Goal: Information Seeking & Learning: Learn about a topic

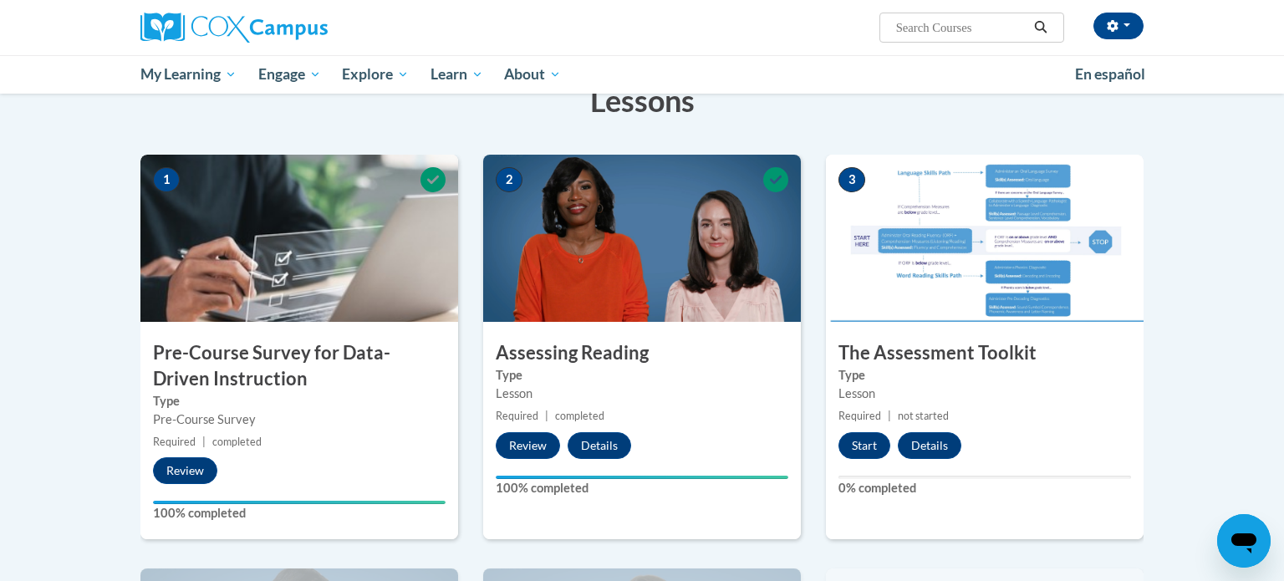
scroll to position [291, 0]
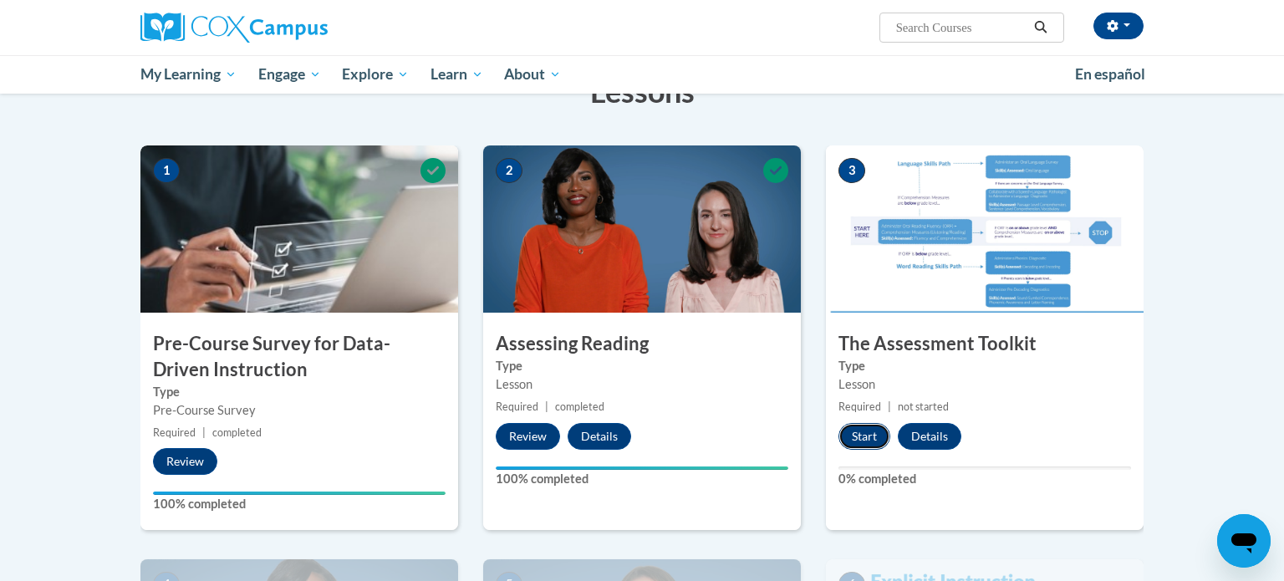
click at [872, 436] on button "Start" at bounding box center [864, 436] width 52 height 27
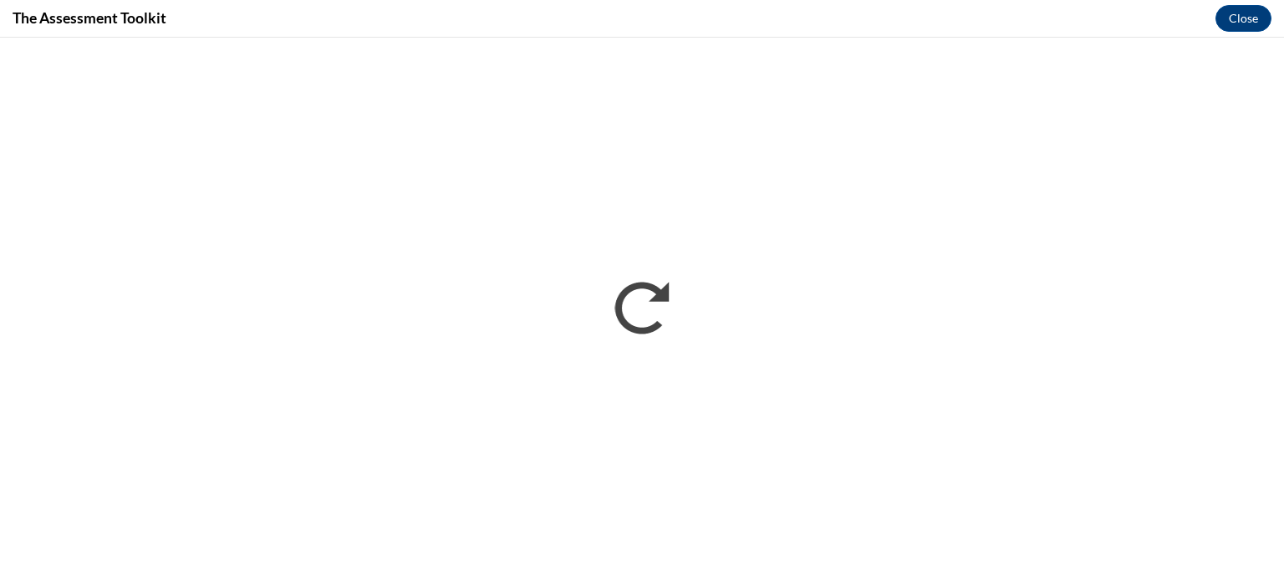
scroll to position [0, 0]
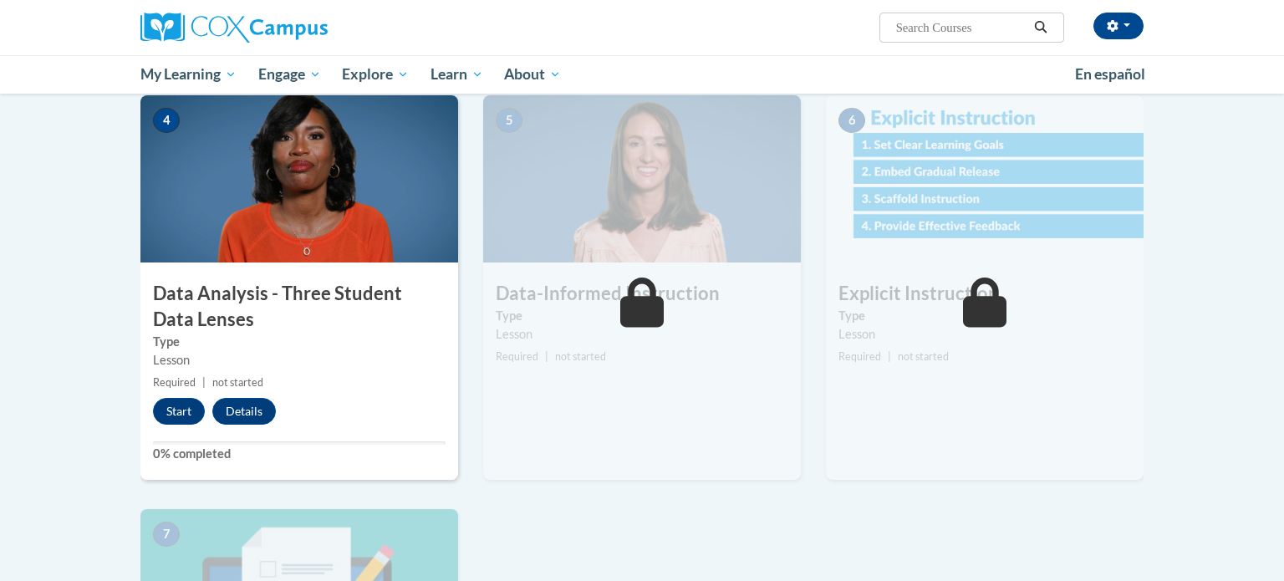
scroll to position [748, 0]
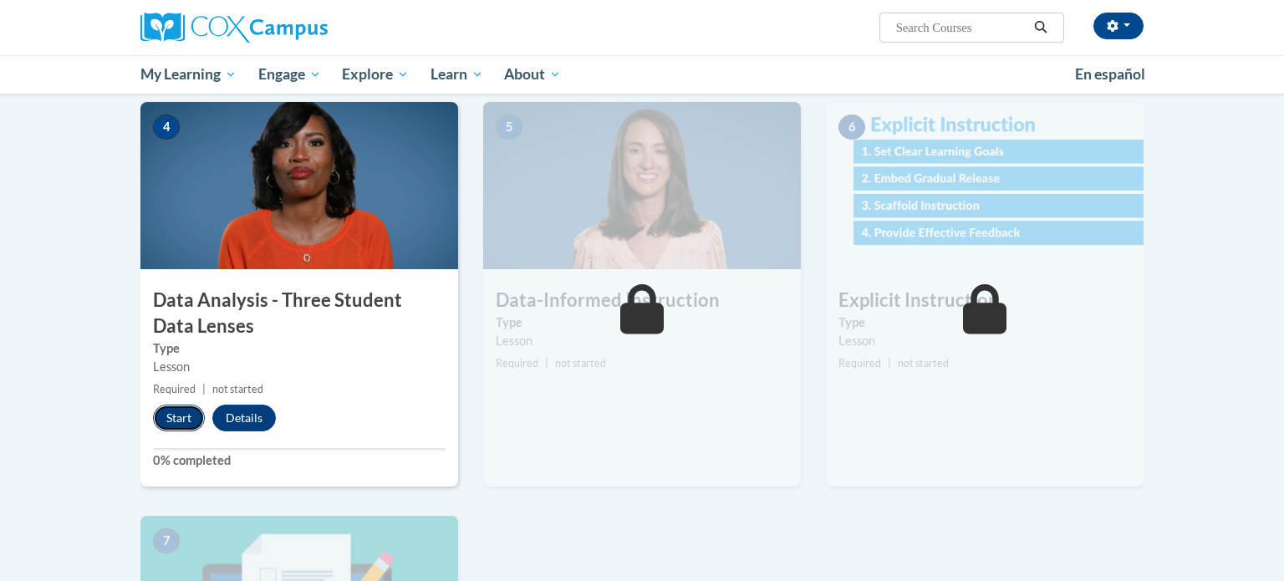
click at [193, 420] on button "Start" at bounding box center [179, 417] width 52 height 27
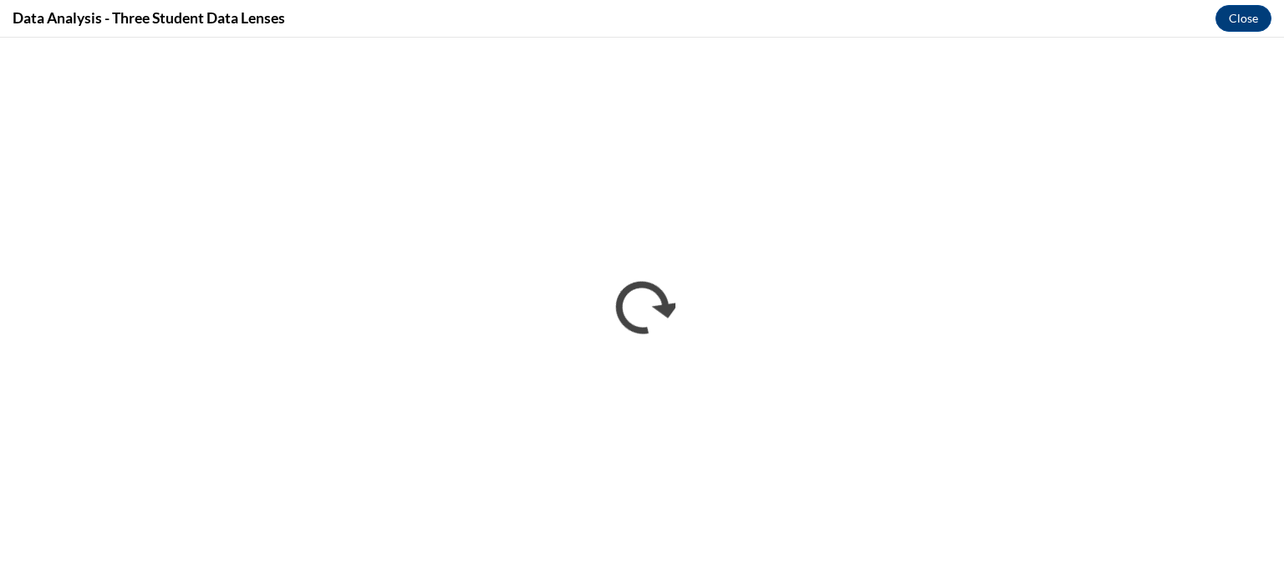
scroll to position [0, 0]
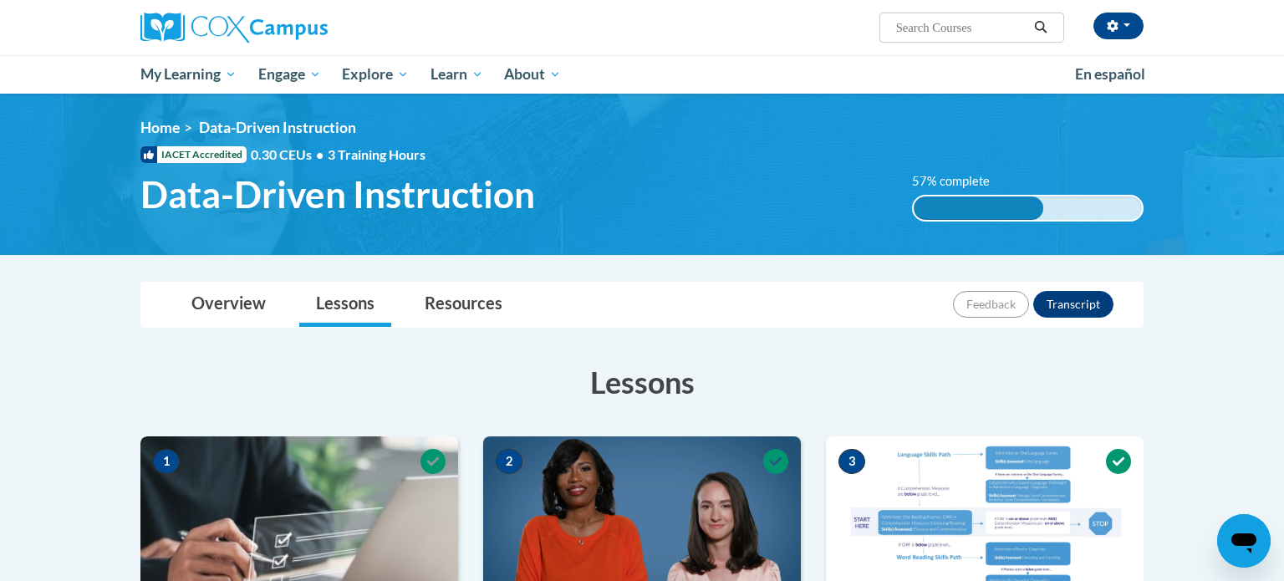
click at [1283, 104] on img at bounding box center [642, 174] width 1284 height 161
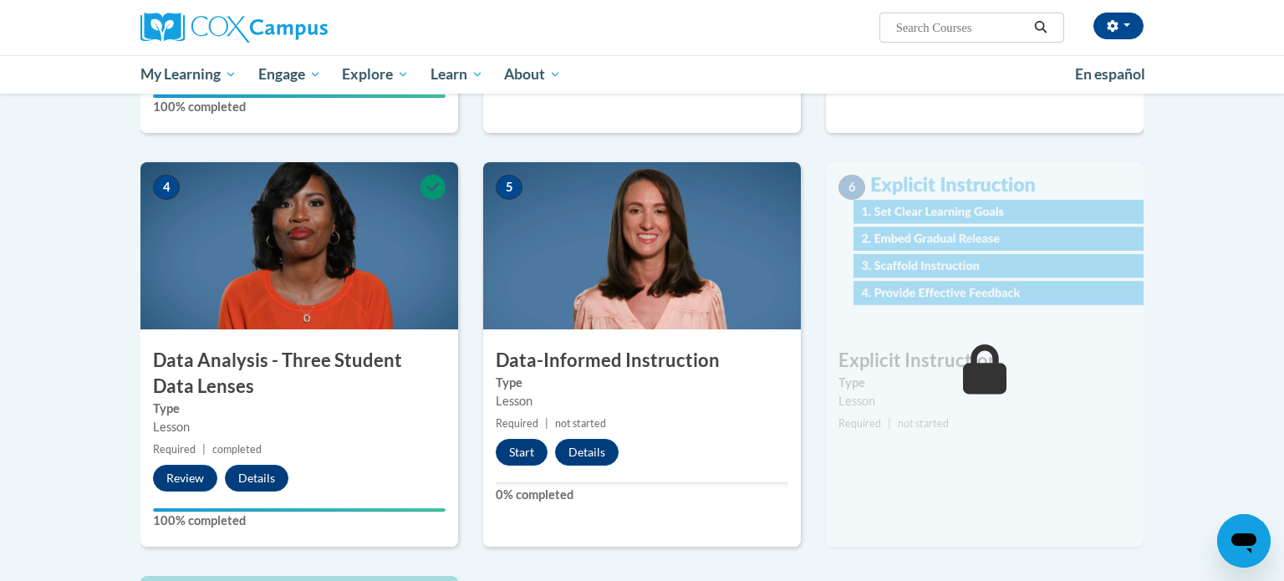
scroll to position [702, 0]
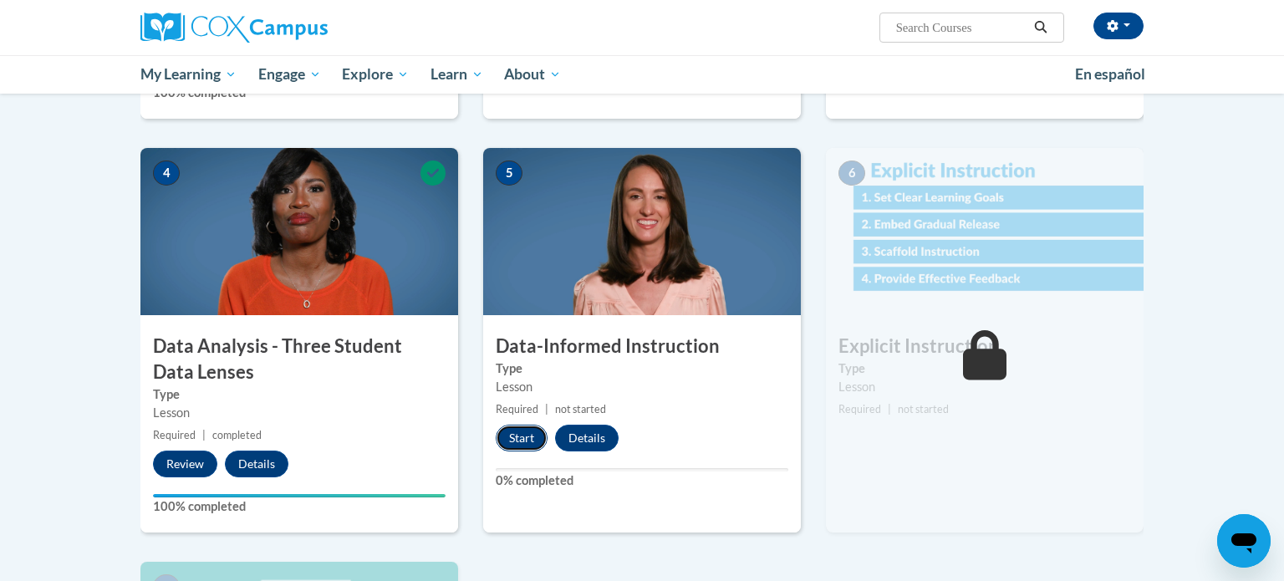
click at [522, 442] on button "Start" at bounding box center [522, 438] width 52 height 27
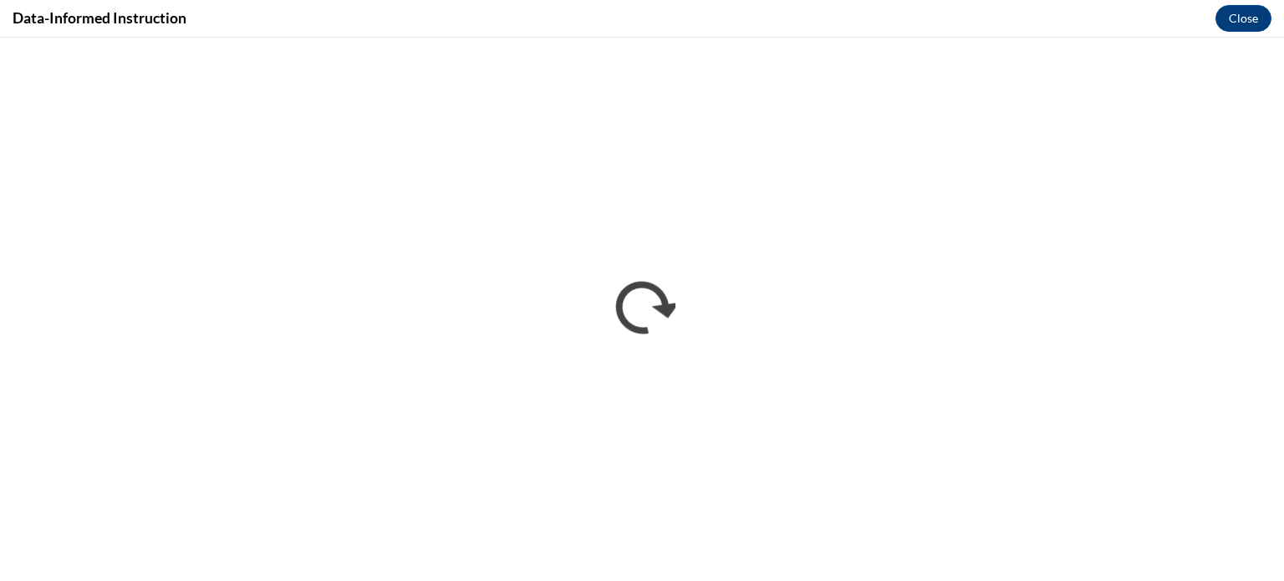
scroll to position [0, 0]
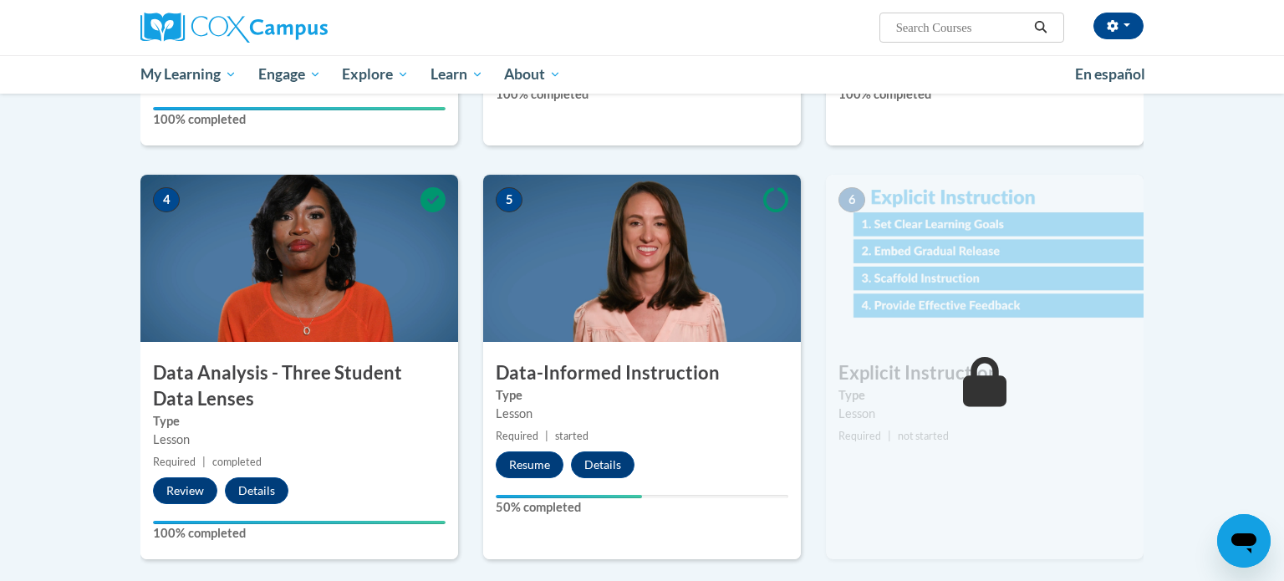
scroll to position [702, 0]
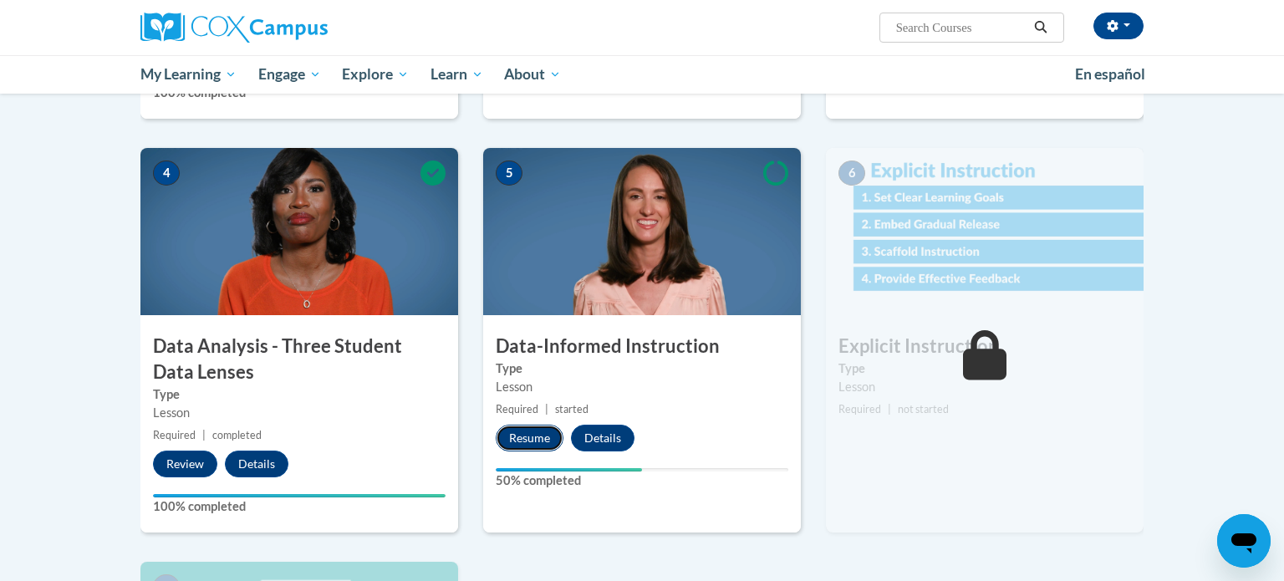
click at [526, 433] on button "Resume" at bounding box center [530, 438] width 68 height 27
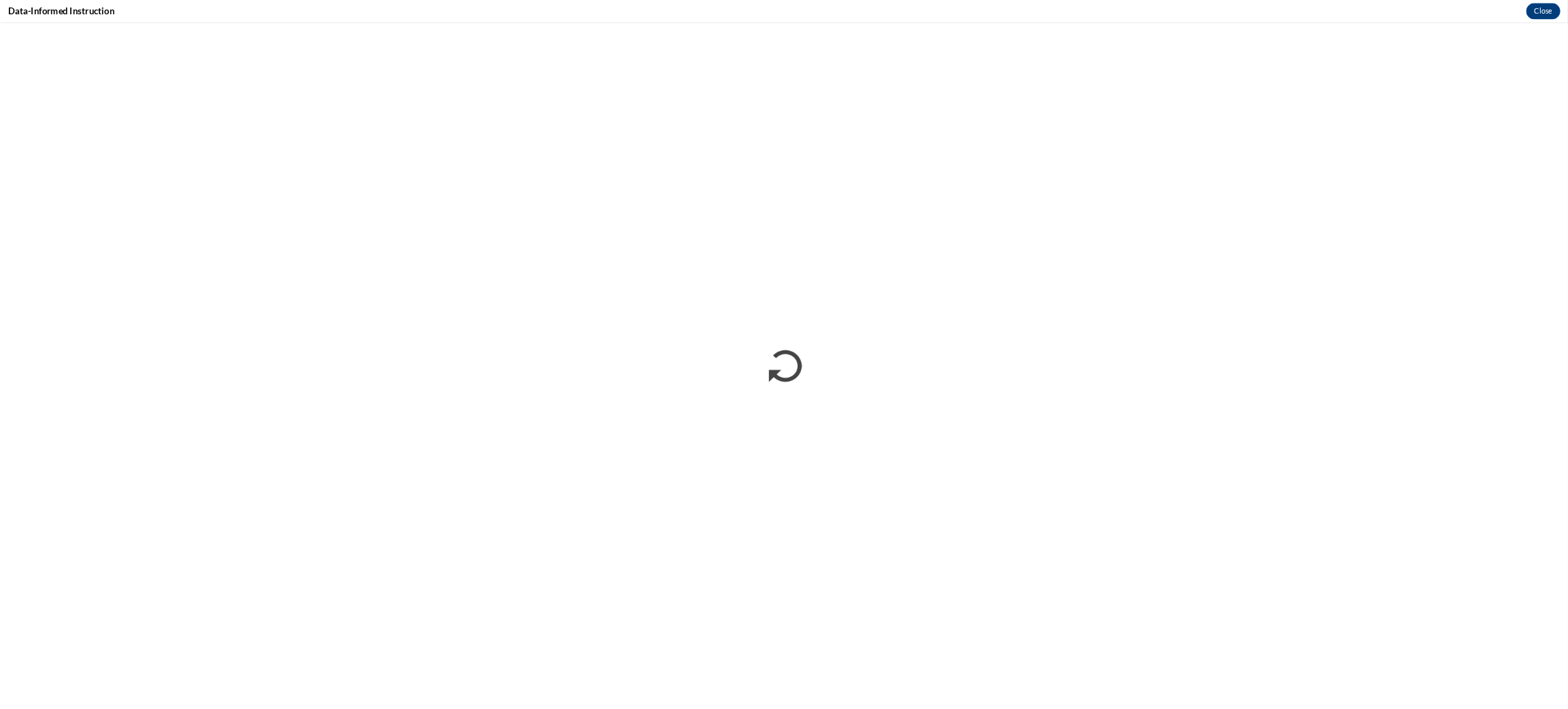
scroll to position [571, 0]
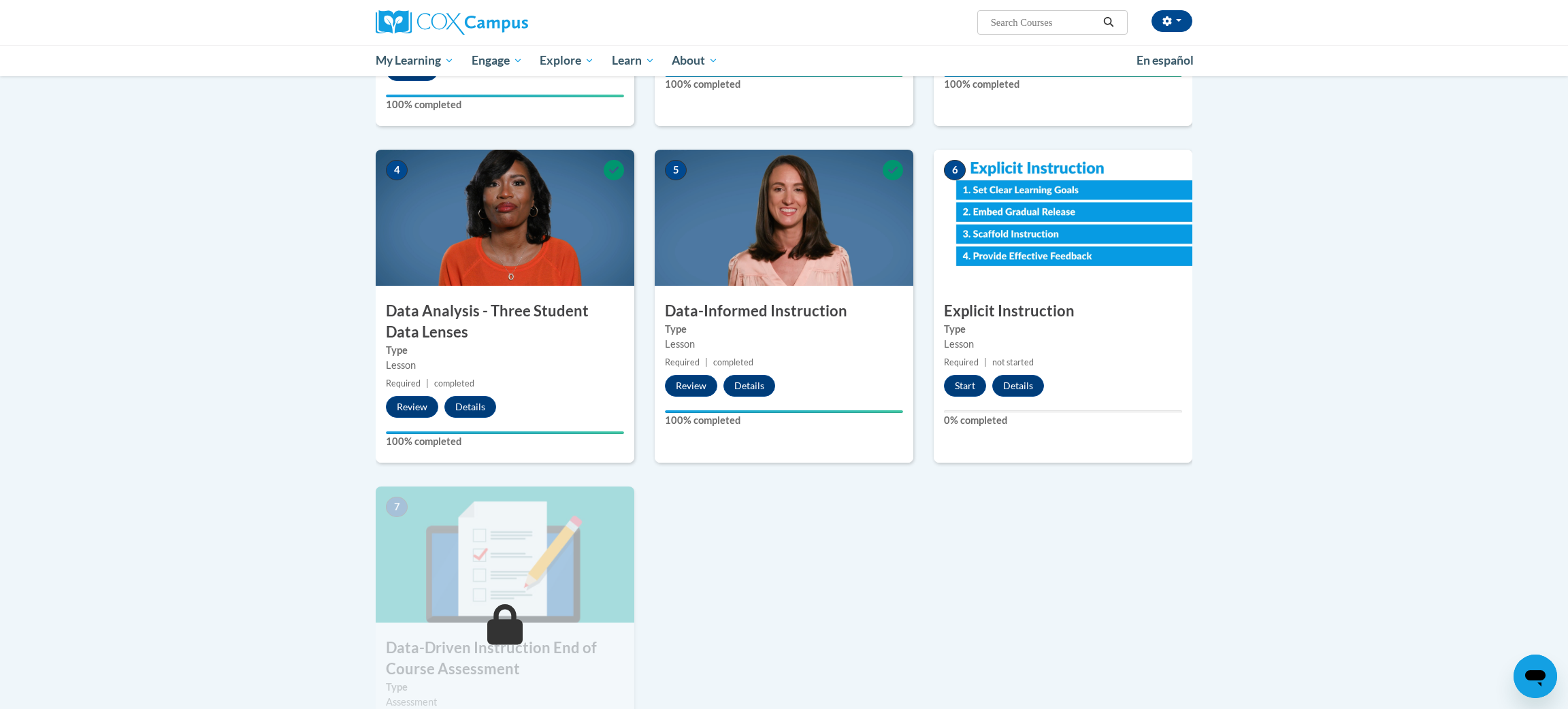
scroll to position [571, 0]
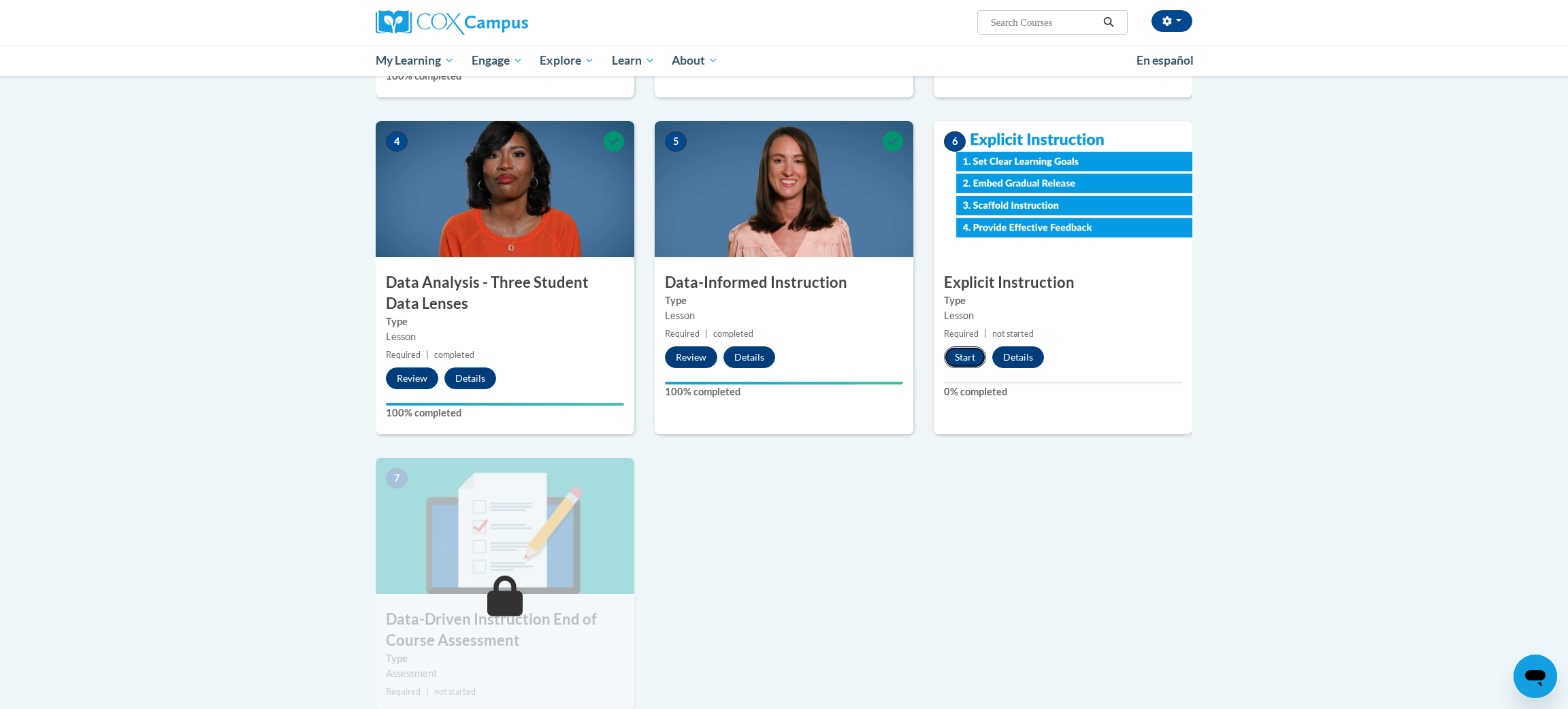
click at [966, 357] on button "Start" at bounding box center [965, 357] width 42 height 22
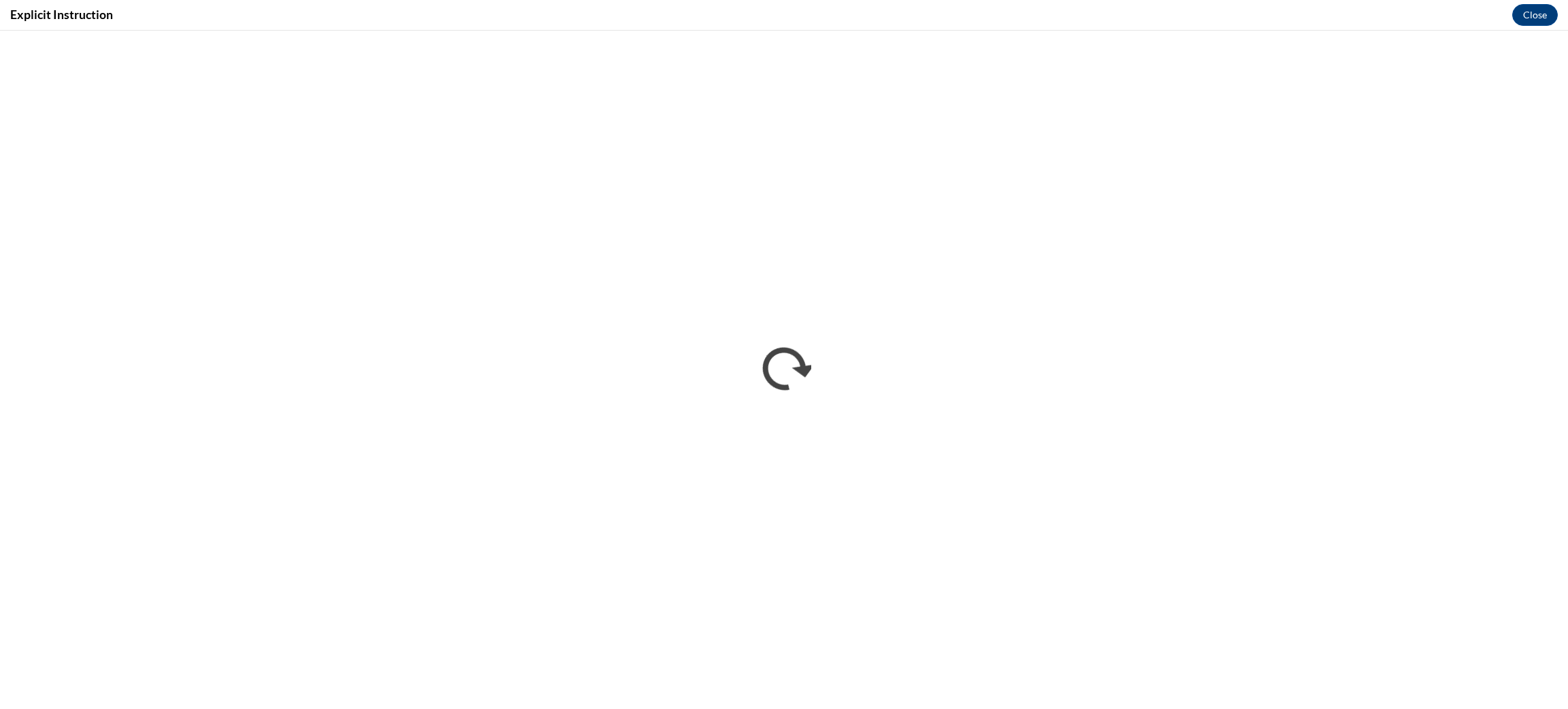
scroll to position [0, 0]
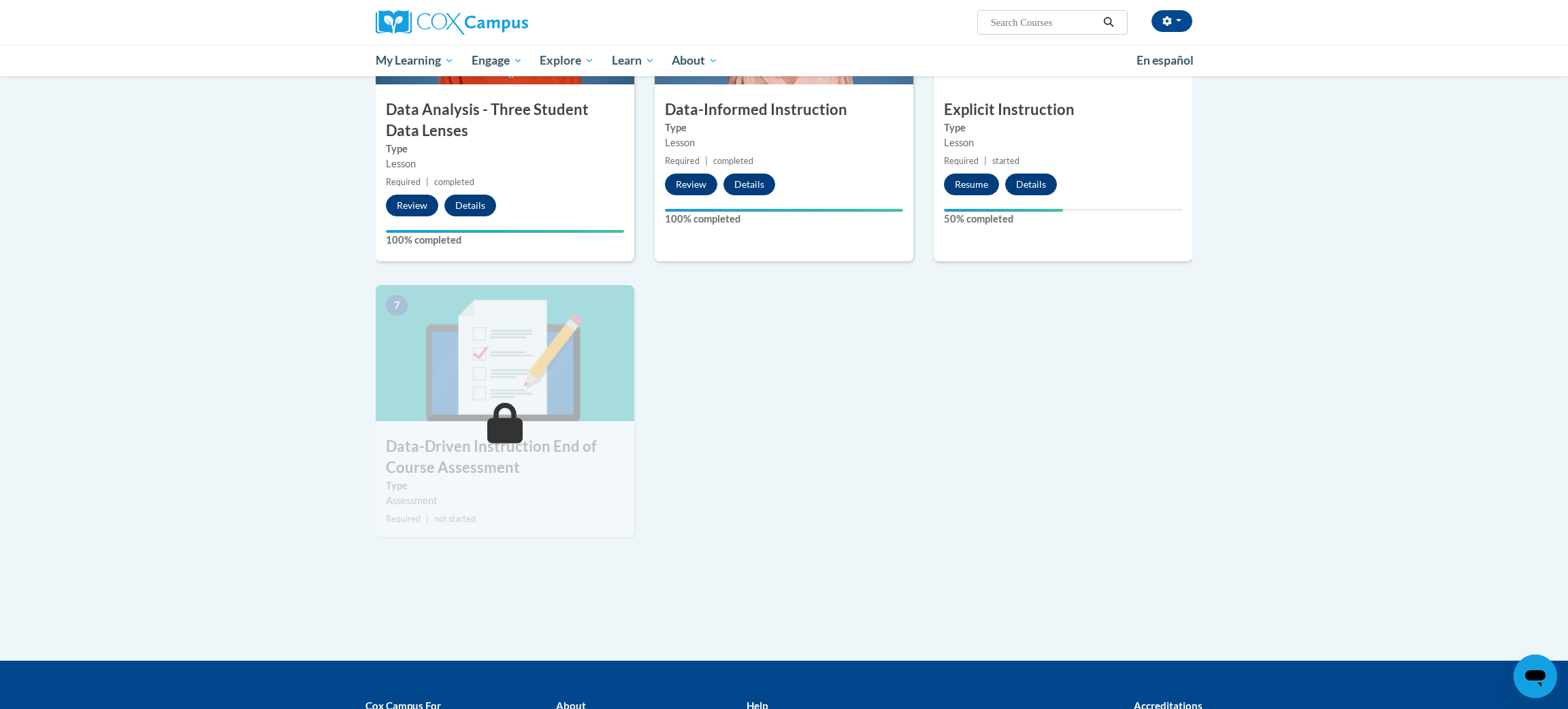
scroll to position [729, 0]
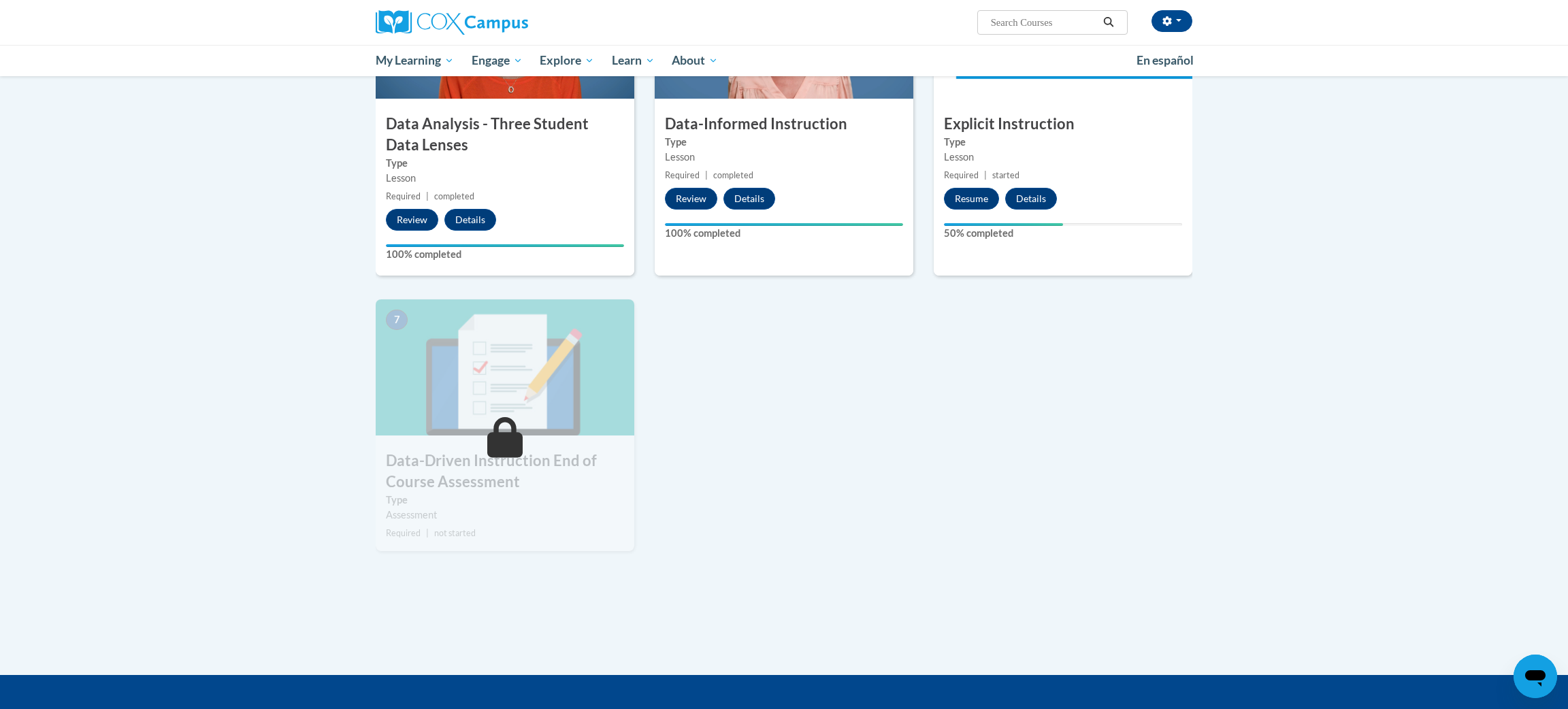
click at [1068, 102] on div "6 Explicit Instruction Type Lesson Required | started Resume Details Feedback 5…" at bounding box center [1064, 119] width 259 height 313
click at [1075, 164] on div "Lesson" at bounding box center [1063, 157] width 238 height 15
click at [969, 203] on button "Resume" at bounding box center [972, 199] width 55 height 22
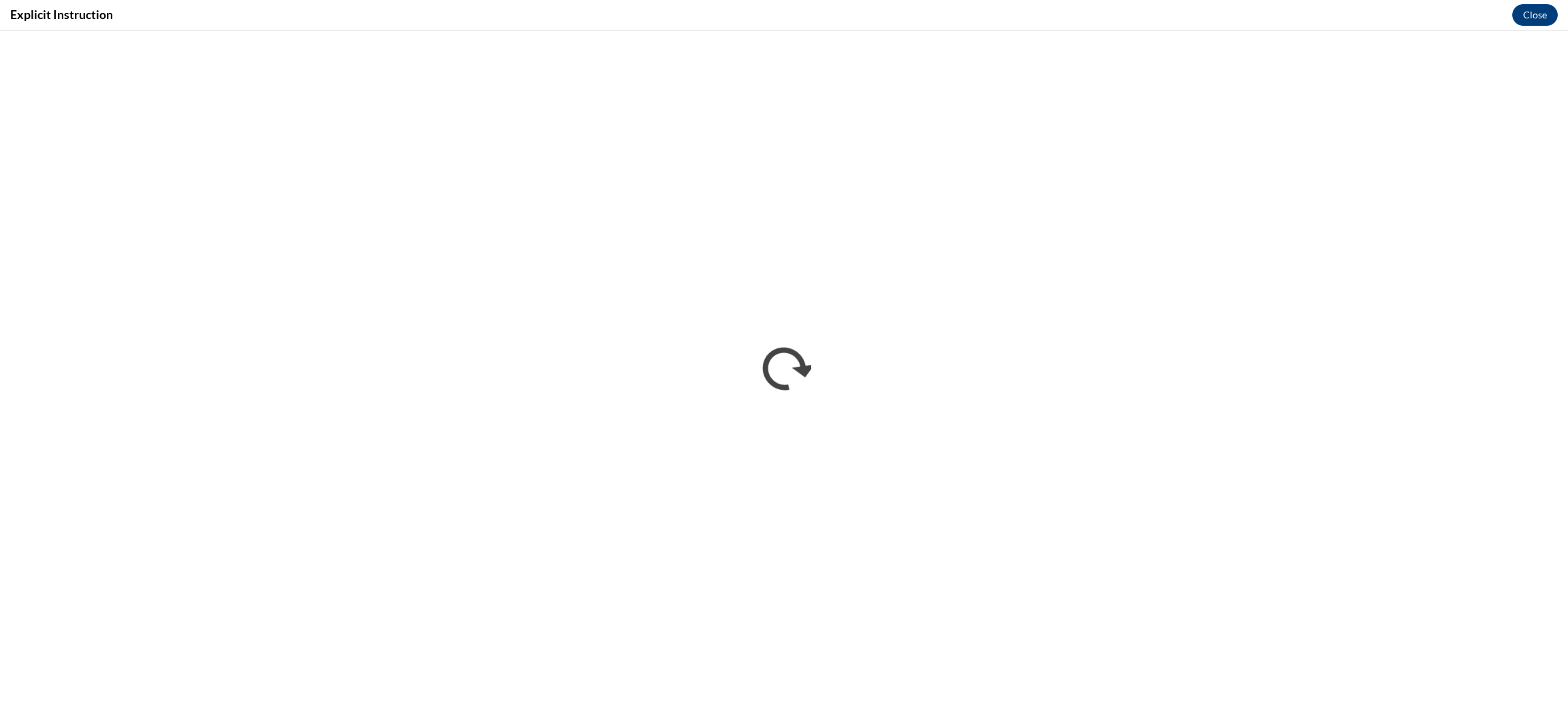
scroll to position [0, 0]
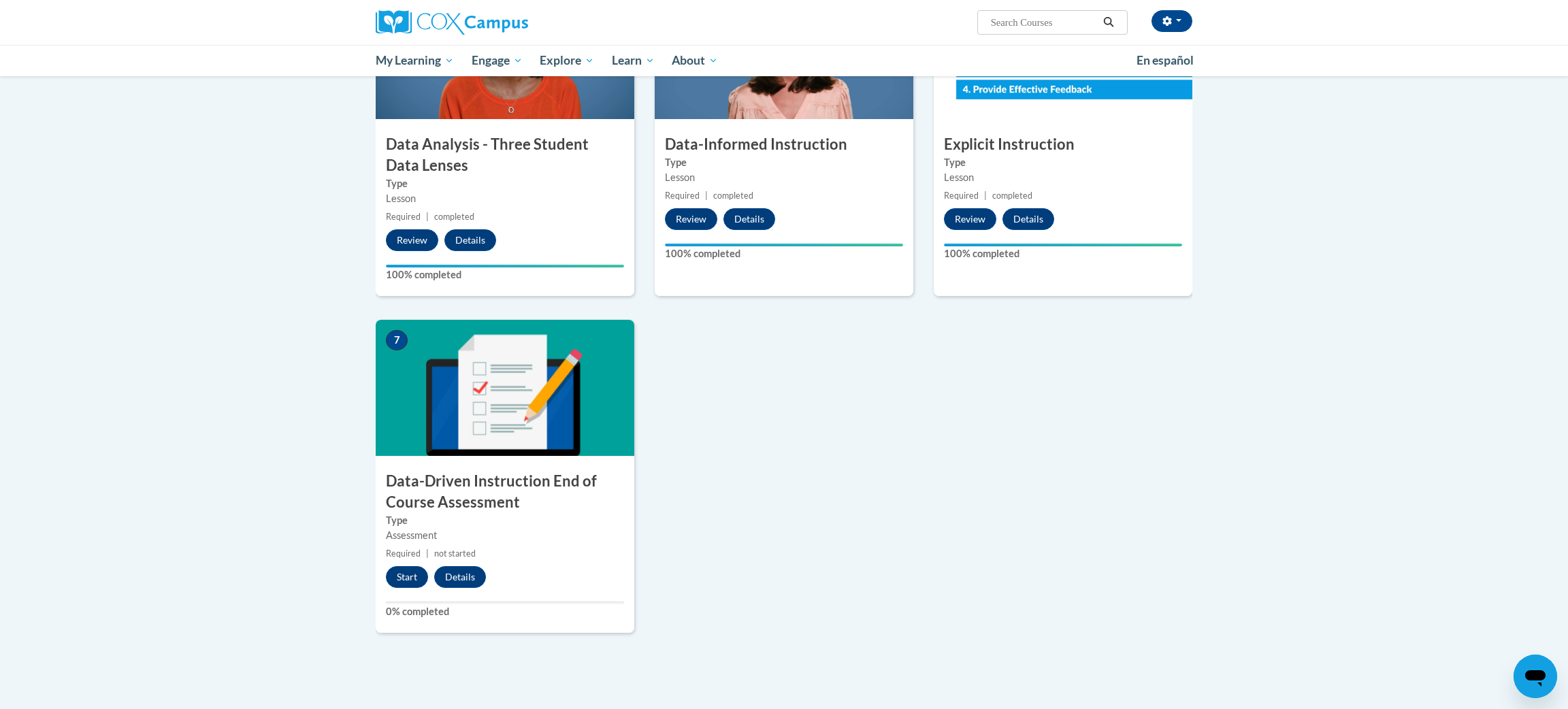
scroll to position [711, 0]
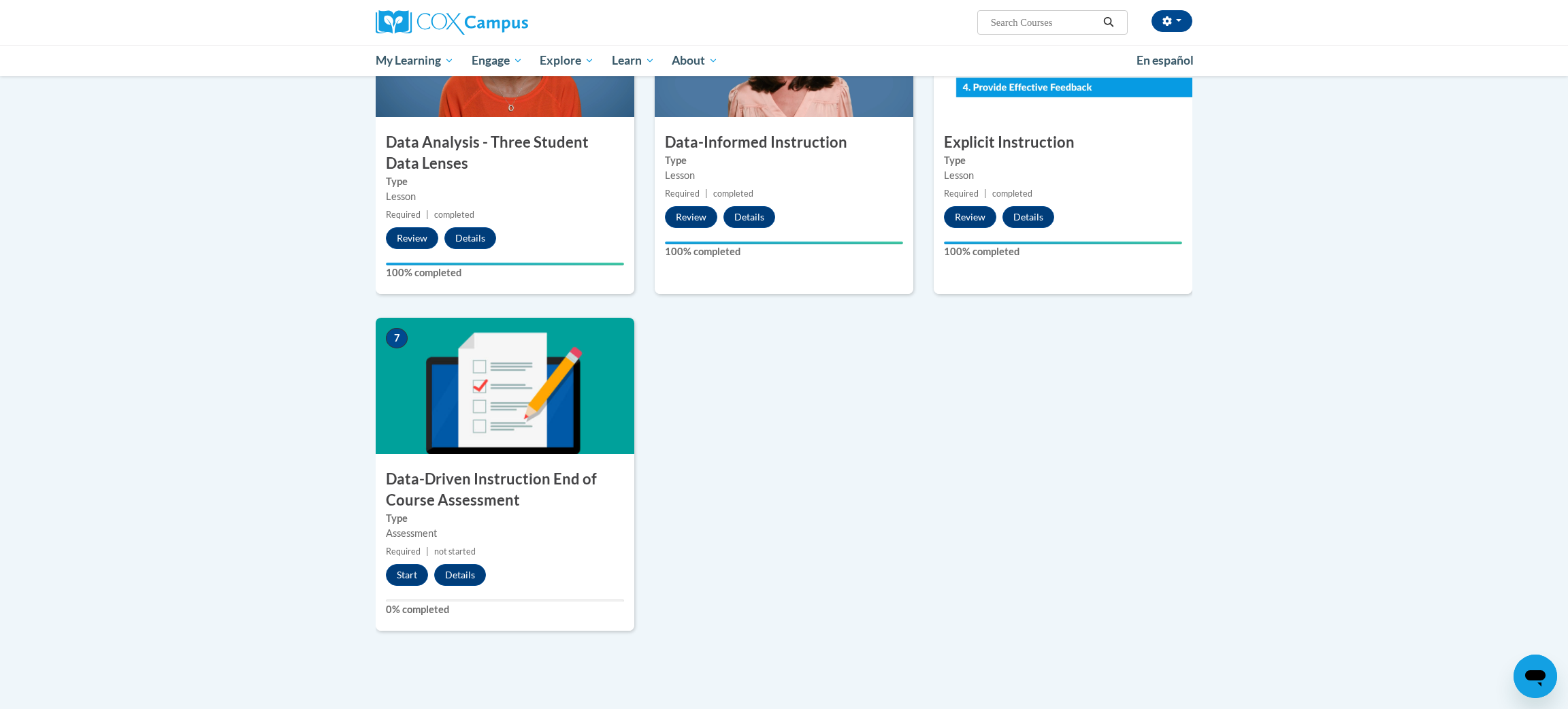
click at [539, 392] on img at bounding box center [505, 385] width 259 height 136
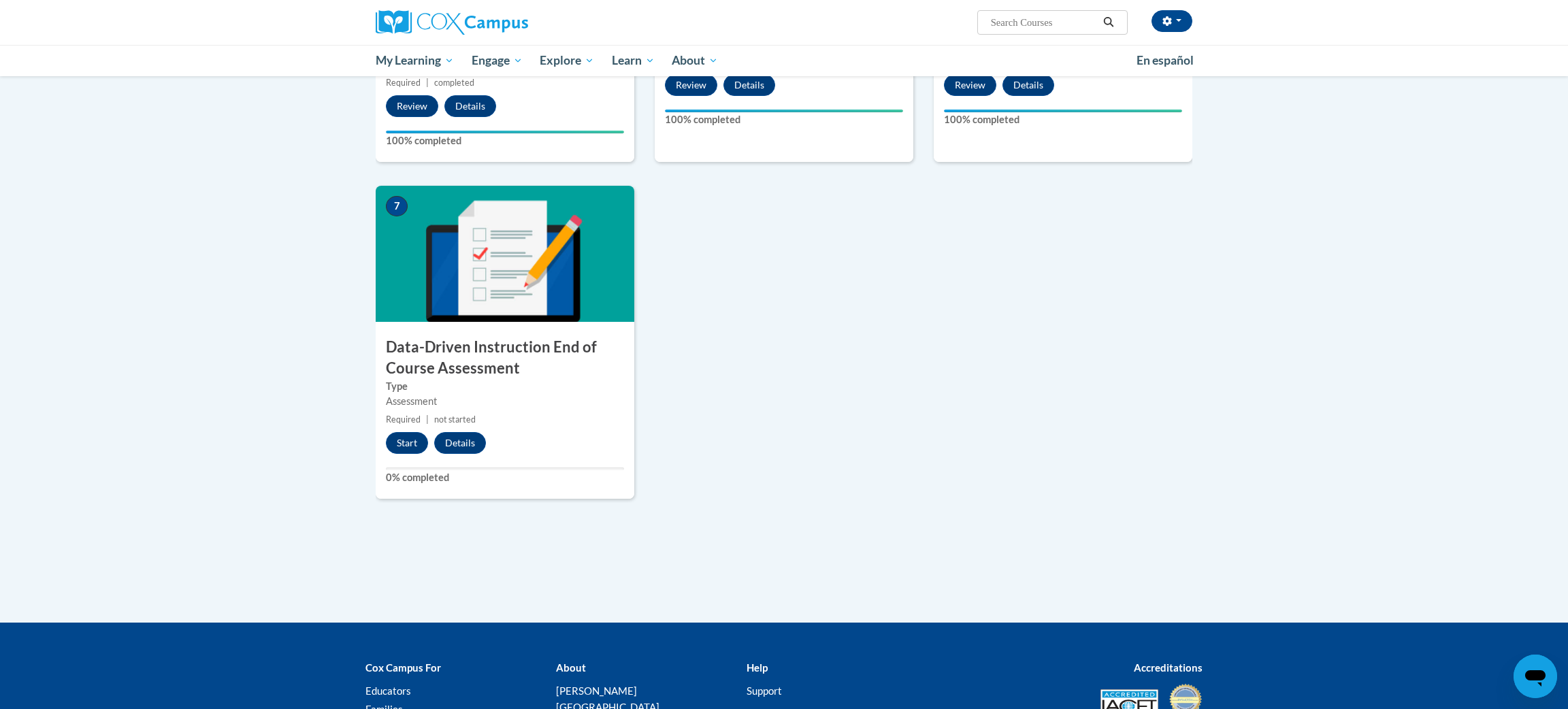
scroll to position [856, 0]
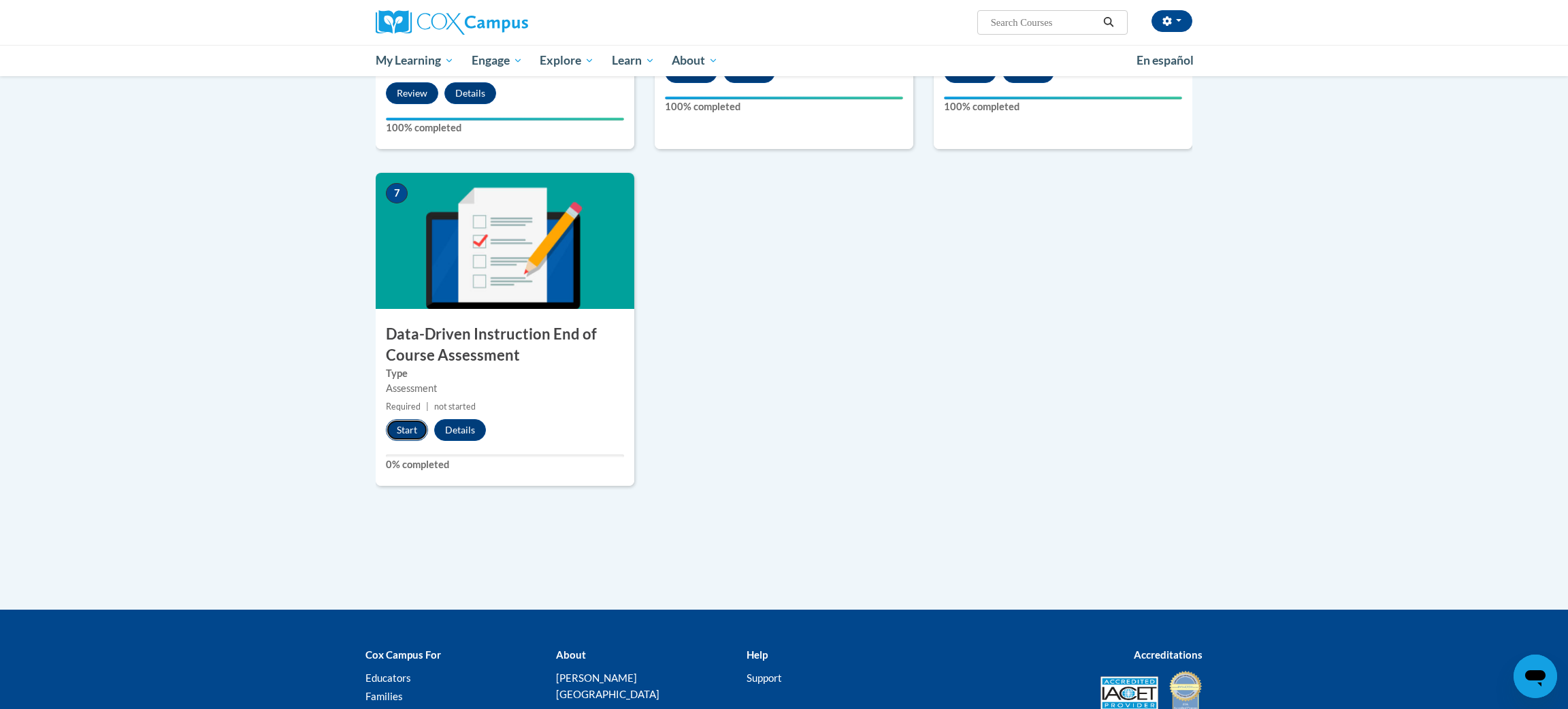
click at [411, 429] on button "Start" at bounding box center [407, 430] width 42 height 22
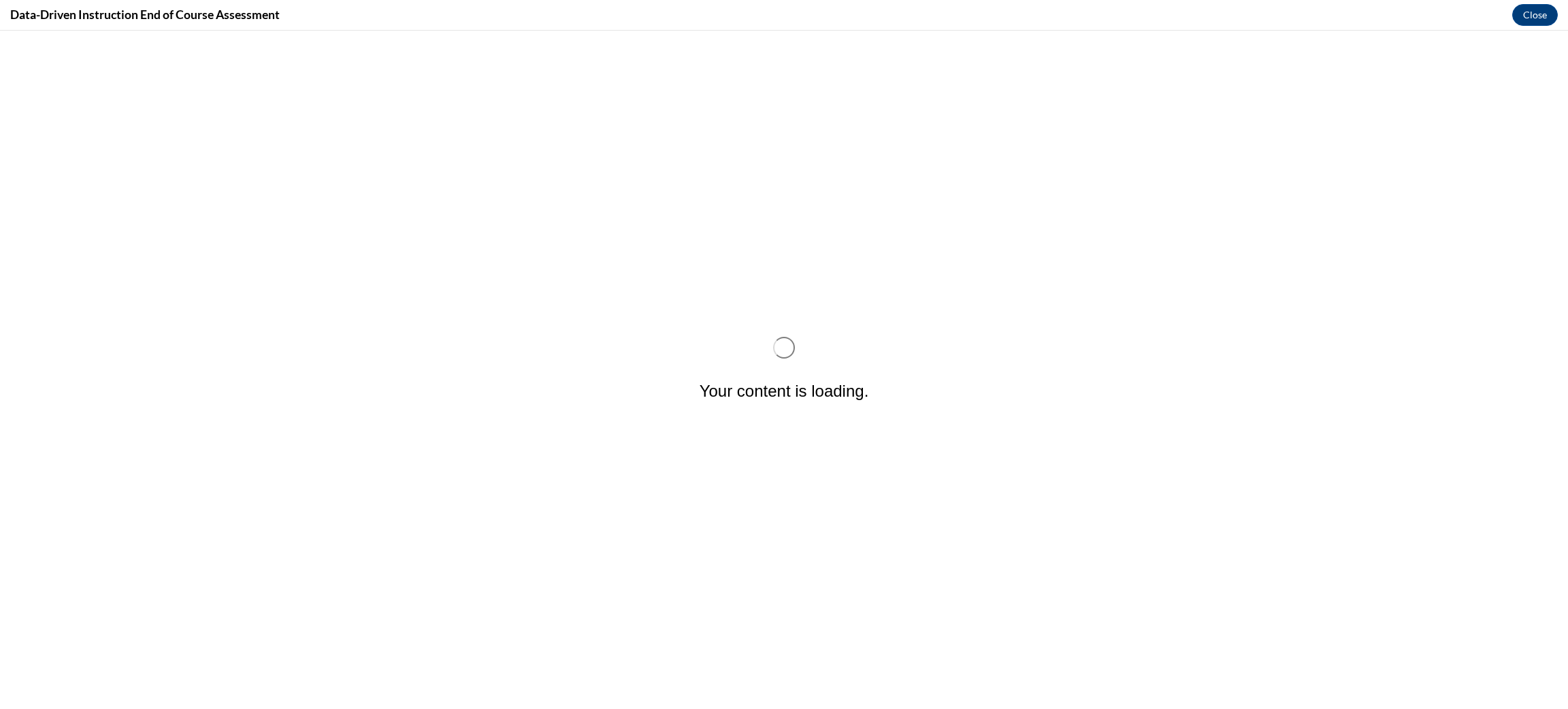
scroll to position [0, 0]
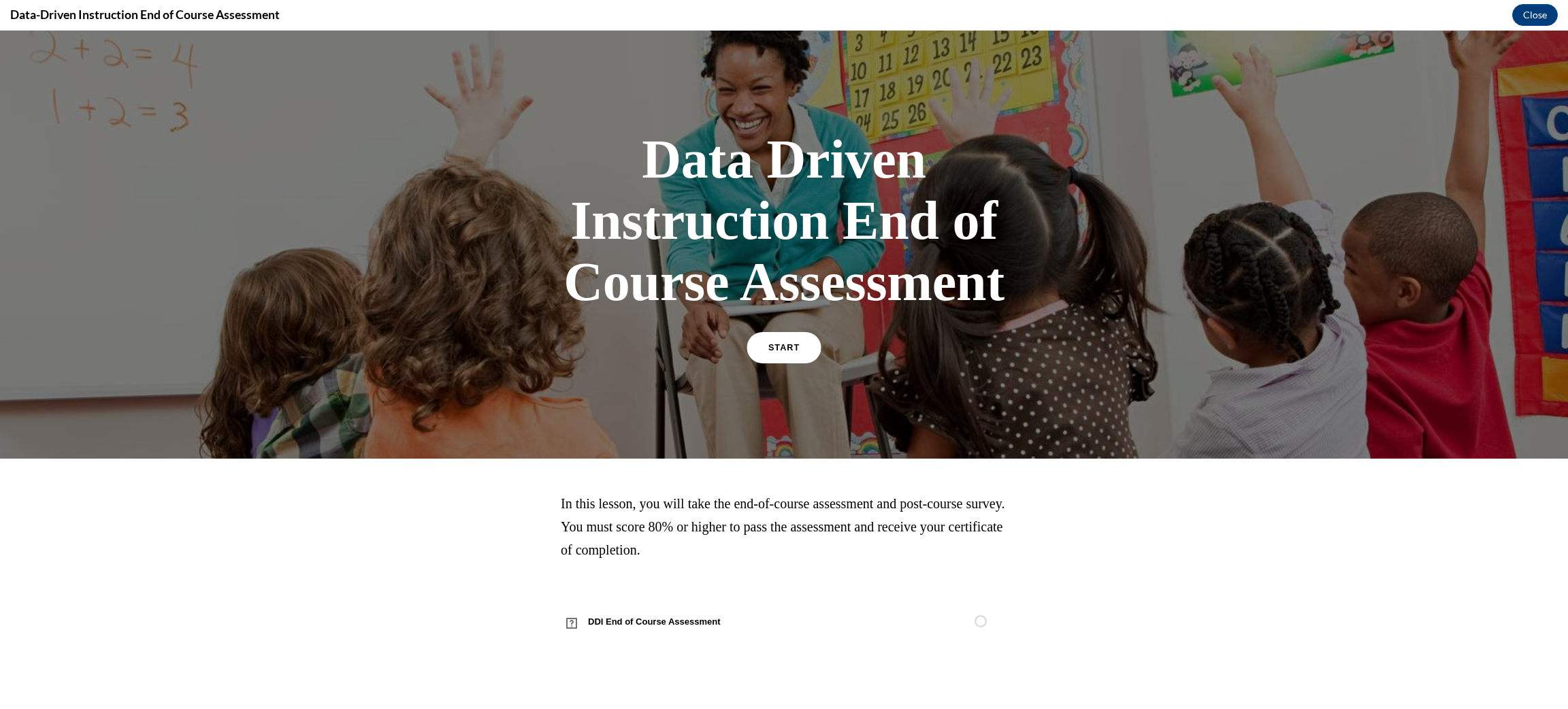
click at [814, 350] on link "START" at bounding box center [784, 348] width 74 height 31
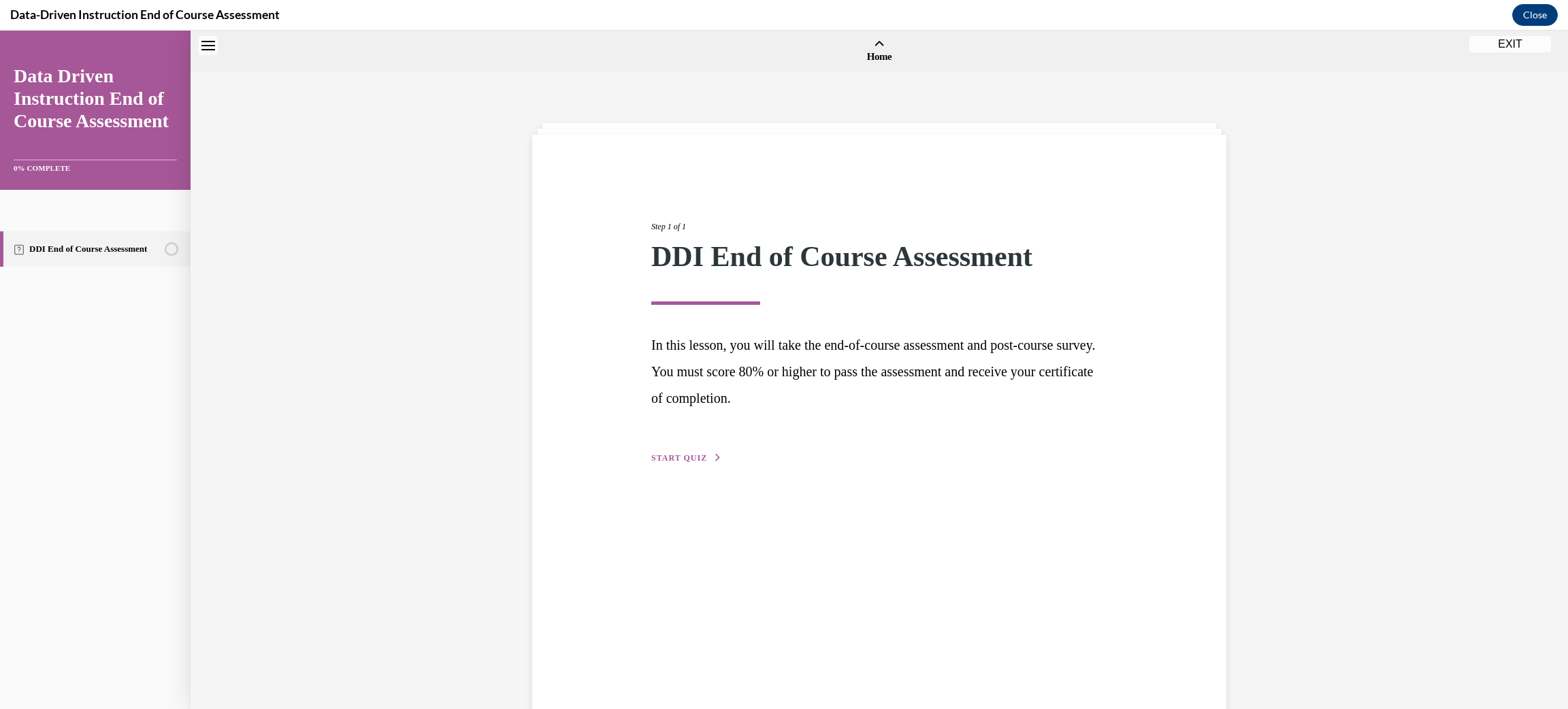
scroll to position [42, 0]
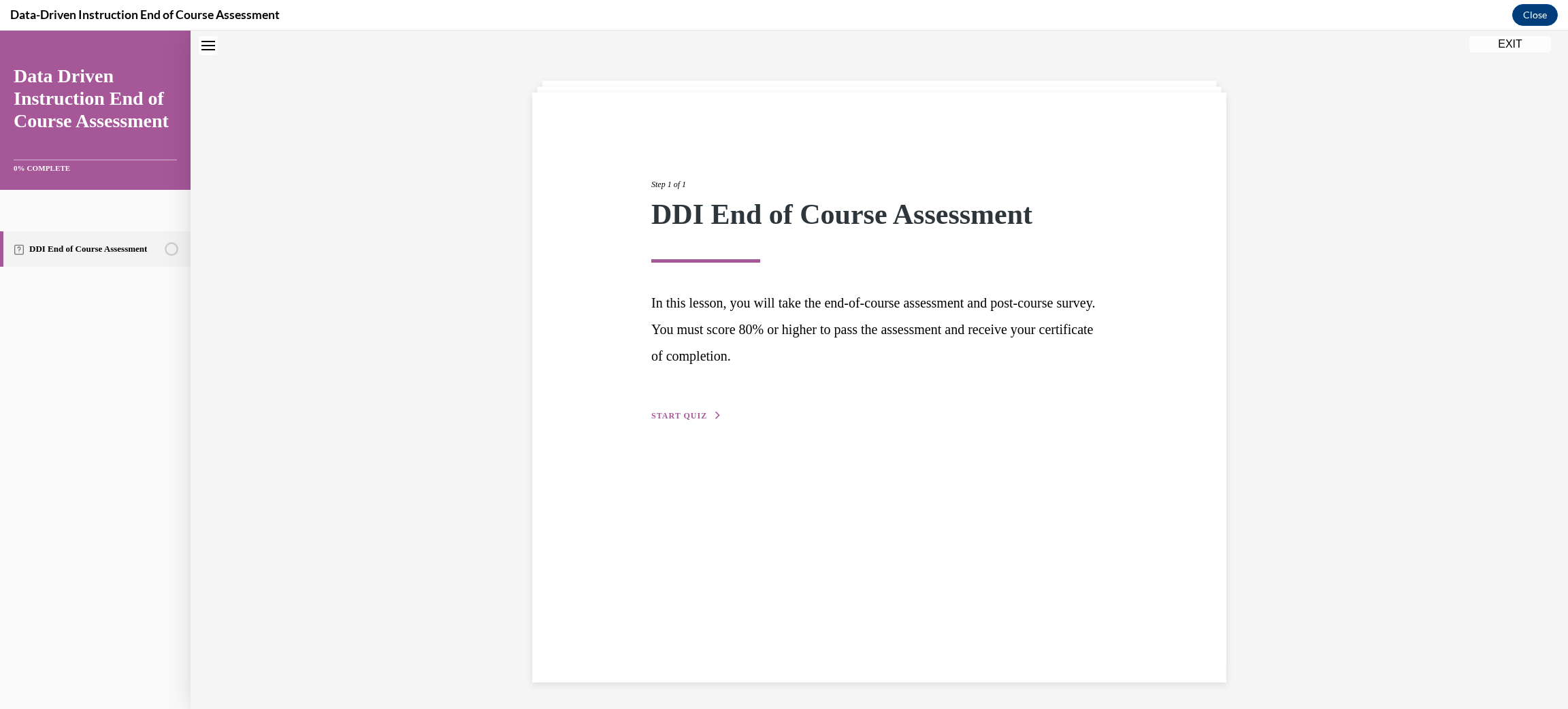
click at [693, 418] on span "START QUIZ" at bounding box center [679, 416] width 56 height 10
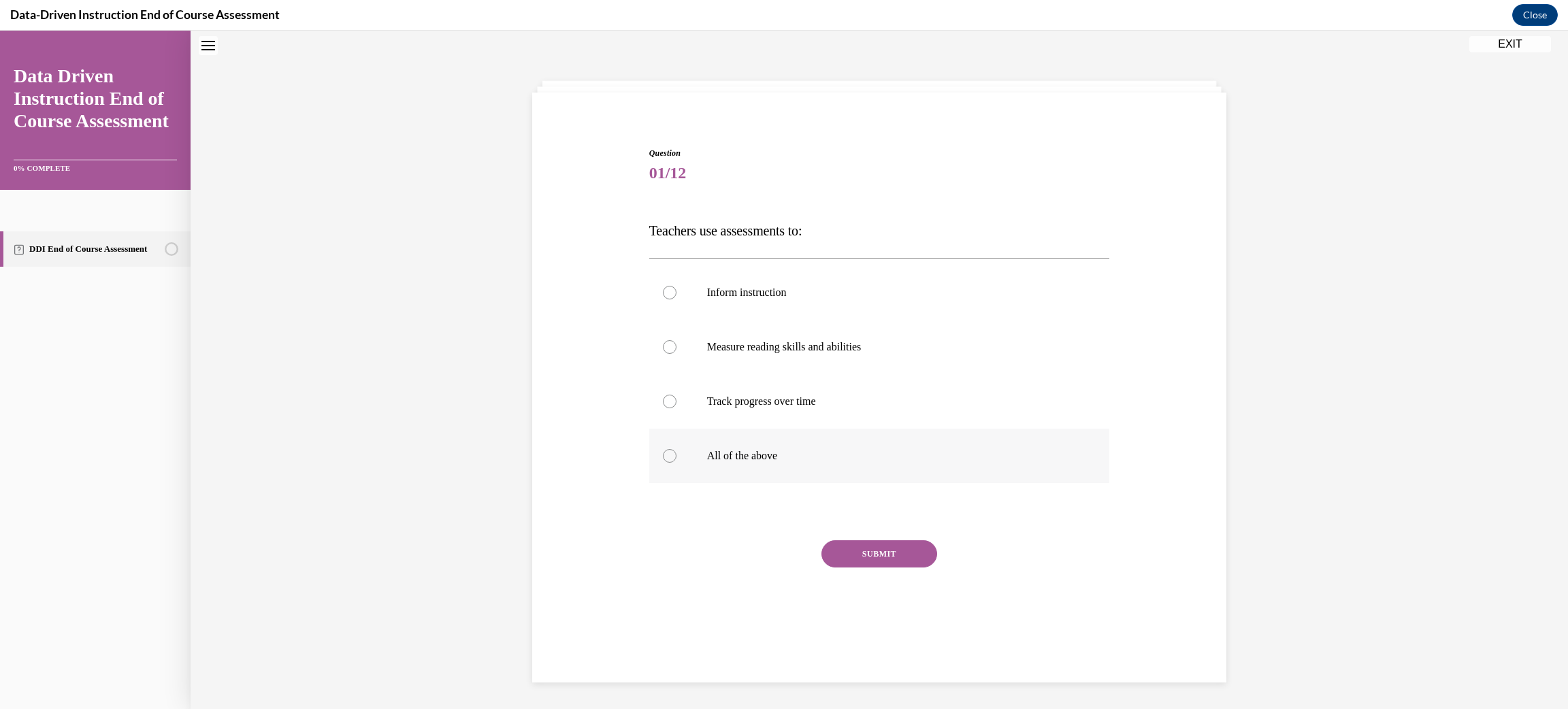
click at [666, 445] on label "All of the above" at bounding box center [880, 455] width 461 height 55
click at [666, 449] on input "All of the above" at bounding box center [670, 456] width 14 height 14
radio input "true"
click at [902, 550] on button "SUBMIT" at bounding box center [880, 554] width 116 height 27
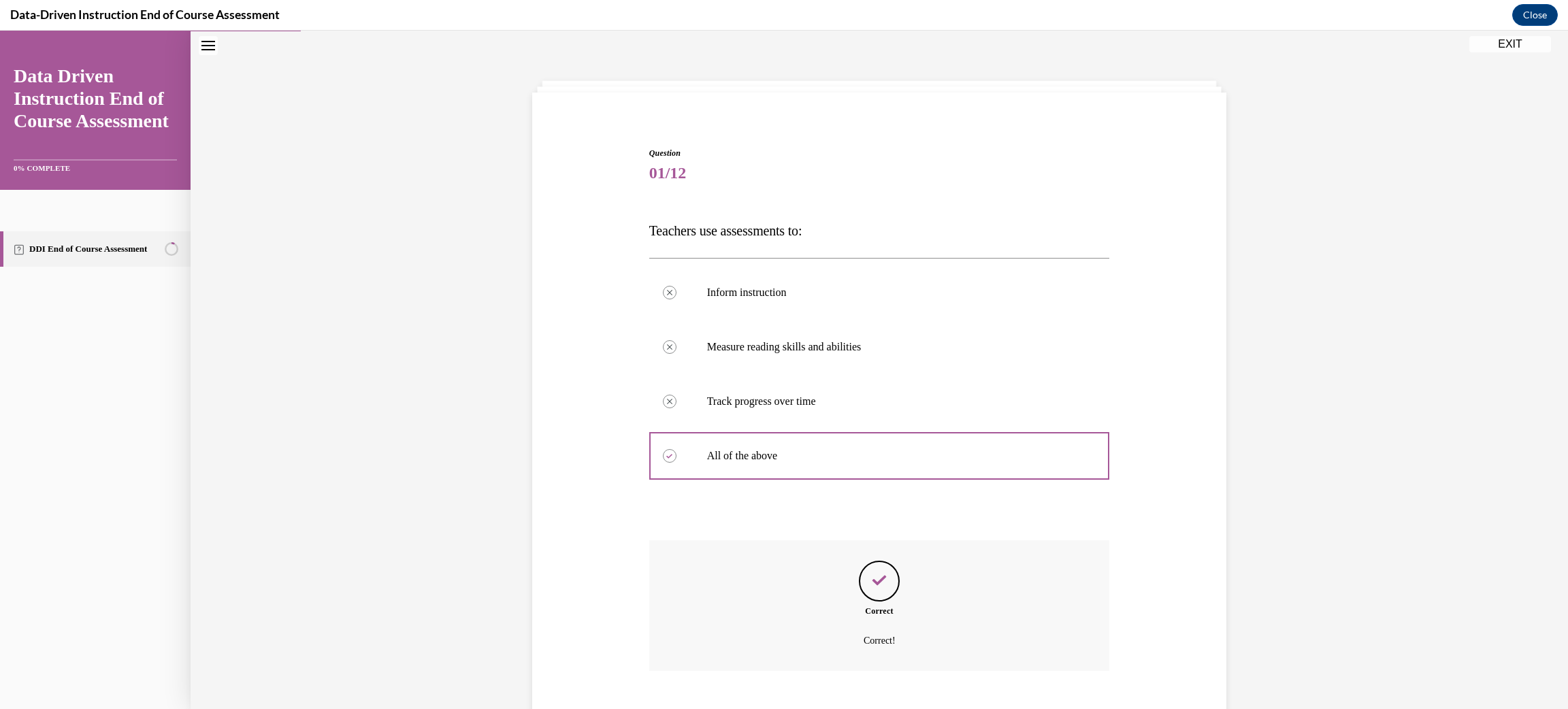
scroll to position [121, 0]
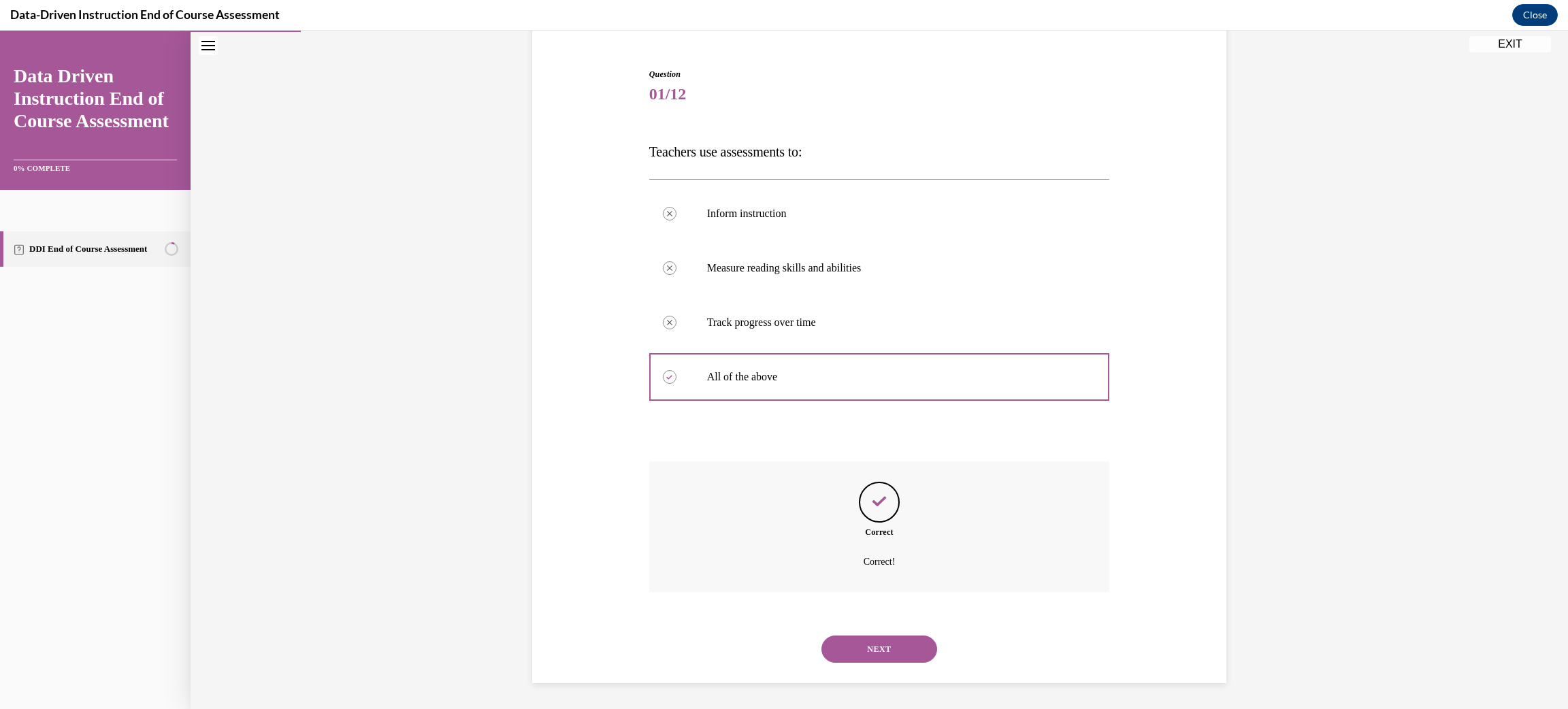
click at [872, 646] on button "NEXT" at bounding box center [880, 649] width 116 height 27
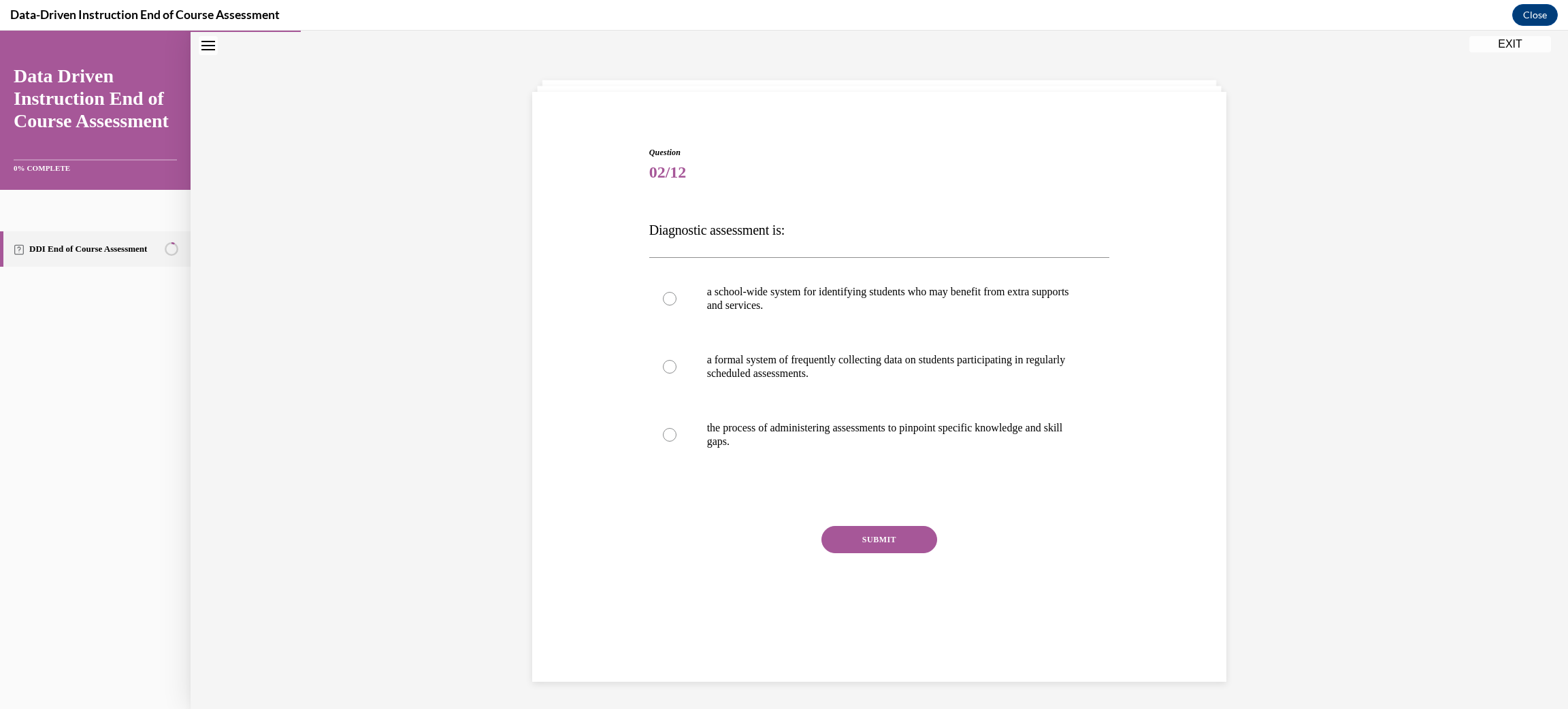
scroll to position [42, 0]
click at [669, 435] on div at bounding box center [670, 435] width 14 height 14
click at [669, 435] on input "the process of administering assessments to pinpoint specific knowledge and ski…" at bounding box center [670, 435] width 14 height 14
radio input "true"
click at [872, 549] on button "SUBMIT" at bounding box center [880, 540] width 116 height 27
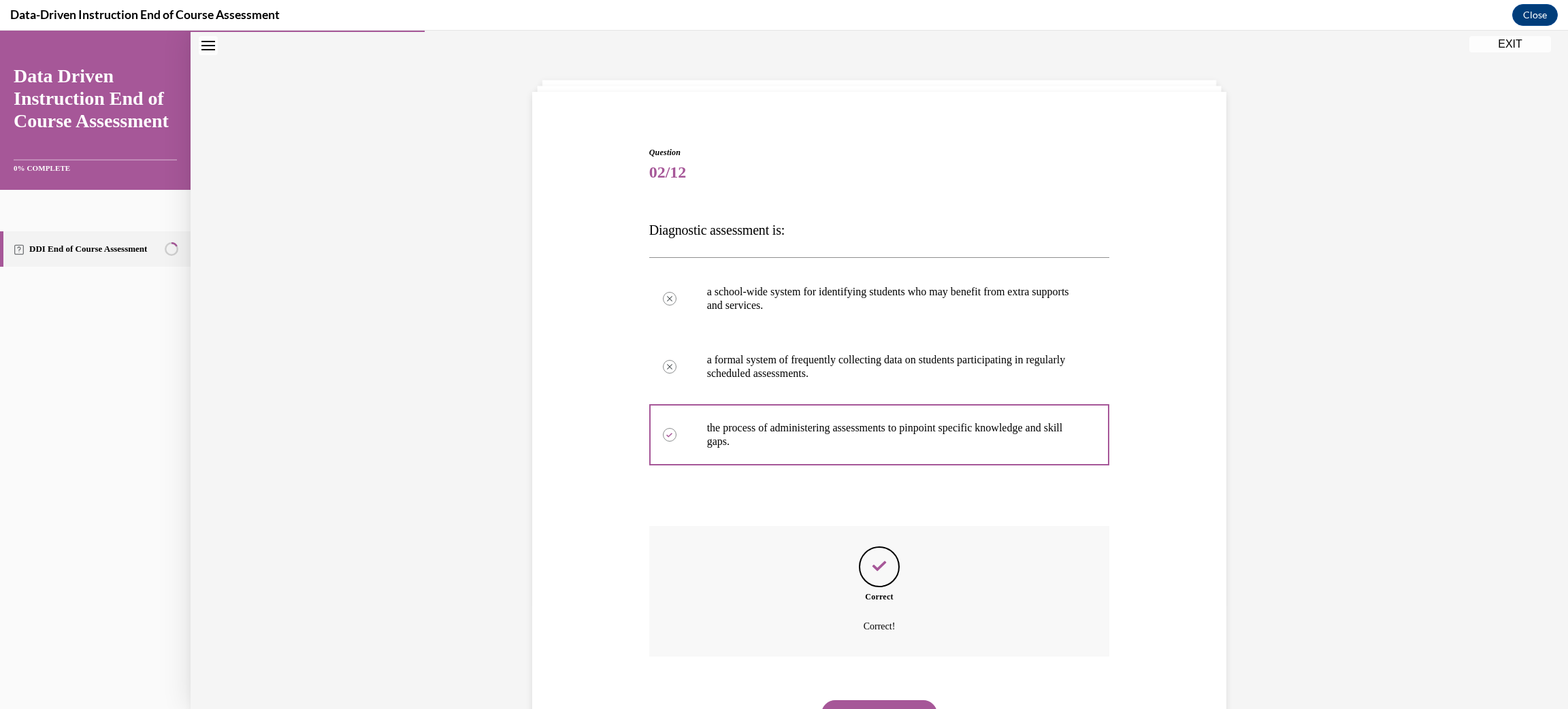
scroll to position [107, 0]
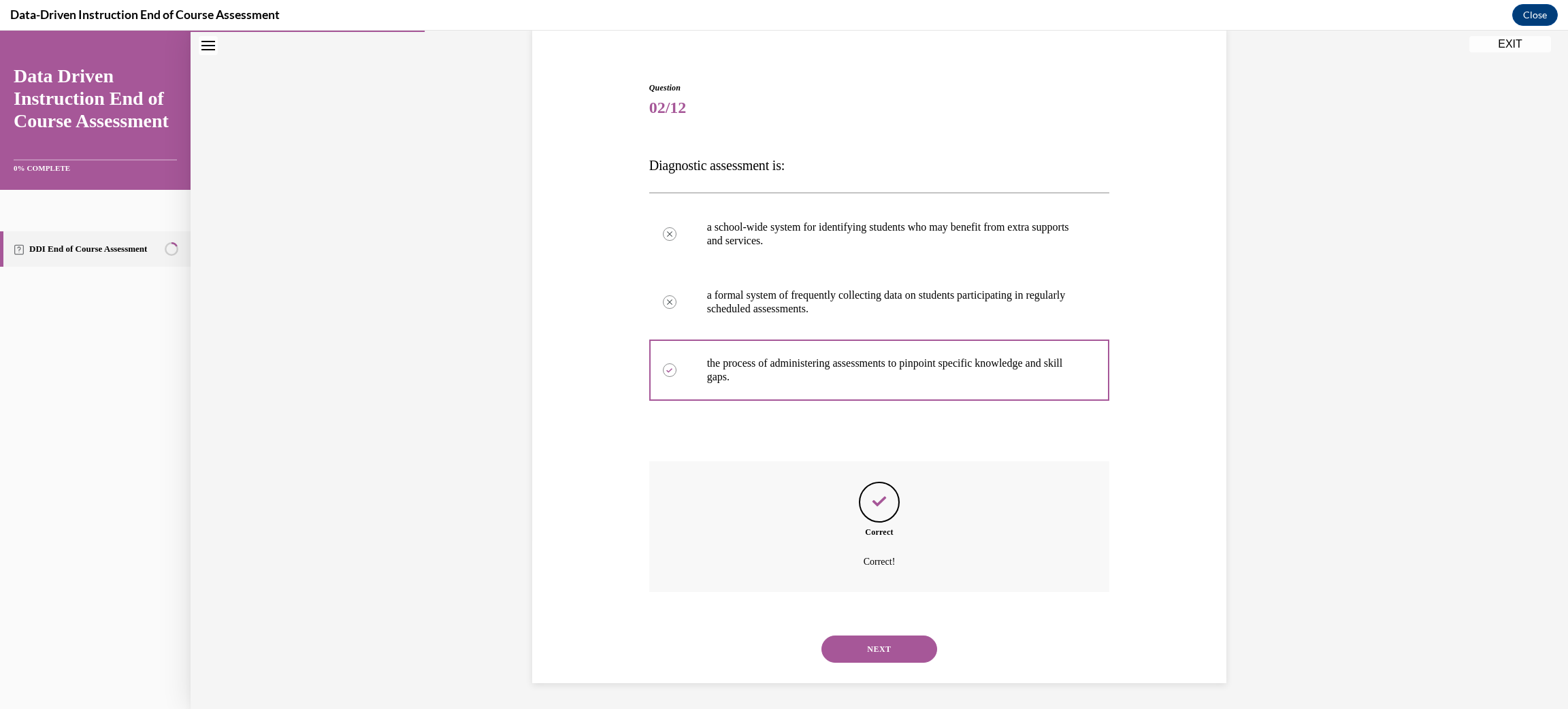
click at [883, 640] on button "NEXT" at bounding box center [880, 649] width 116 height 27
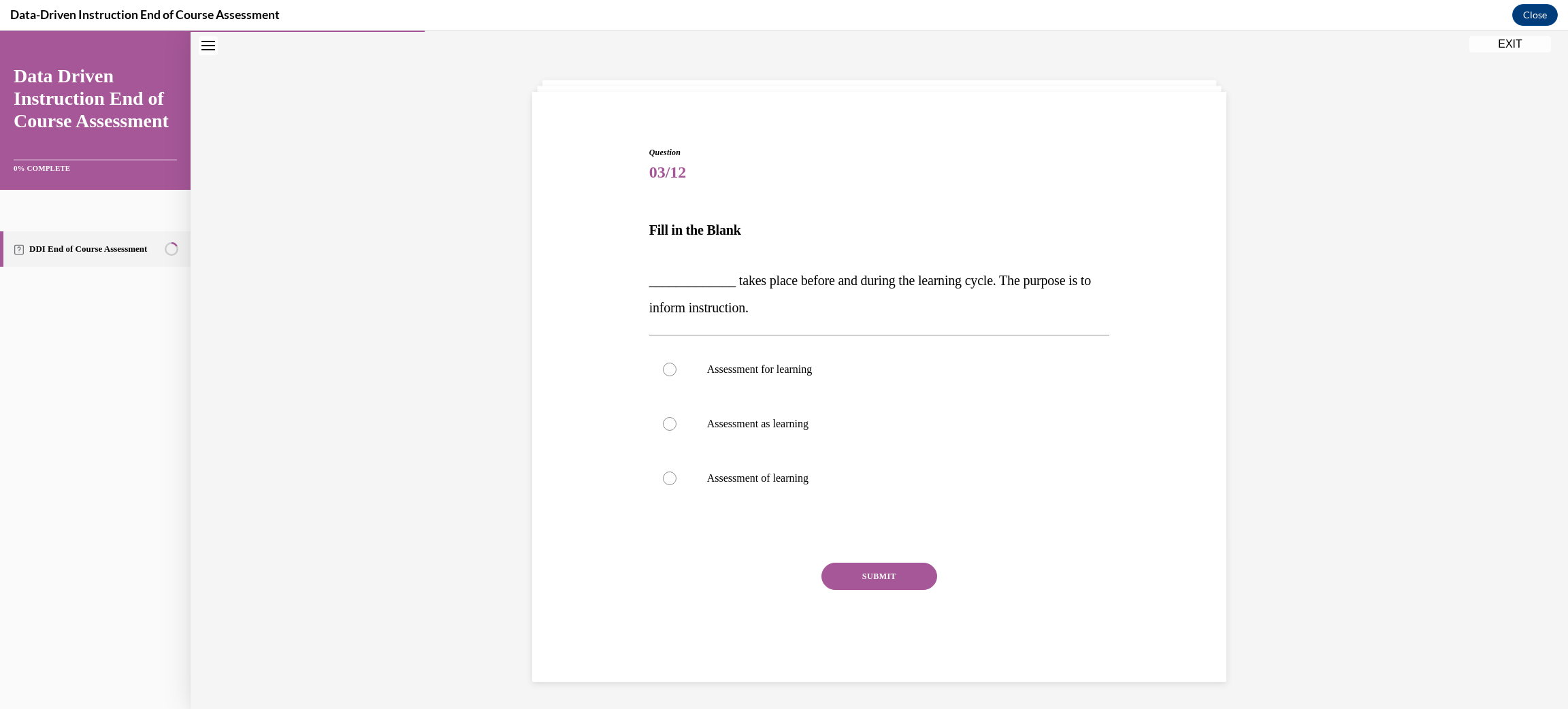
scroll to position [42, 0]
click at [672, 482] on div at bounding box center [670, 479] width 14 height 14
click at [672, 482] on input "Assessment of learning" at bounding box center [670, 479] width 14 height 14
radio input "true"
click at [848, 576] on button "SUBMIT" at bounding box center [880, 576] width 116 height 27
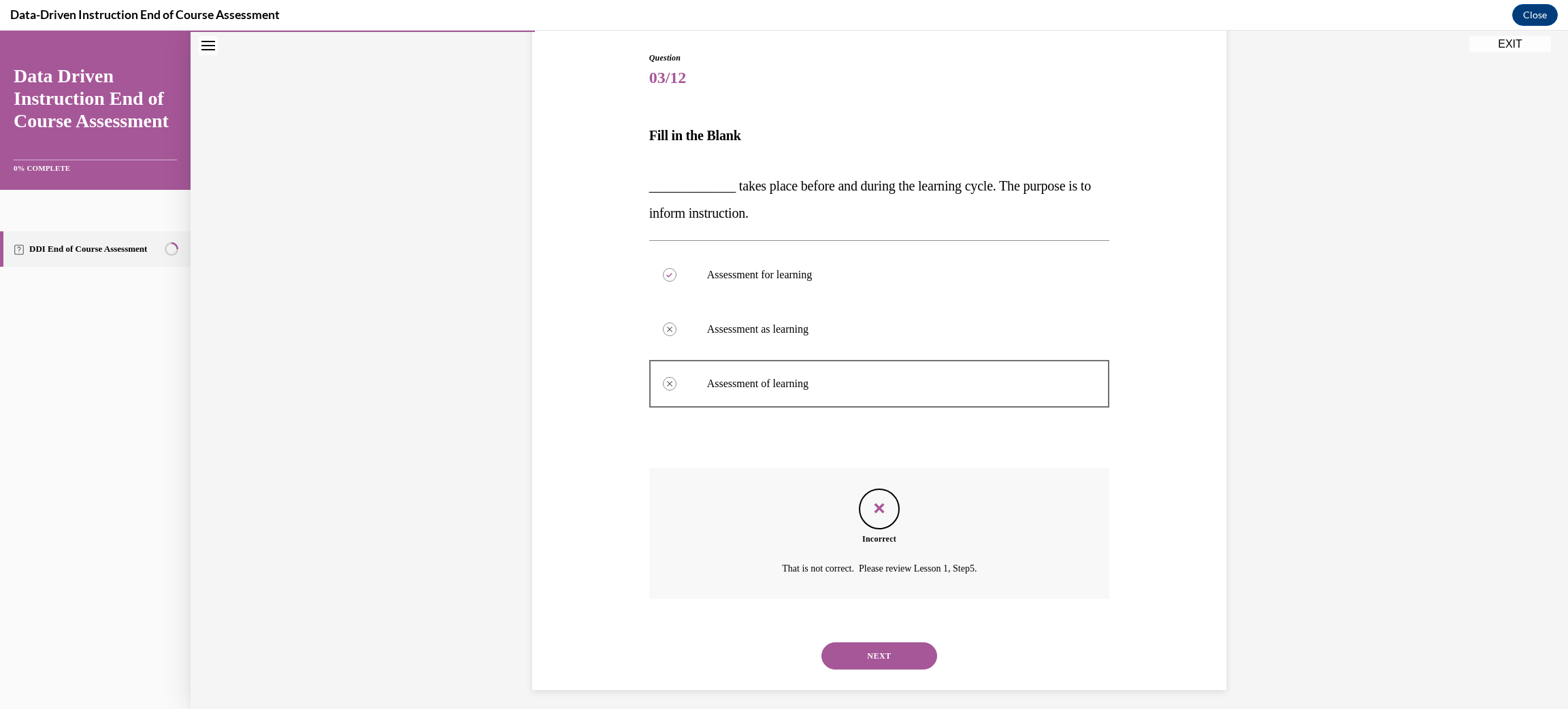
scroll to position [144, 0]
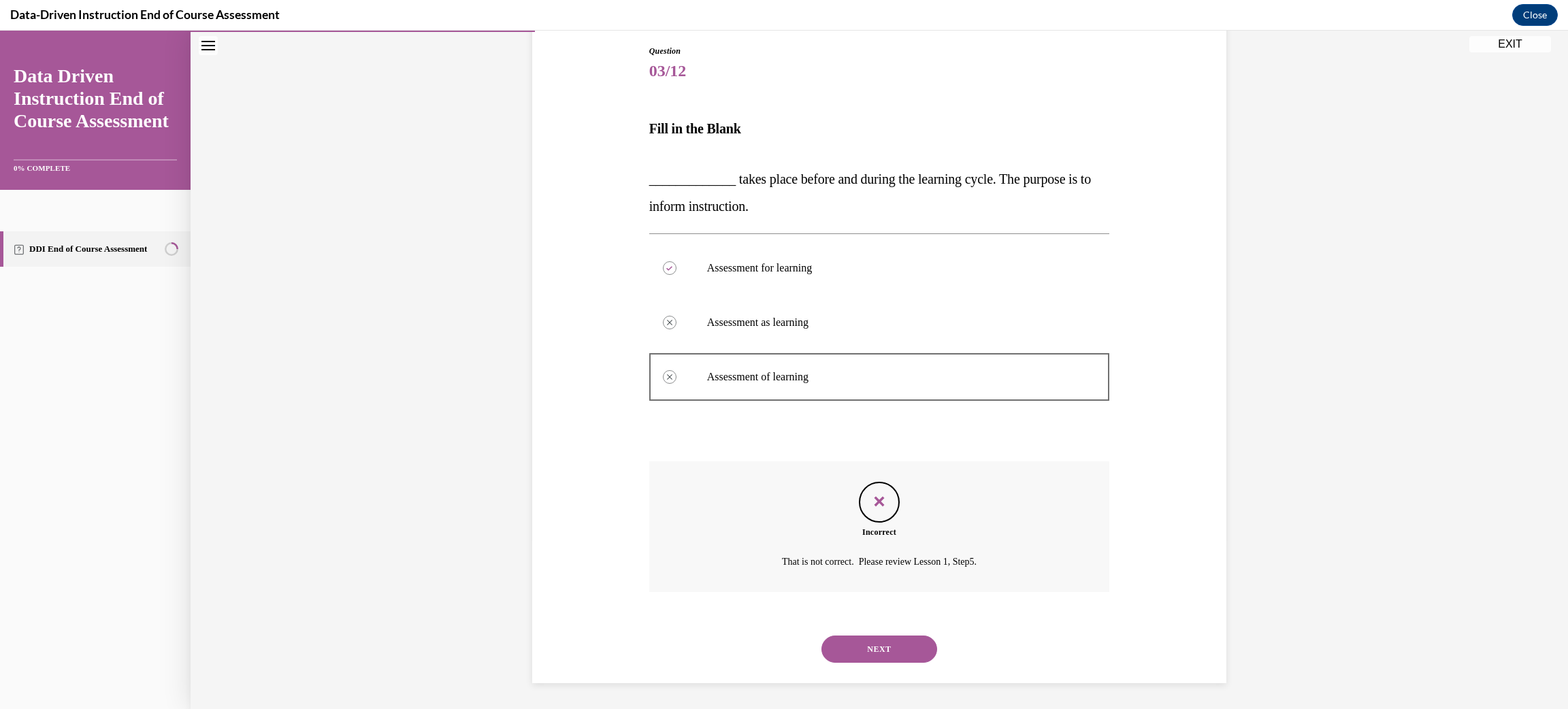
click at [881, 655] on button "NEXT" at bounding box center [880, 649] width 116 height 27
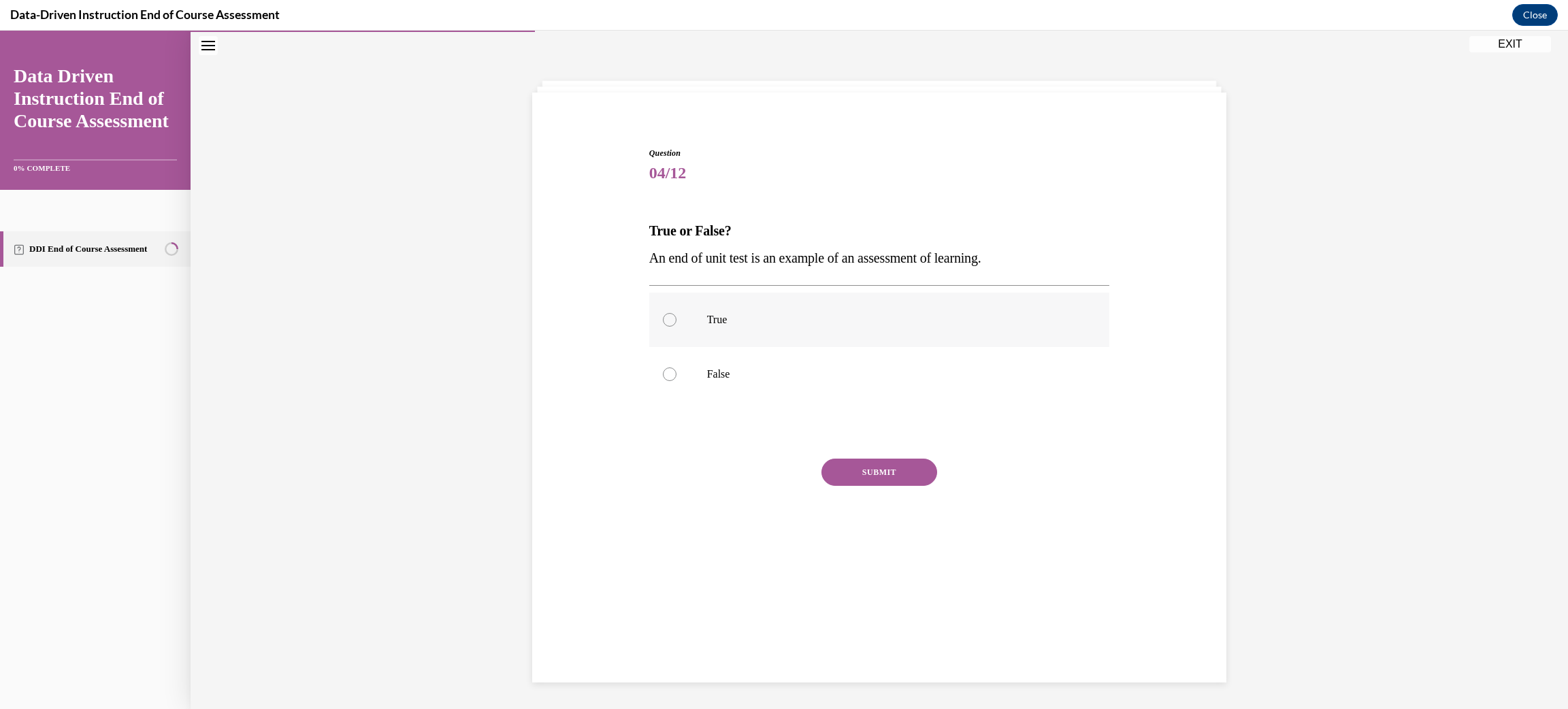
click at [669, 331] on label "True" at bounding box center [880, 319] width 461 height 55
click at [669, 326] on input "True" at bounding box center [670, 319] width 14 height 14
radio input "true"
click at [844, 469] on button "SUBMIT" at bounding box center [880, 471] width 116 height 27
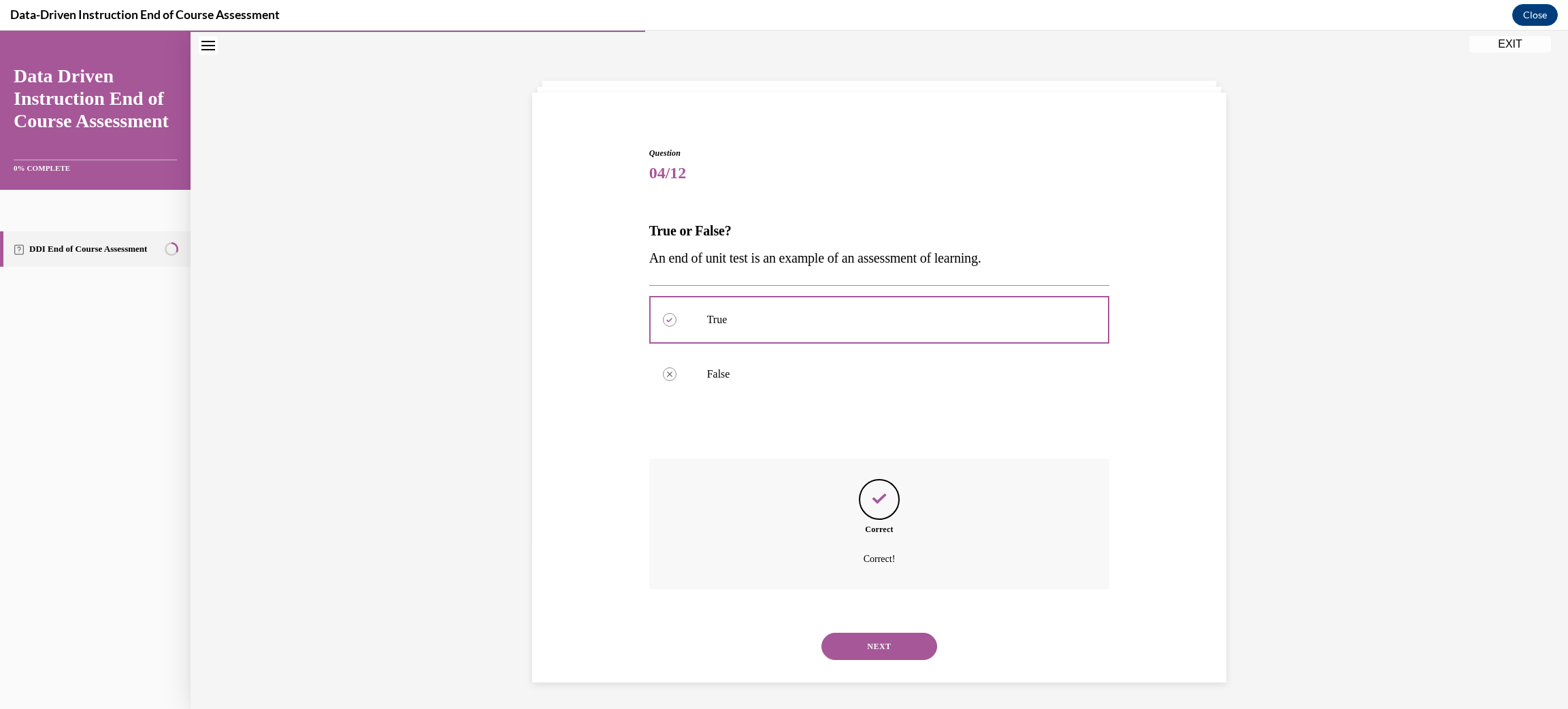
click at [893, 644] on button "NEXT" at bounding box center [880, 646] width 116 height 27
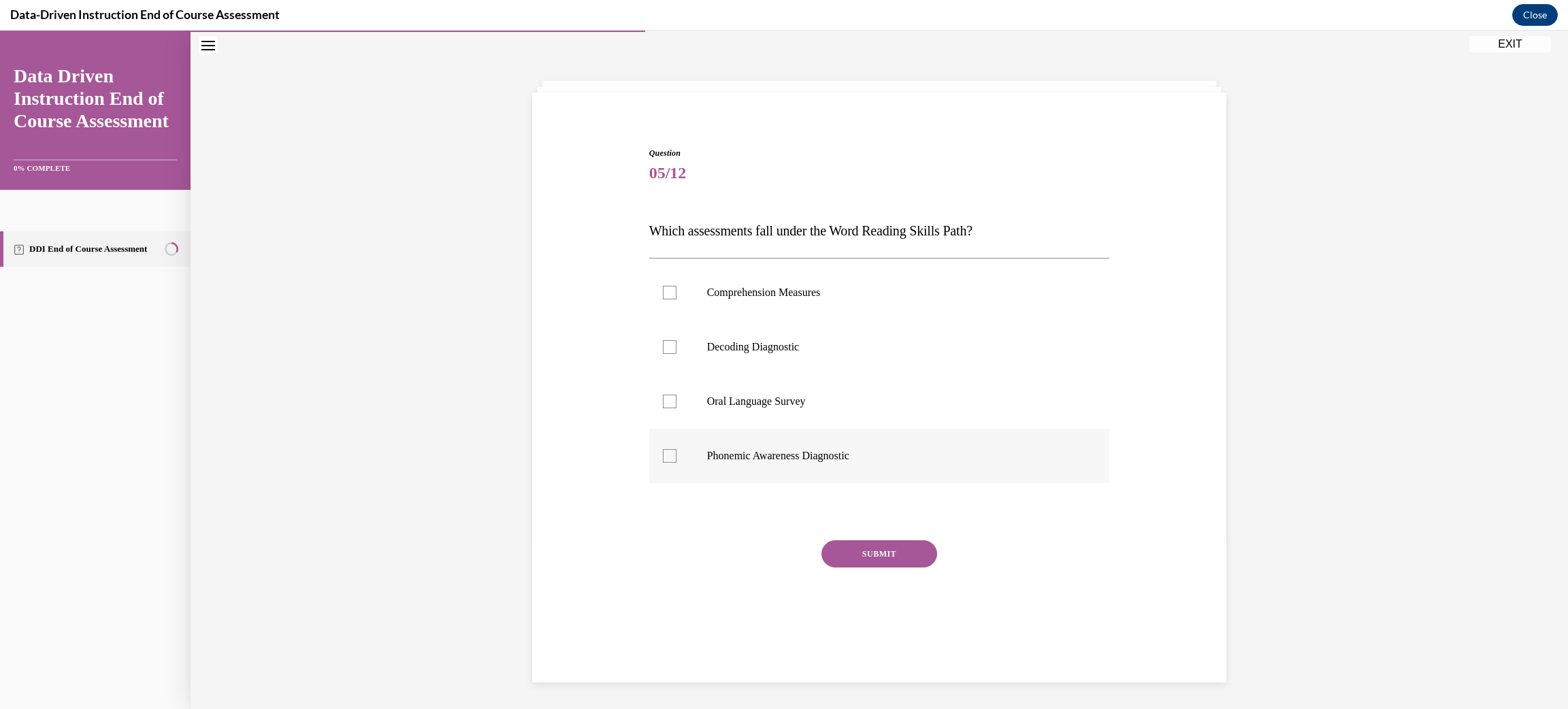
click at [679, 466] on label "Phonemic Awareness Diagnostic" at bounding box center [880, 455] width 461 height 55
click at [677, 462] on input "Phonemic Awareness Diagnostic" at bounding box center [670, 456] width 14 height 14
checkbox input "true"
click at [887, 558] on button "SUBMIT" at bounding box center [880, 554] width 116 height 27
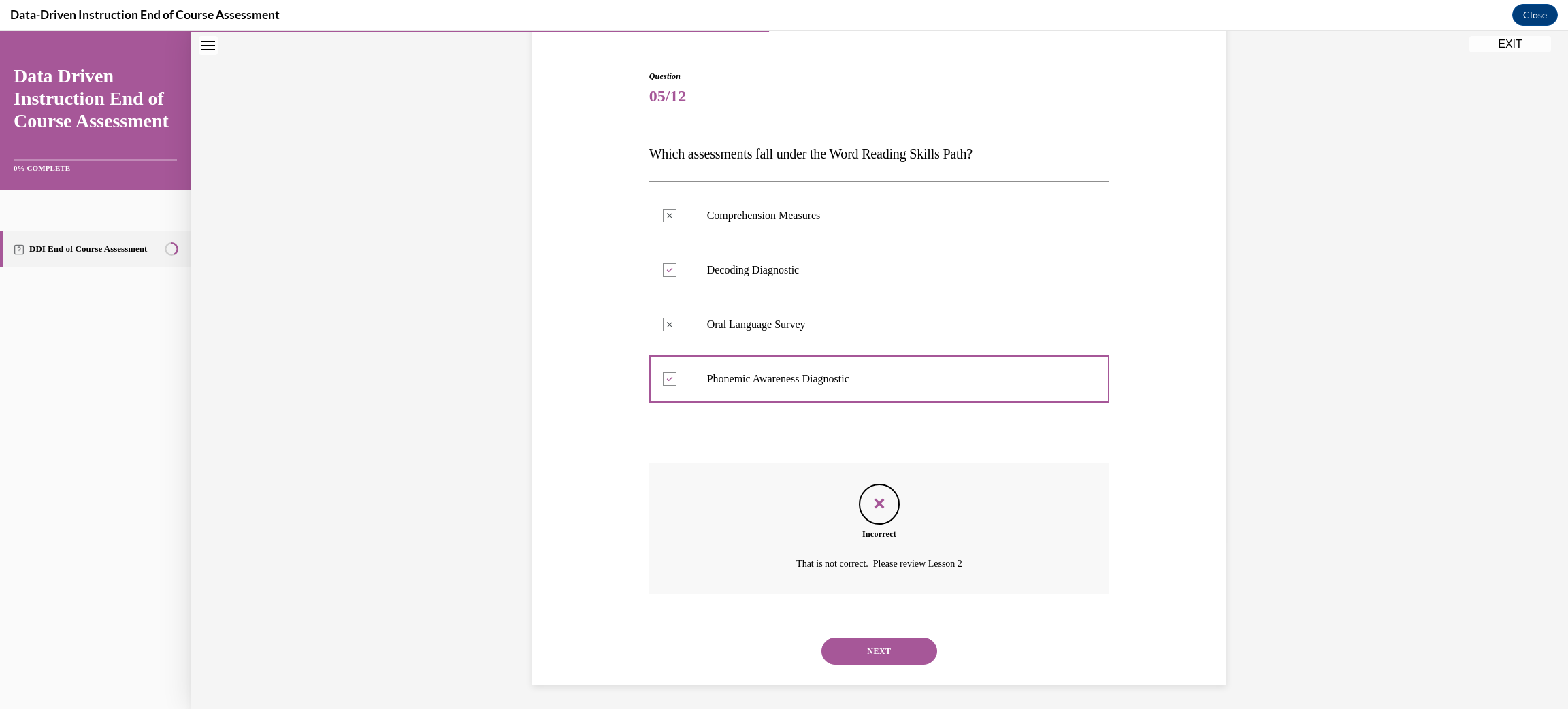
scroll to position [121, 0]
click at [882, 652] on button "NEXT" at bounding box center [880, 649] width 116 height 27
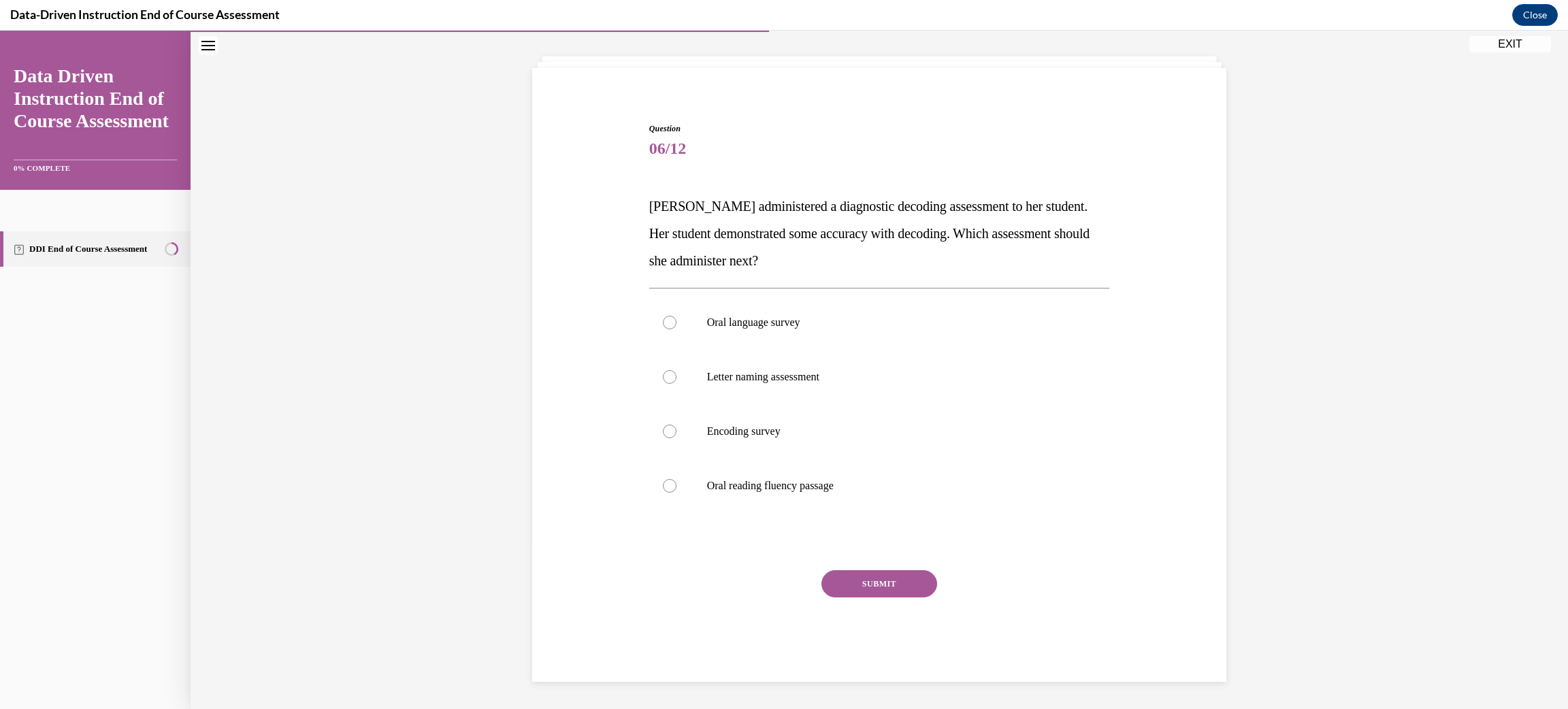
scroll to position [66, 0]
click at [673, 484] on div at bounding box center [670, 486] width 14 height 14
click at [673, 484] on input "Oral reading fluency passage" at bounding box center [670, 486] width 14 height 14
radio input "true"
click at [873, 588] on button "SUBMIT" at bounding box center [880, 584] width 116 height 27
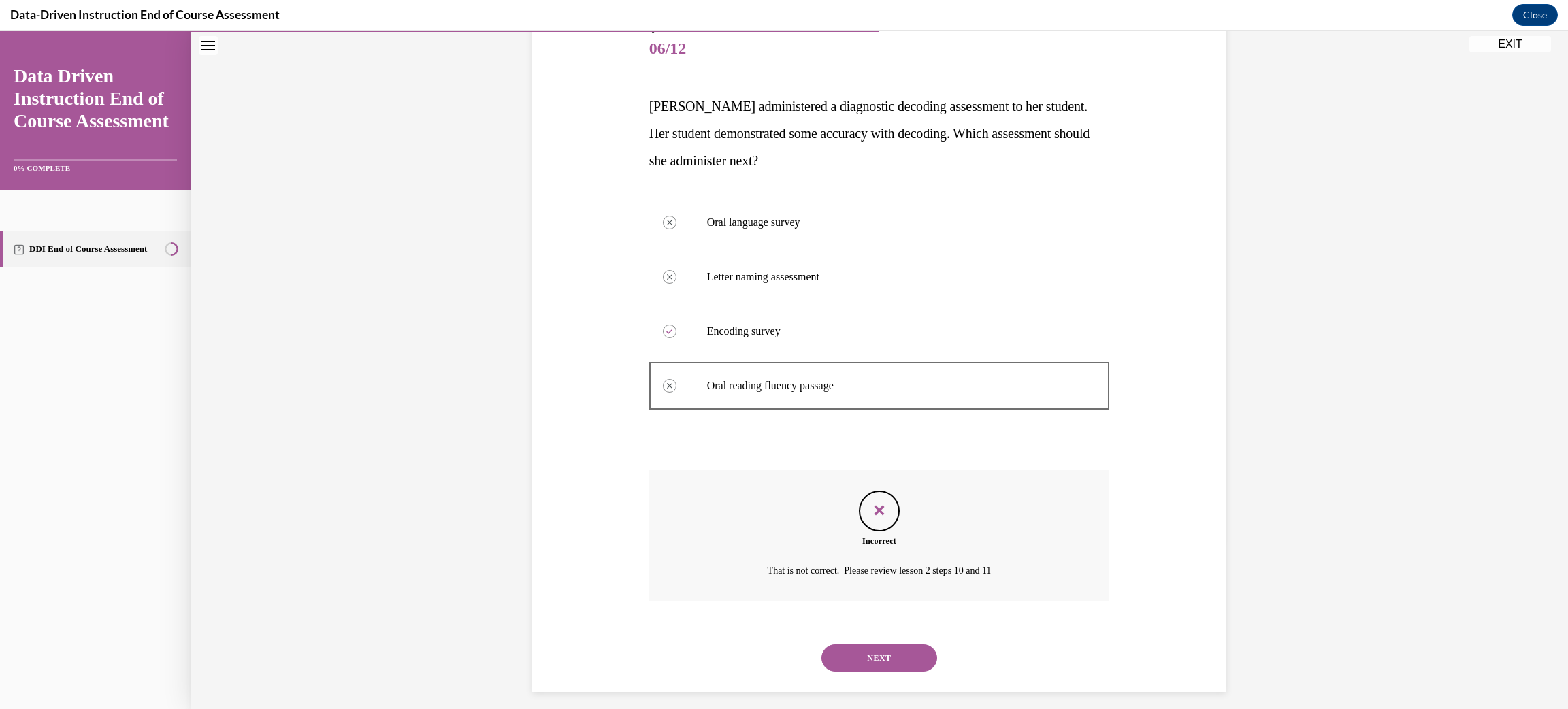
scroll to position [176, 0]
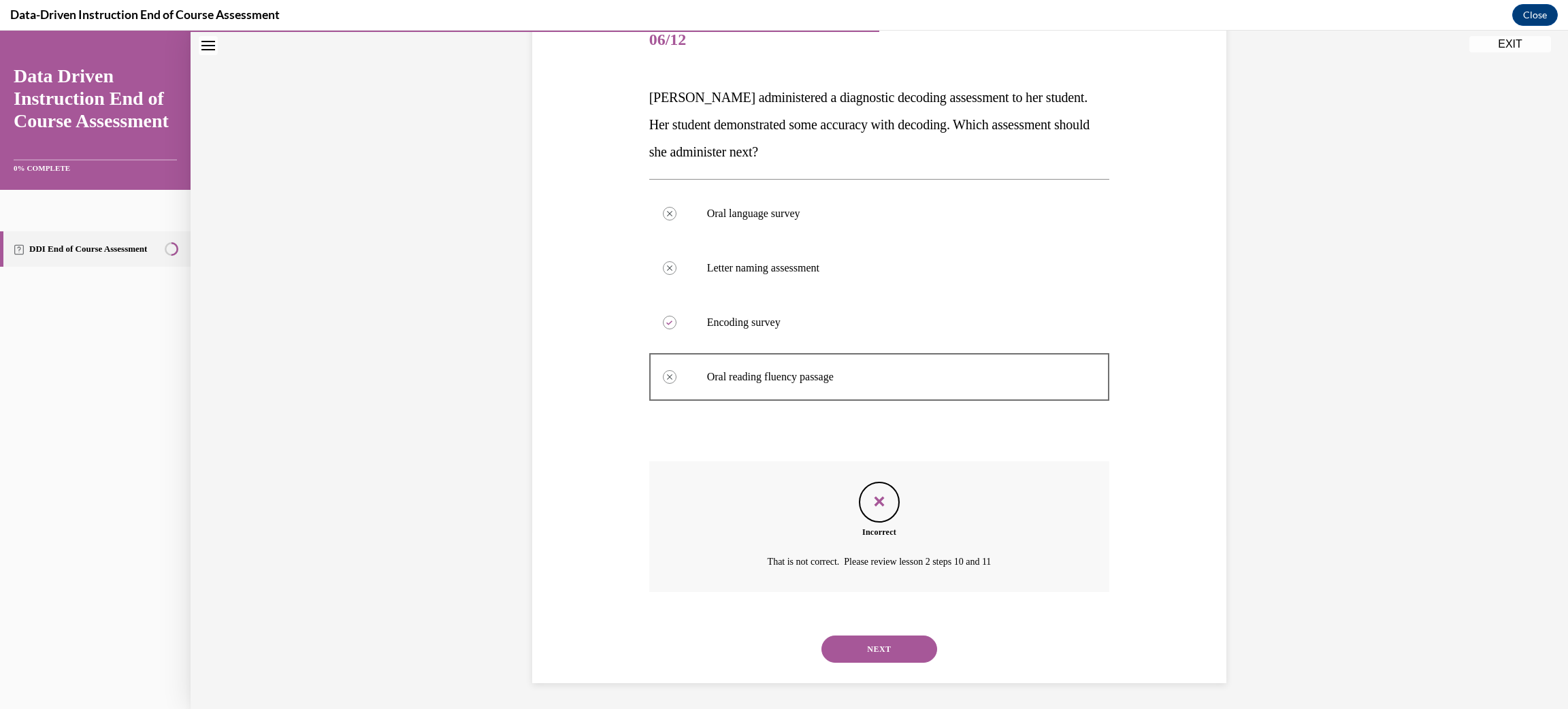
click at [887, 654] on button "NEXT" at bounding box center [880, 649] width 116 height 27
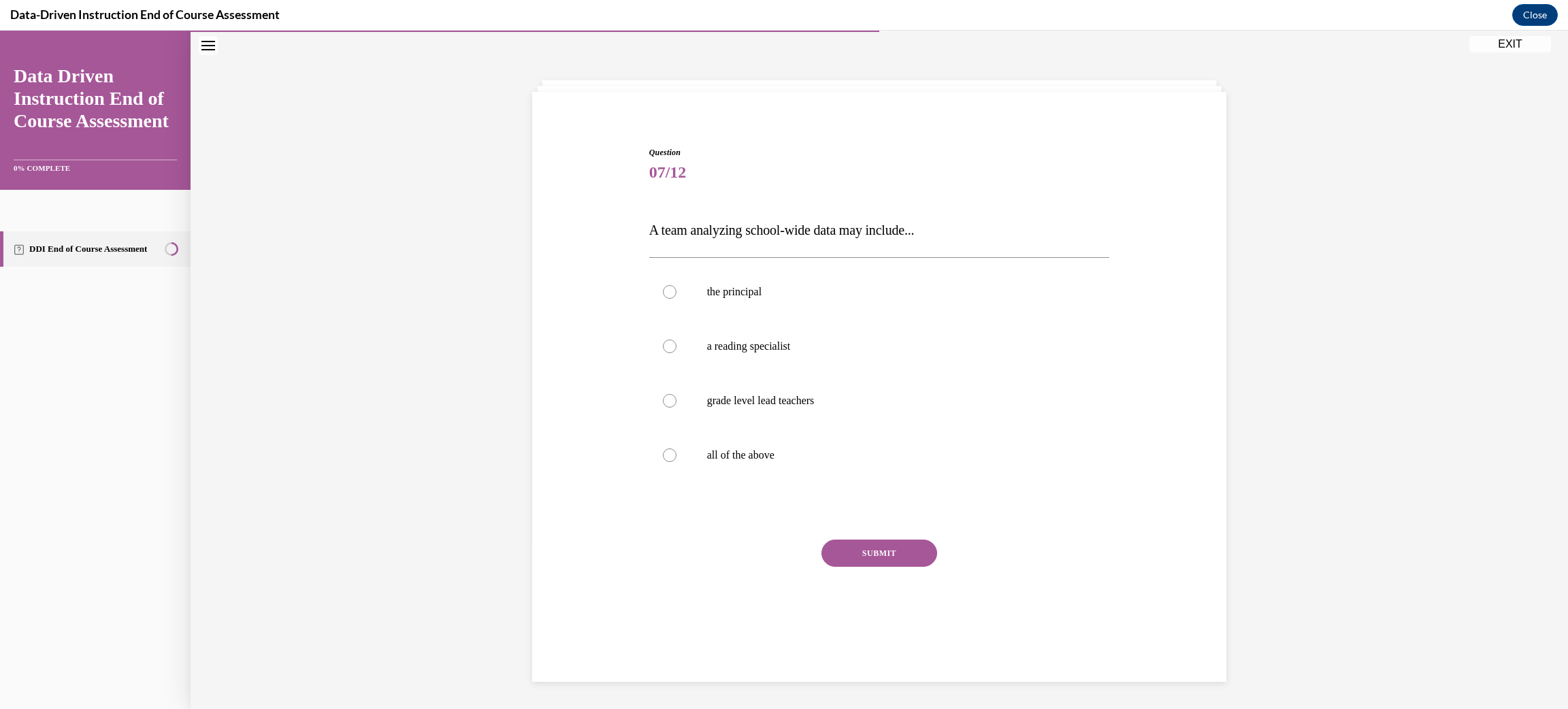
scroll to position [42, 0]
click at [669, 456] on div at bounding box center [670, 456] width 14 height 14
click at [669, 456] on input "all of the above" at bounding box center [670, 456] width 14 height 14
radio input "true"
click at [835, 551] on button "SUBMIT" at bounding box center [880, 554] width 116 height 27
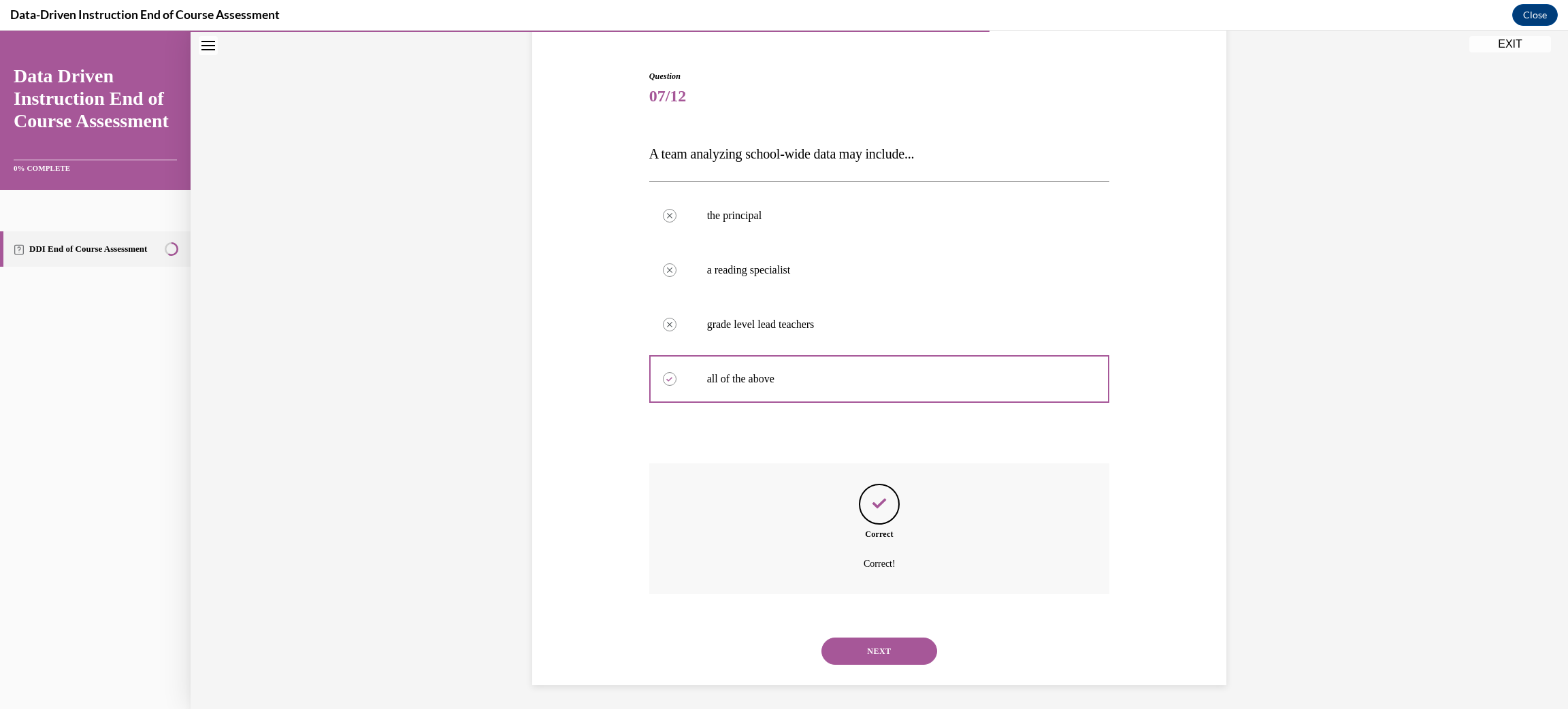
scroll to position [121, 0]
click at [877, 656] on button "NEXT" at bounding box center [880, 649] width 116 height 27
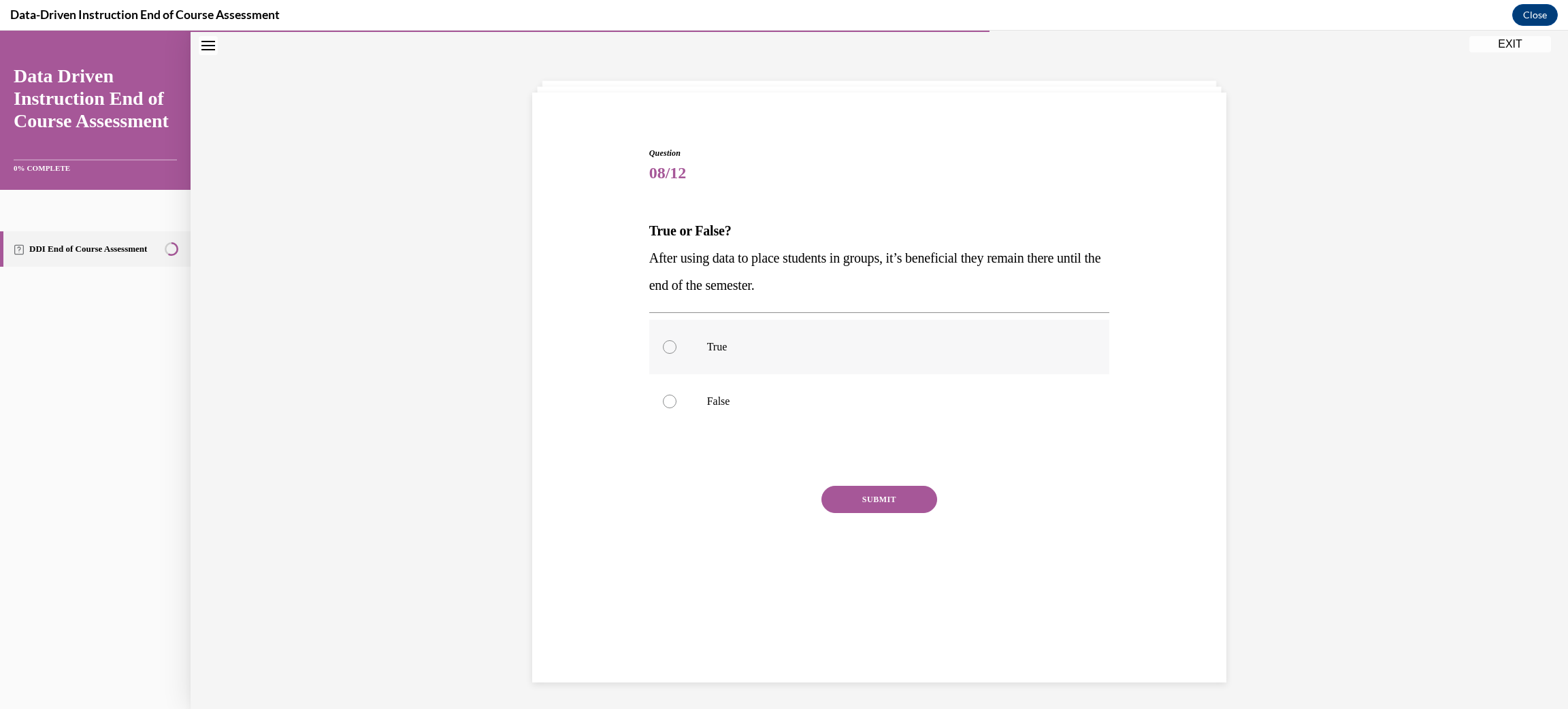
click at [671, 352] on div at bounding box center [670, 347] width 14 height 14
click at [671, 352] on input "True" at bounding box center [670, 347] width 14 height 14
radio input "true"
click at [846, 493] on button "SUBMIT" at bounding box center [880, 499] width 116 height 27
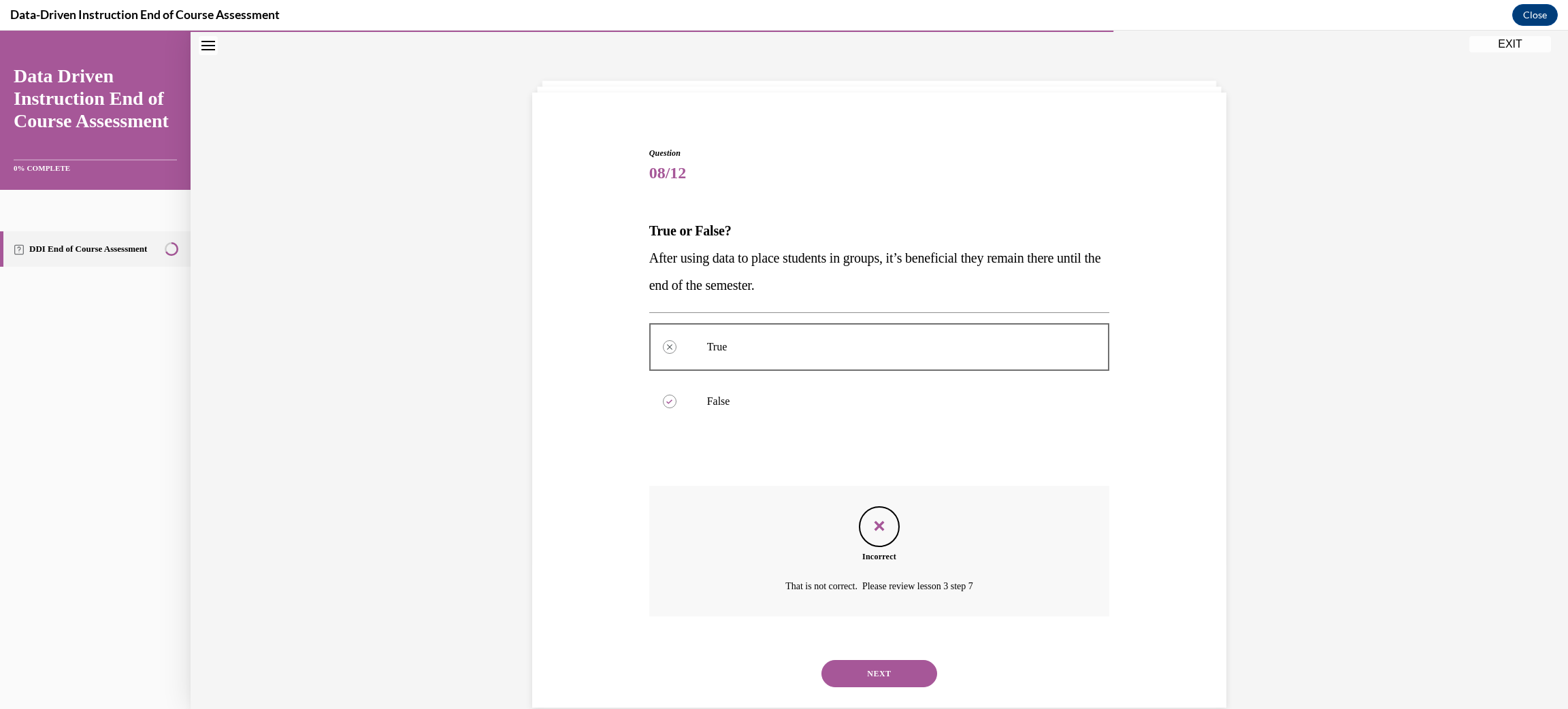
scroll to position [67, 0]
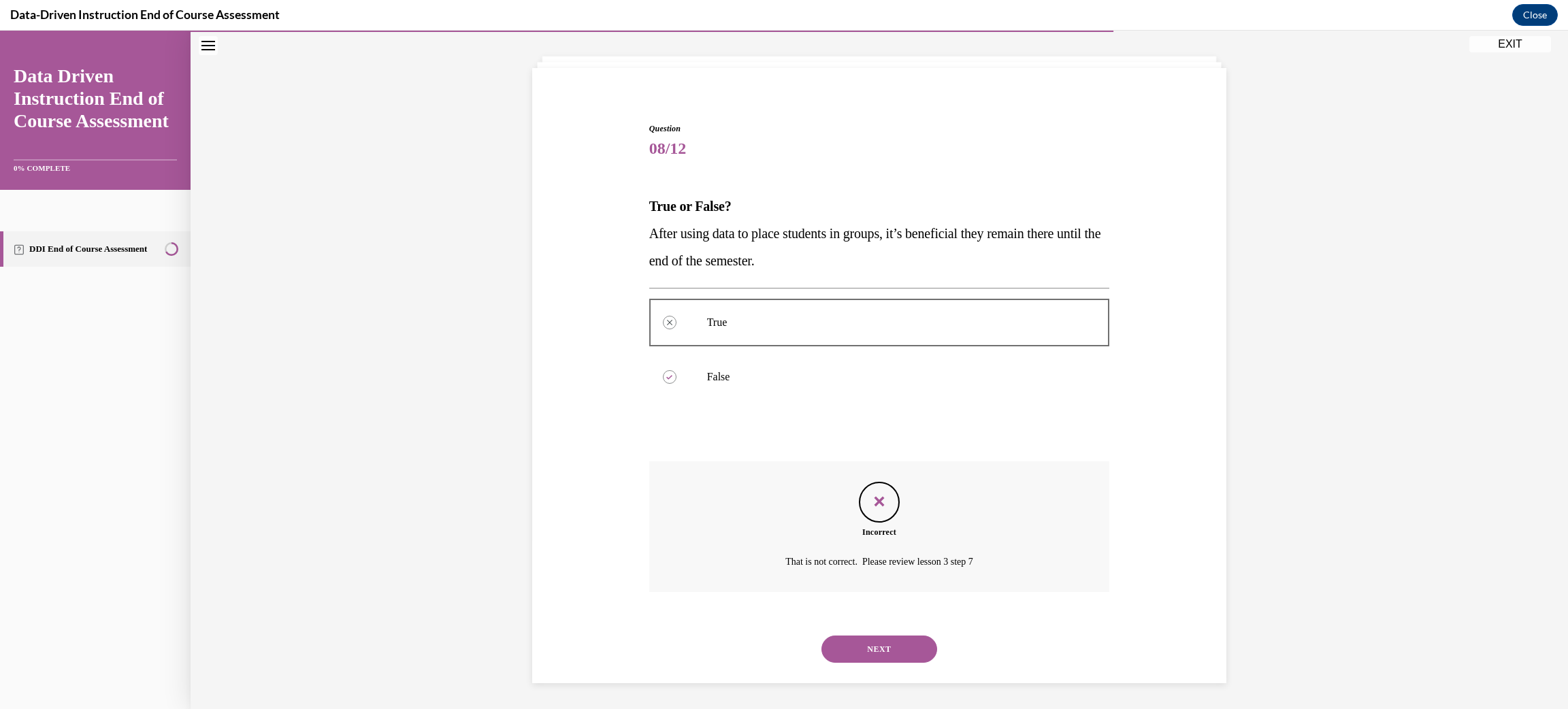
click at [853, 645] on button "NEXT" at bounding box center [880, 649] width 116 height 27
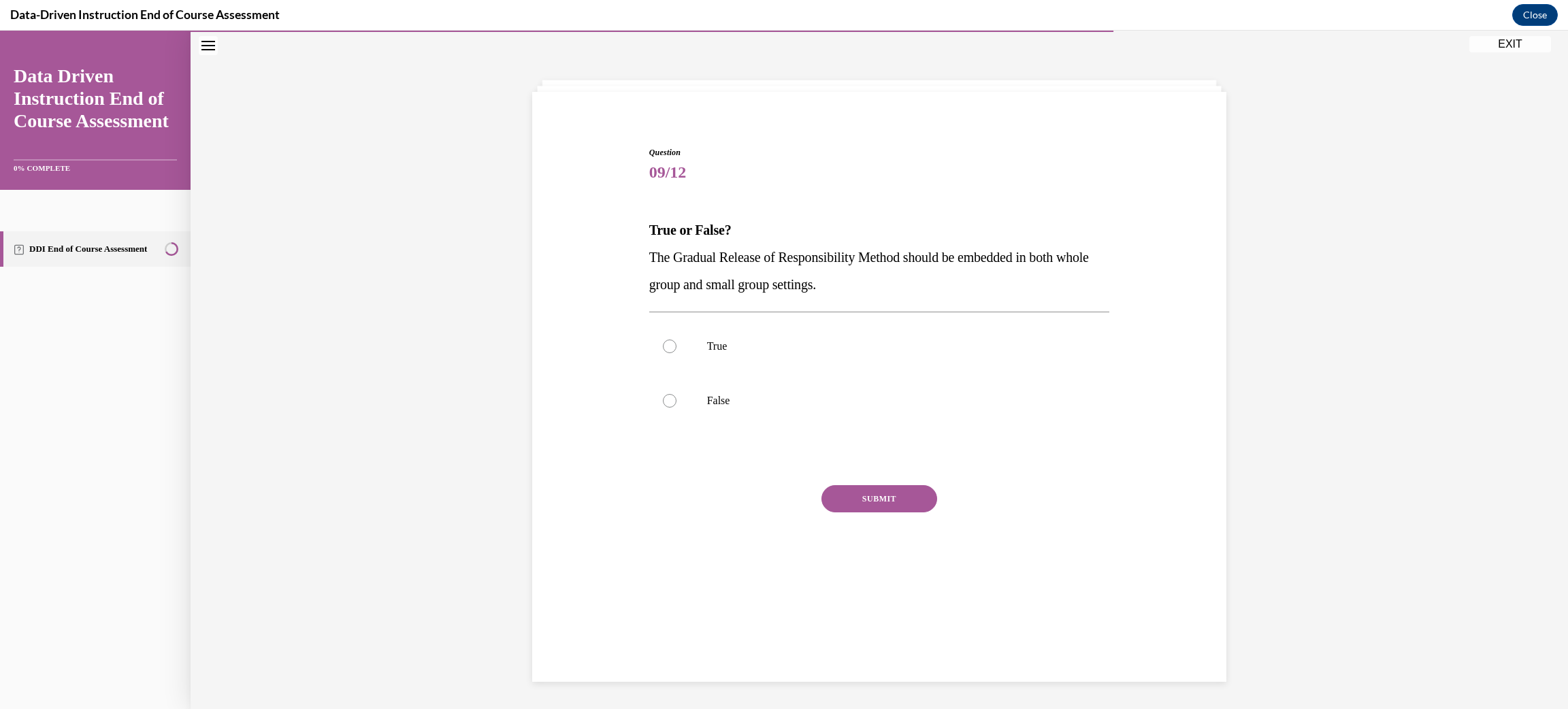
scroll to position [42, 0]
click at [673, 352] on div at bounding box center [670, 347] width 14 height 14
click at [673, 352] on input "True" at bounding box center [670, 347] width 14 height 14
radio input "true"
click at [862, 497] on button "SUBMIT" at bounding box center [880, 499] width 116 height 27
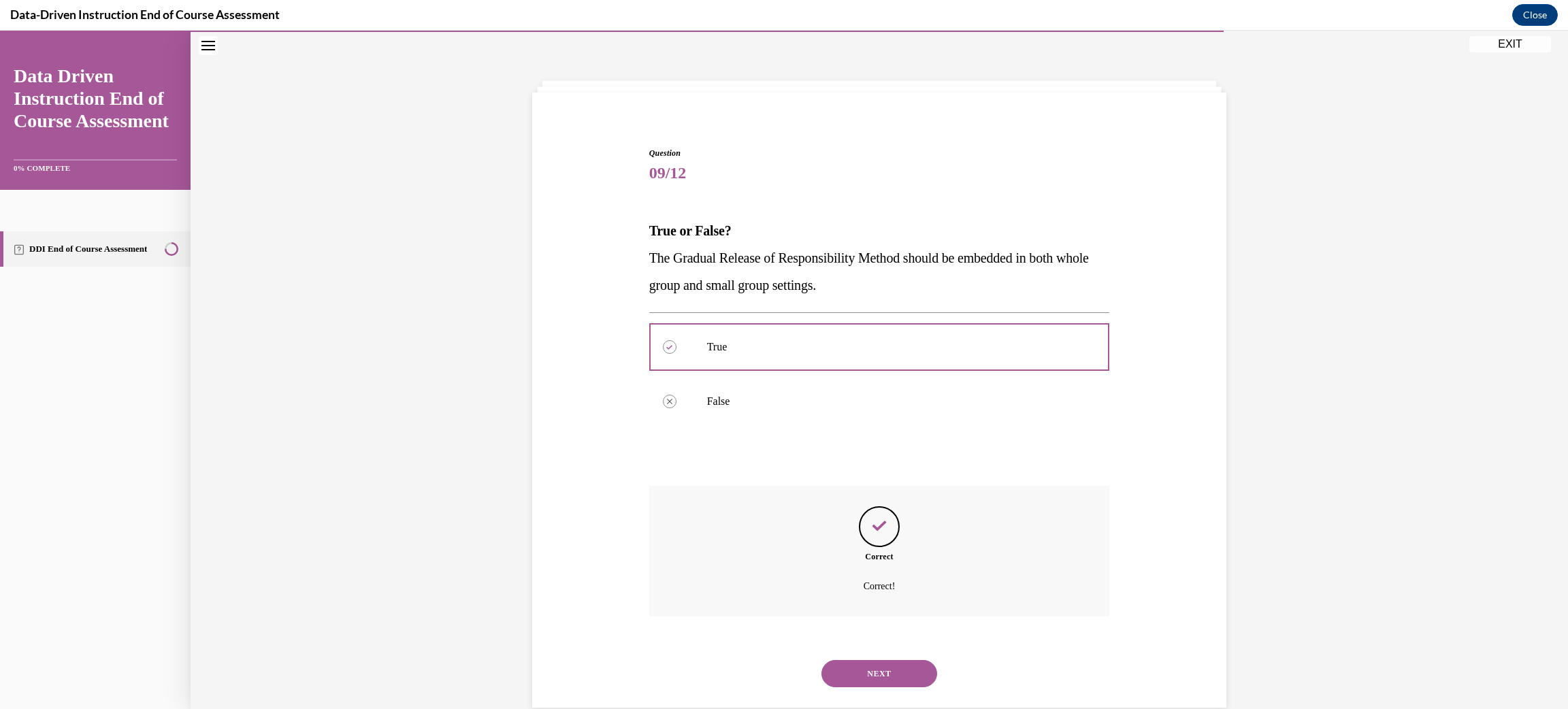
scroll to position [67, 0]
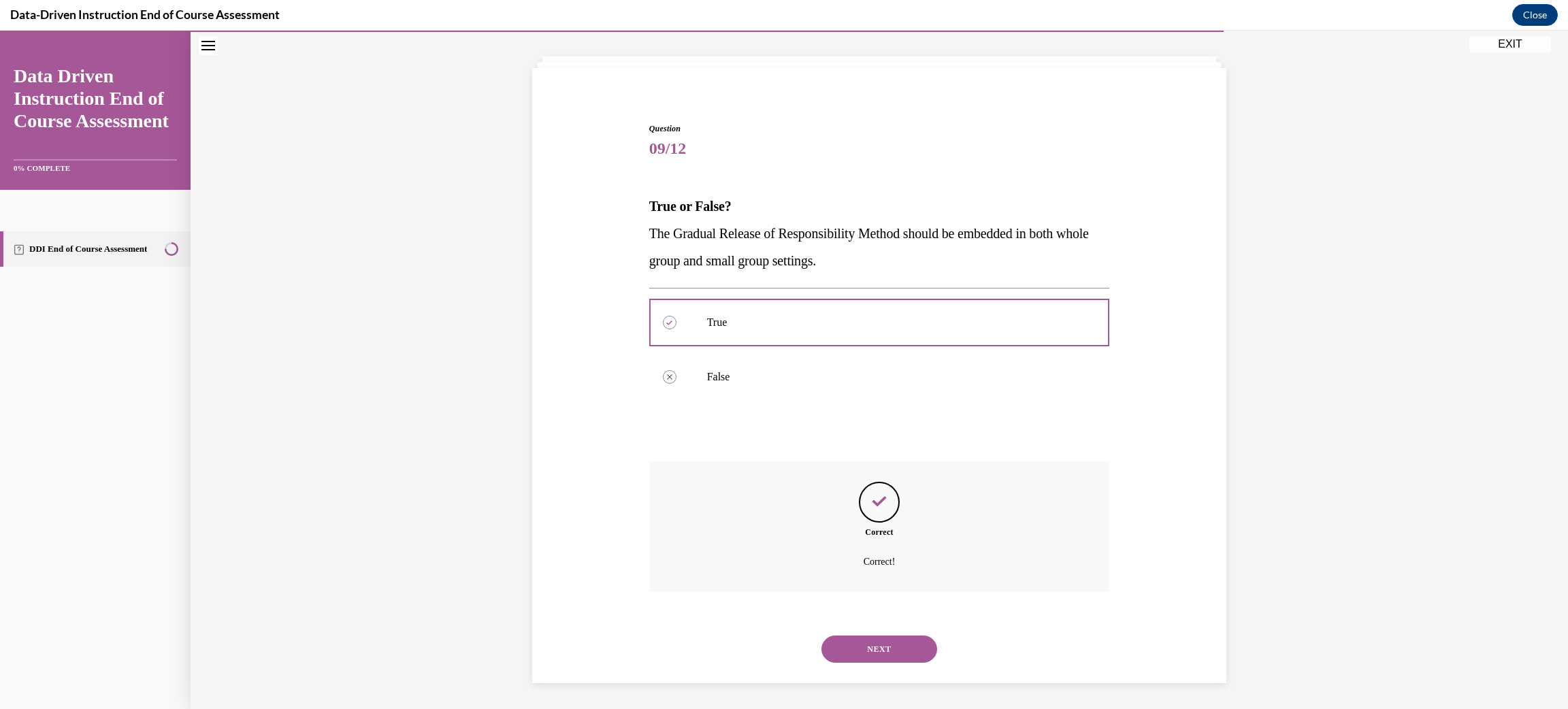
click at [876, 648] on button "NEXT" at bounding box center [880, 649] width 116 height 27
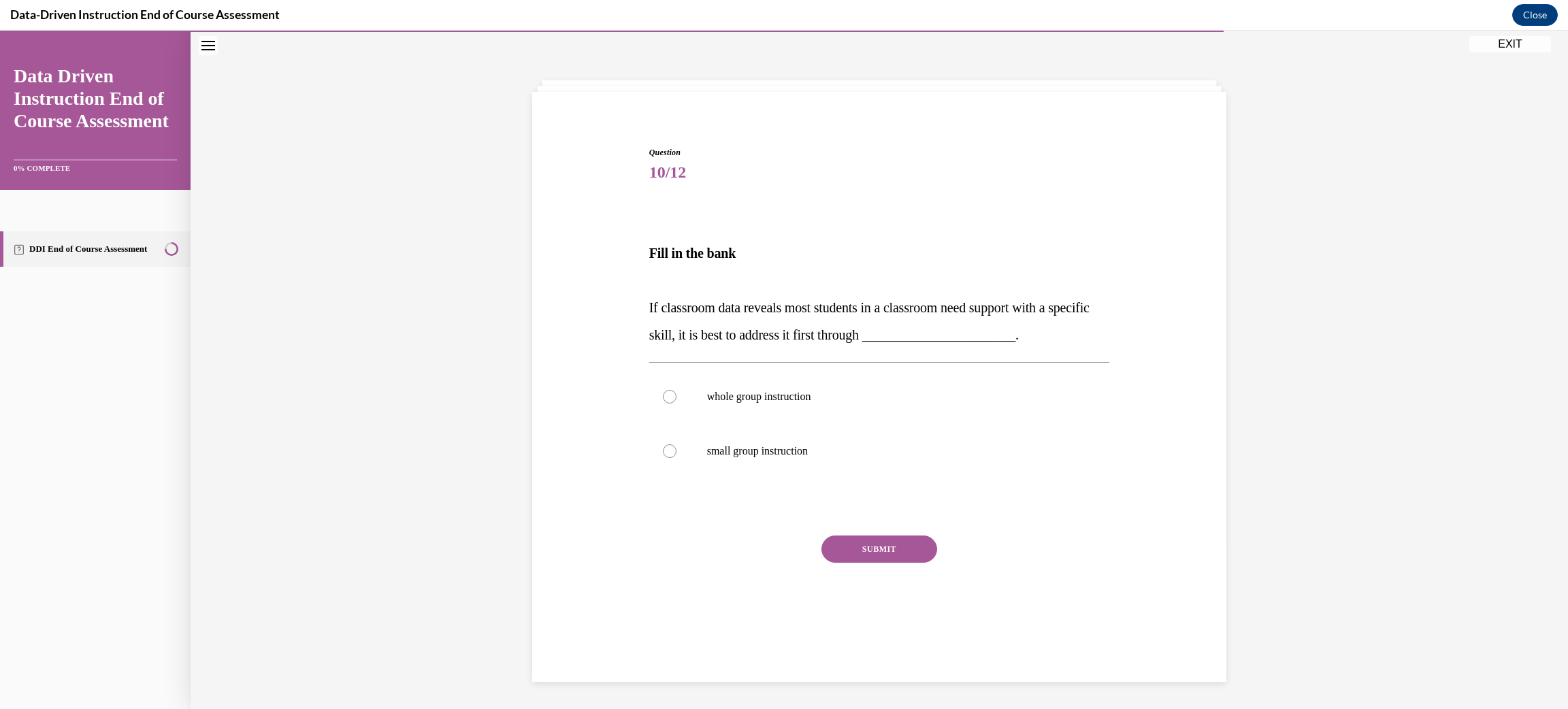
scroll to position [42, 0]
click at [665, 406] on label "whole group instruction" at bounding box center [880, 397] width 461 height 55
click at [665, 404] on input "whole group instruction" at bounding box center [670, 397] width 14 height 14
radio input "true"
click at [841, 545] on button "SUBMIT" at bounding box center [880, 549] width 116 height 27
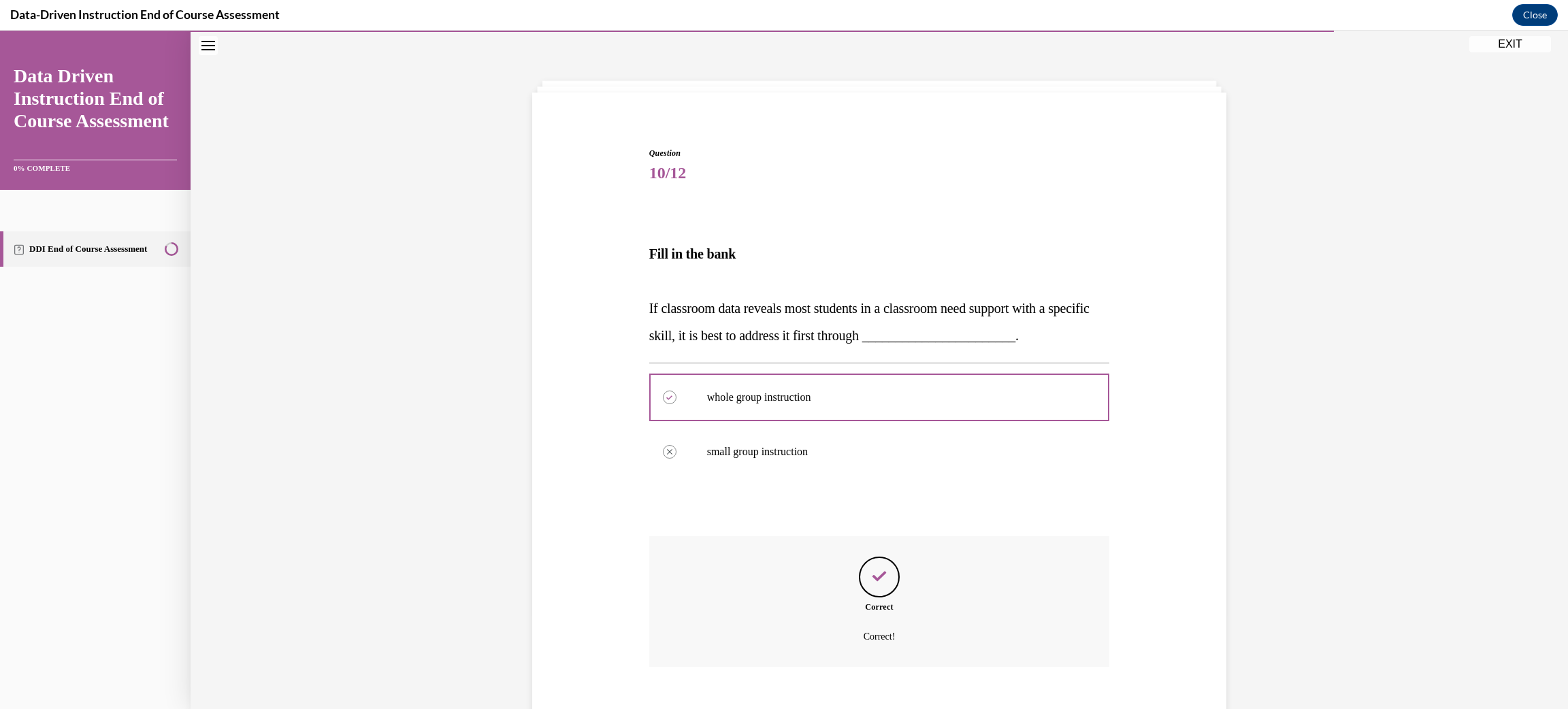
scroll to position [117, 0]
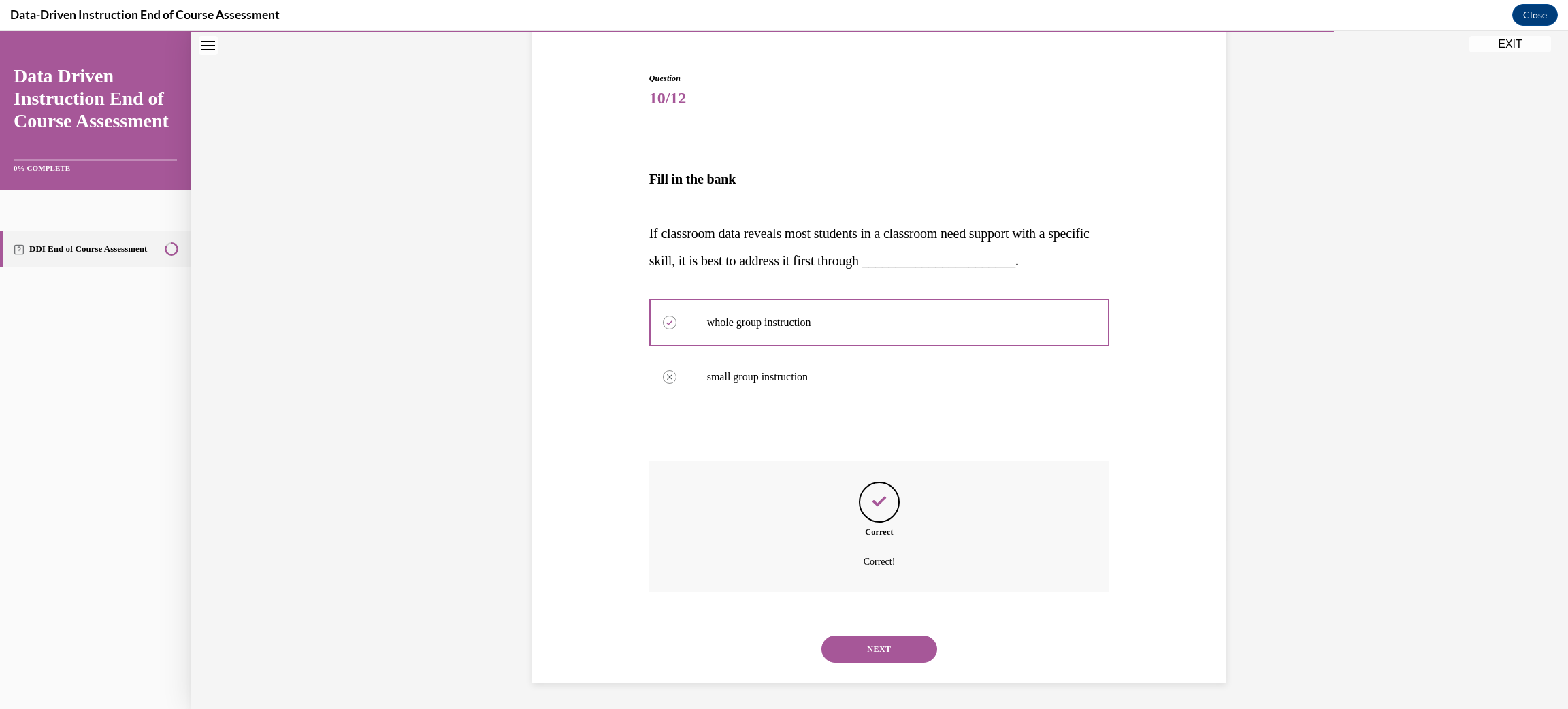
click at [868, 656] on button "NEXT" at bounding box center [880, 649] width 116 height 27
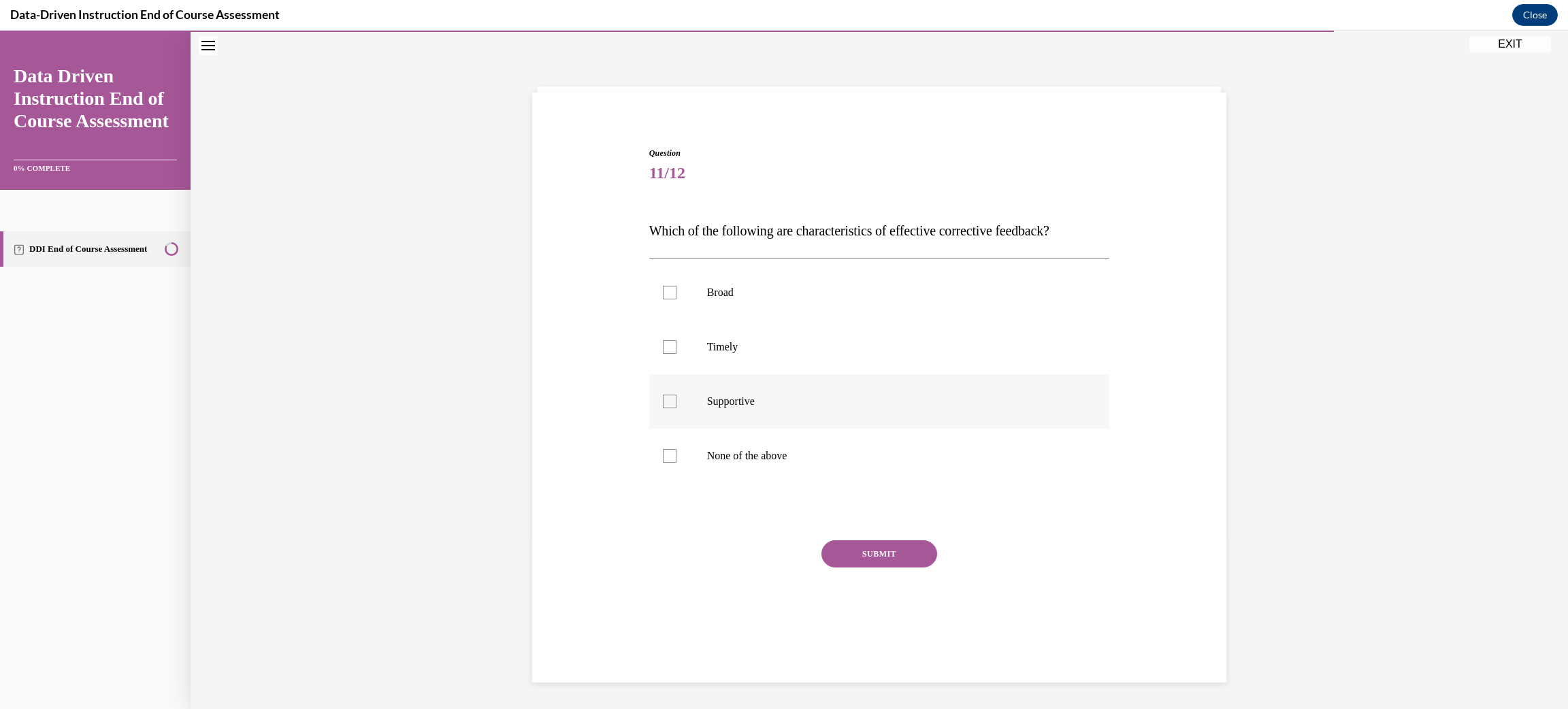
click at [666, 405] on div at bounding box center [670, 401] width 14 height 14
click at [666, 405] on input "Supportive" at bounding box center [670, 401] width 14 height 14
checkbox input "true"
click at [838, 541] on button "SUBMIT" at bounding box center [880, 554] width 116 height 27
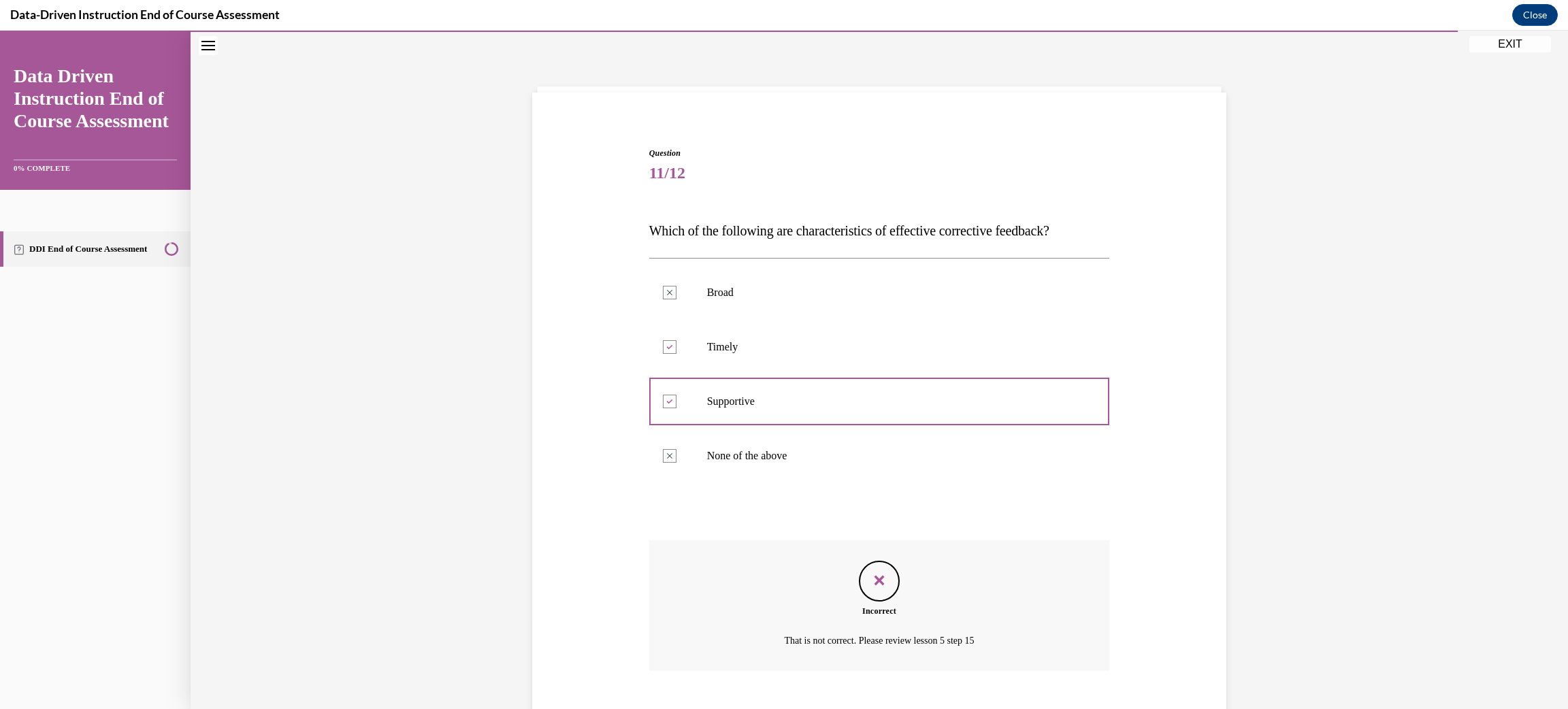
scroll to position [121, 0]
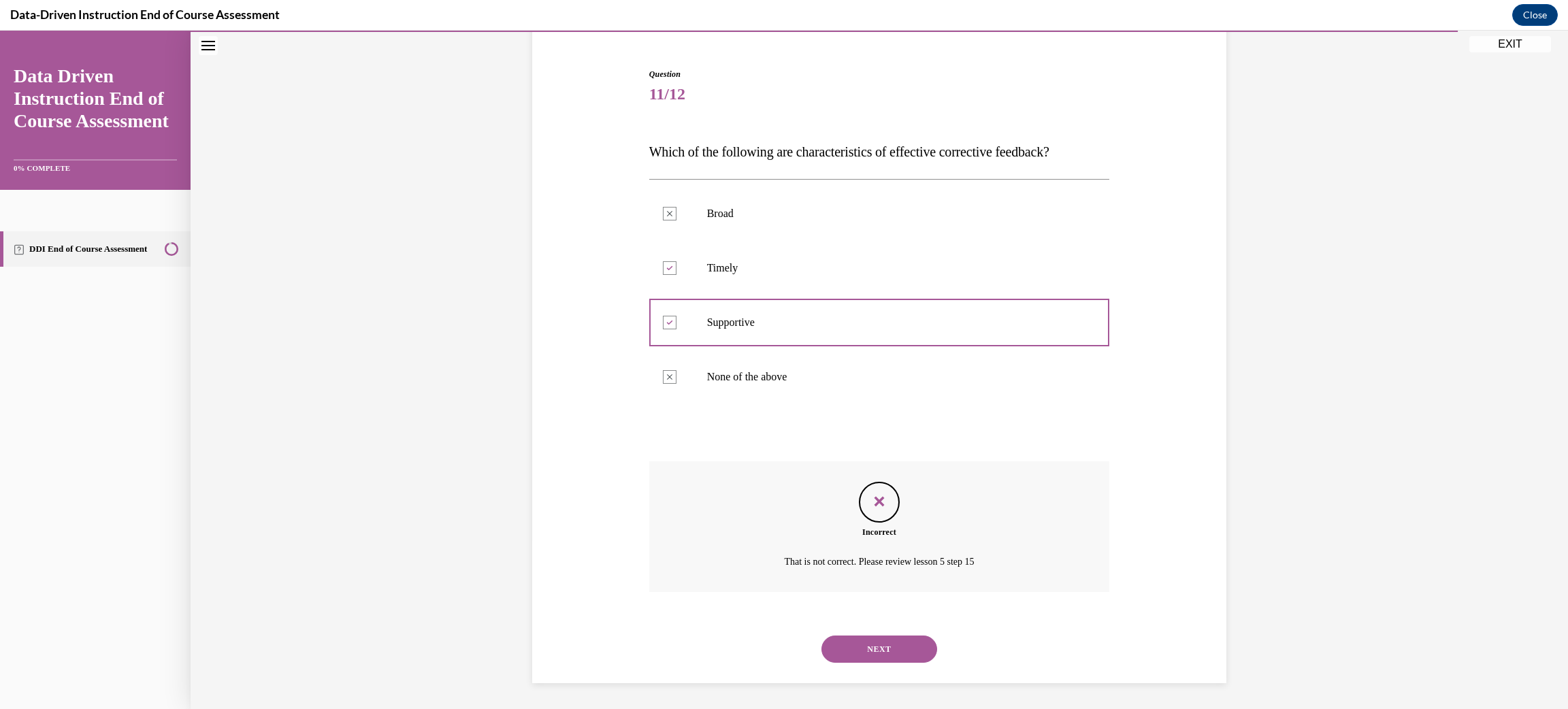
click at [875, 653] on button "NEXT" at bounding box center [880, 649] width 116 height 27
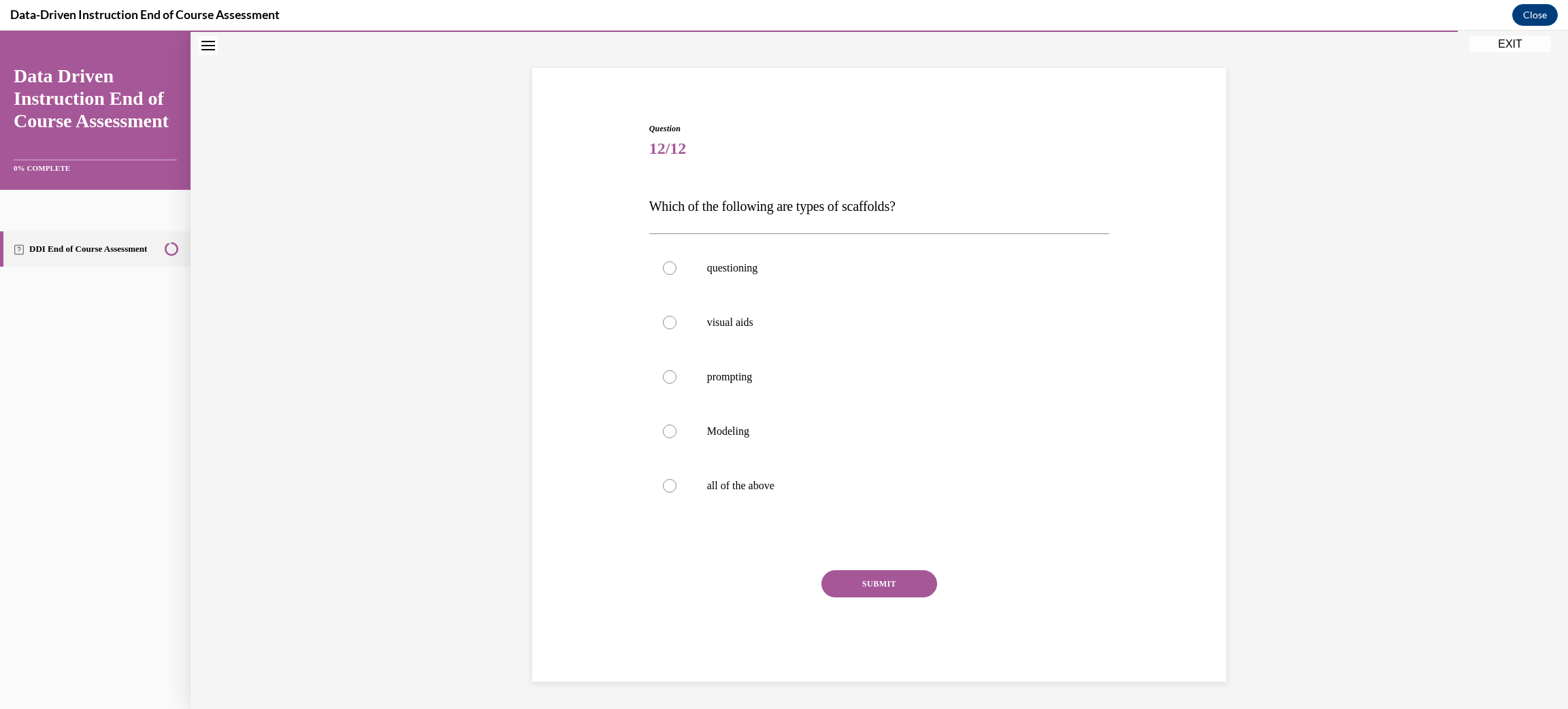
scroll to position [66, 0]
click at [667, 492] on div at bounding box center [670, 486] width 14 height 14
click at [667, 492] on input "all of the above" at bounding box center [670, 486] width 14 height 14
radio input "true"
click at [859, 588] on button "SUBMIT" at bounding box center [880, 584] width 116 height 27
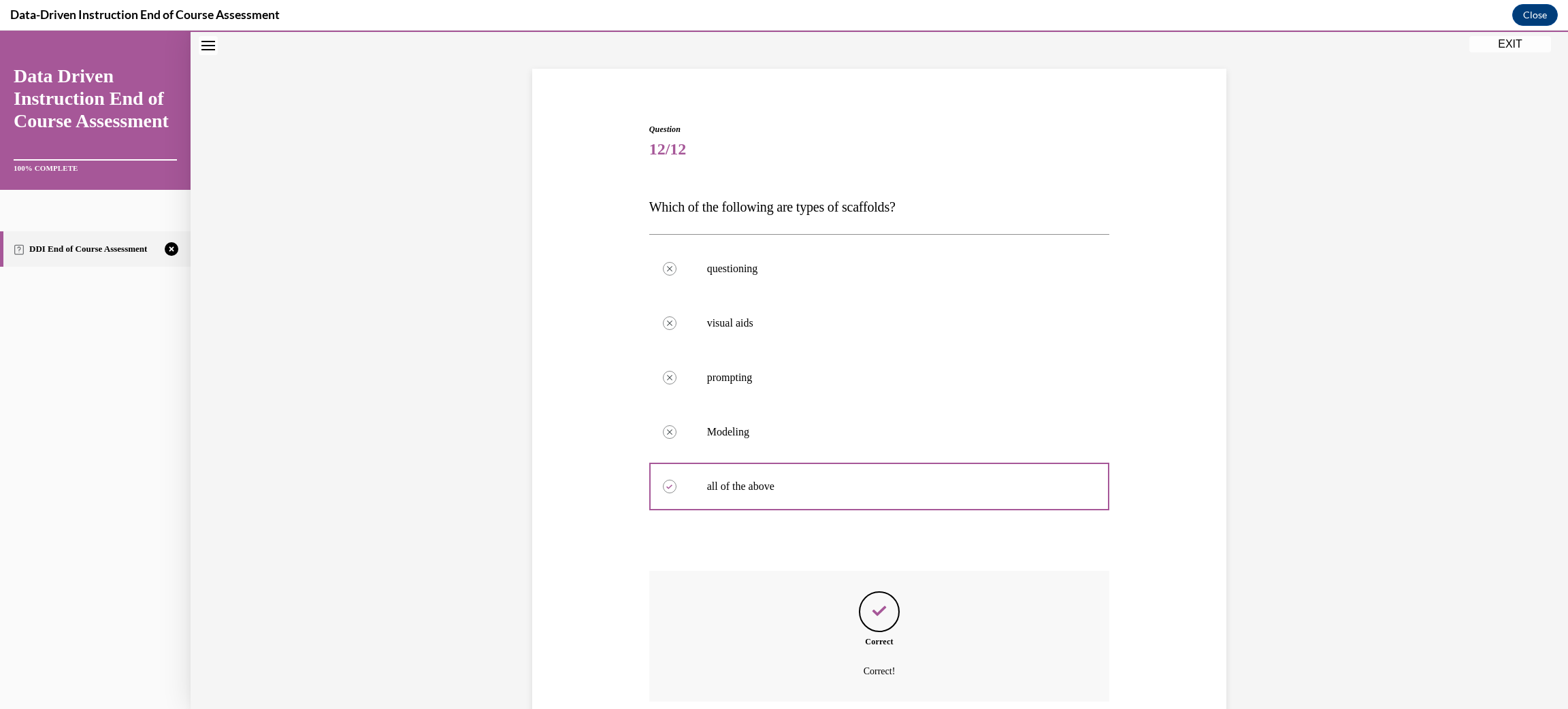
scroll to position [176, 0]
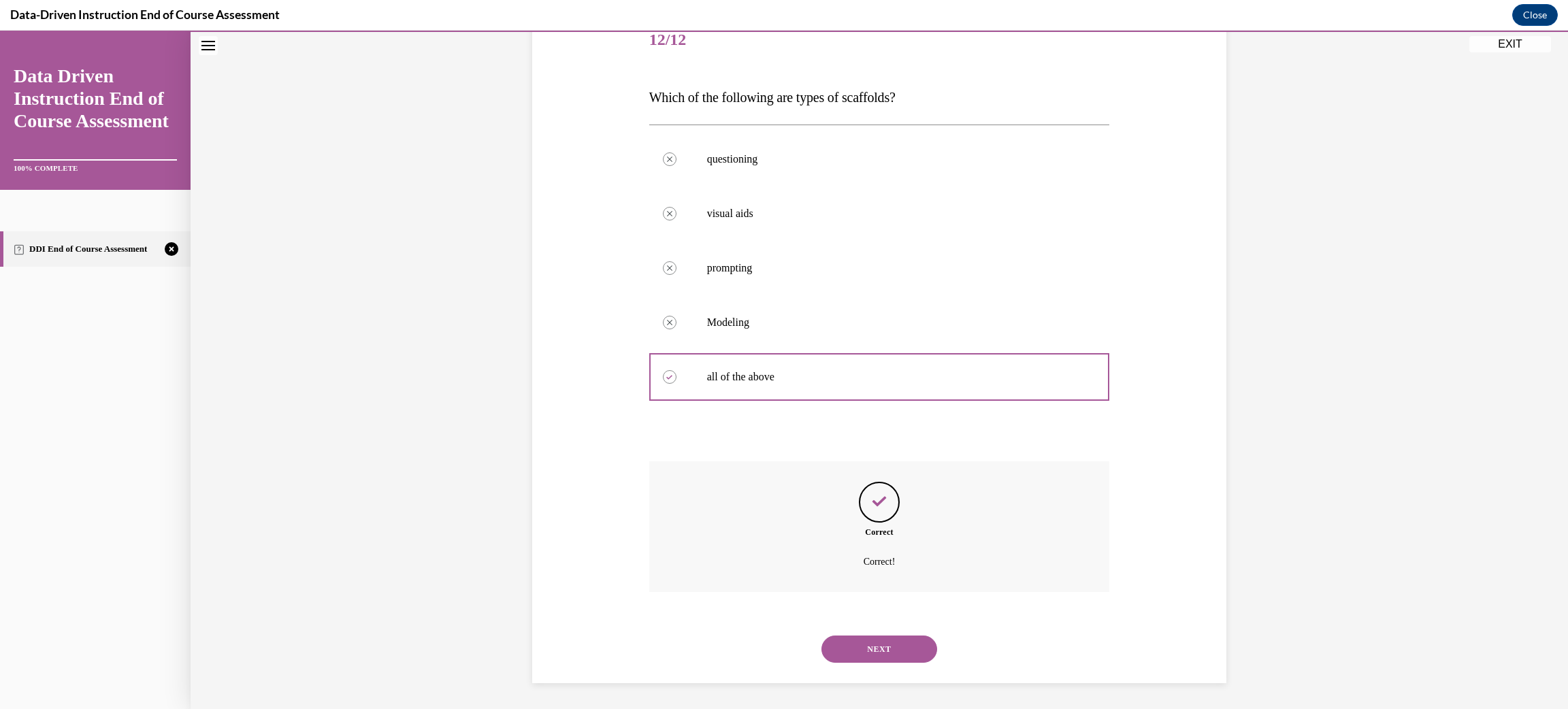
click at [868, 648] on button "NEXT" at bounding box center [880, 649] width 116 height 27
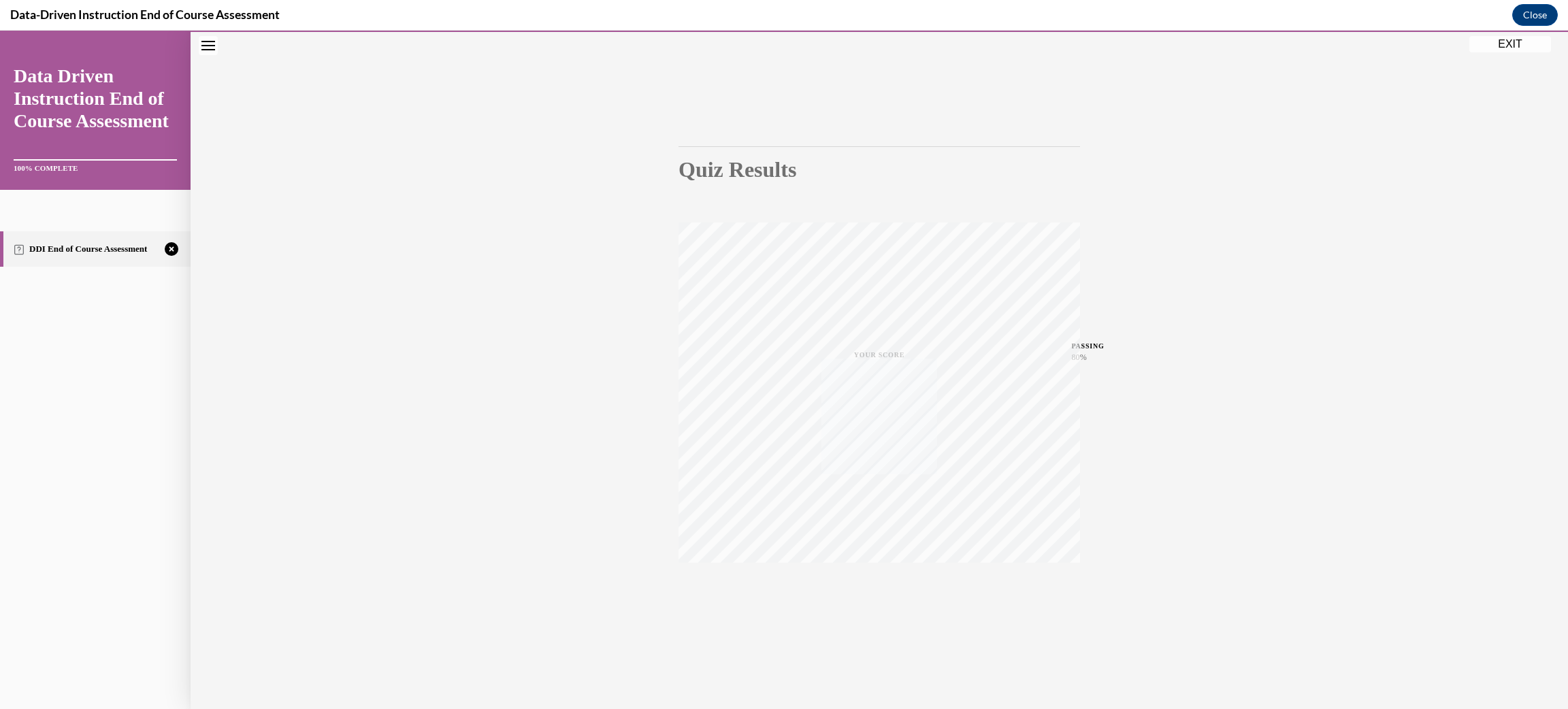
scroll to position [42, 0]
click at [888, 604] on icon "button" at bounding box center [879, 602] width 48 height 15
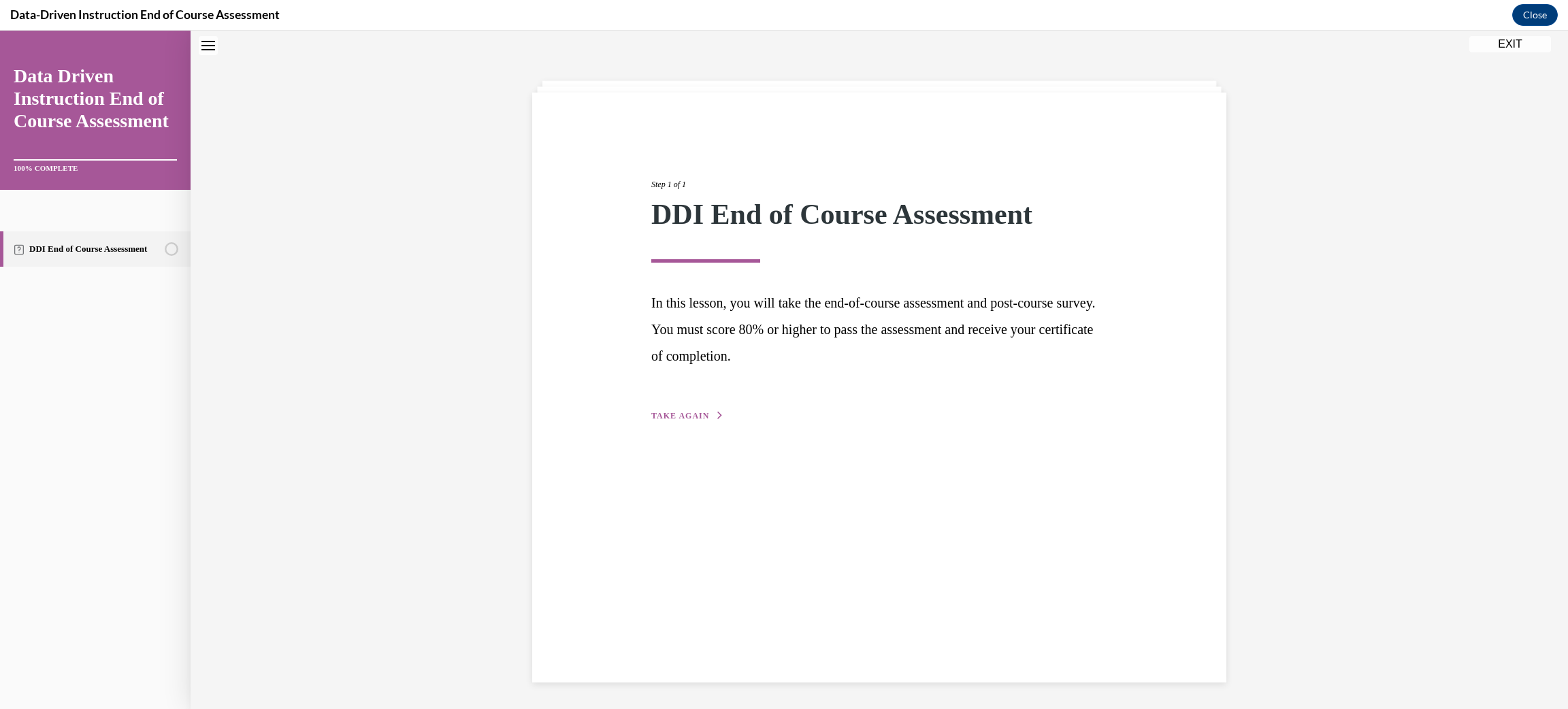
click at [698, 418] on span "TAKE AGAIN" at bounding box center [680, 416] width 58 height 10
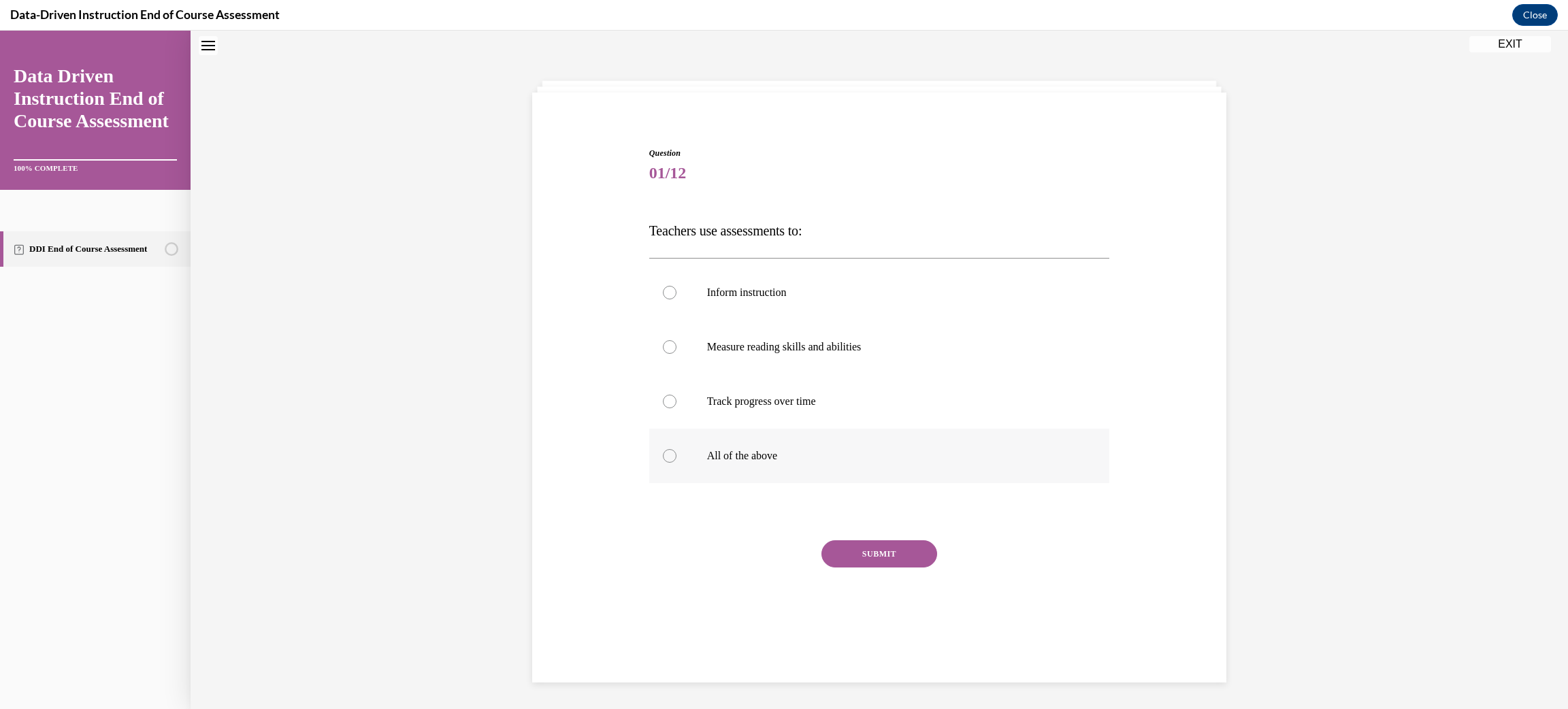
click at [672, 455] on div at bounding box center [670, 456] width 14 height 14
click at [672, 455] on input "All of the above" at bounding box center [670, 456] width 14 height 14
radio input "true"
click at [847, 549] on button "SUBMIT" at bounding box center [880, 554] width 116 height 27
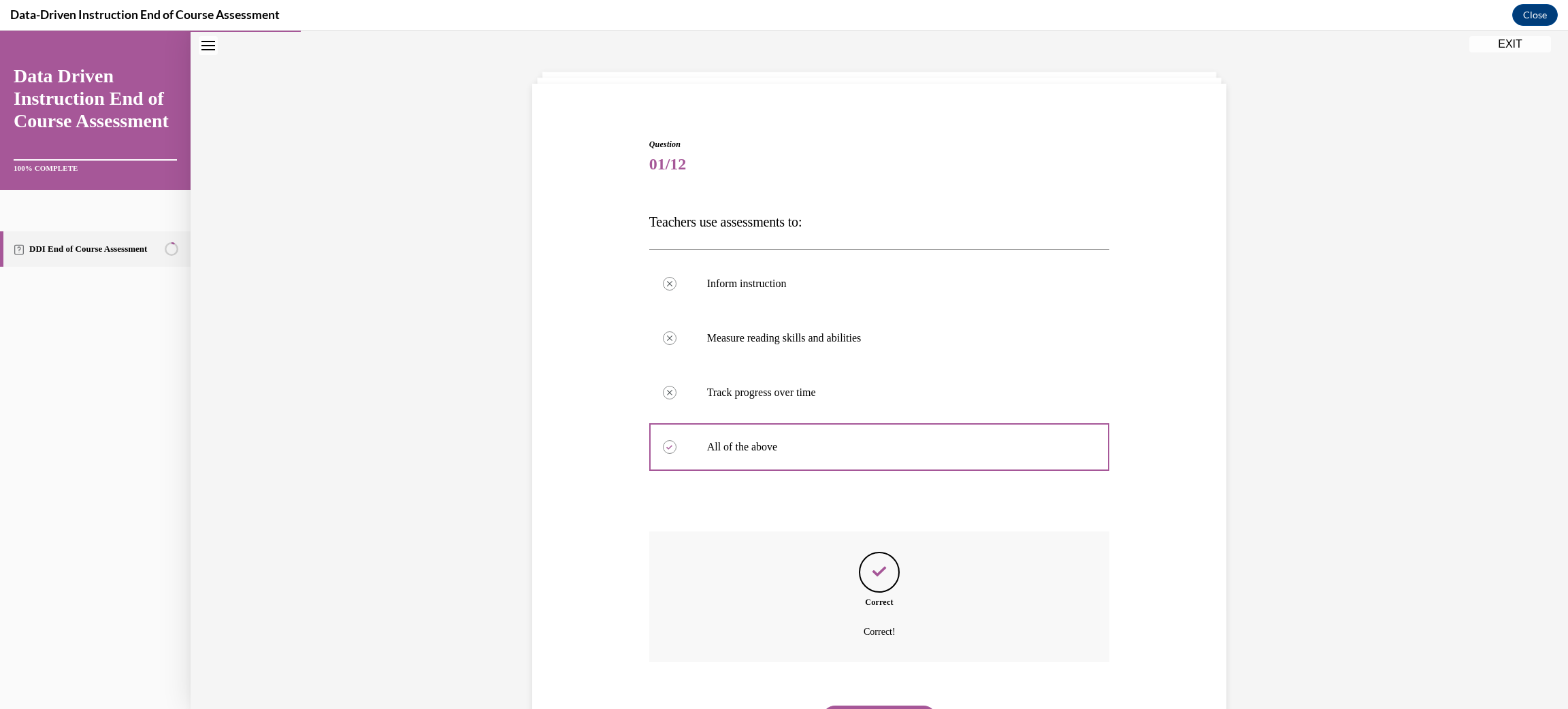
scroll to position [121, 0]
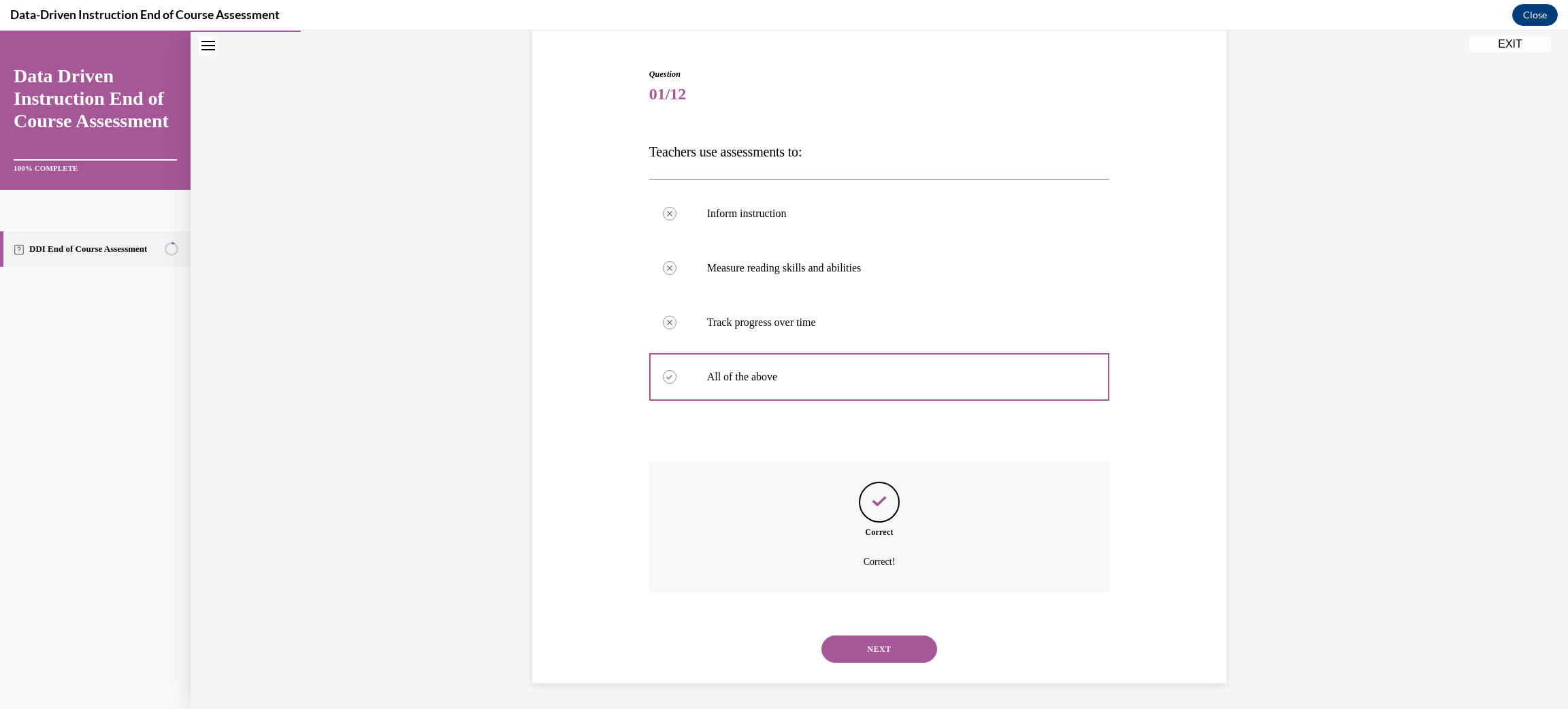
click at [845, 651] on button "NEXT" at bounding box center [880, 649] width 116 height 27
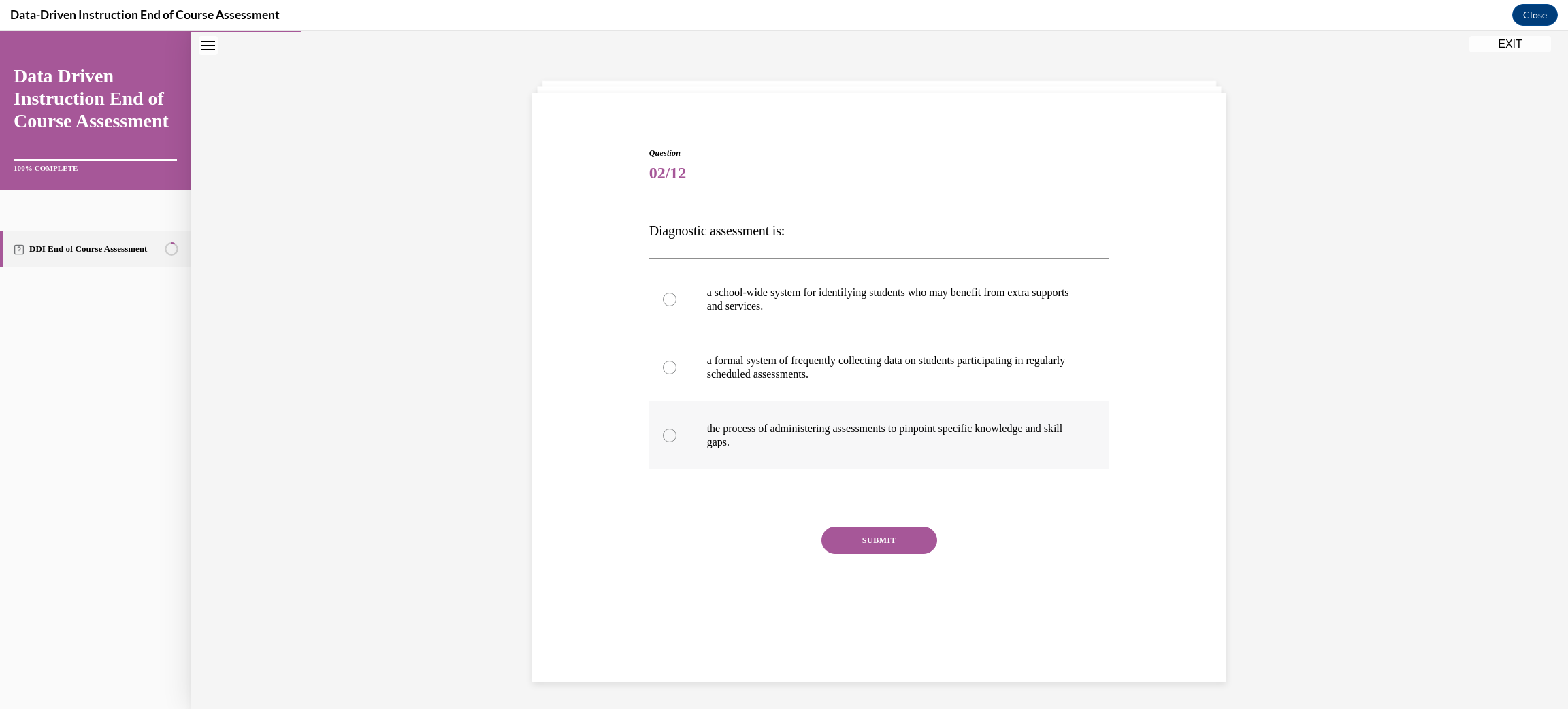
click at [670, 438] on div at bounding box center [670, 435] width 14 height 14
click at [670, 438] on input "the process of administering assessments to pinpoint specific knowledge and ski…" at bounding box center [670, 435] width 14 height 14
radio input "true"
click at [864, 544] on button "SUBMIT" at bounding box center [880, 540] width 116 height 27
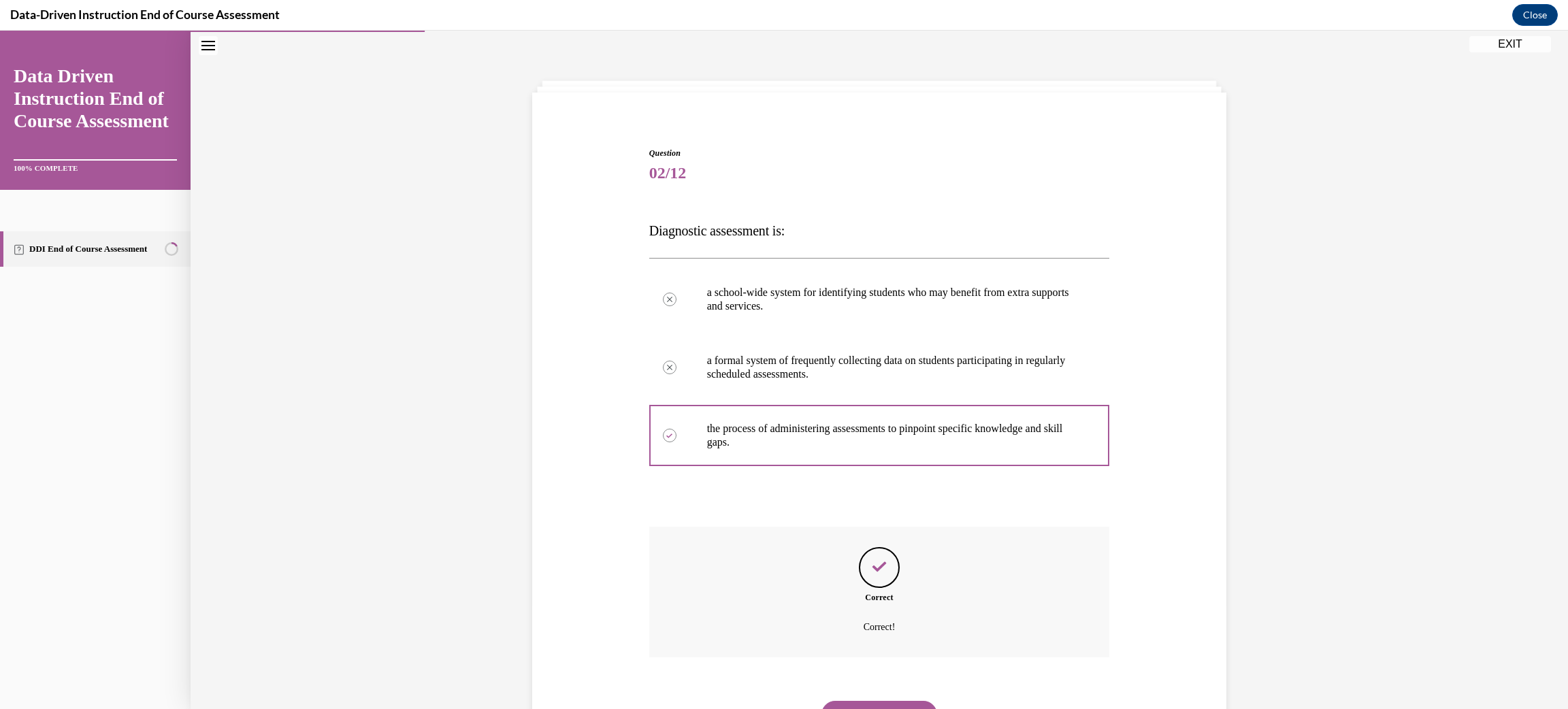
scroll to position [107, 0]
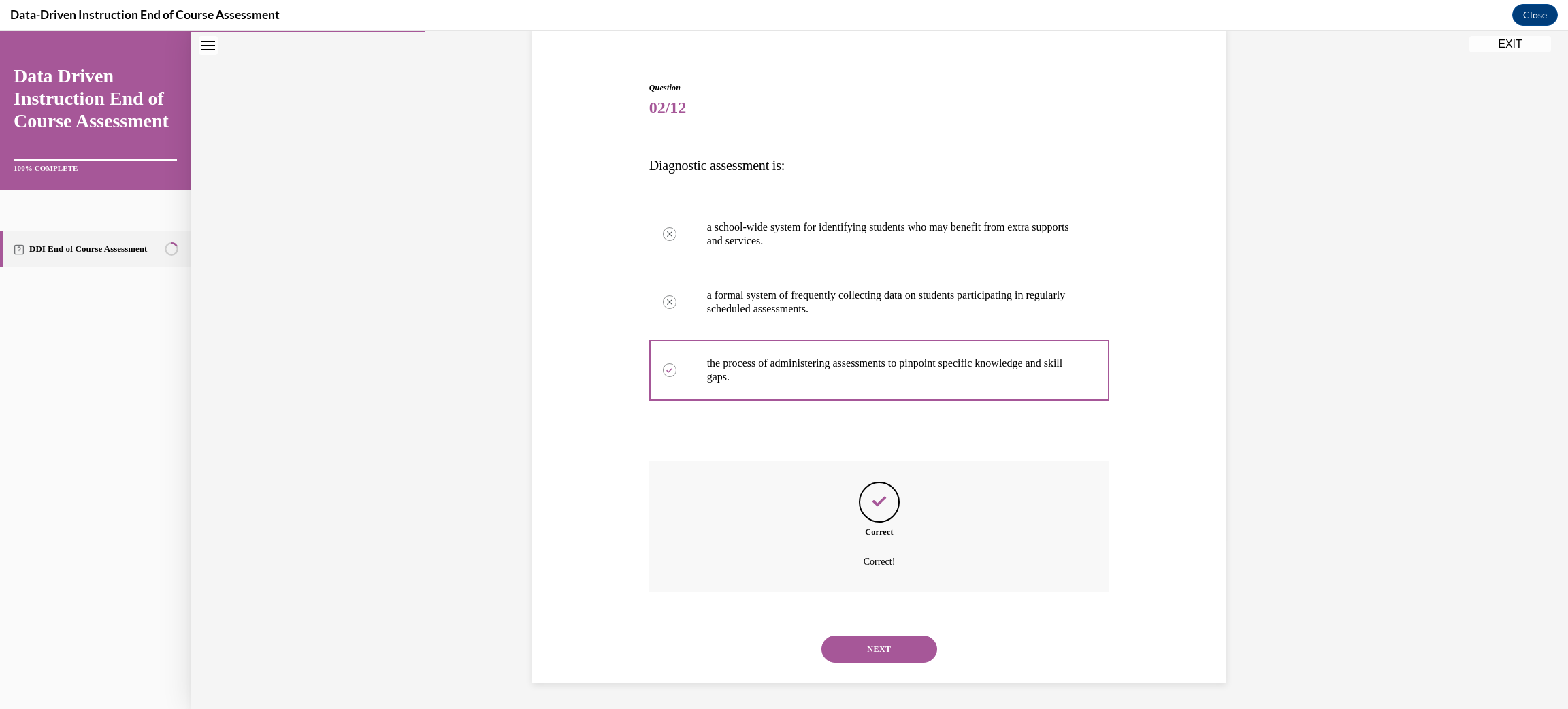
click at [854, 644] on button "NEXT" at bounding box center [880, 649] width 116 height 27
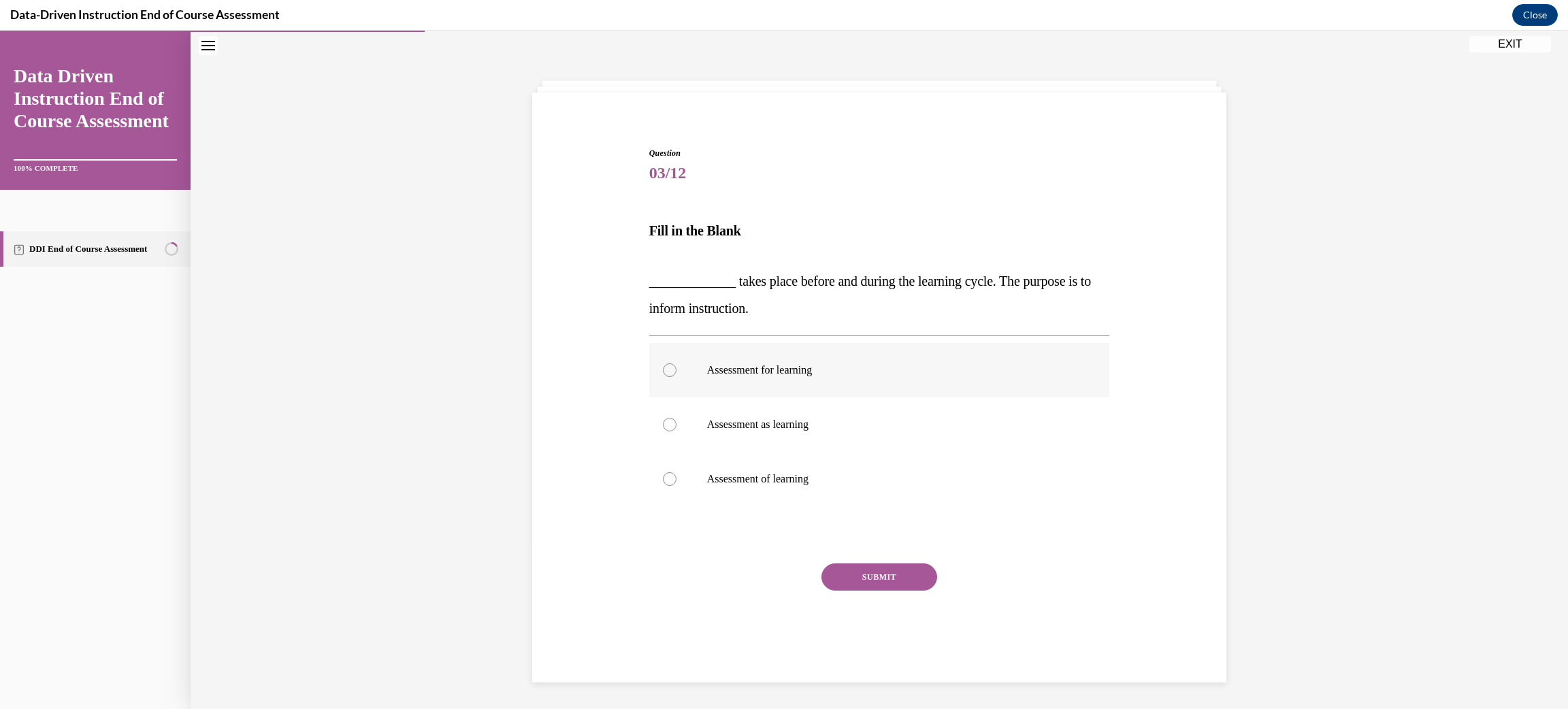
click at [665, 374] on div at bounding box center [670, 370] width 14 height 14
click at [665, 374] on input "Assessment for learning" at bounding box center [670, 370] width 14 height 14
radio input "true"
click at [842, 576] on button "SUBMIT" at bounding box center [880, 576] width 116 height 27
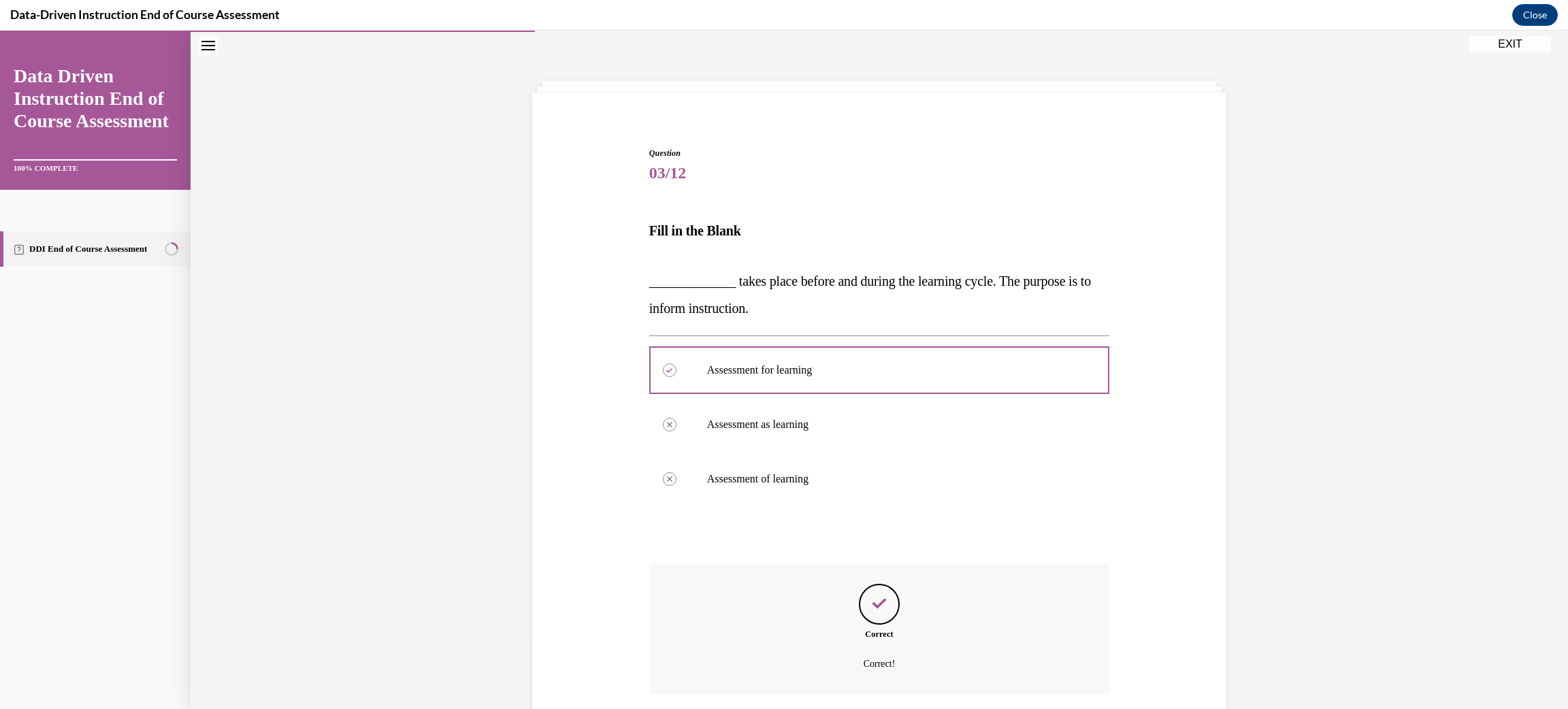
scroll to position [144, 0]
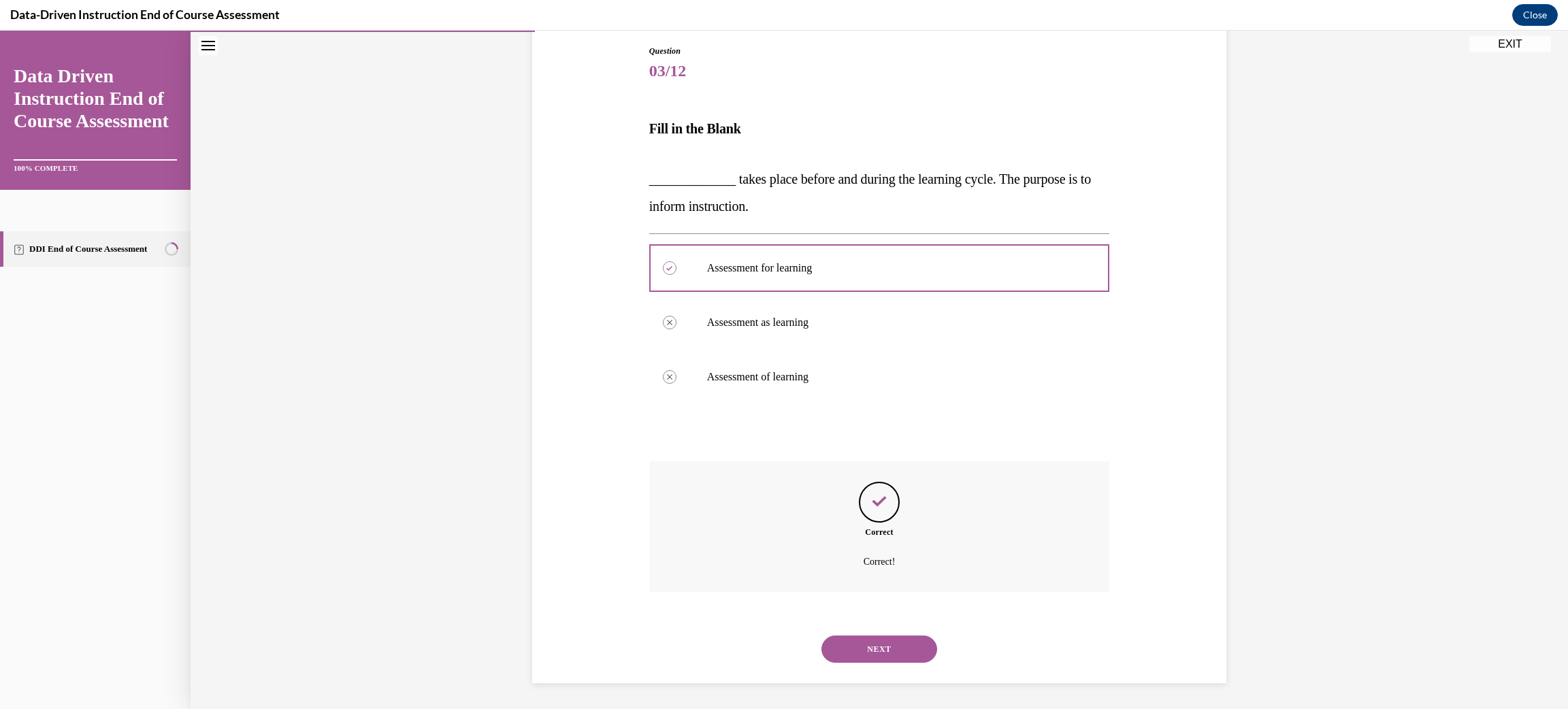
click at [872, 659] on button "NEXT" at bounding box center [880, 649] width 116 height 27
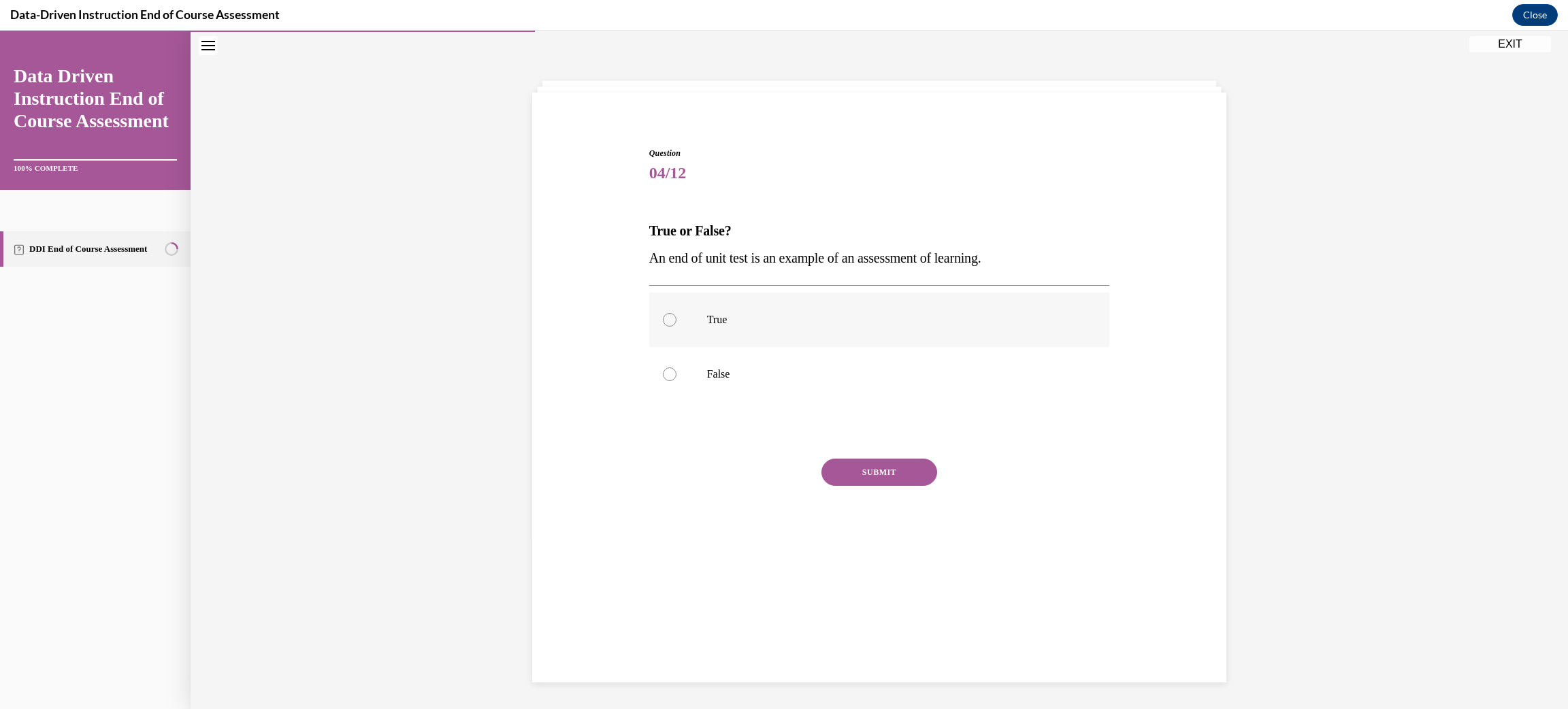
click at [673, 323] on div at bounding box center [670, 319] width 14 height 14
click at [673, 323] on input "True" at bounding box center [670, 319] width 14 height 14
radio input "true"
click at [843, 466] on button "SUBMIT" at bounding box center [880, 471] width 116 height 27
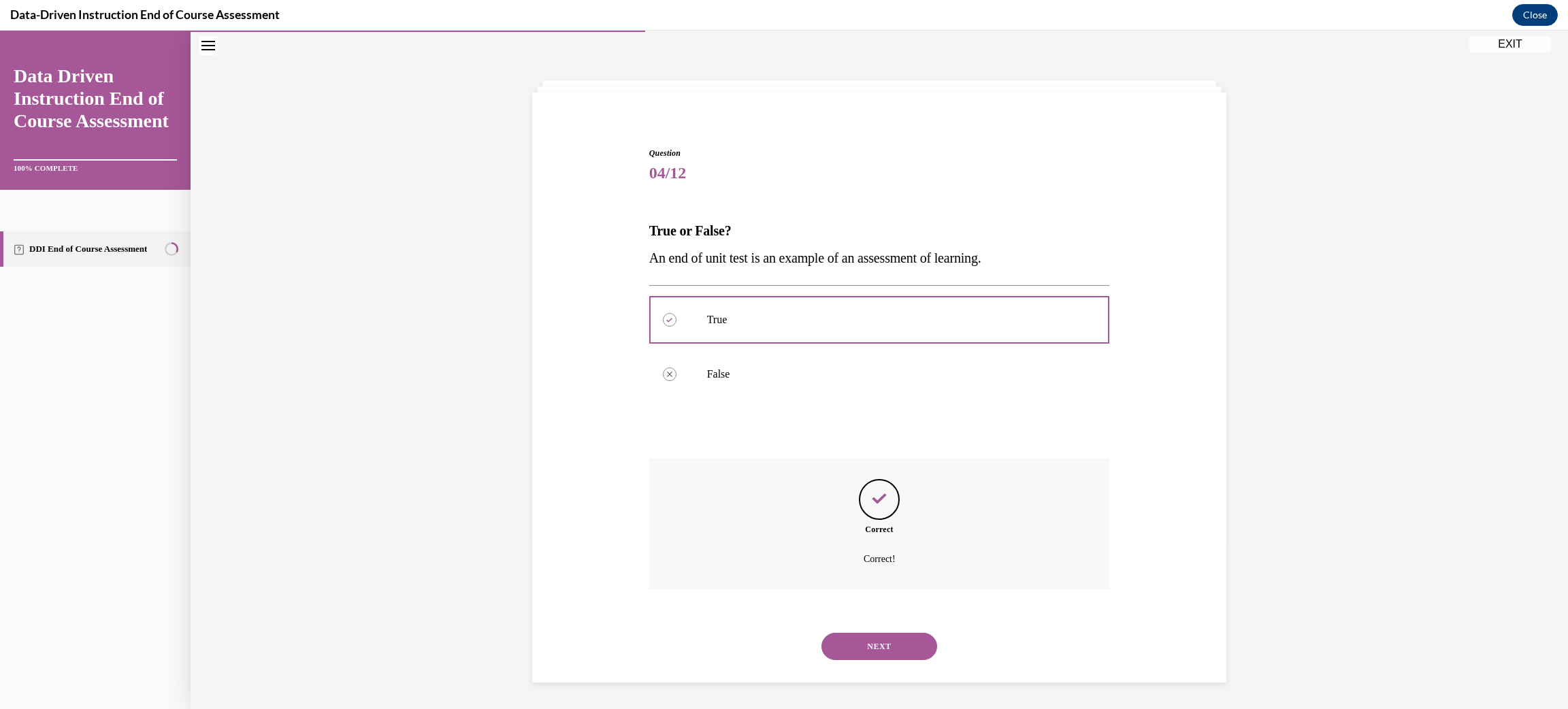
click at [923, 648] on button "NEXT" at bounding box center [880, 646] width 116 height 27
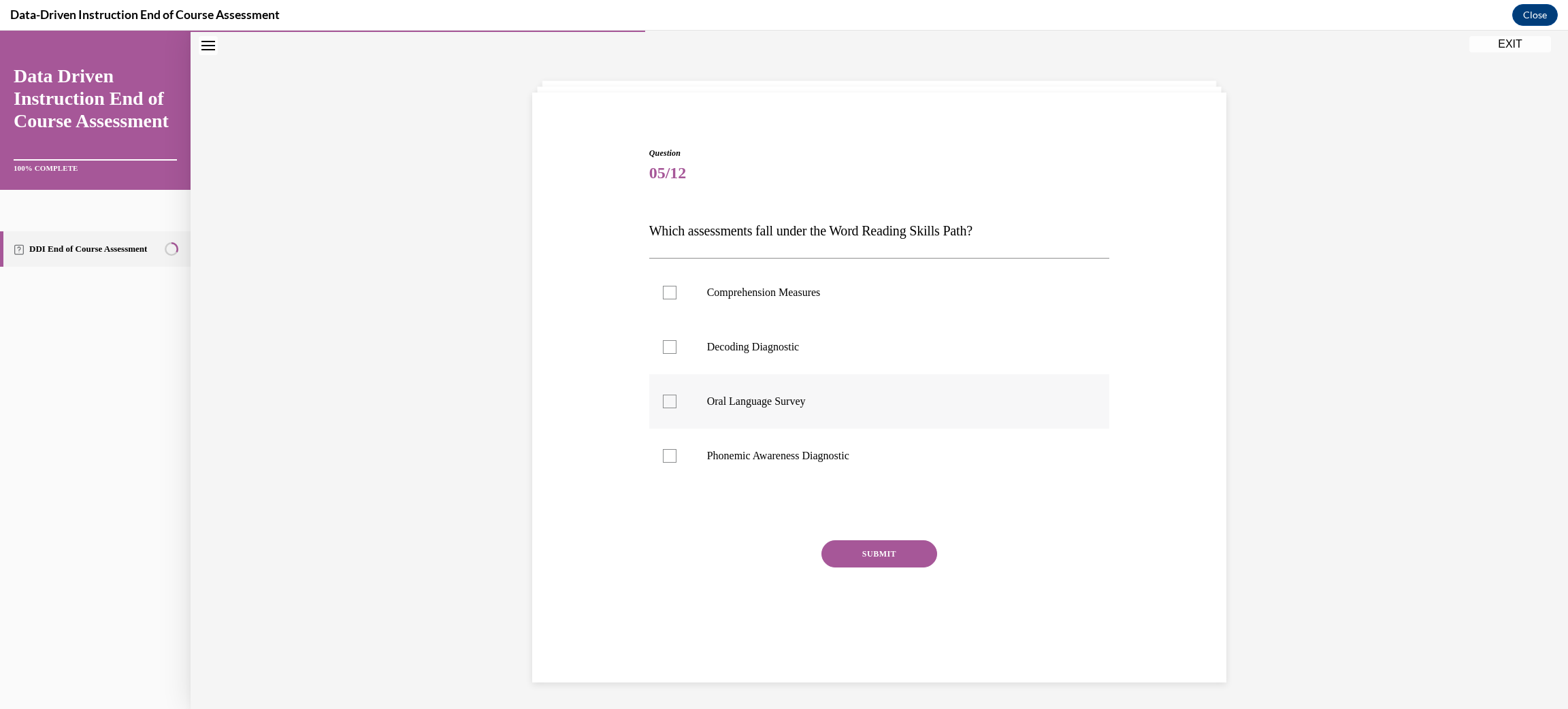
click at [669, 400] on div at bounding box center [670, 401] width 14 height 14
click at [669, 400] on input "Oral Language Survey" at bounding box center [670, 401] width 14 height 14
checkbox input "true"
click at [881, 554] on button "SUBMIT" at bounding box center [880, 554] width 116 height 27
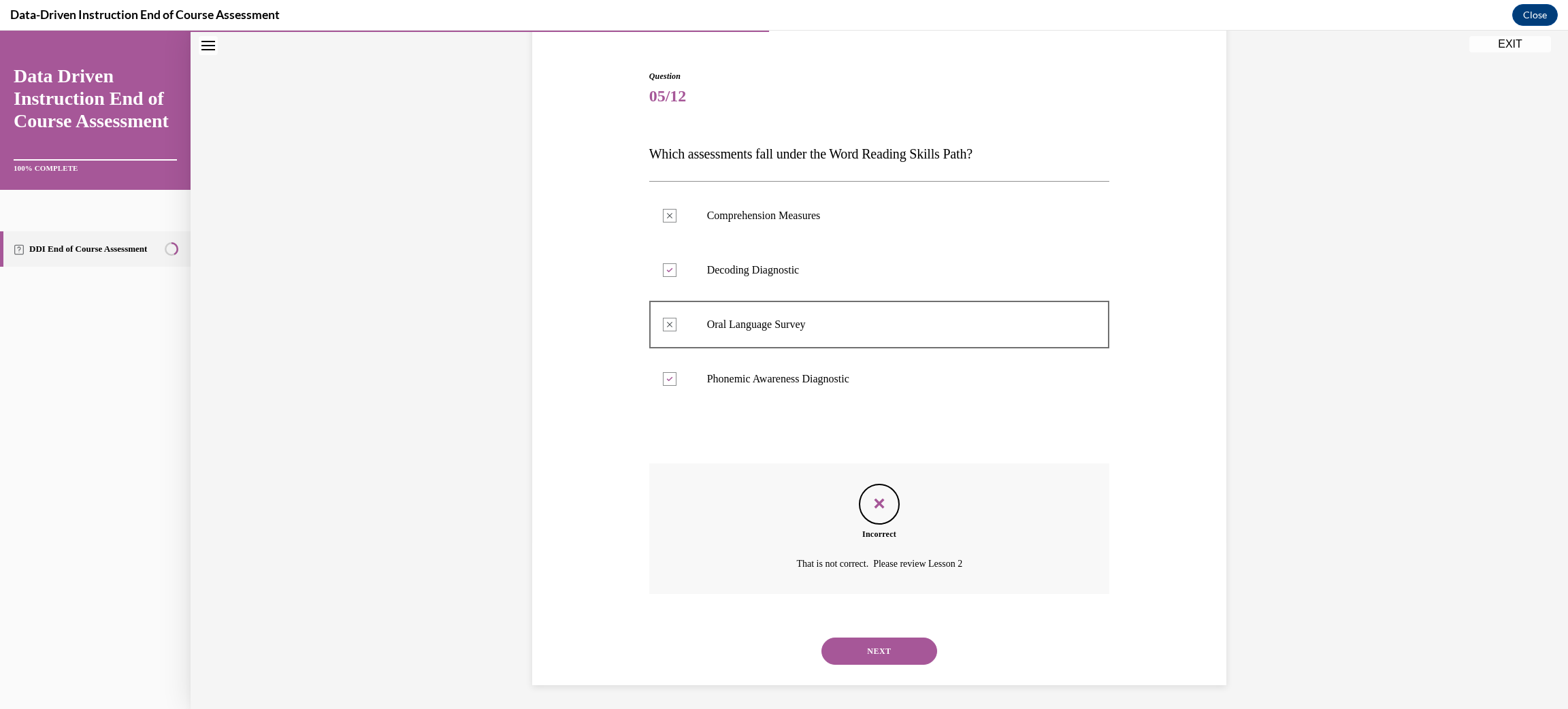
scroll to position [121, 0]
click at [862, 651] on button "NEXT" at bounding box center [880, 649] width 116 height 27
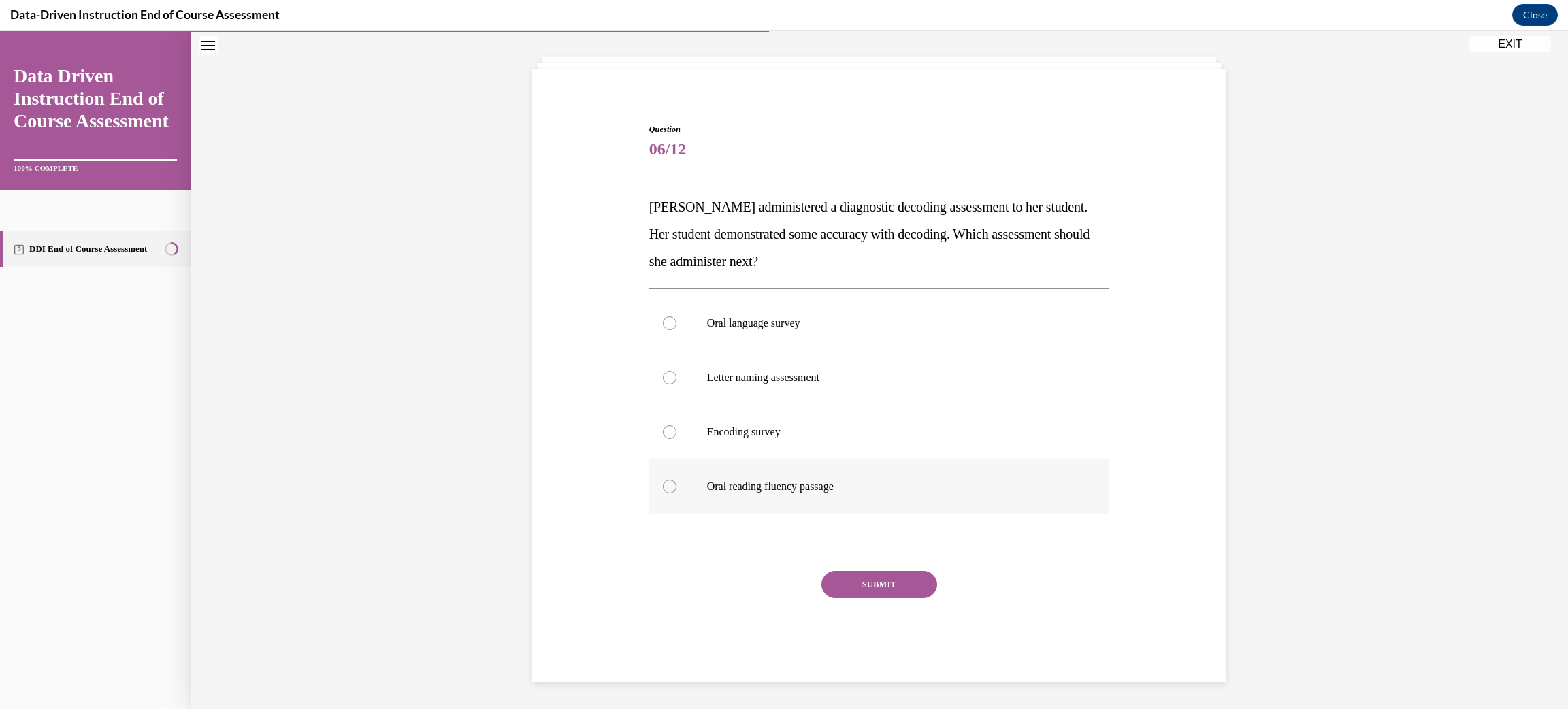
click at [676, 482] on label "Oral reading fluency passage" at bounding box center [880, 486] width 461 height 55
click at [676, 482] on input "Oral reading fluency passage" at bounding box center [670, 486] width 14 height 14
radio input "true"
click at [874, 583] on button "SUBMIT" at bounding box center [880, 584] width 116 height 27
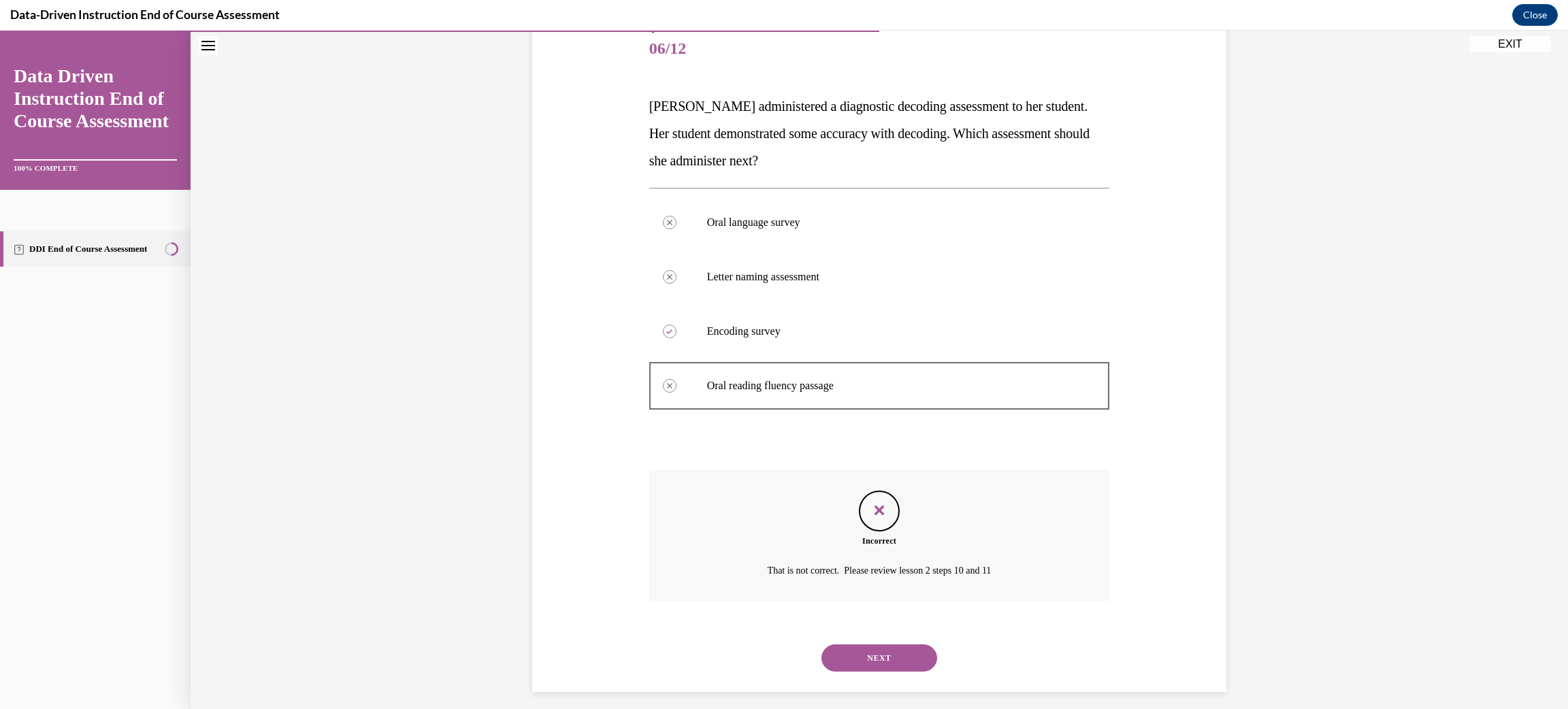
scroll to position [176, 0]
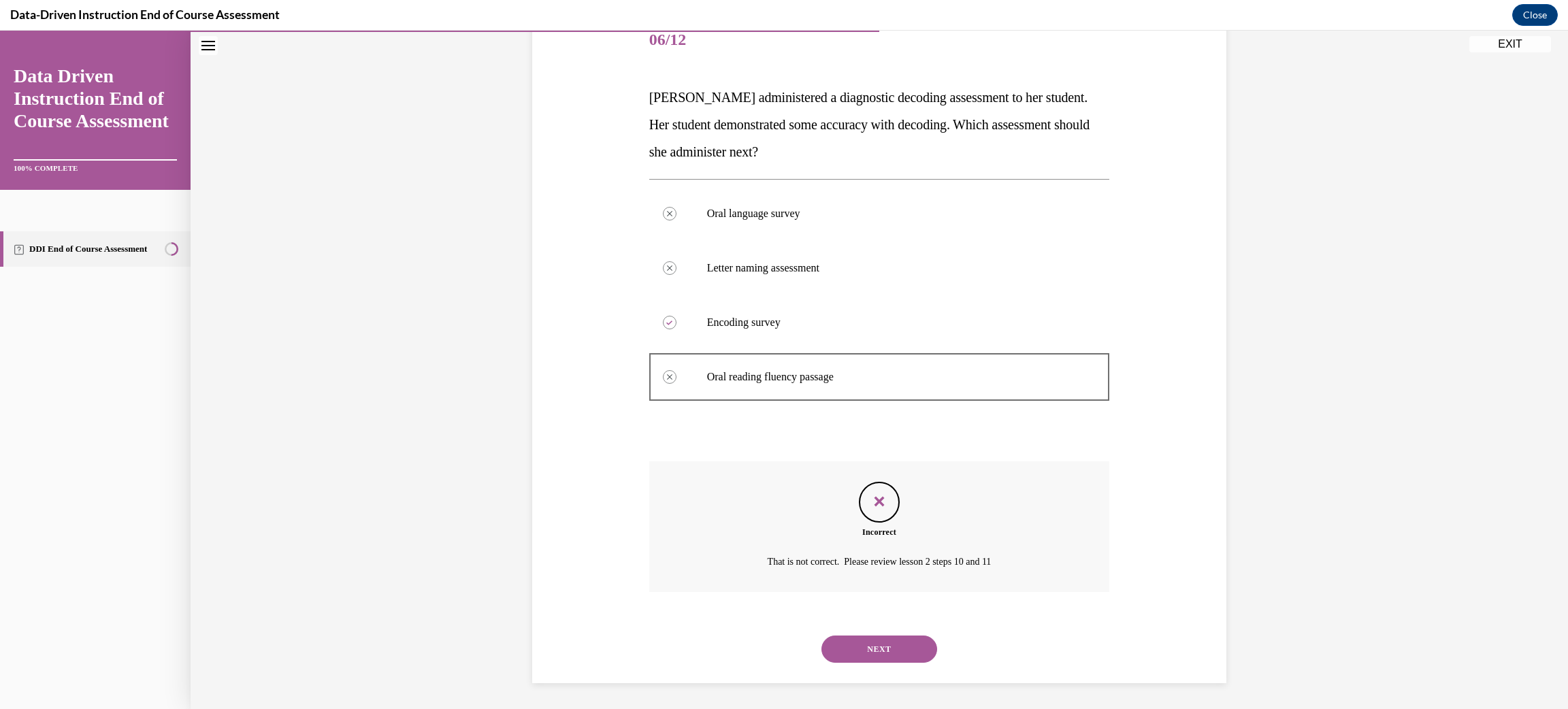
click at [848, 648] on button "NEXT" at bounding box center [880, 649] width 116 height 27
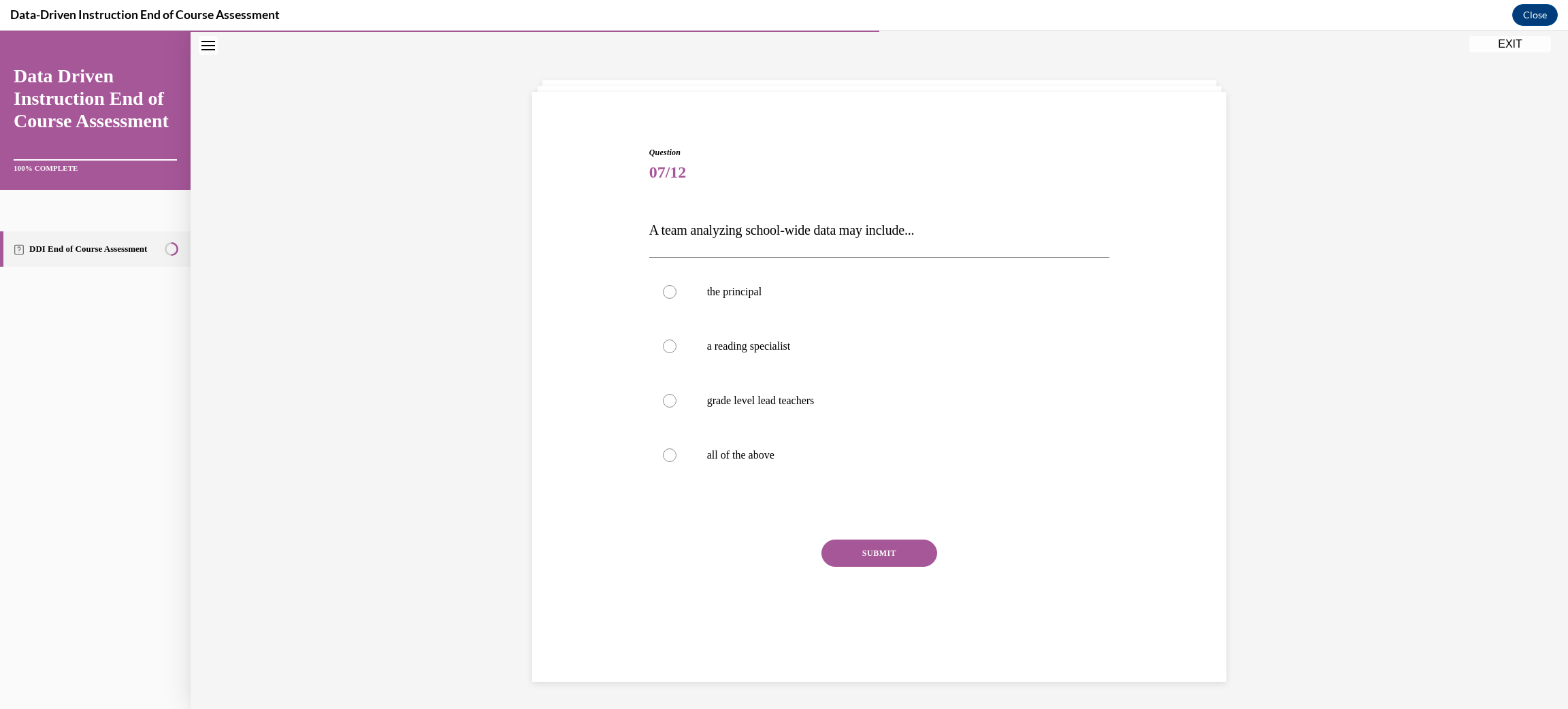
scroll to position [42, 0]
click at [665, 454] on div at bounding box center [670, 456] width 14 height 14
click at [665, 454] on input "all of the above" at bounding box center [670, 456] width 14 height 14
radio input "true"
click at [840, 558] on button "SUBMIT" at bounding box center [880, 554] width 116 height 27
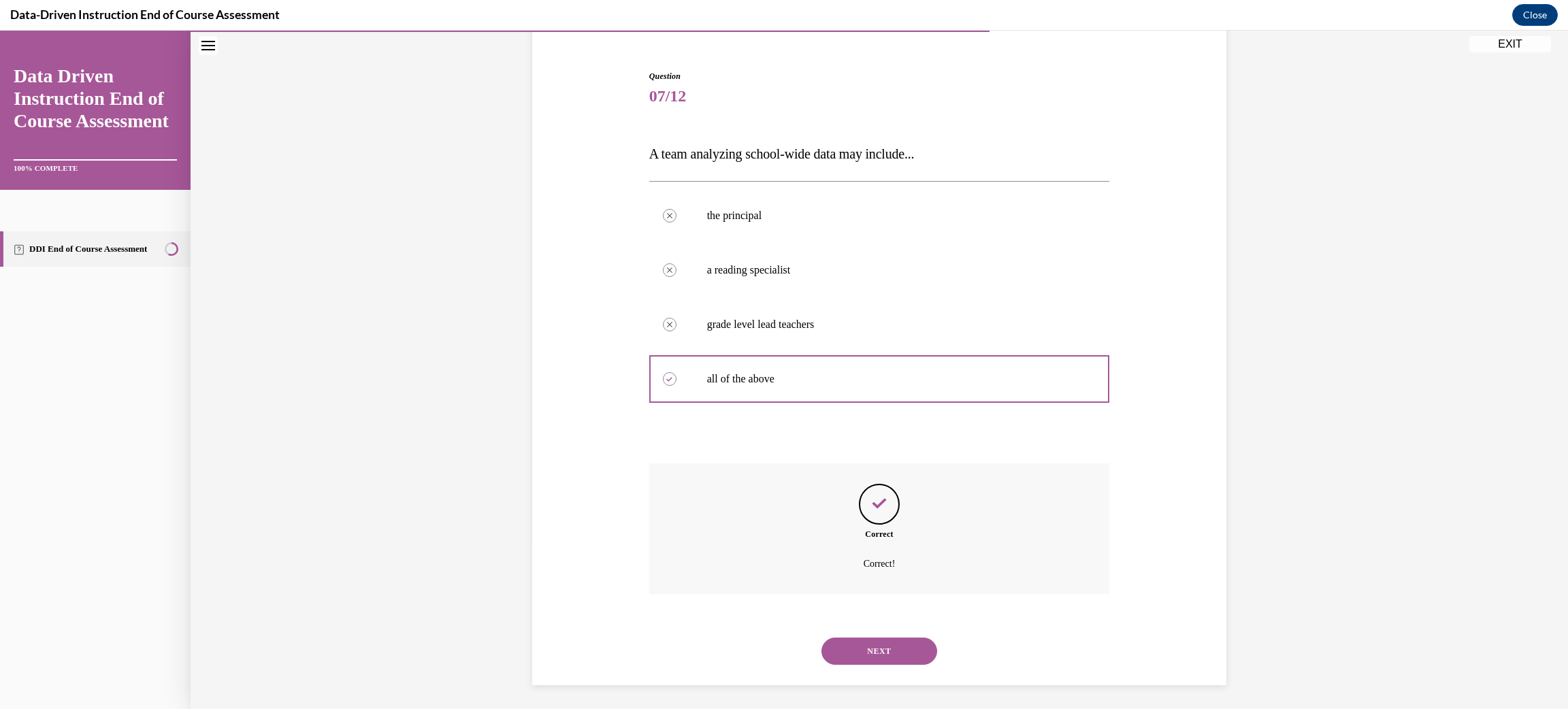
scroll to position [121, 0]
click at [842, 644] on button "NEXT" at bounding box center [880, 649] width 116 height 27
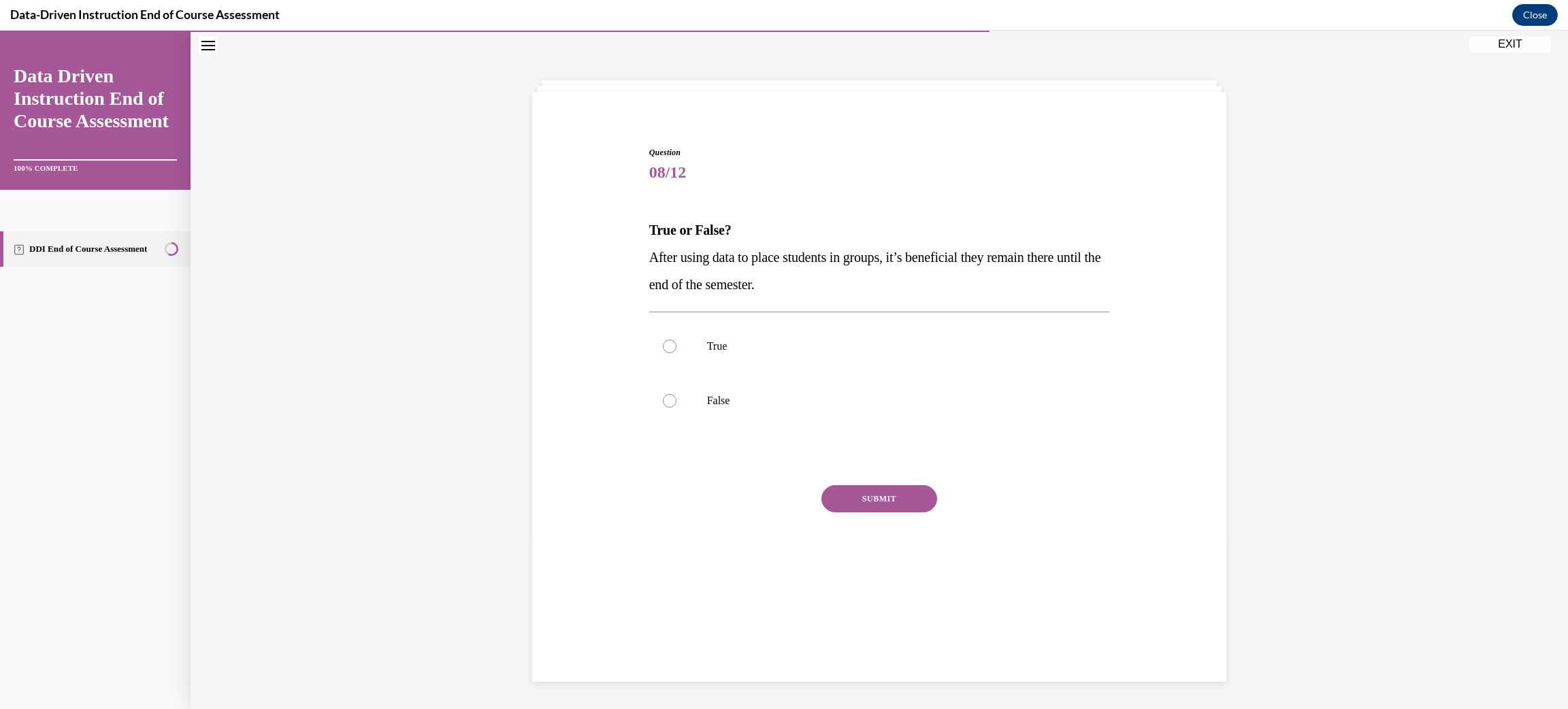
scroll to position [42, 0]
click at [674, 360] on label "True" at bounding box center [880, 347] width 461 height 55
click at [674, 354] on input "True" at bounding box center [670, 347] width 14 height 14
radio input "true"
click at [857, 501] on button "SUBMIT" at bounding box center [880, 499] width 116 height 27
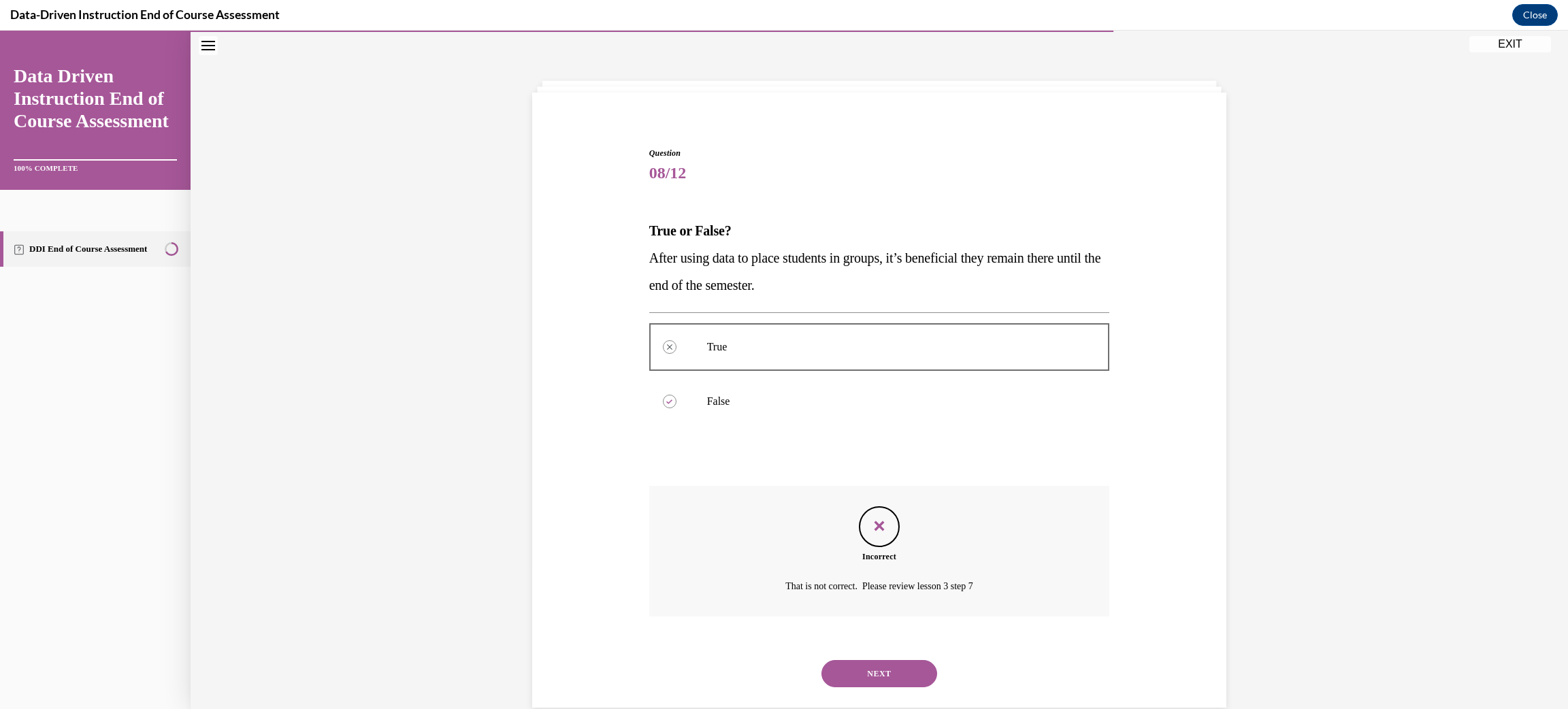
scroll to position [67, 0]
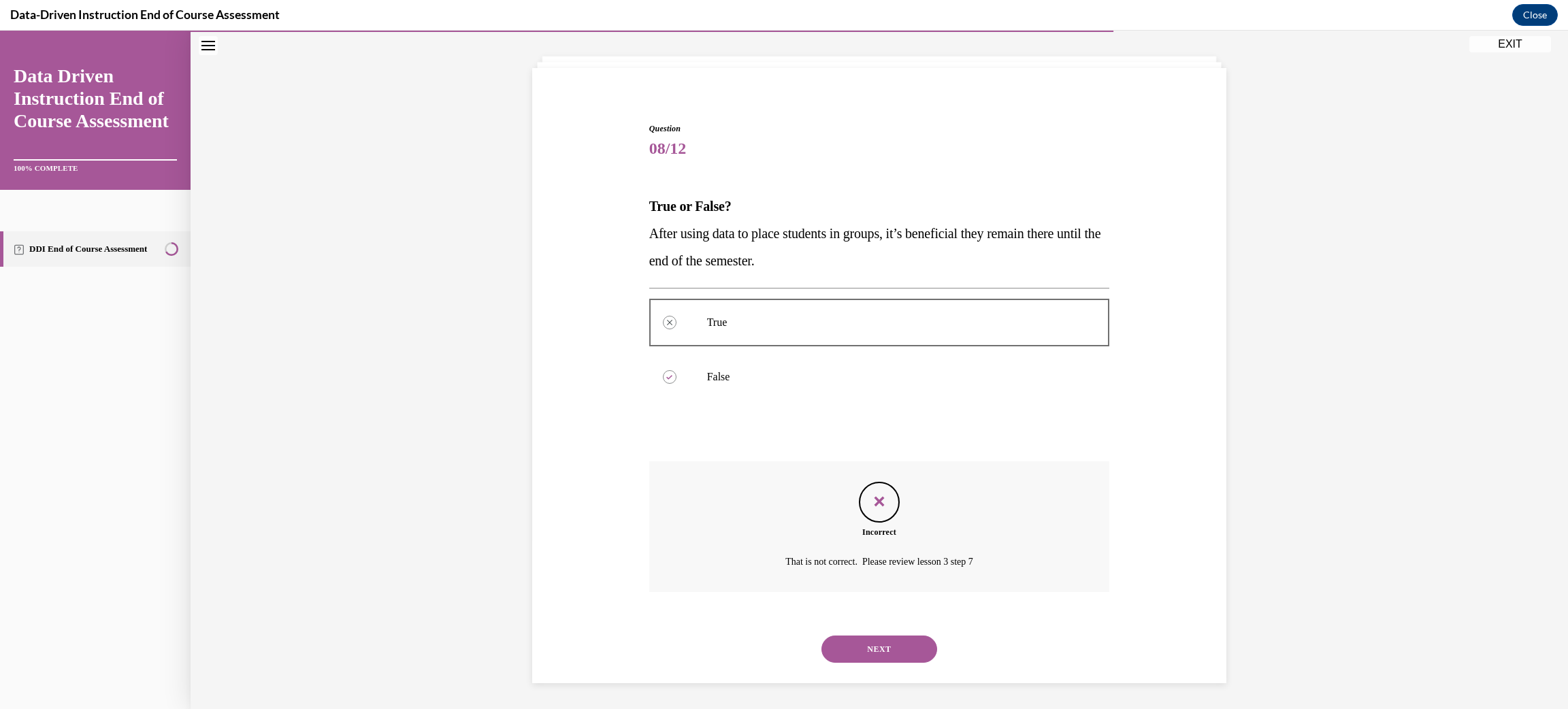
click at [867, 649] on button "NEXT" at bounding box center [880, 649] width 116 height 27
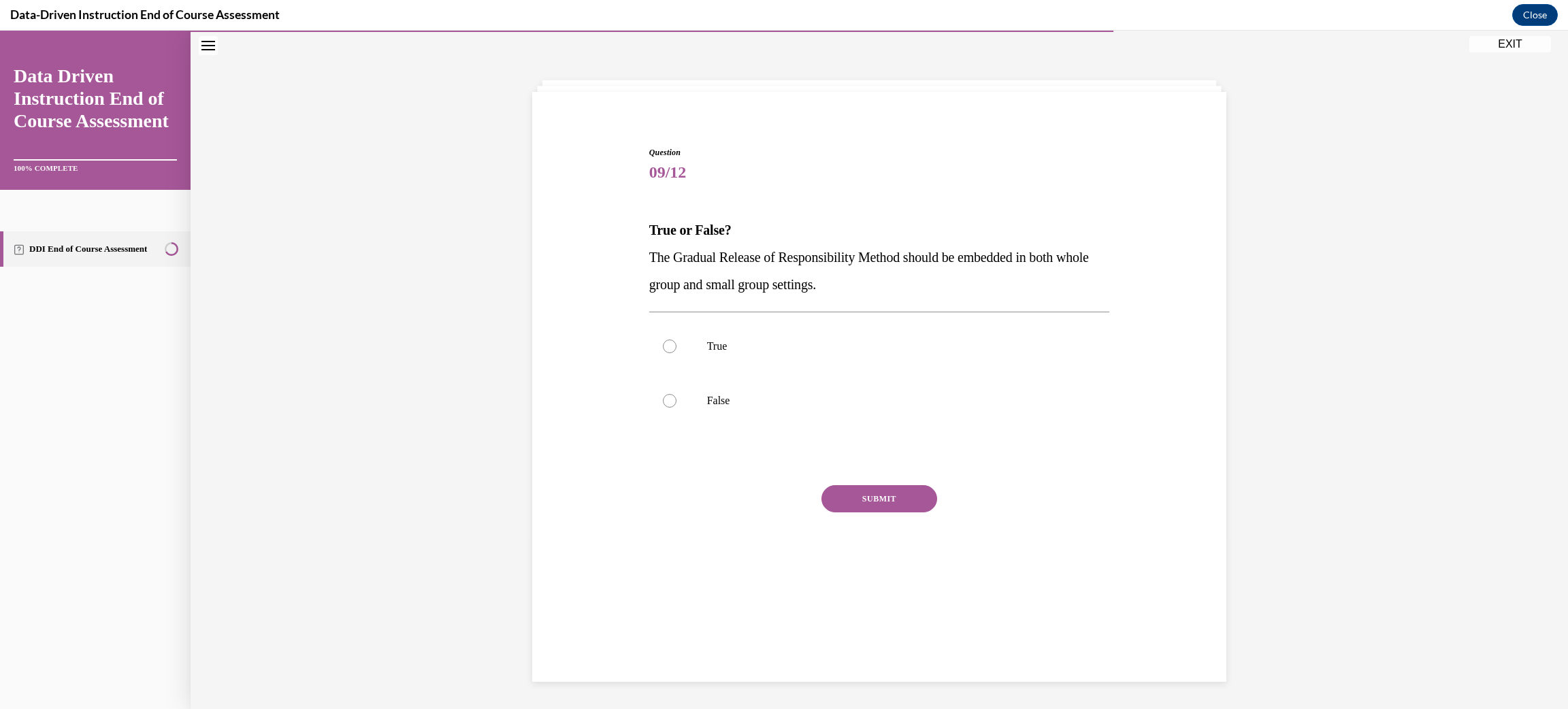
scroll to position [42, 0]
click at [686, 357] on label "True" at bounding box center [880, 347] width 461 height 55
click at [677, 354] on input "True" at bounding box center [670, 347] width 14 height 14
radio input "true"
click at [893, 504] on button "SUBMIT" at bounding box center [880, 499] width 116 height 27
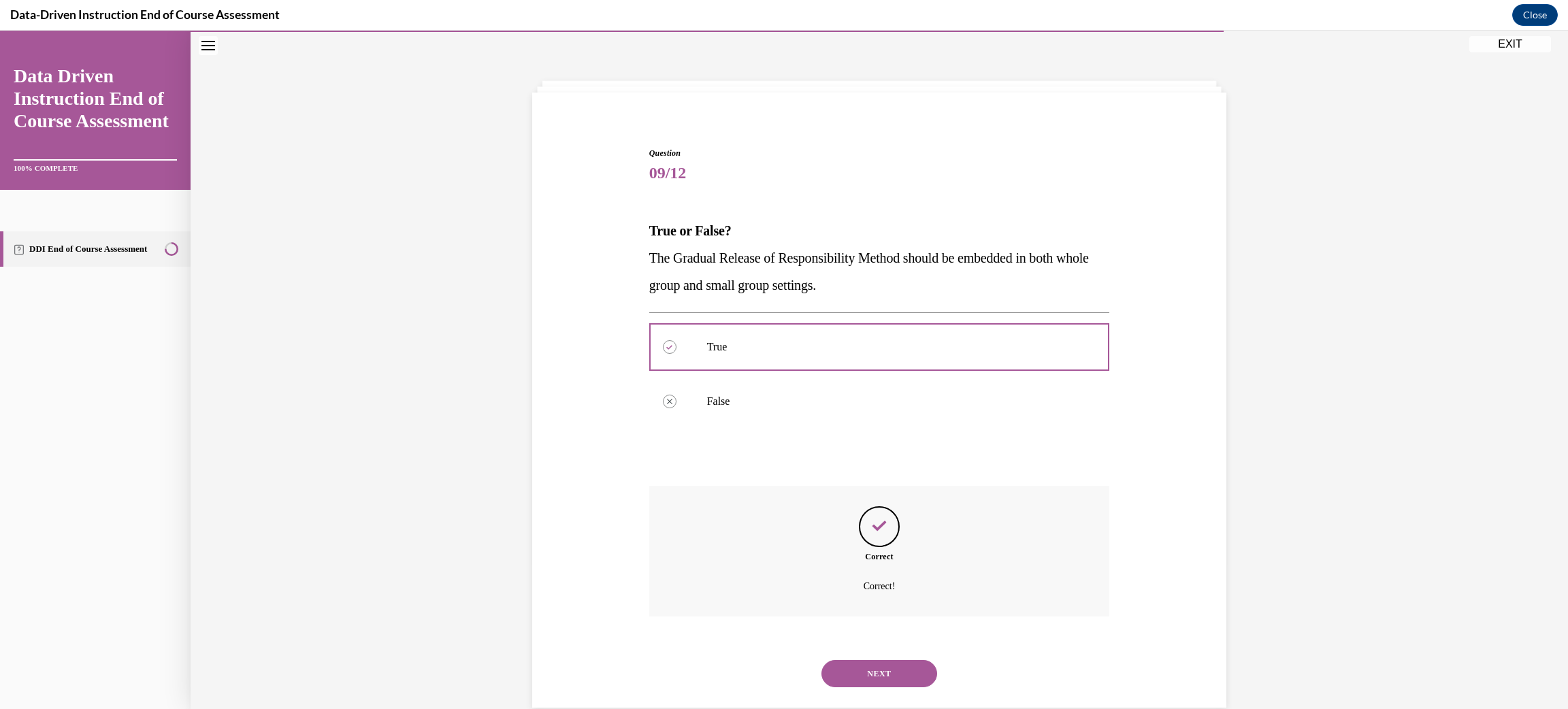
scroll to position [67, 0]
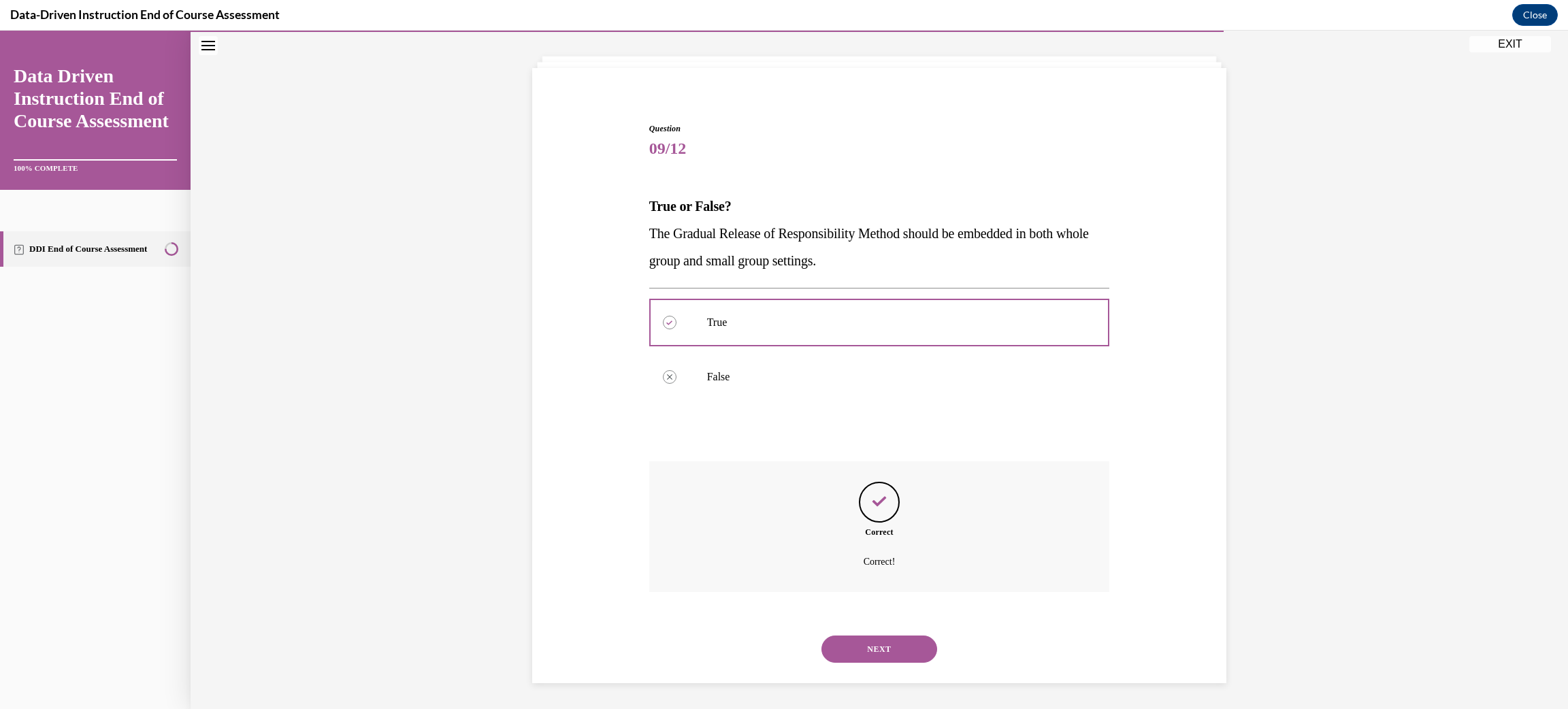
click at [868, 650] on button "NEXT" at bounding box center [880, 649] width 116 height 27
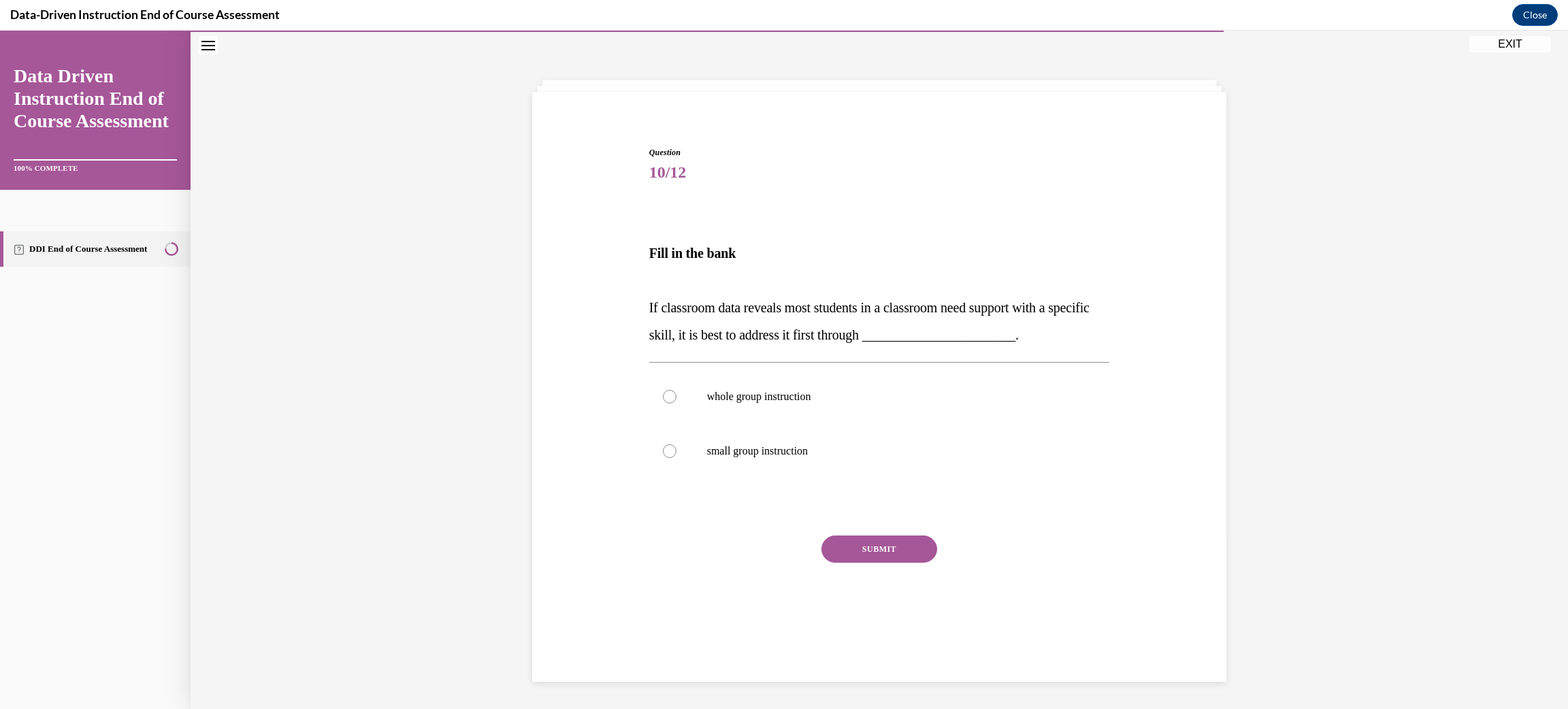
scroll to position [42, 0]
click at [686, 408] on label "whole group instruction" at bounding box center [880, 397] width 461 height 55
click at [677, 404] on input "whole group instruction" at bounding box center [670, 397] width 14 height 14
radio input "true"
click at [831, 543] on button "SUBMIT" at bounding box center [880, 549] width 116 height 27
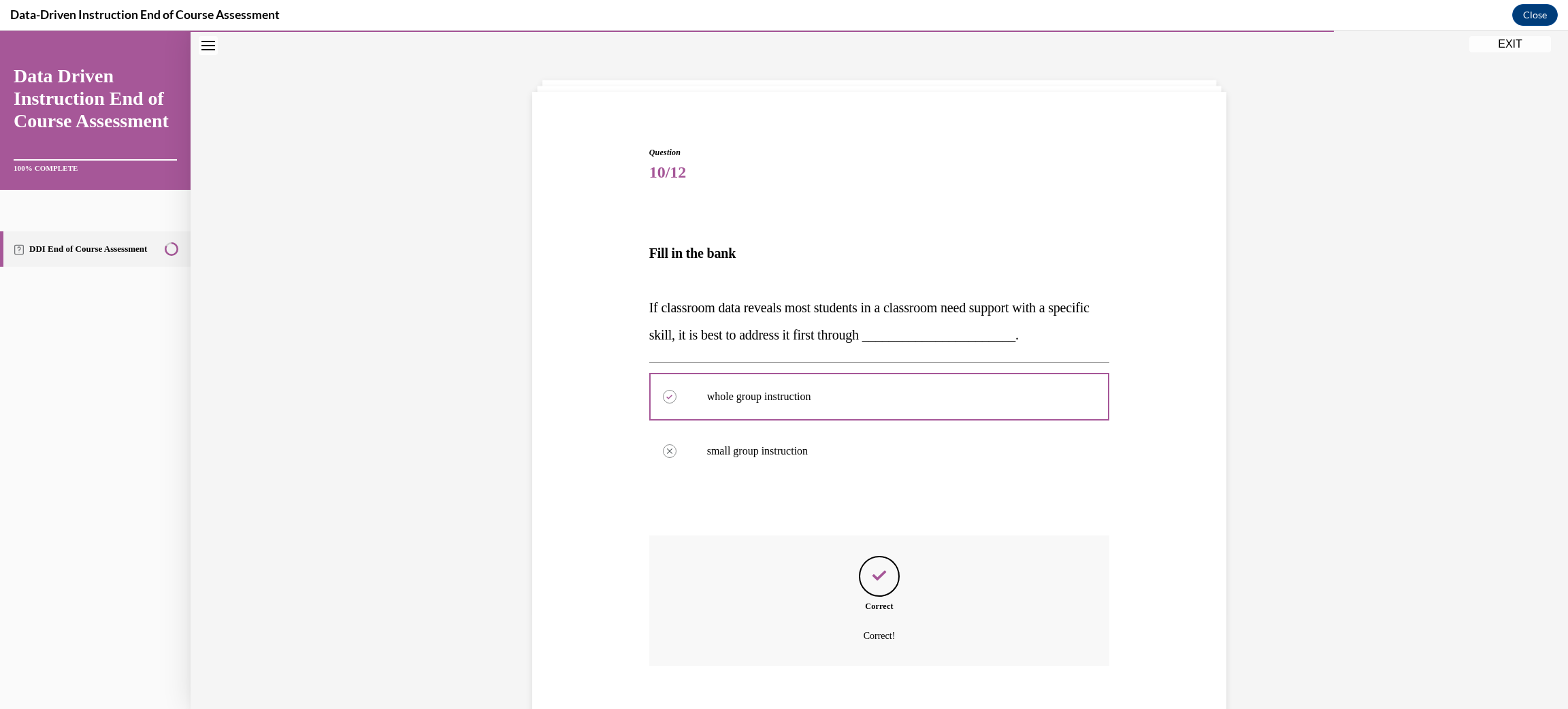
scroll to position [117, 0]
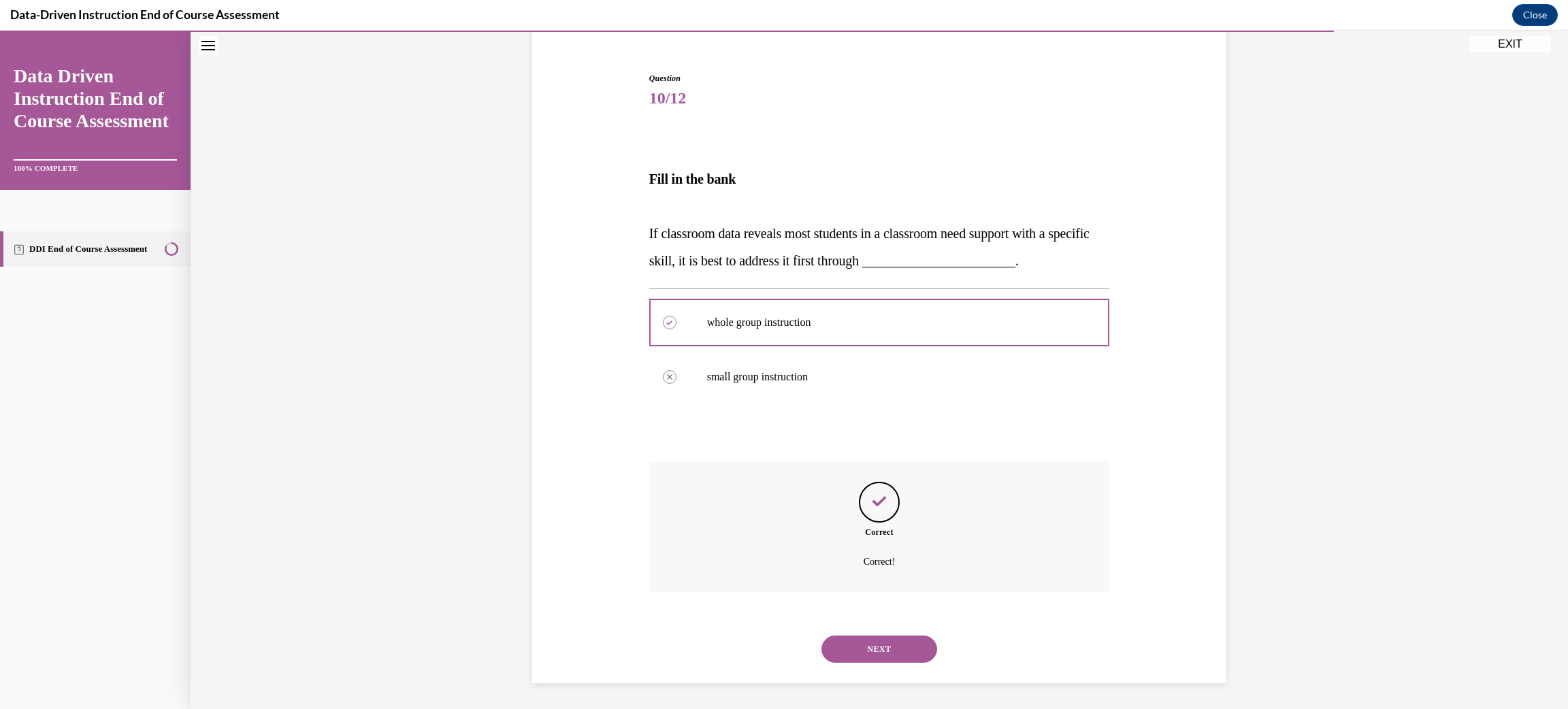
click at [923, 657] on button "NEXT" at bounding box center [880, 649] width 116 height 27
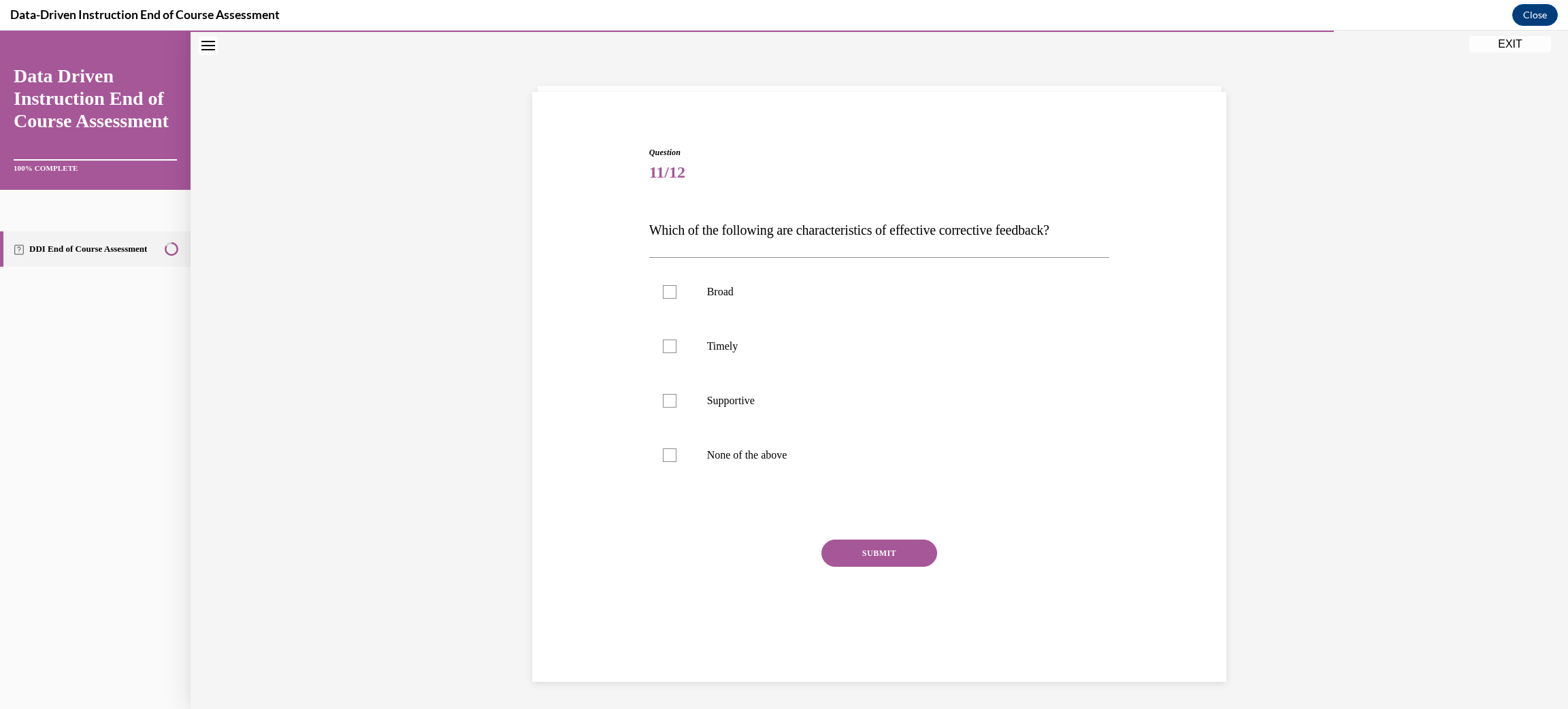
scroll to position [42, 0]
click at [768, 452] on p "None of the above" at bounding box center [891, 456] width 369 height 14
click at [677, 452] on input "None of the above" at bounding box center [670, 456] width 14 height 14
checkbox input "true"
click at [862, 549] on button "SUBMIT" at bounding box center [880, 554] width 116 height 27
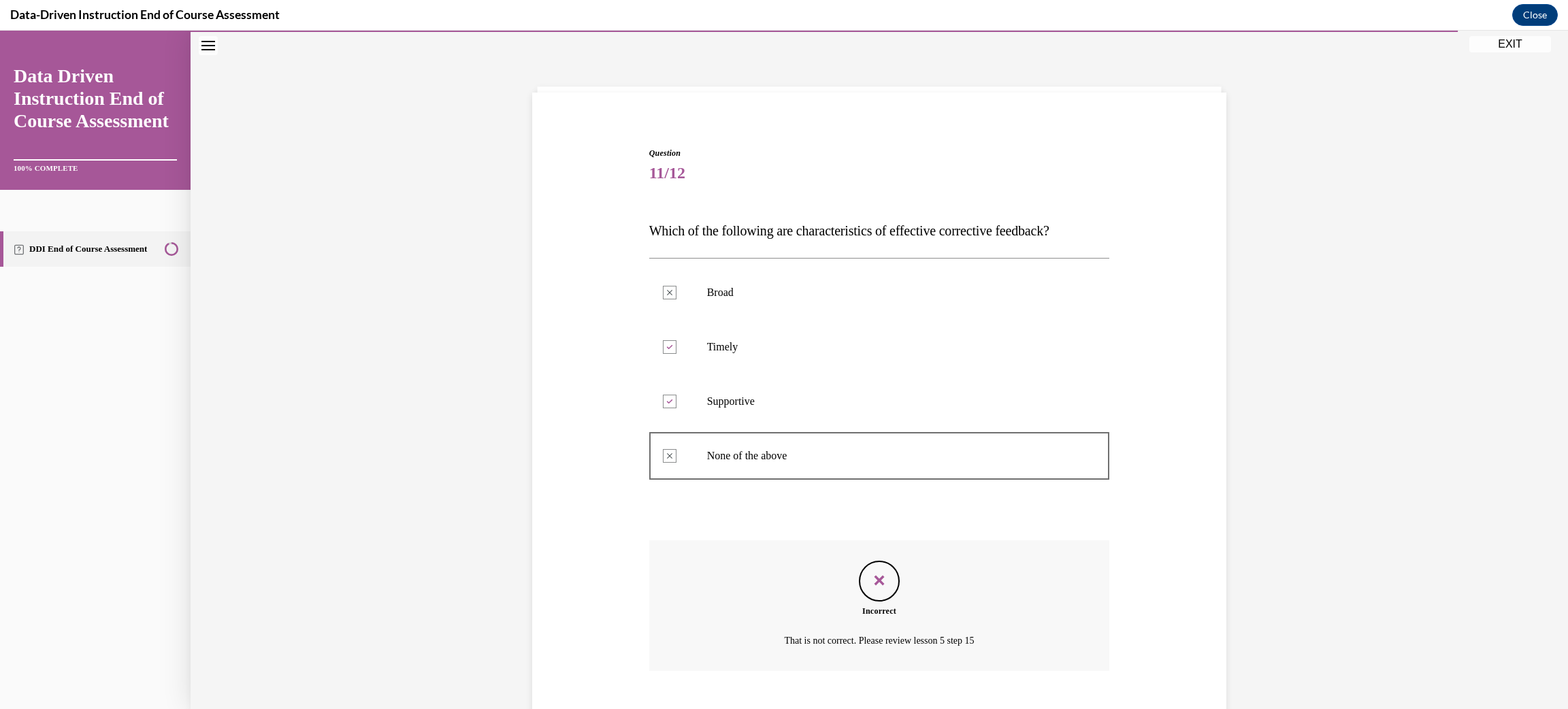
scroll to position [121, 0]
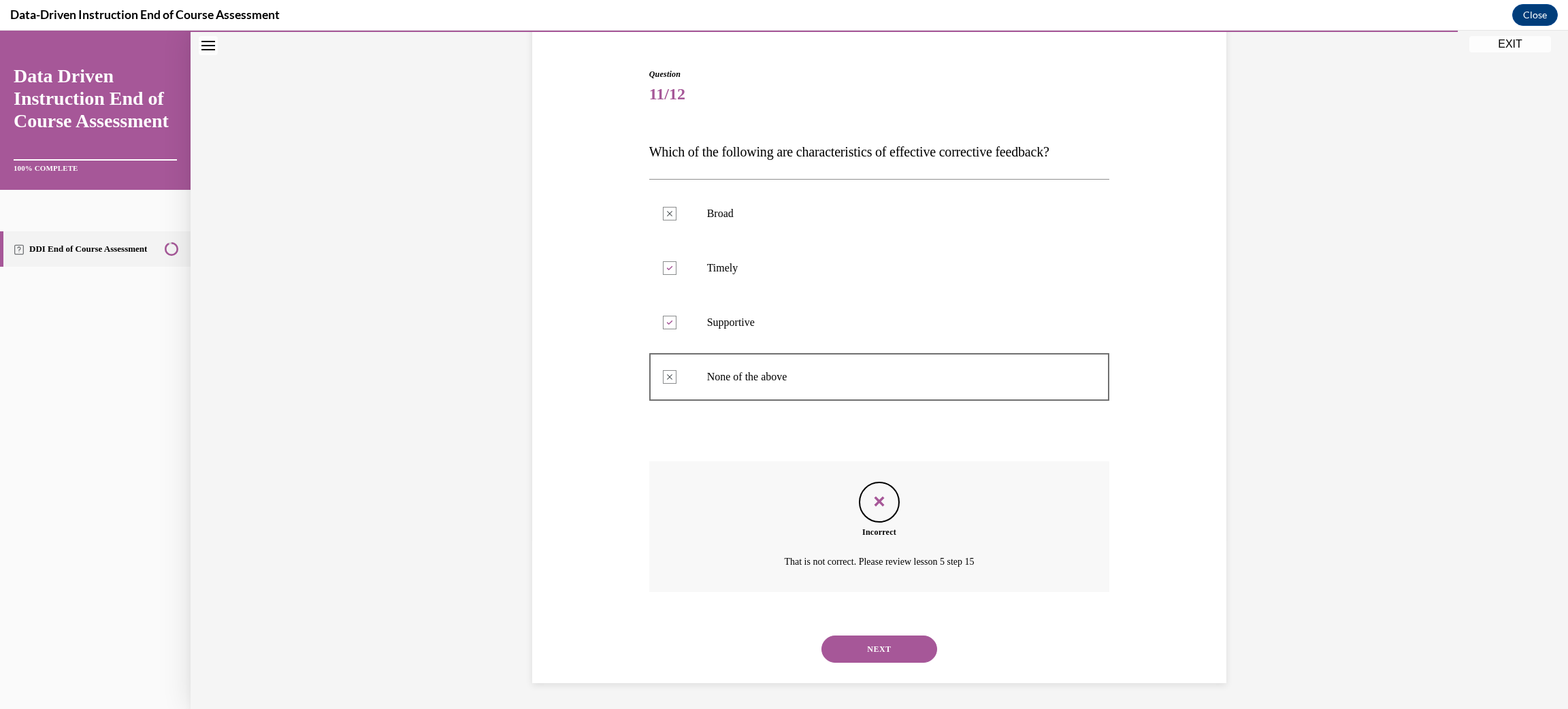
click at [867, 651] on button "NEXT" at bounding box center [880, 649] width 116 height 27
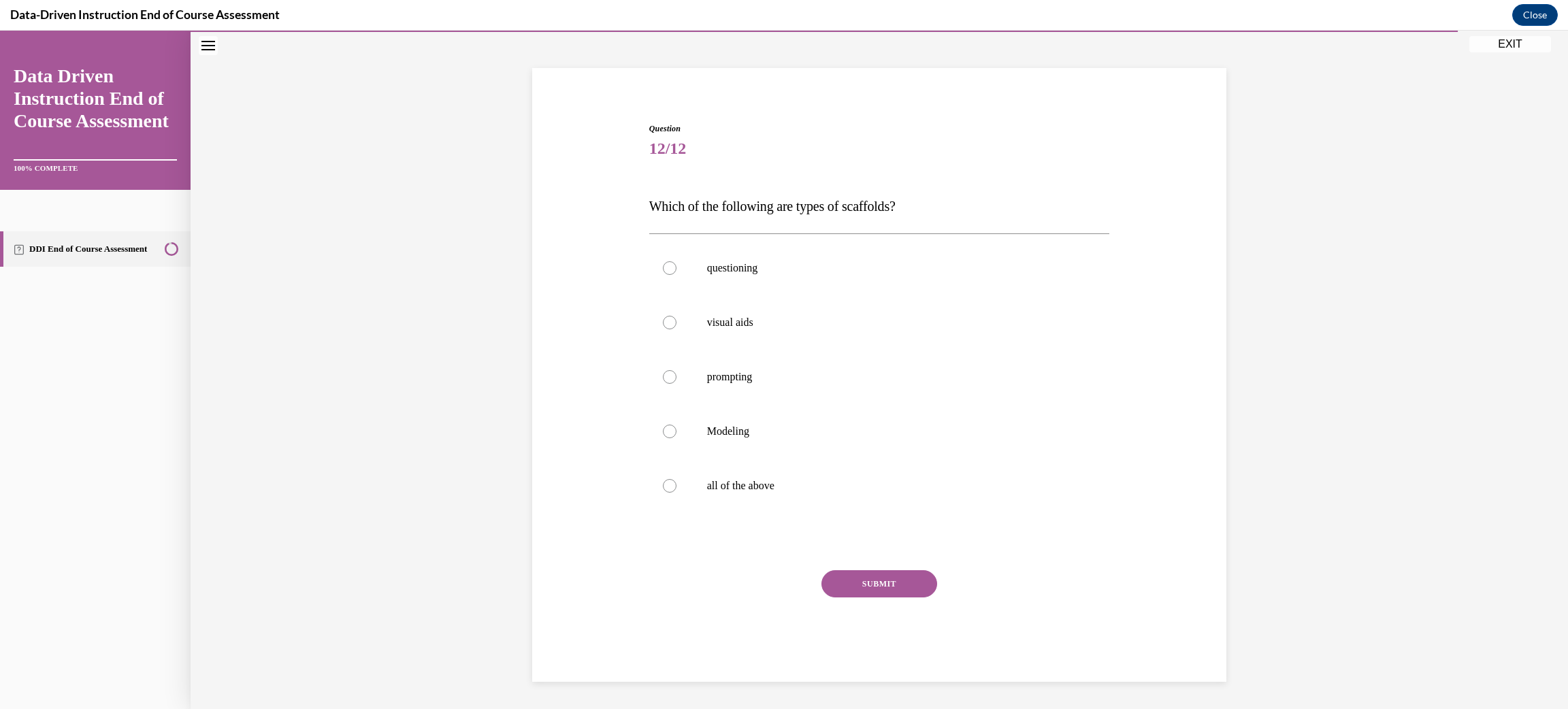
scroll to position [66, 0]
click at [756, 496] on label "all of the above" at bounding box center [880, 486] width 461 height 55
click at [677, 493] on input "all of the above" at bounding box center [670, 486] width 14 height 14
radio input "true"
click at [846, 580] on button "SUBMIT" at bounding box center [880, 584] width 116 height 27
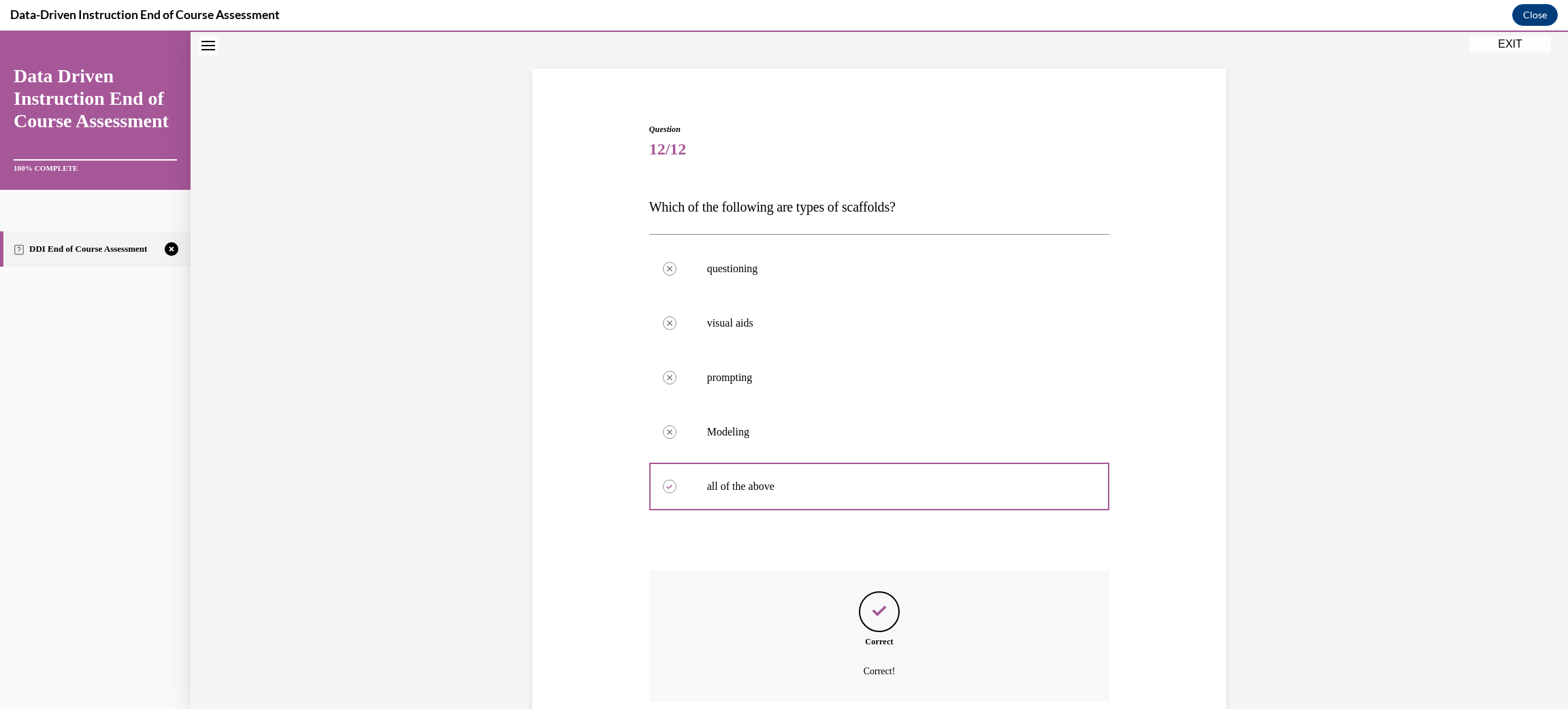
scroll to position [176, 0]
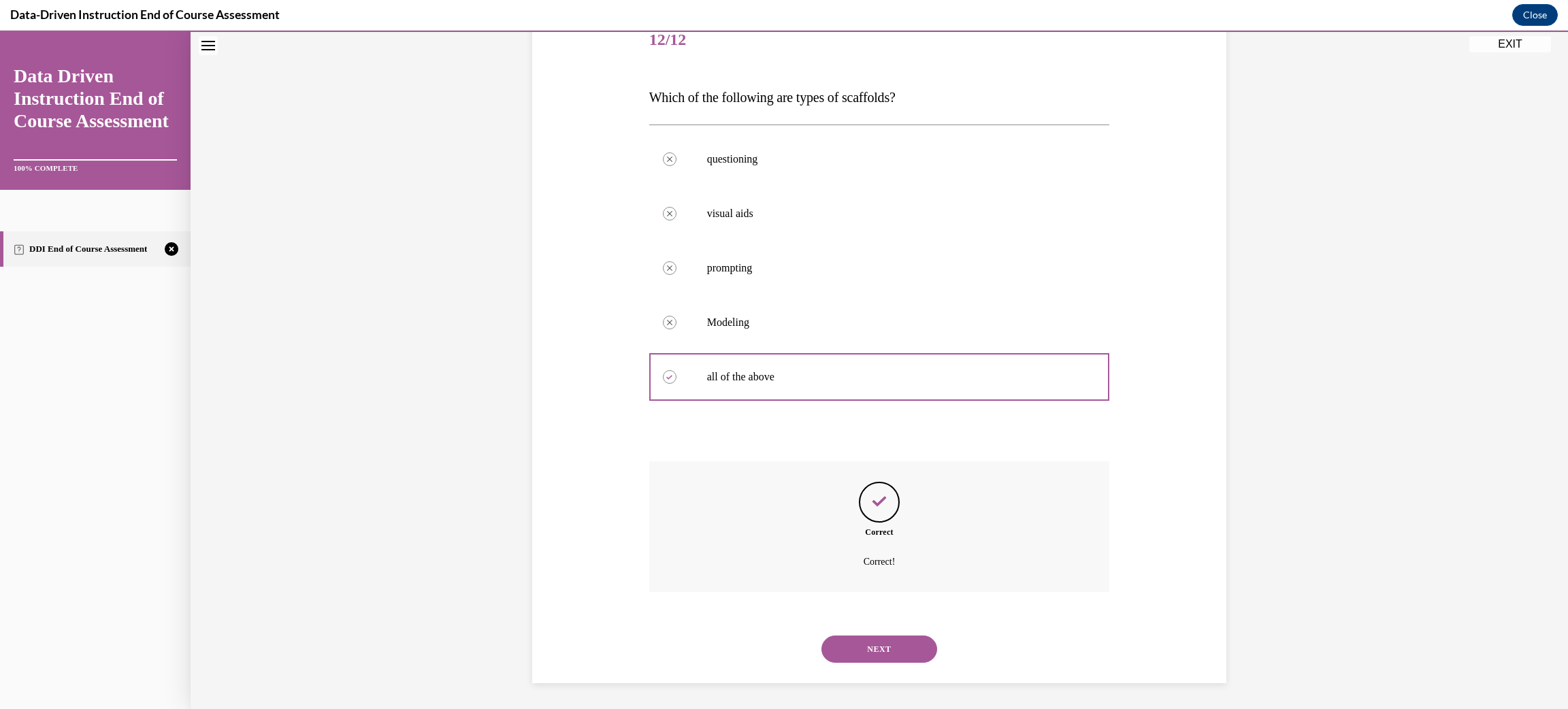
click at [850, 656] on button "NEXT" at bounding box center [880, 649] width 116 height 27
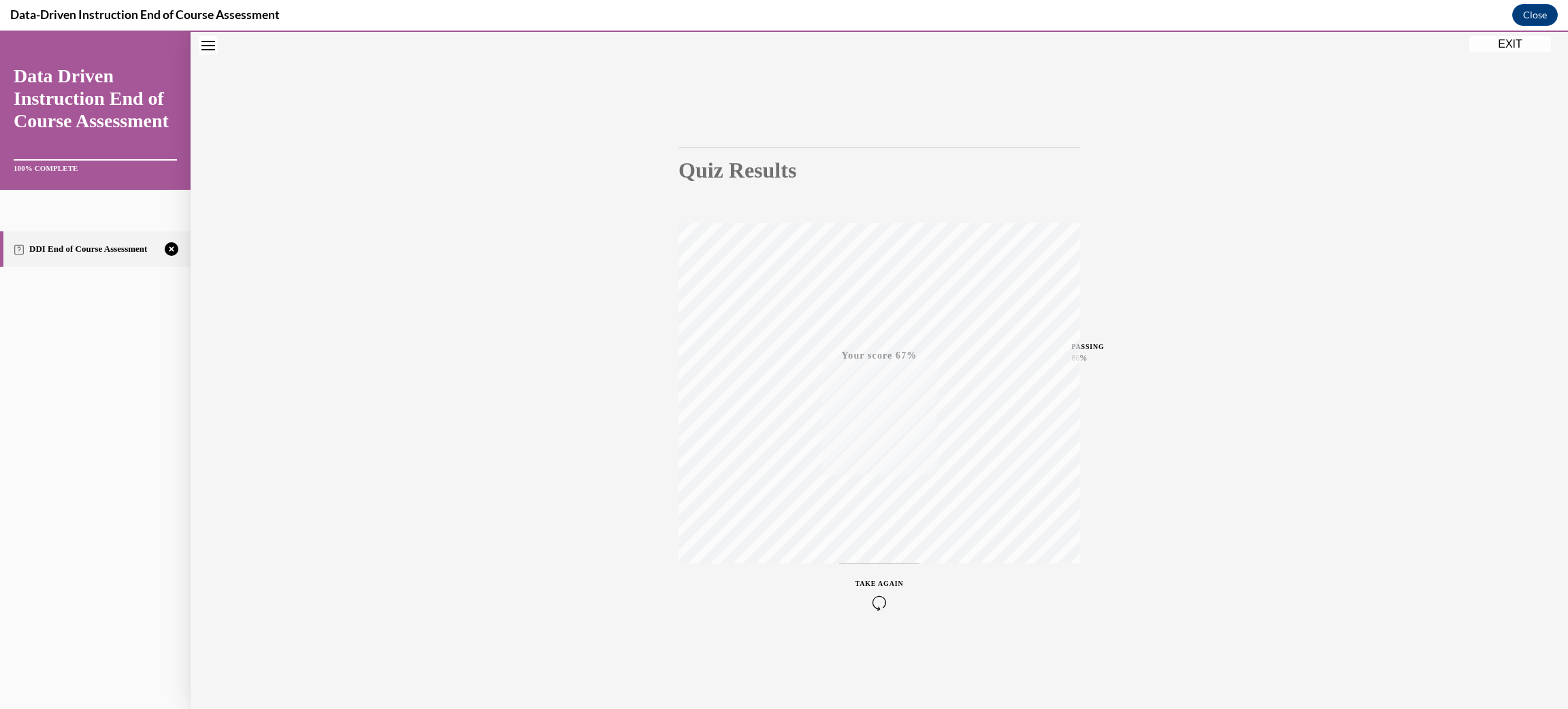
click at [878, 604] on icon "button" at bounding box center [879, 602] width 48 height 15
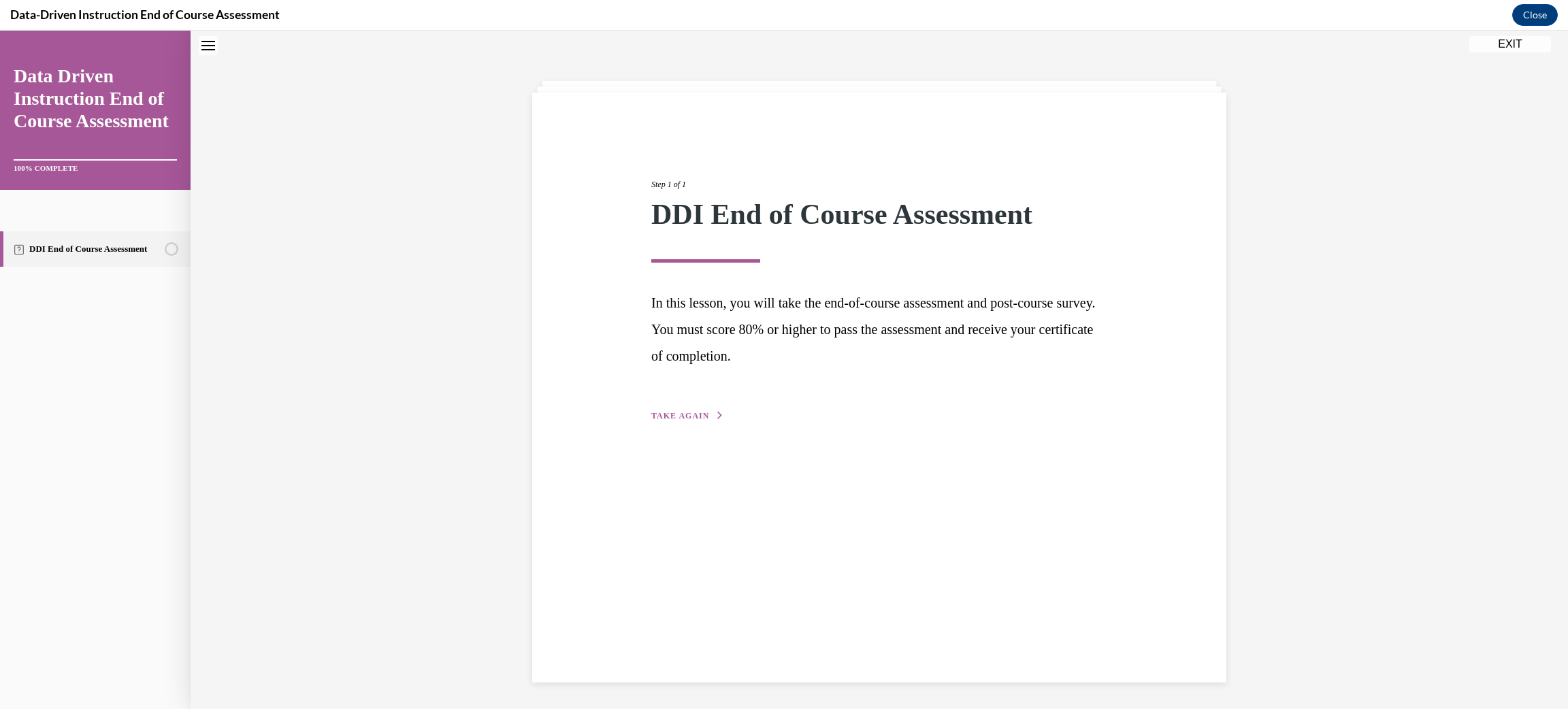
click at [695, 414] on span "TAKE AGAIN" at bounding box center [680, 416] width 58 height 10
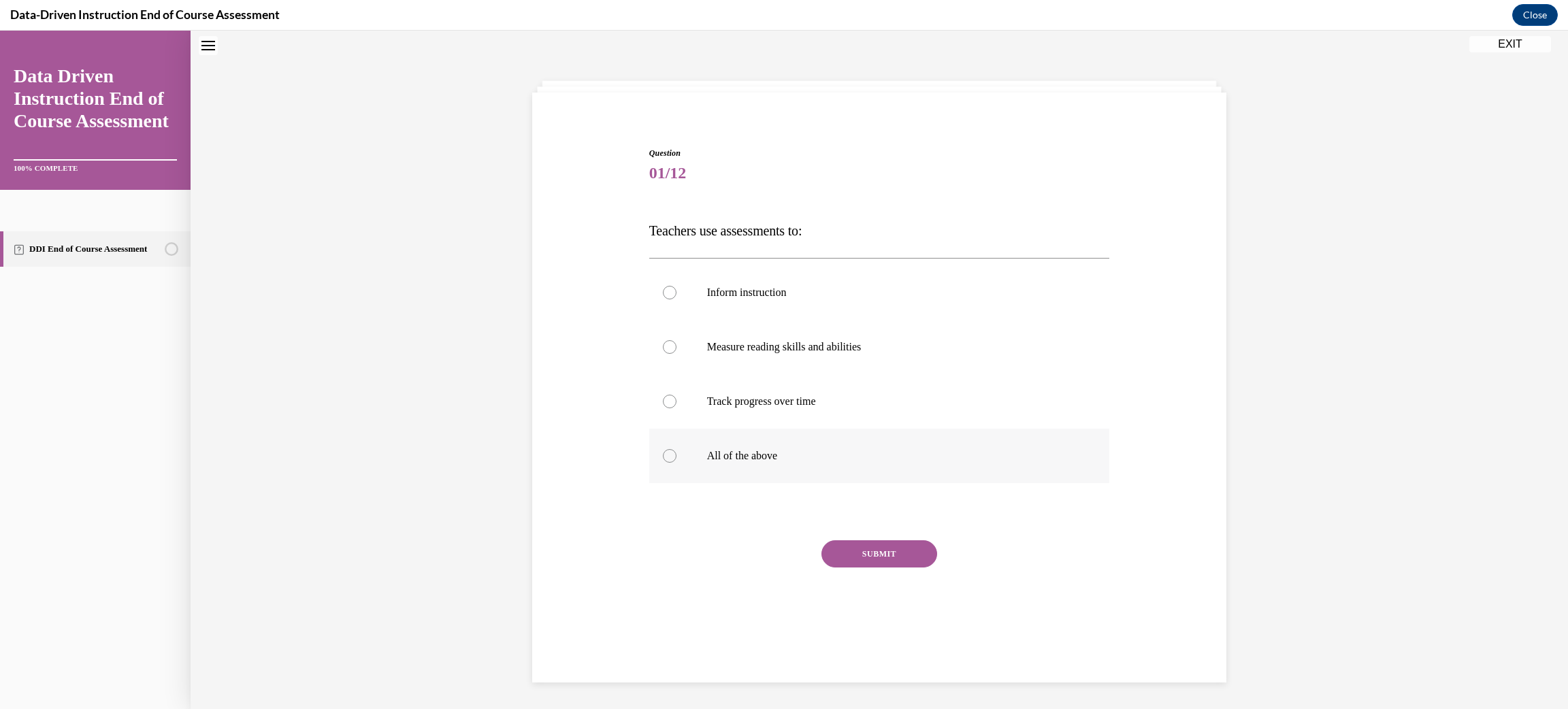
click at [689, 450] on label "All of the above" at bounding box center [880, 455] width 461 height 55
click at [677, 450] on input "All of the above" at bounding box center [670, 456] width 14 height 14
radio input "true"
click at [839, 549] on button "SUBMIT" at bounding box center [880, 554] width 116 height 27
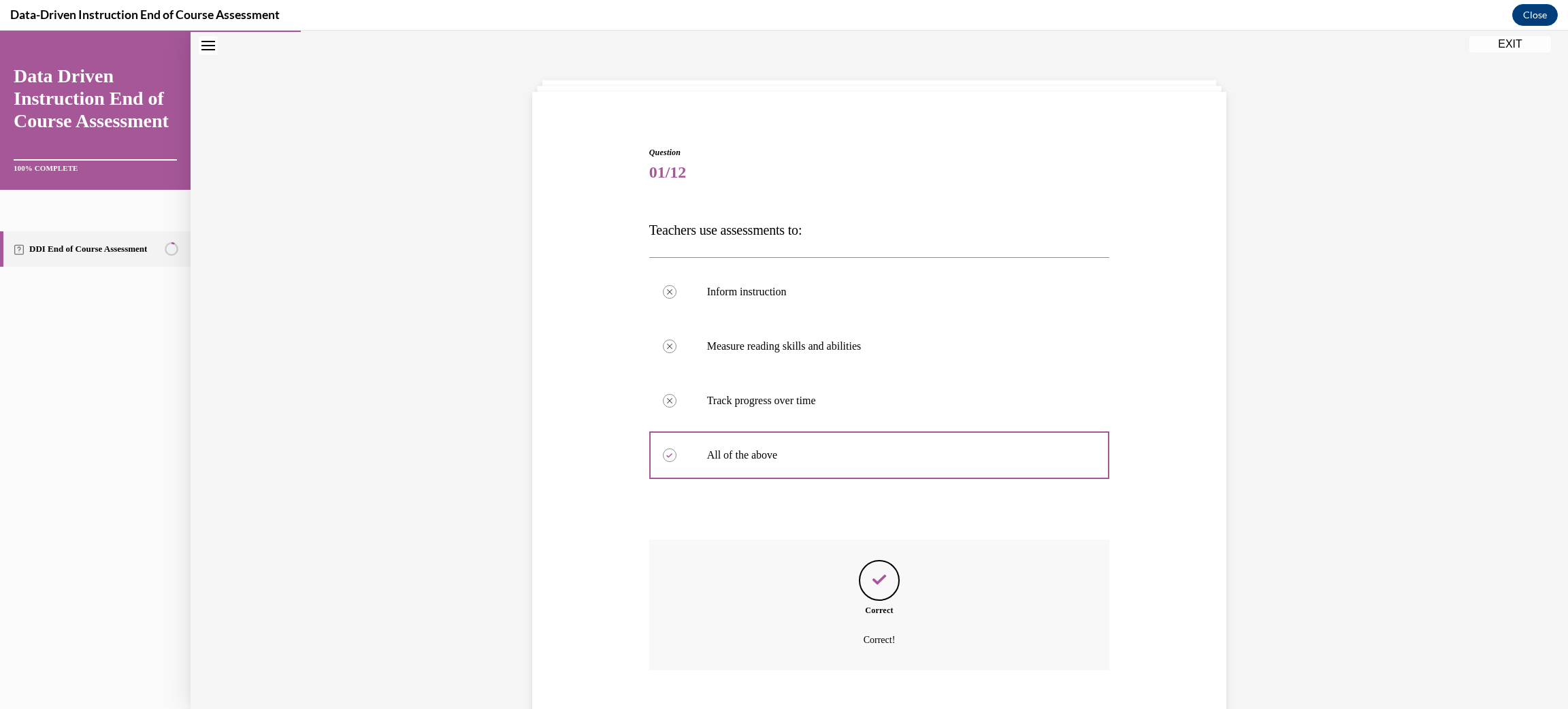
scroll to position [121, 0]
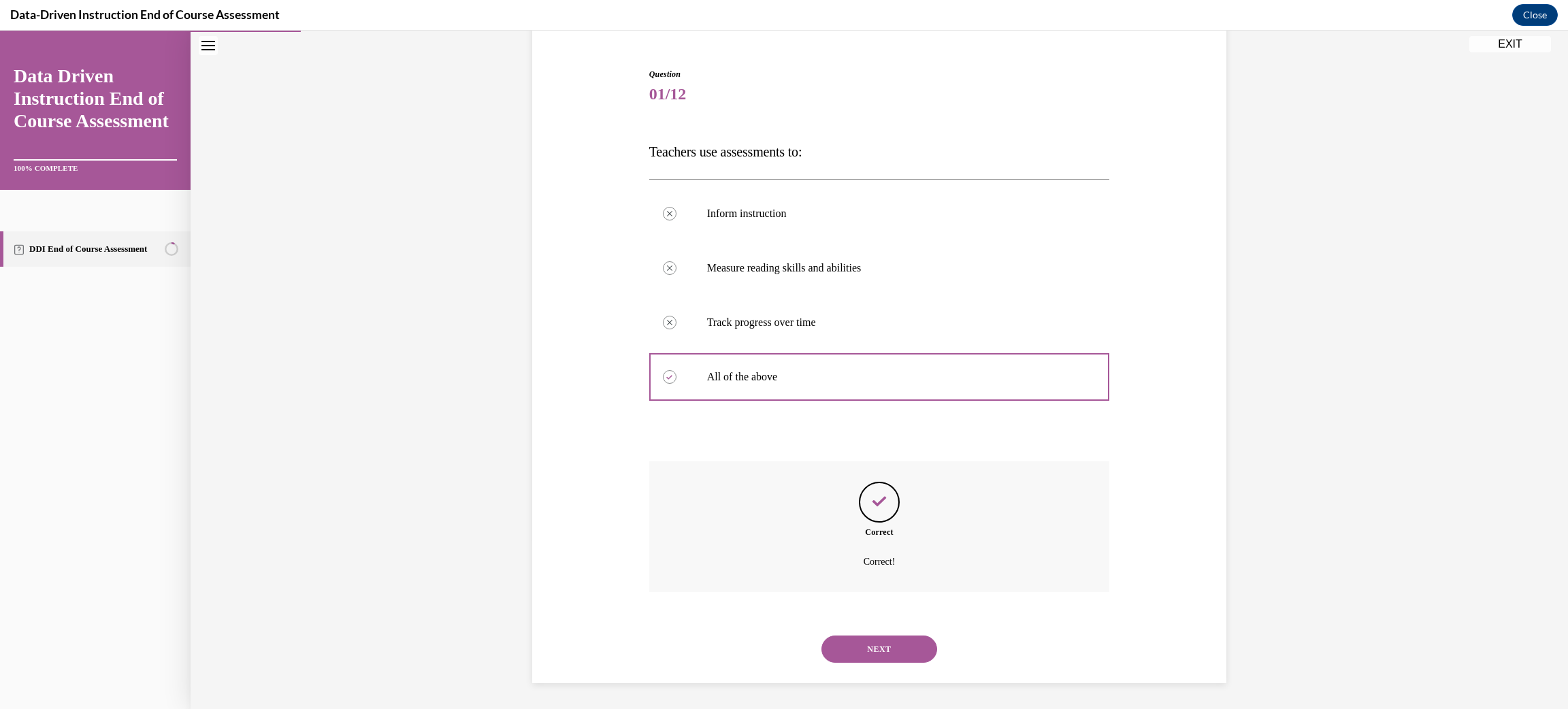
click at [840, 653] on button "NEXT" at bounding box center [880, 649] width 116 height 27
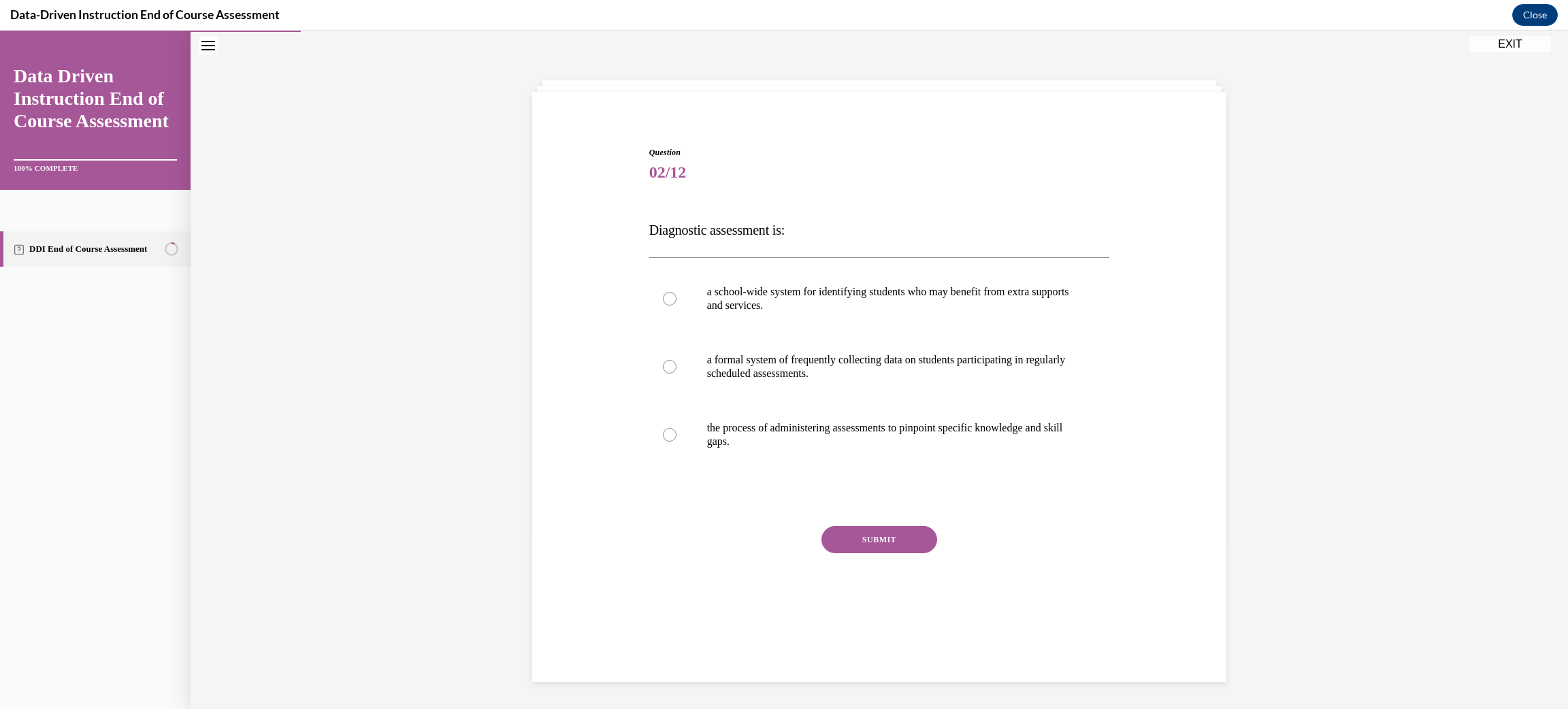
scroll to position [42, 0]
click at [722, 450] on label "the process of administering assessments to pinpoint specific knowledge and ski…" at bounding box center [880, 435] width 461 height 68
click at [677, 442] on input "the process of administering assessments to pinpoint specific knowledge and ski…" at bounding box center [670, 435] width 14 height 14
radio input "true"
click at [901, 545] on button "SUBMIT" at bounding box center [880, 540] width 116 height 27
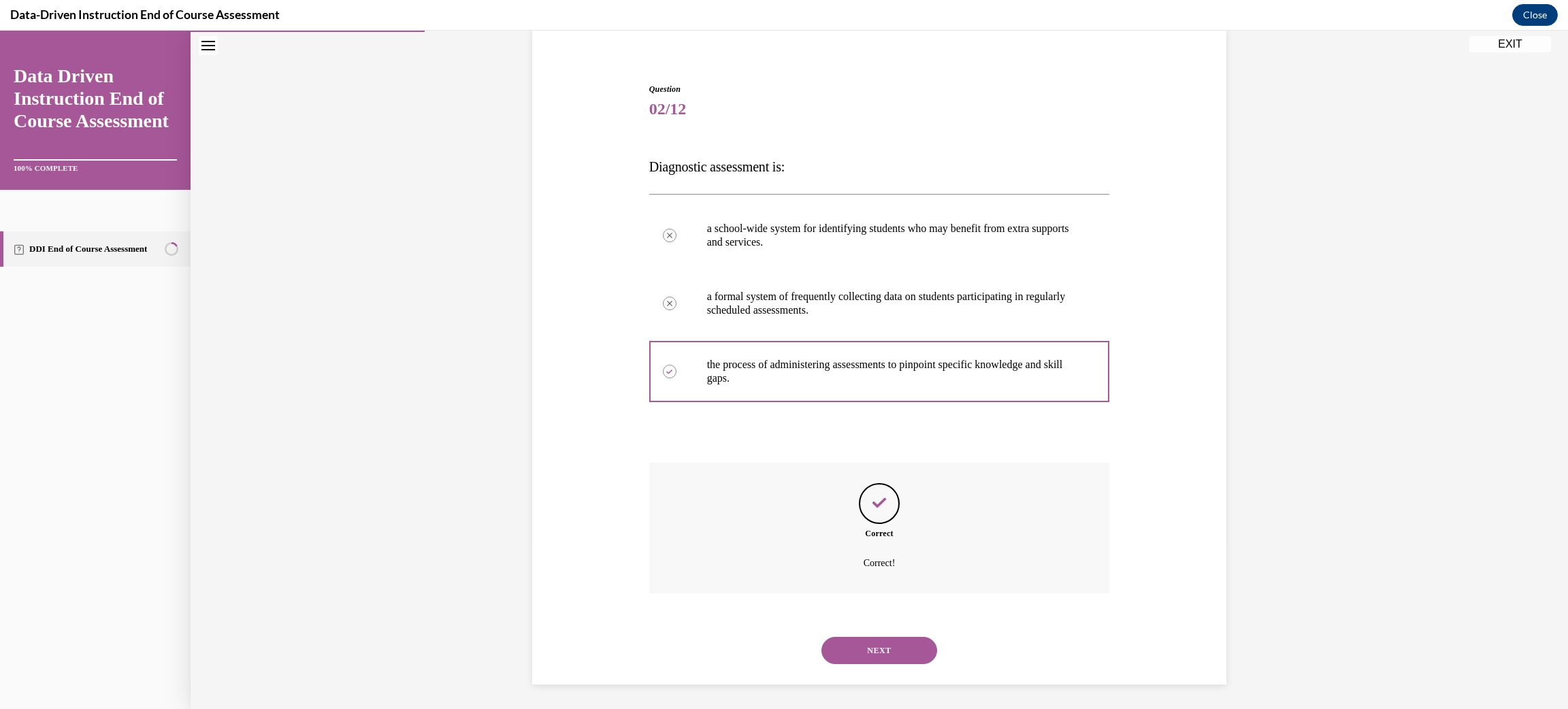
scroll to position [107, 0]
click at [864, 646] on button "NEXT" at bounding box center [880, 649] width 116 height 27
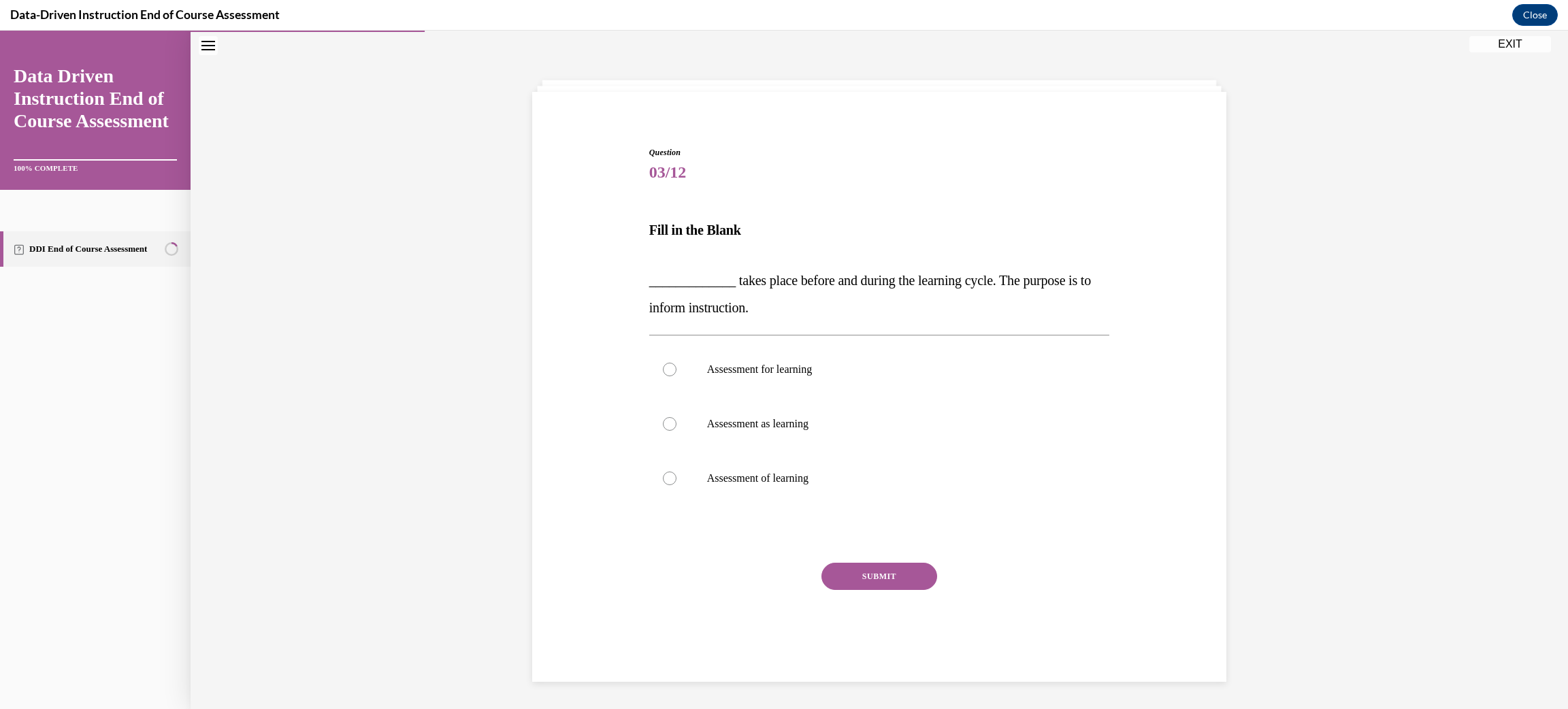
scroll to position [42, 0]
click at [705, 369] on label "Assessment for learning" at bounding box center [880, 370] width 461 height 55
click at [677, 369] on input "Assessment for learning" at bounding box center [670, 370] width 14 height 14
radio input "true"
click at [845, 580] on button "SUBMIT" at bounding box center [880, 576] width 116 height 27
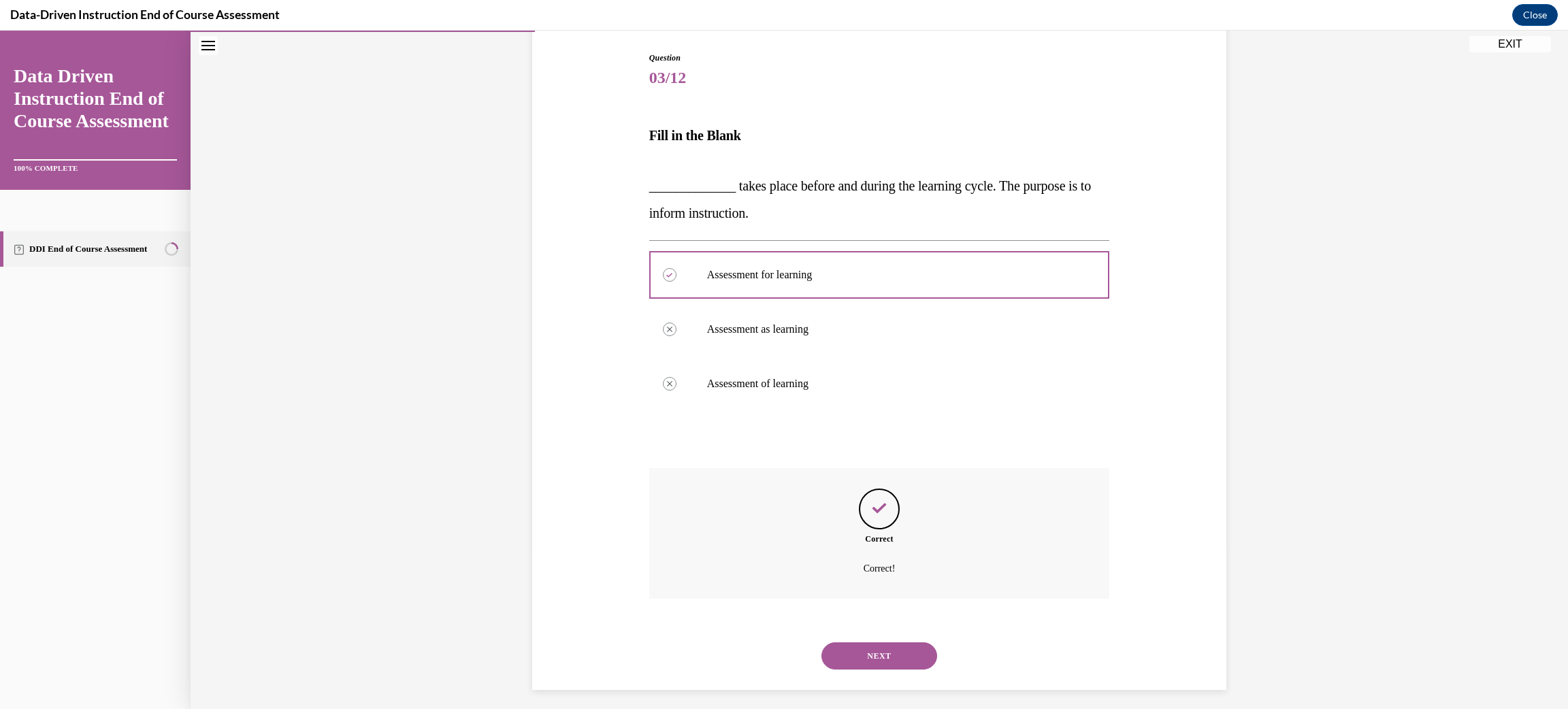
scroll to position [144, 0]
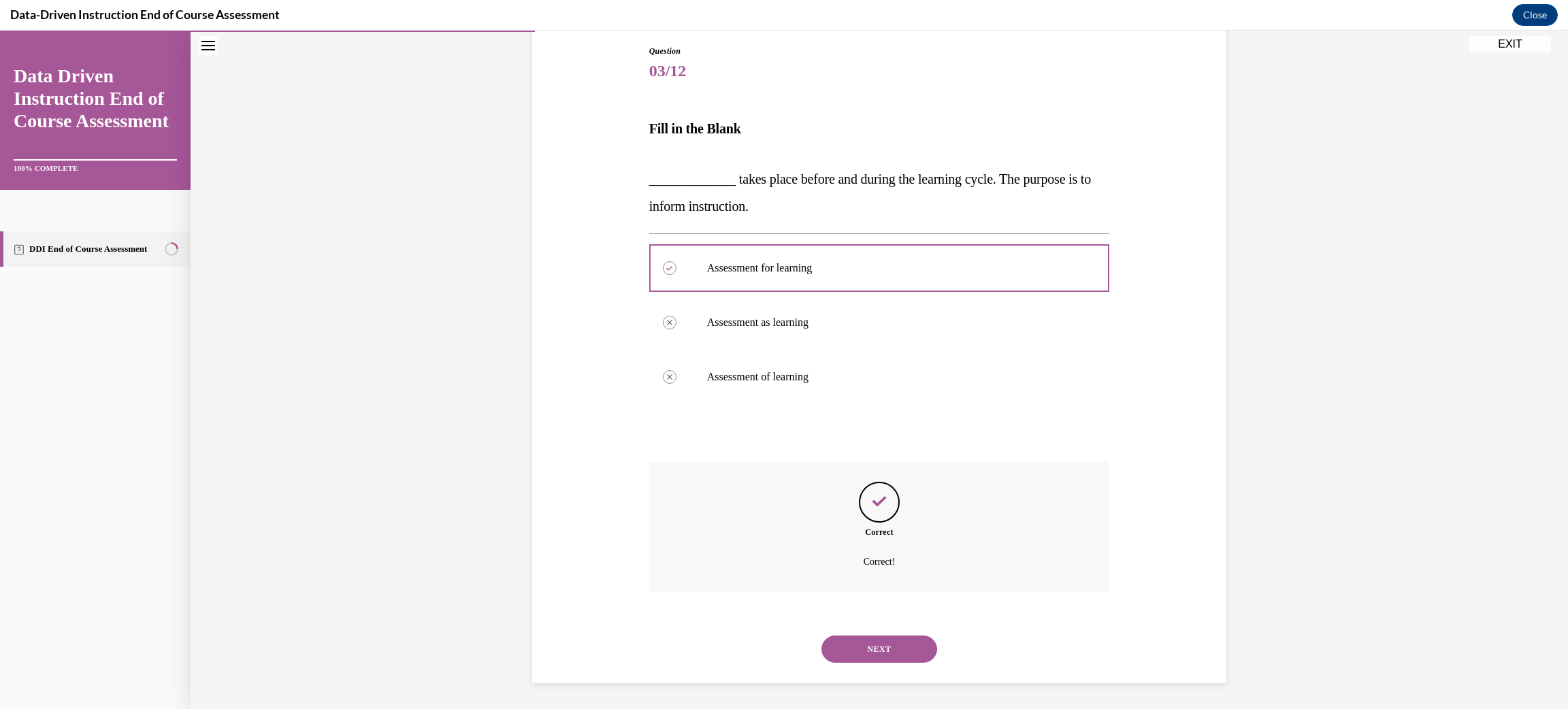
click at [854, 643] on button "NEXT" at bounding box center [880, 649] width 116 height 27
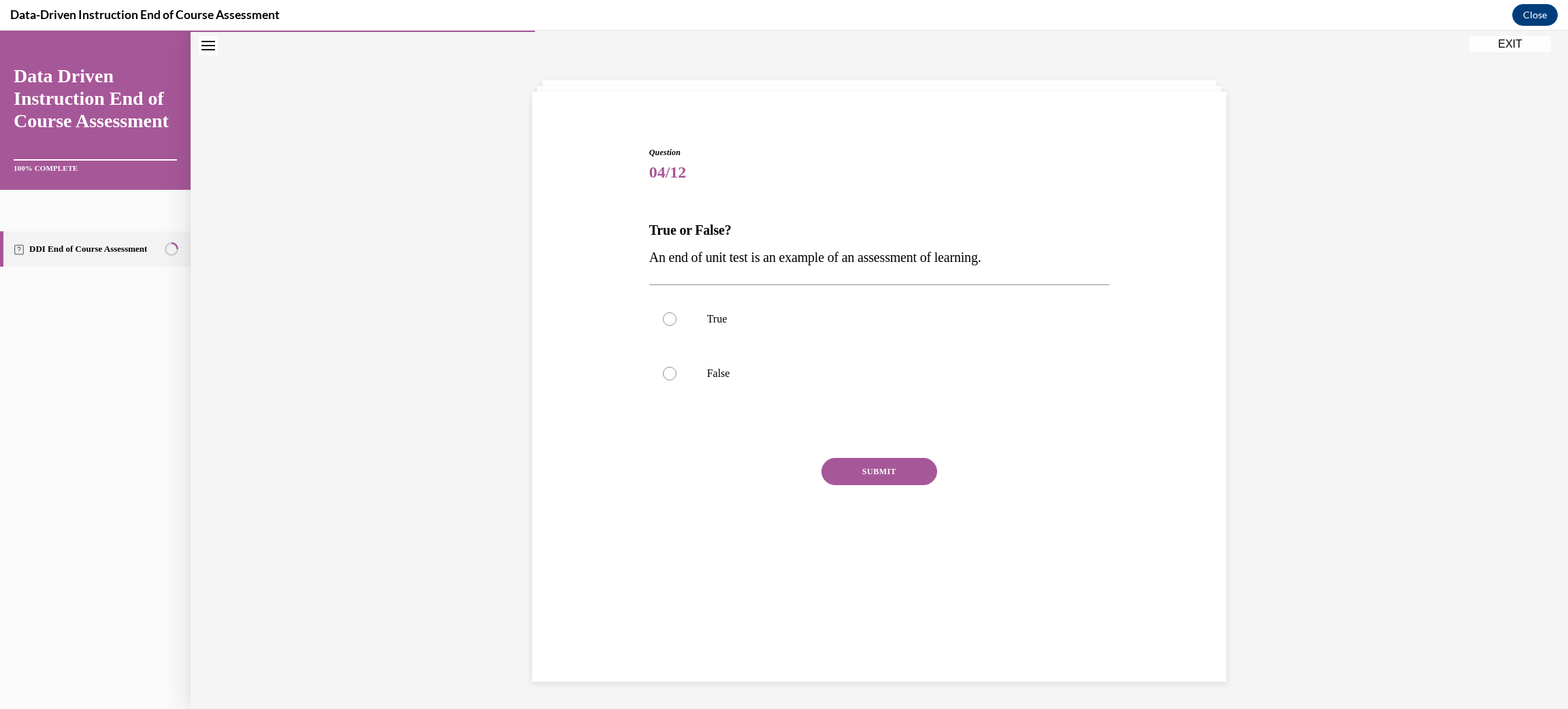
scroll to position [42, 0]
click at [673, 375] on div at bounding box center [670, 374] width 14 height 14
click at [673, 375] on input "False" at bounding box center [670, 374] width 14 height 14
radio input "true"
click at [894, 466] on button "SUBMIT" at bounding box center [880, 471] width 116 height 27
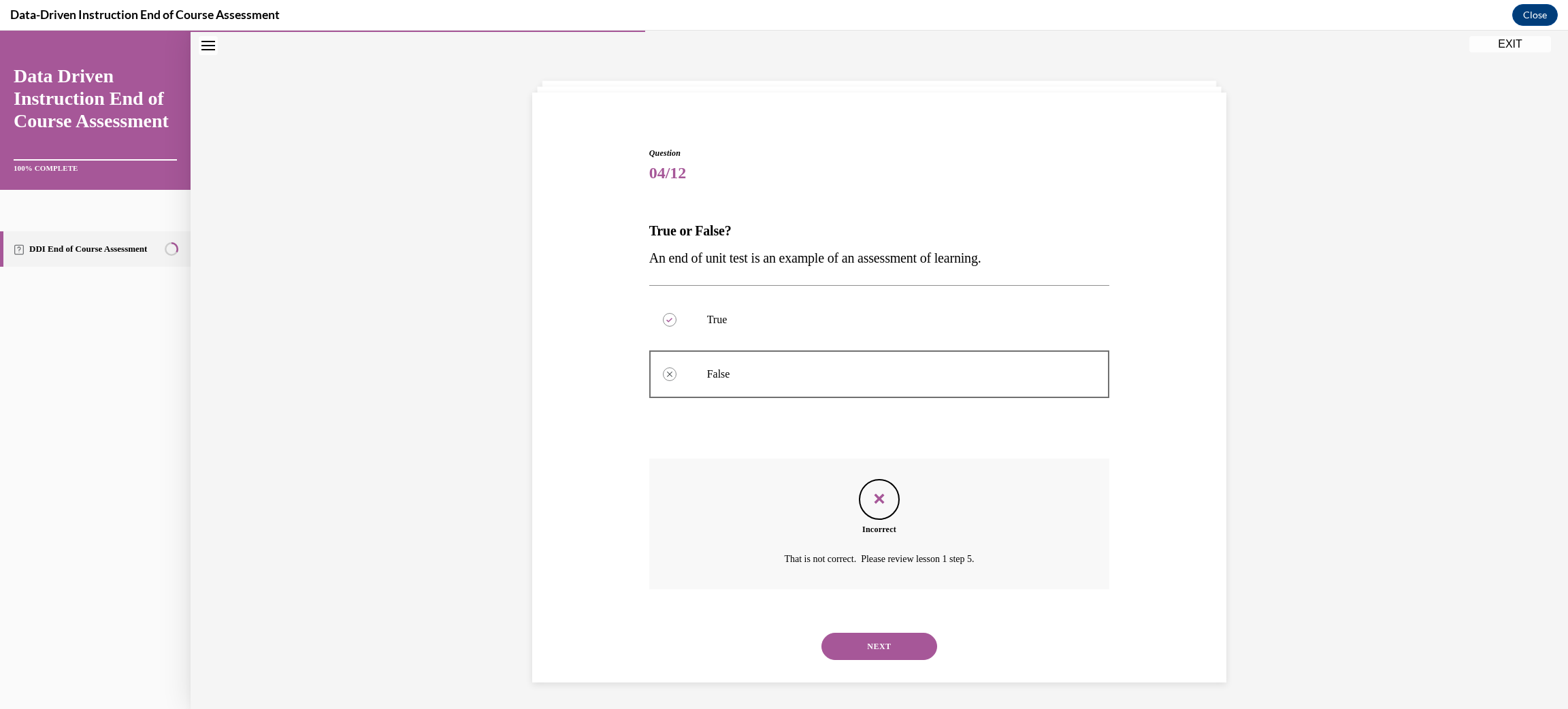
click at [907, 650] on button "NEXT" at bounding box center [880, 646] width 116 height 27
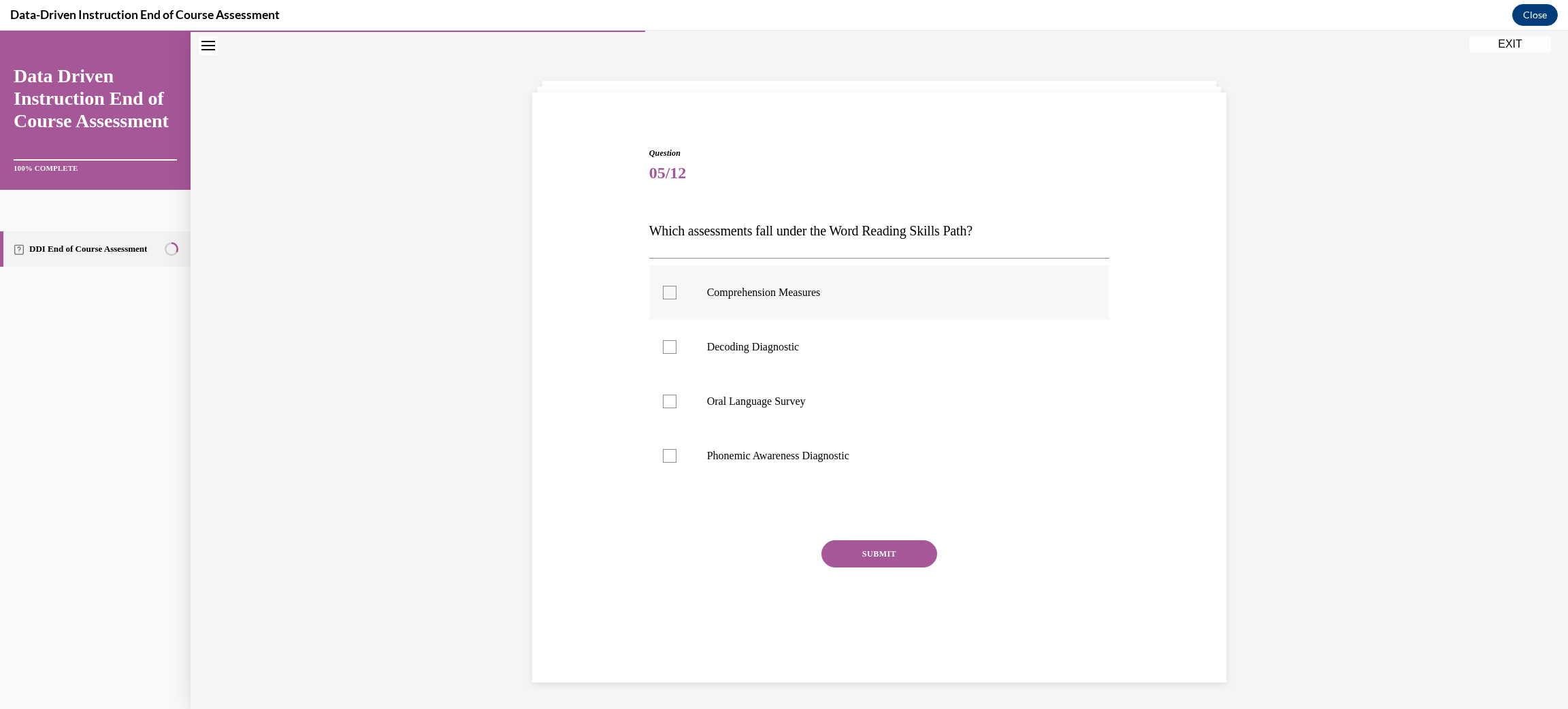
click at [771, 308] on label "Comprehension Measures" at bounding box center [880, 292] width 461 height 55
click at [677, 300] on input "Comprehension Measures" at bounding box center [670, 292] width 14 height 14
checkbox input "true"
click at [867, 556] on button "SUBMIT" at bounding box center [880, 554] width 116 height 27
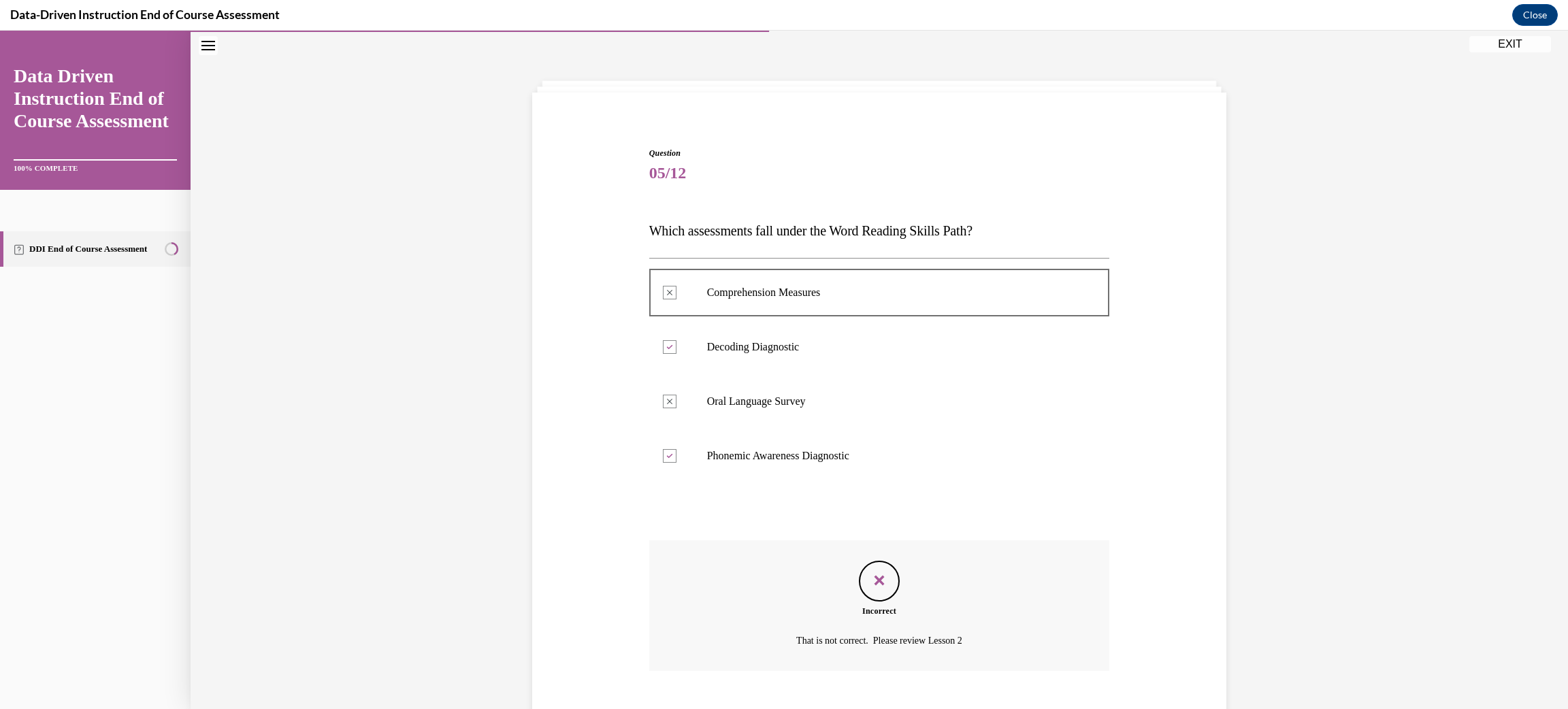
scroll to position [121, 0]
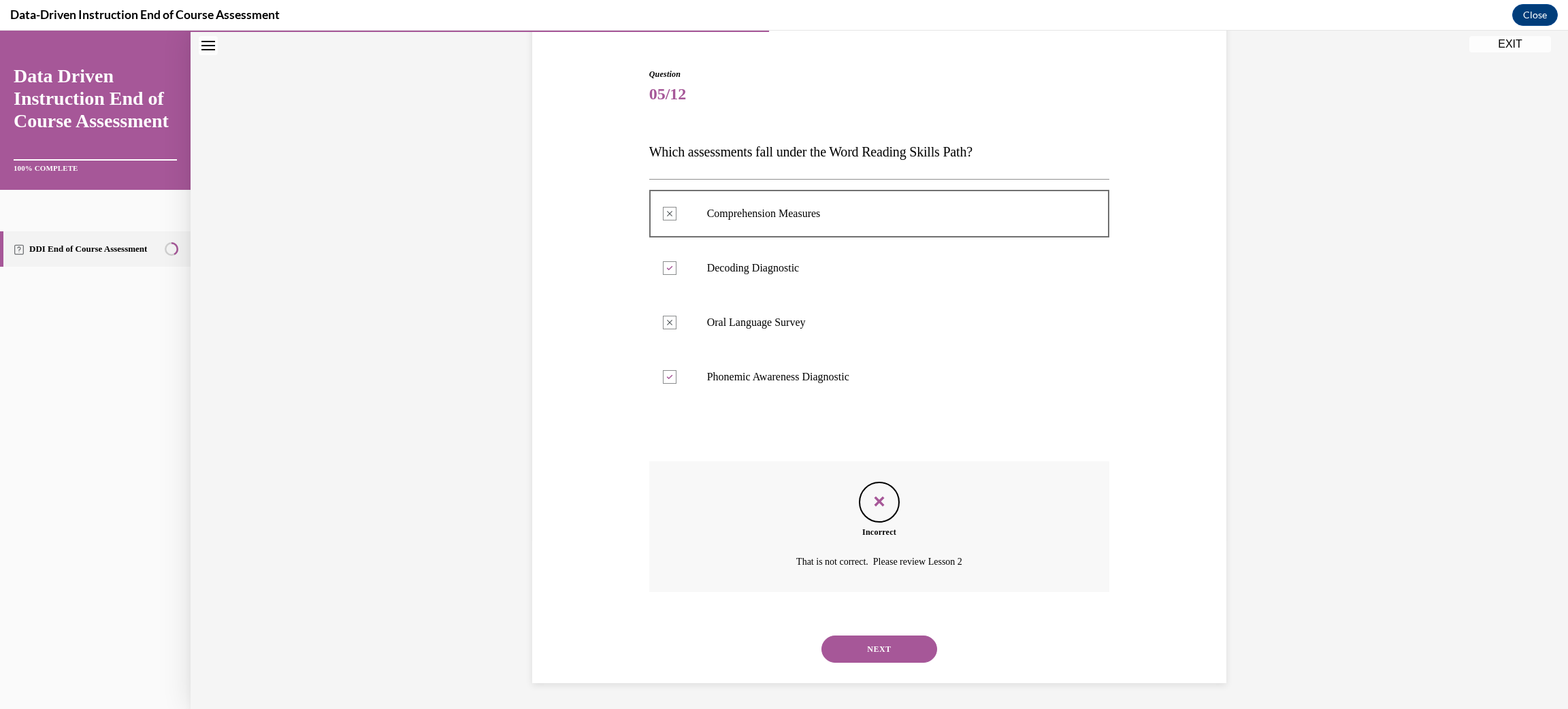
click at [900, 644] on button "NEXT" at bounding box center [880, 649] width 116 height 27
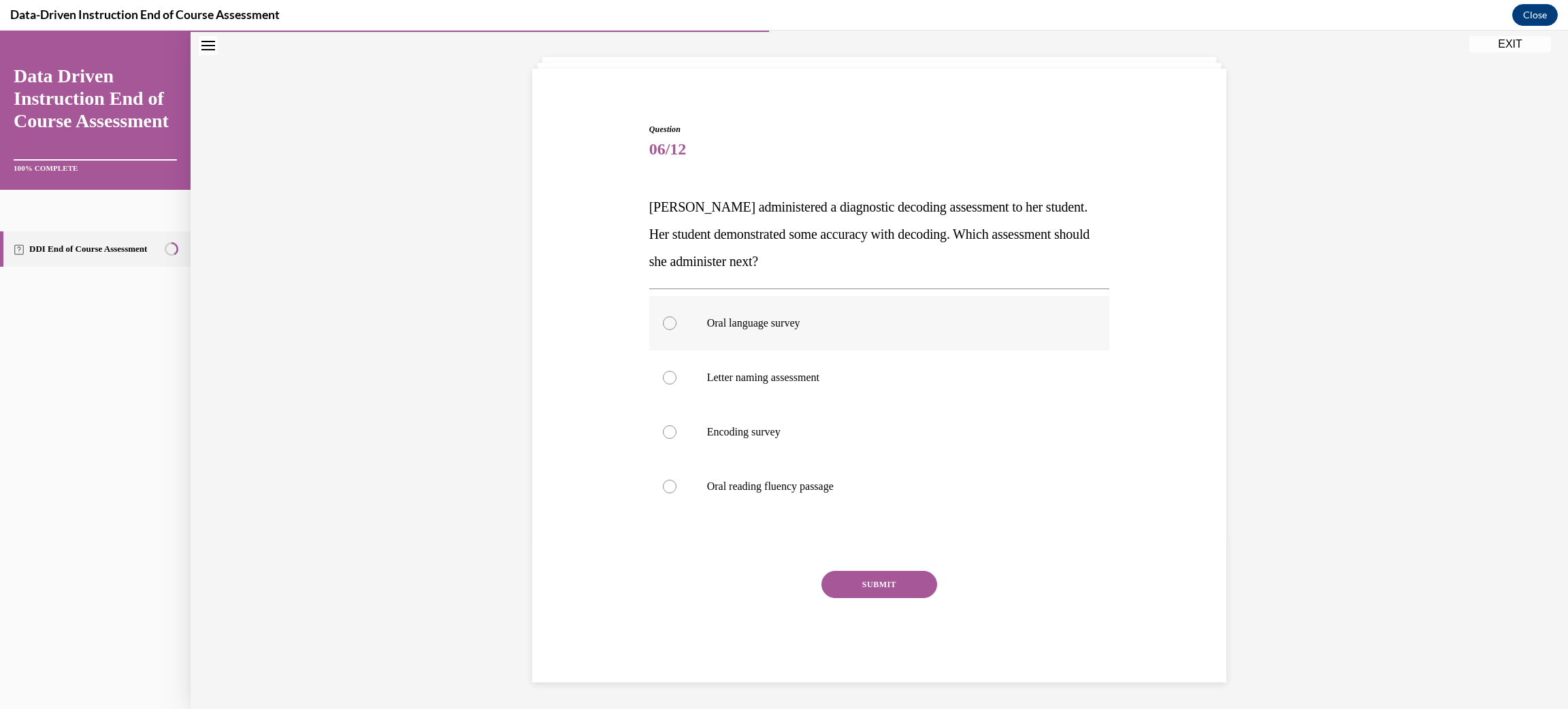
click at [770, 328] on p "Oral language survey" at bounding box center [891, 323] width 369 height 14
click at [677, 328] on input "Oral language survey" at bounding box center [670, 323] width 14 height 14
radio input "true"
click at [869, 584] on button "SUBMIT" at bounding box center [880, 584] width 116 height 27
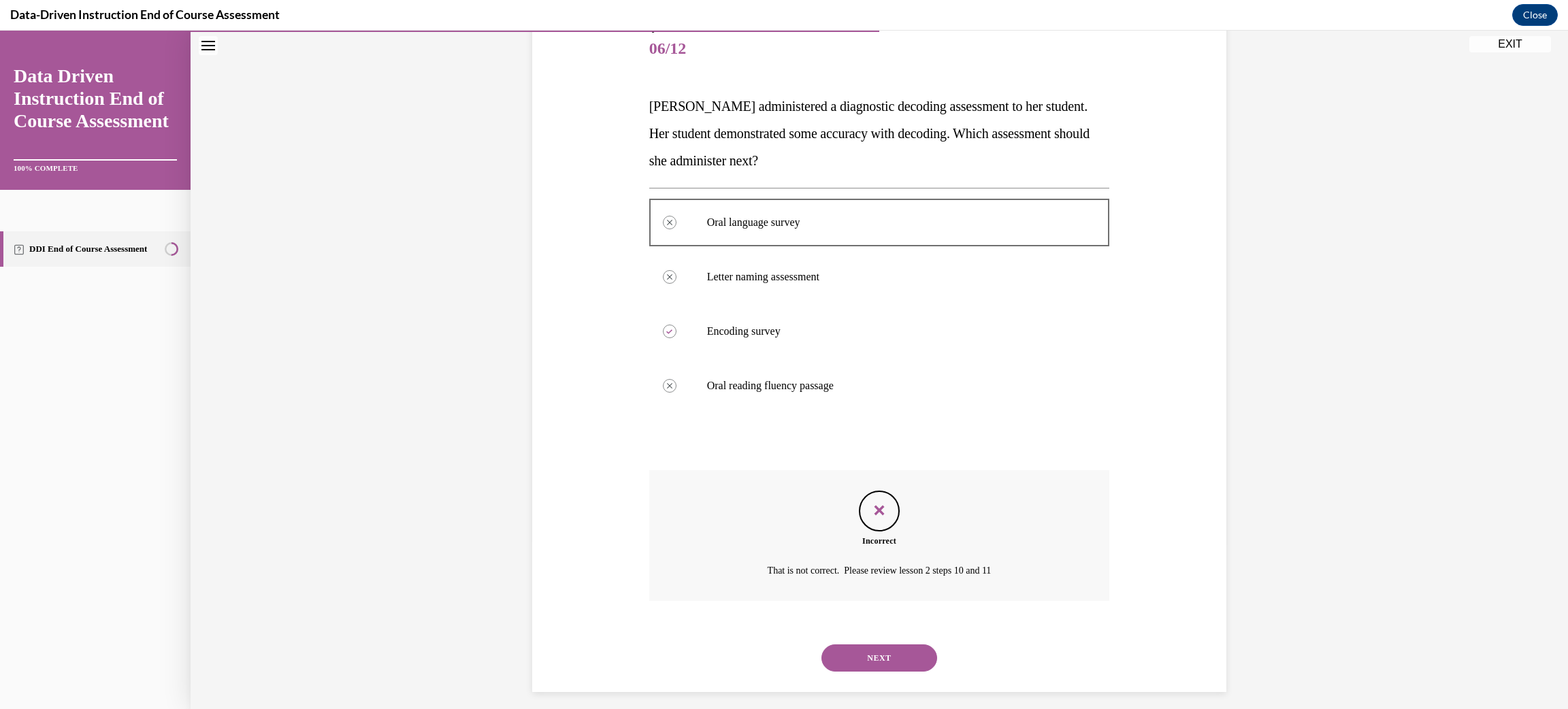
scroll to position [176, 0]
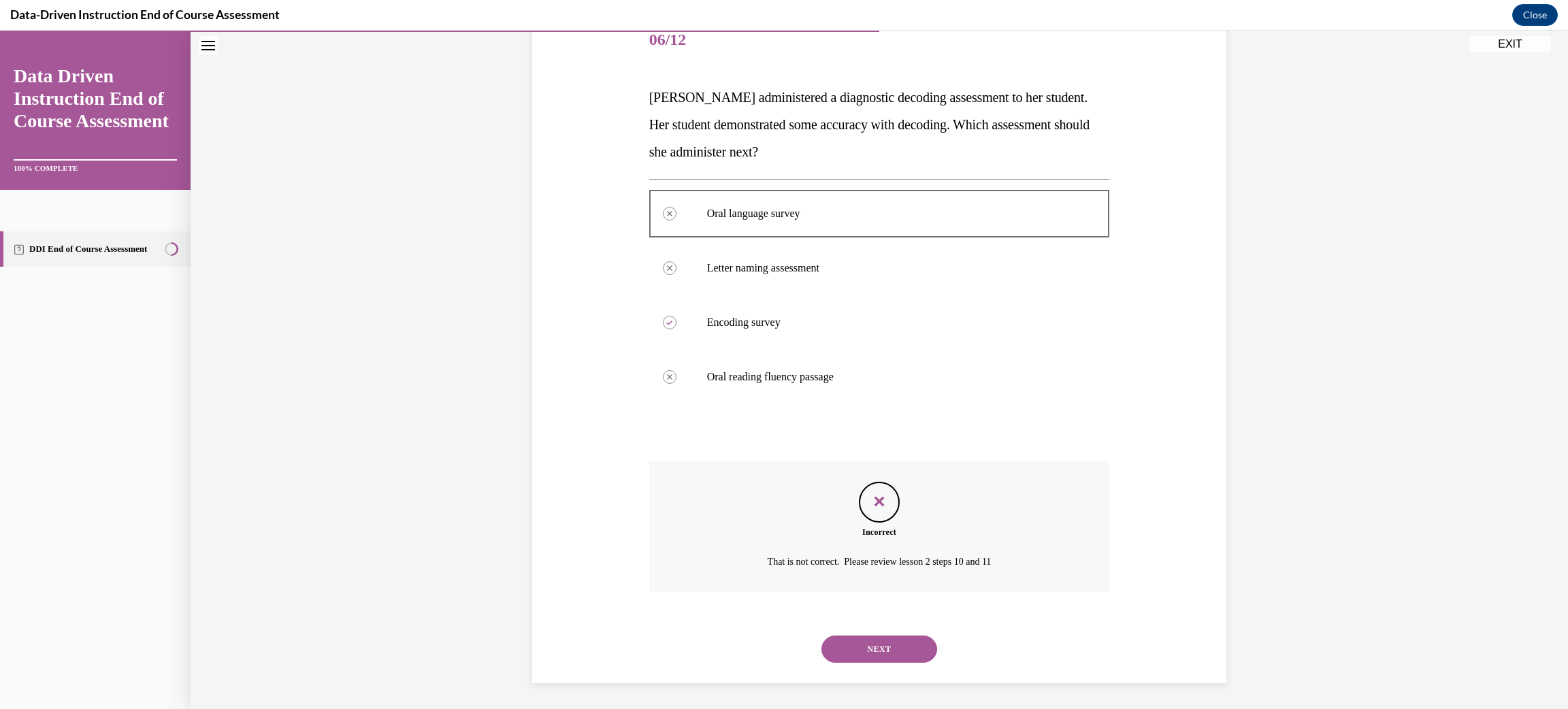
click at [876, 657] on button "NEXT" at bounding box center [880, 649] width 116 height 27
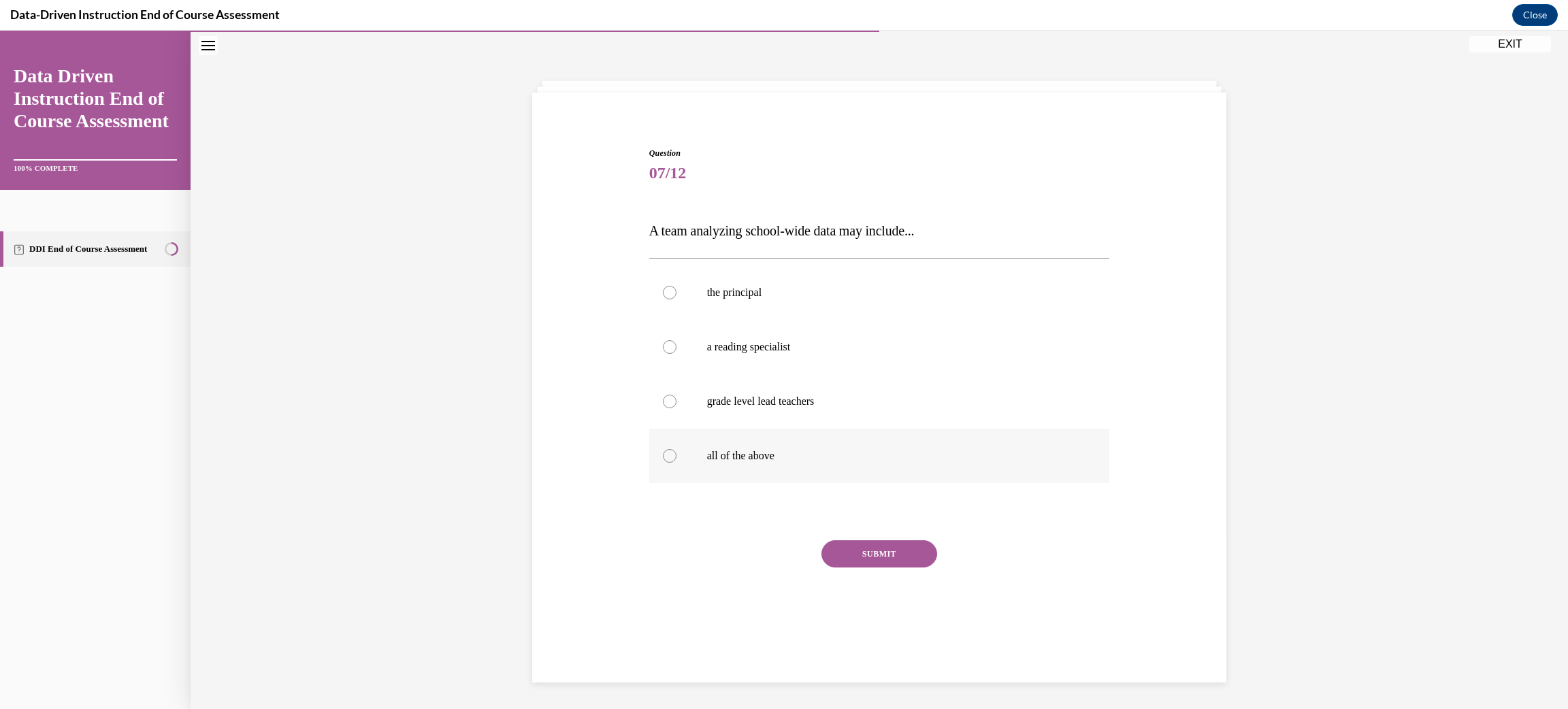
click at [730, 462] on p "all of the above" at bounding box center [891, 456] width 369 height 14
click at [677, 462] on input "all of the above" at bounding box center [670, 456] width 14 height 14
radio input "true"
click at [849, 546] on button "SUBMIT" at bounding box center [880, 554] width 116 height 27
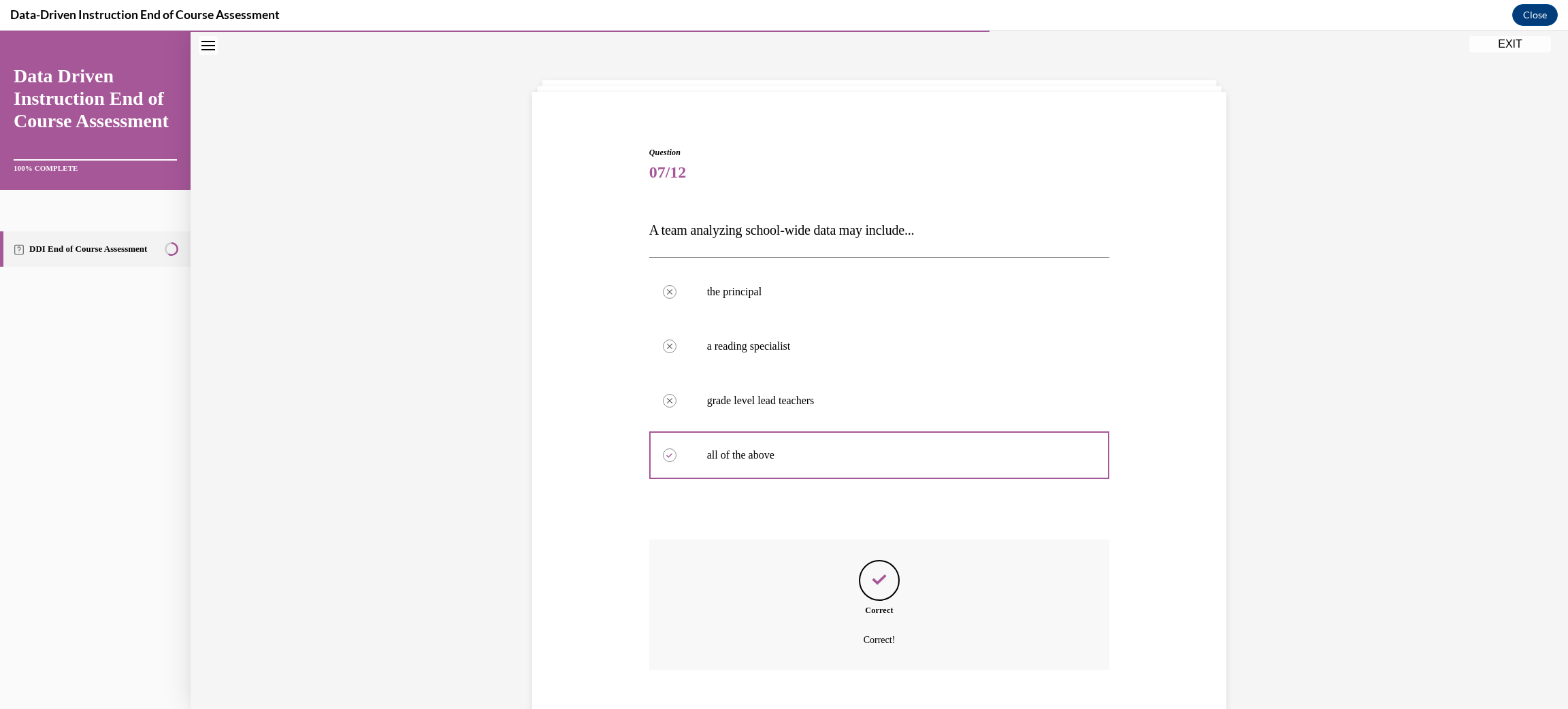
scroll to position [121, 0]
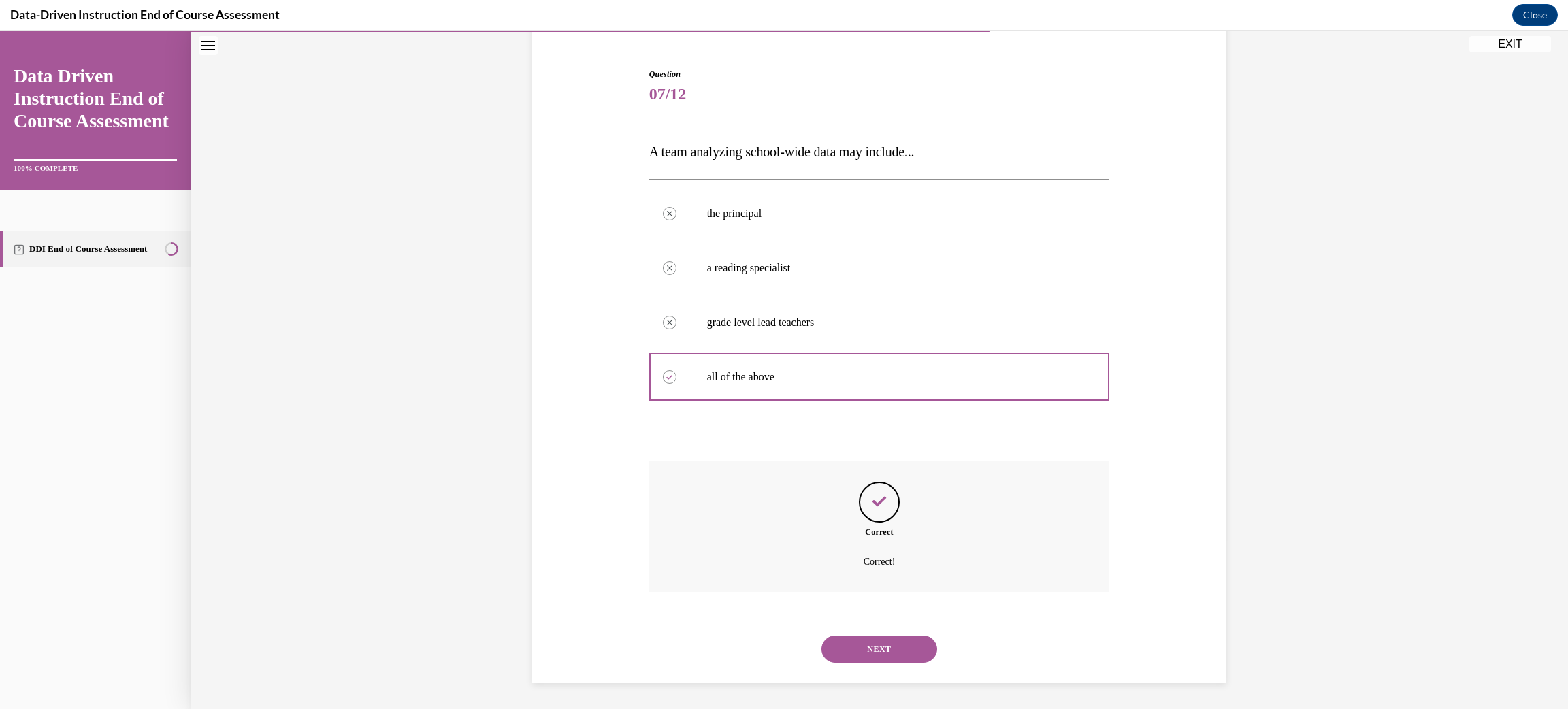
click at [855, 644] on button "NEXT" at bounding box center [880, 649] width 116 height 27
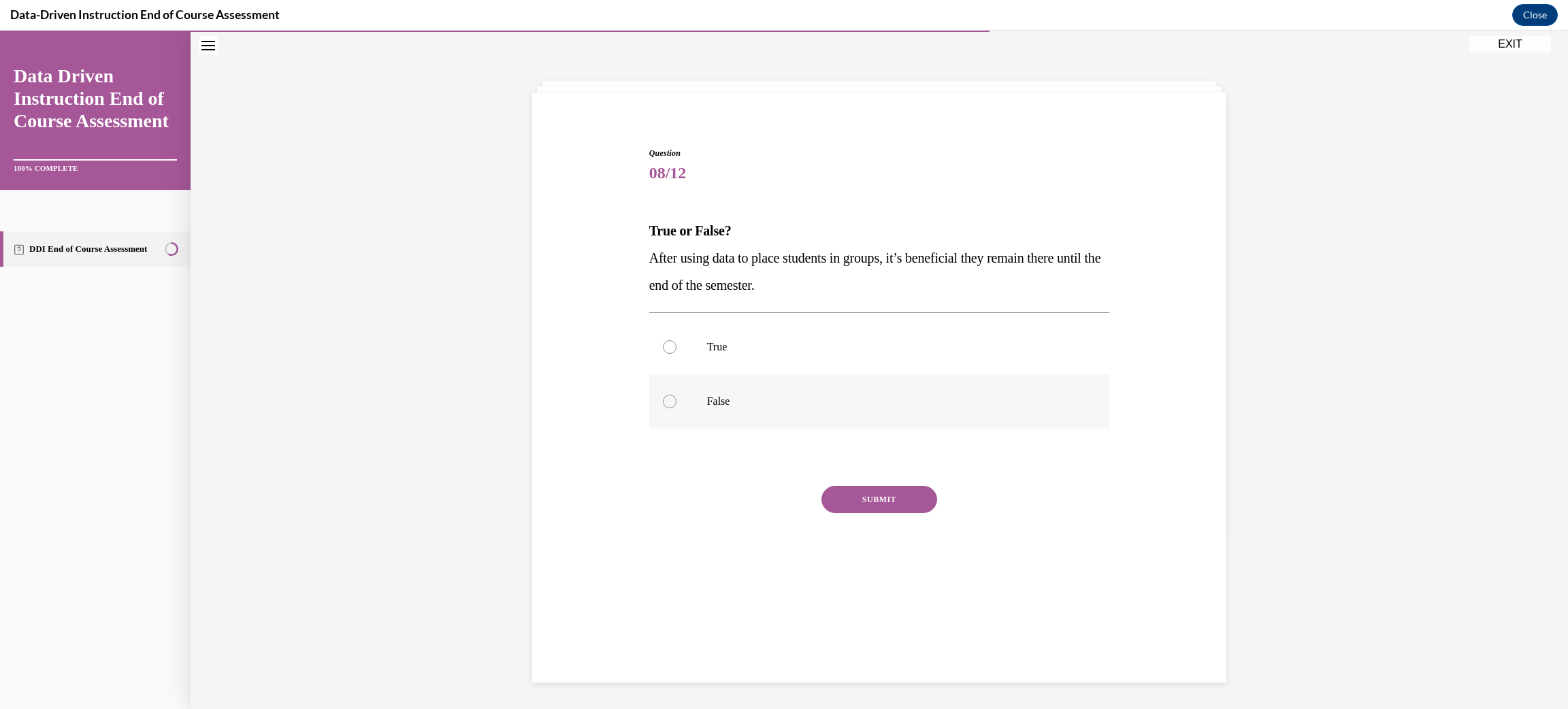
click at [714, 396] on p "False" at bounding box center [891, 401] width 369 height 14
click at [677, 396] on input "False" at bounding box center [670, 401] width 14 height 14
radio input "true"
click at [832, 491] on button "SUBMIT" at bounding box center [880, 499] width 116 height 27
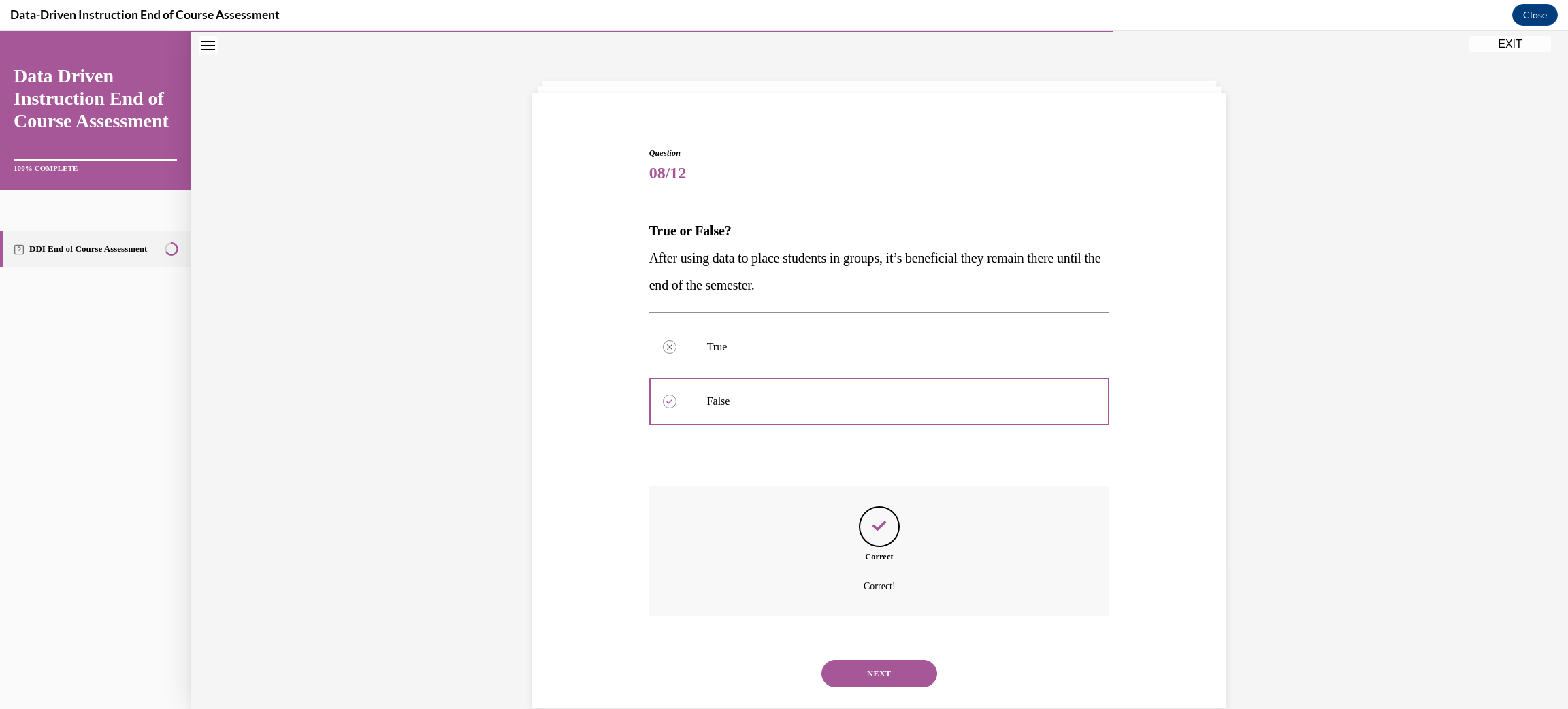
scroll to position [67, 0]
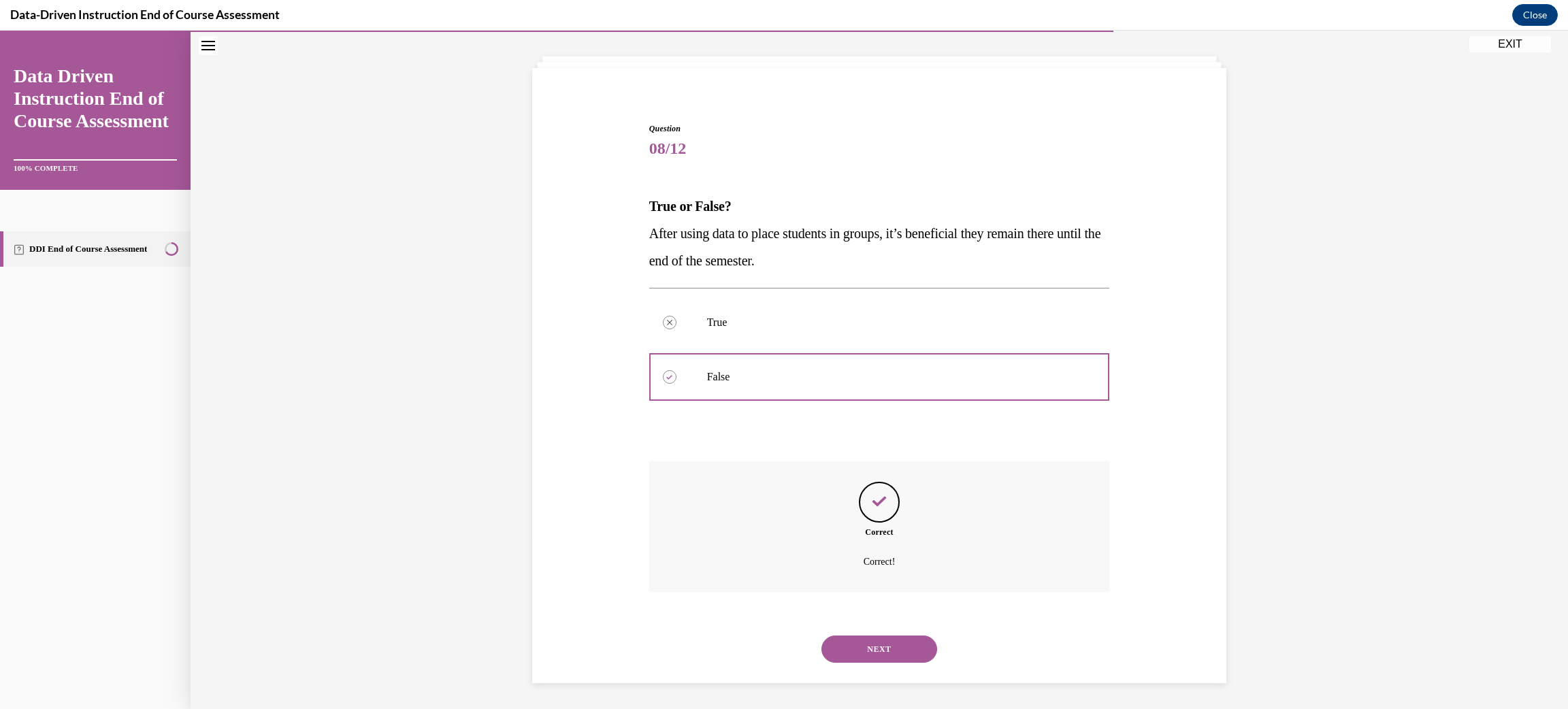
click at [877, 641] on button "NEXT" at bounding box center [880, 649] width 116 height 27
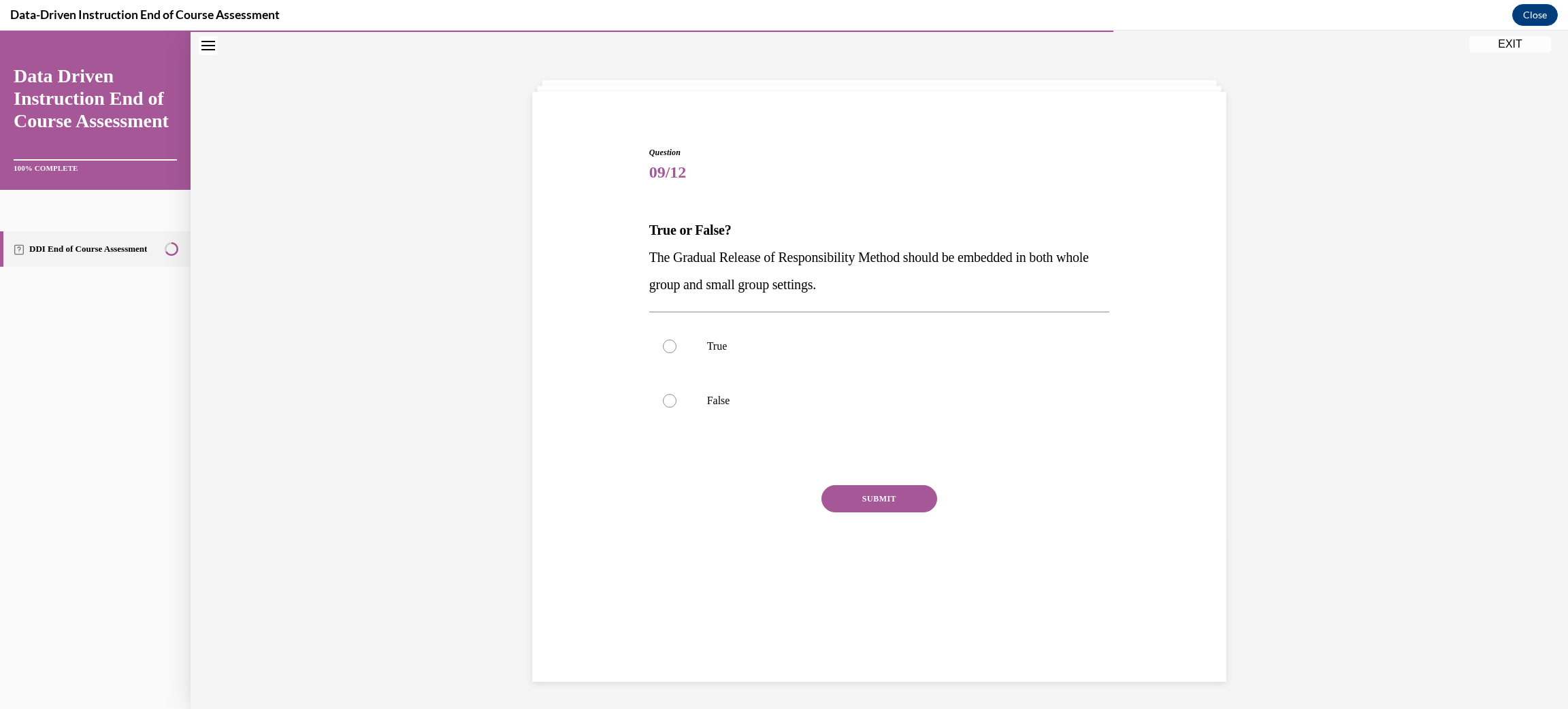
scroll to position [42, 0]
click at [702, 346] on label "True" at bounding box center [880, 347] width 461 height 55
click at [677, 346] on input "True" at bounding box center [670, 347] width 14 height 14
radio input "true"
click at [835, 492] on button "SUBMIT" at bounding box center [880, 499] width 116 height 27
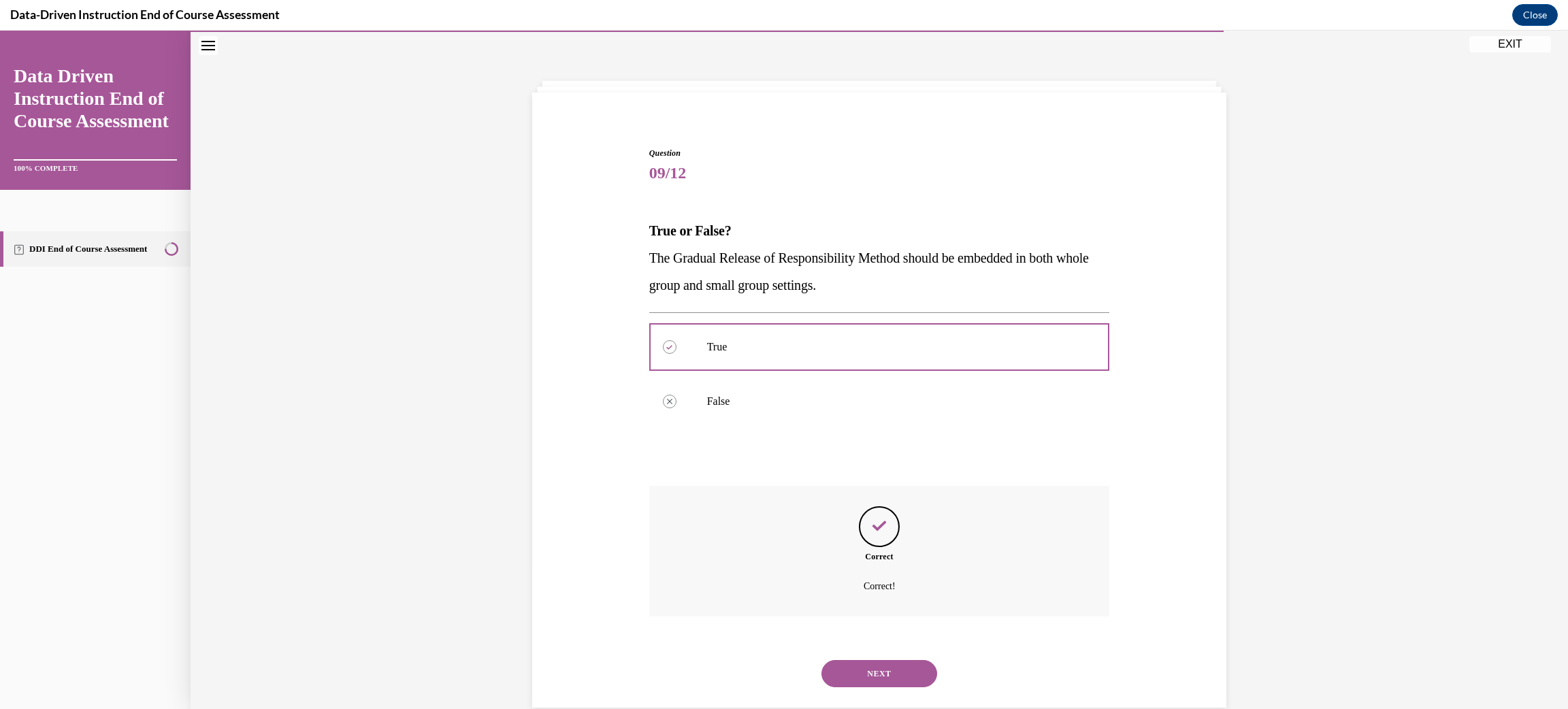
scroll to position [67, 0]
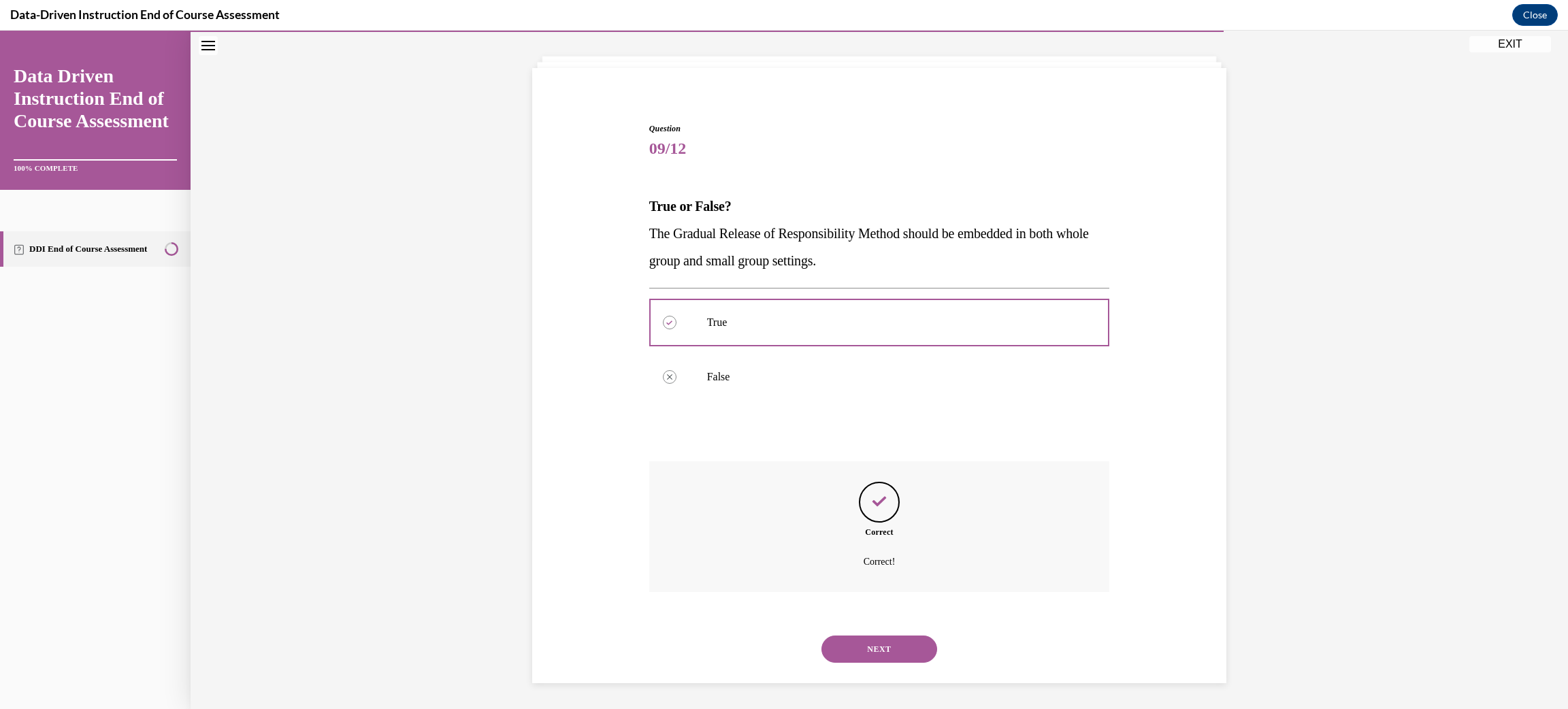
click at [897, 652] on button "NEXT" at bounding box center [880, 649] width 116 height 27
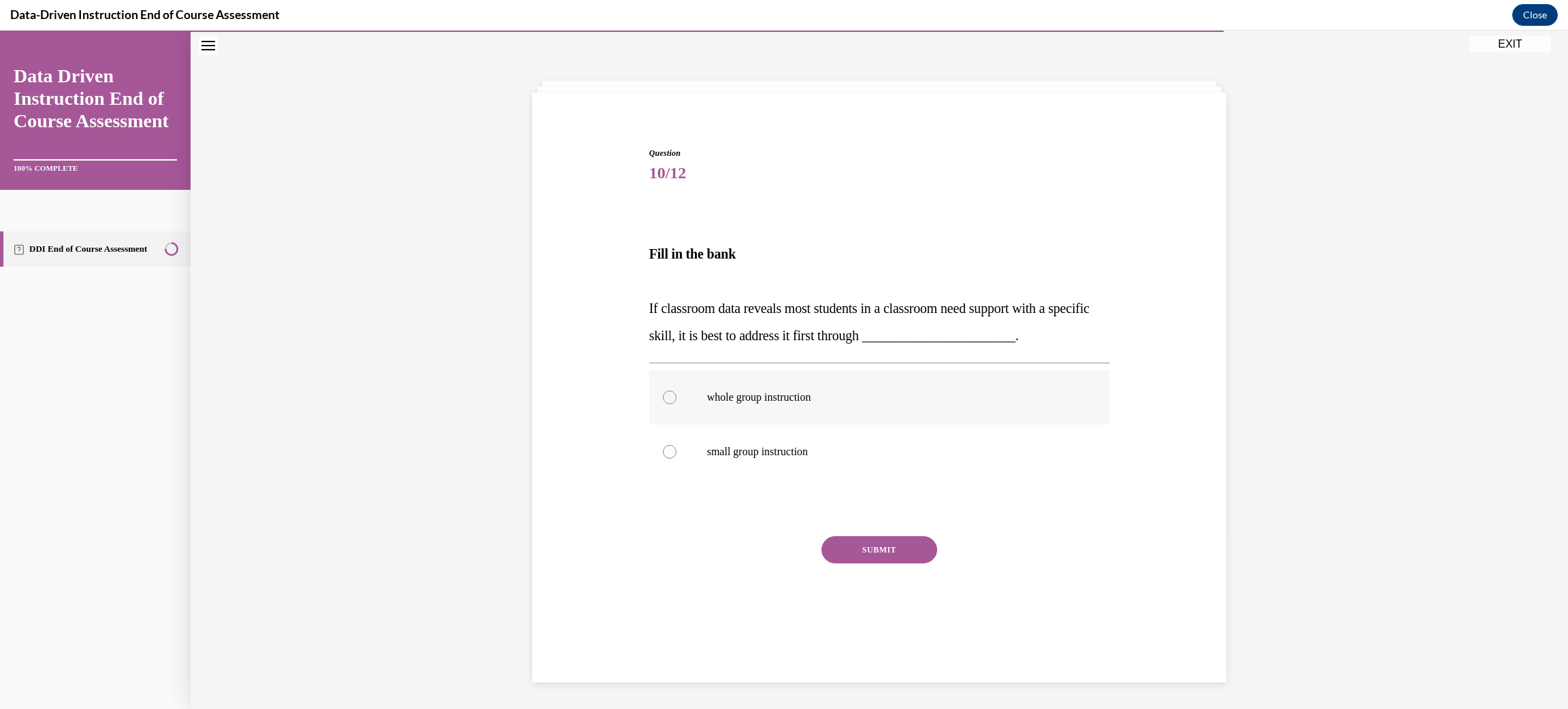
click at [797, 406] on label "whole group instruction" at bounding box center [880, 397] width 461 height 55
click at [677, 404] on input "whole group instruction" at bounding box center [670, 397] width 14 height 14
radio input "true"
click at [872, 550] on button "SUBMIT" at bounding box center [880, 549] width 116 height 27
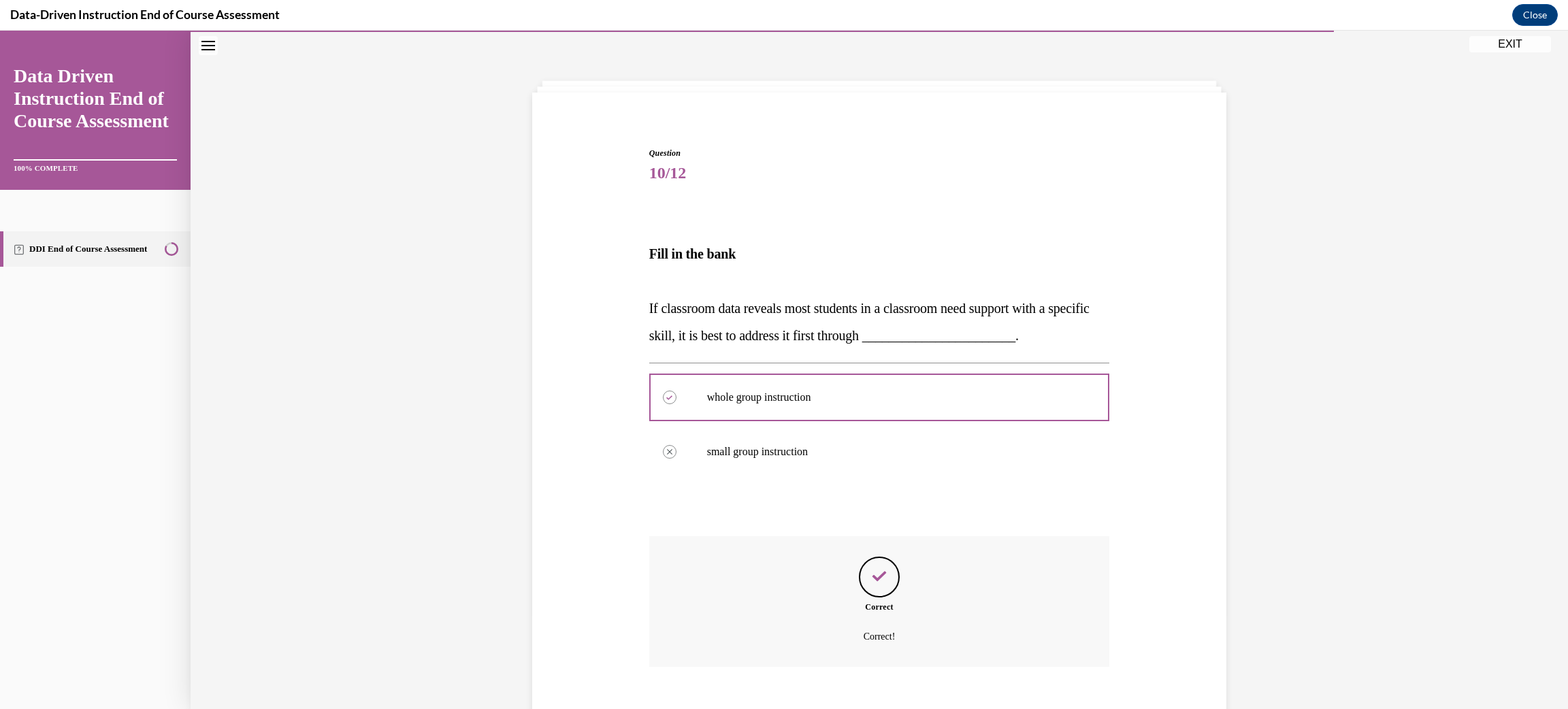
scroll to position [117, 0]
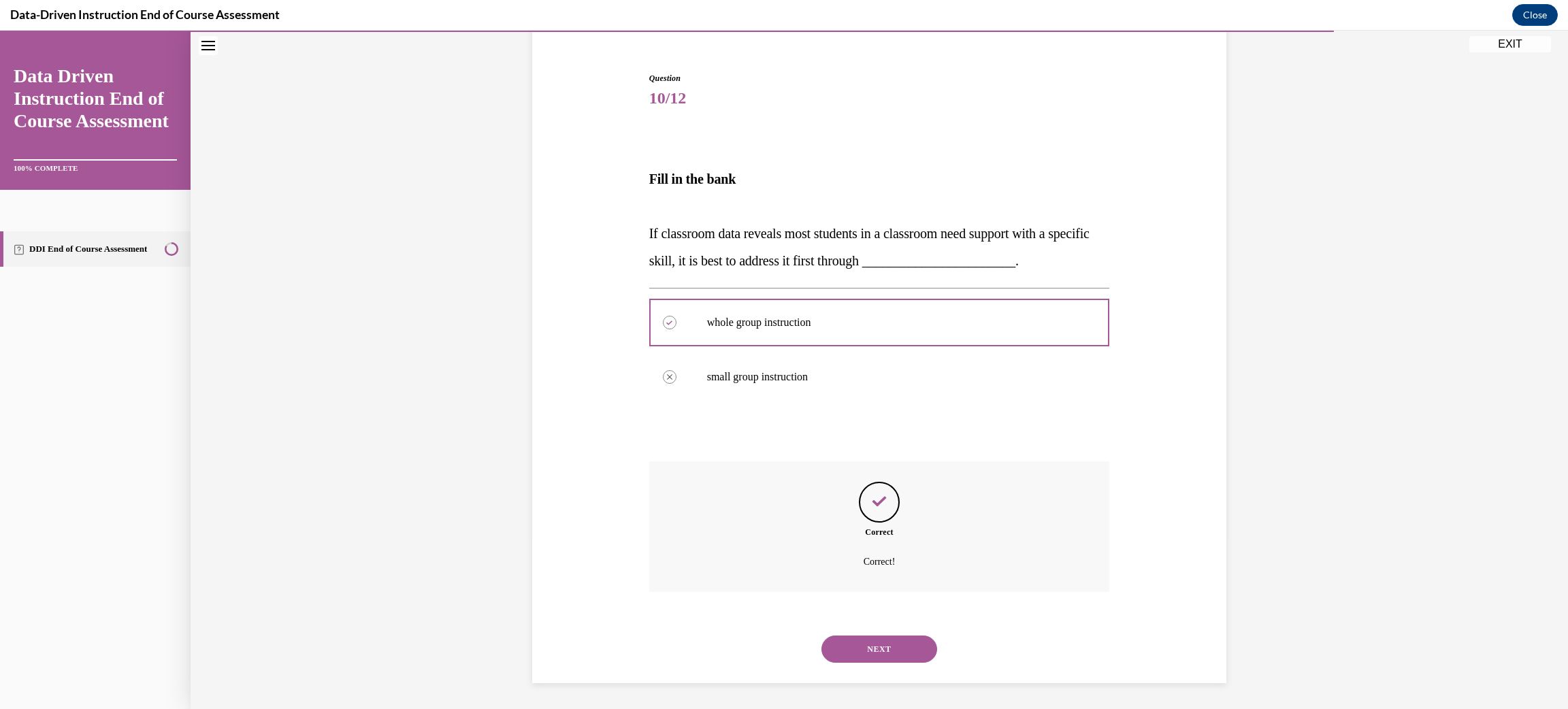
click at [897, 656] on button "NEXT" at bounding box center [880, 649] width 116 height 27
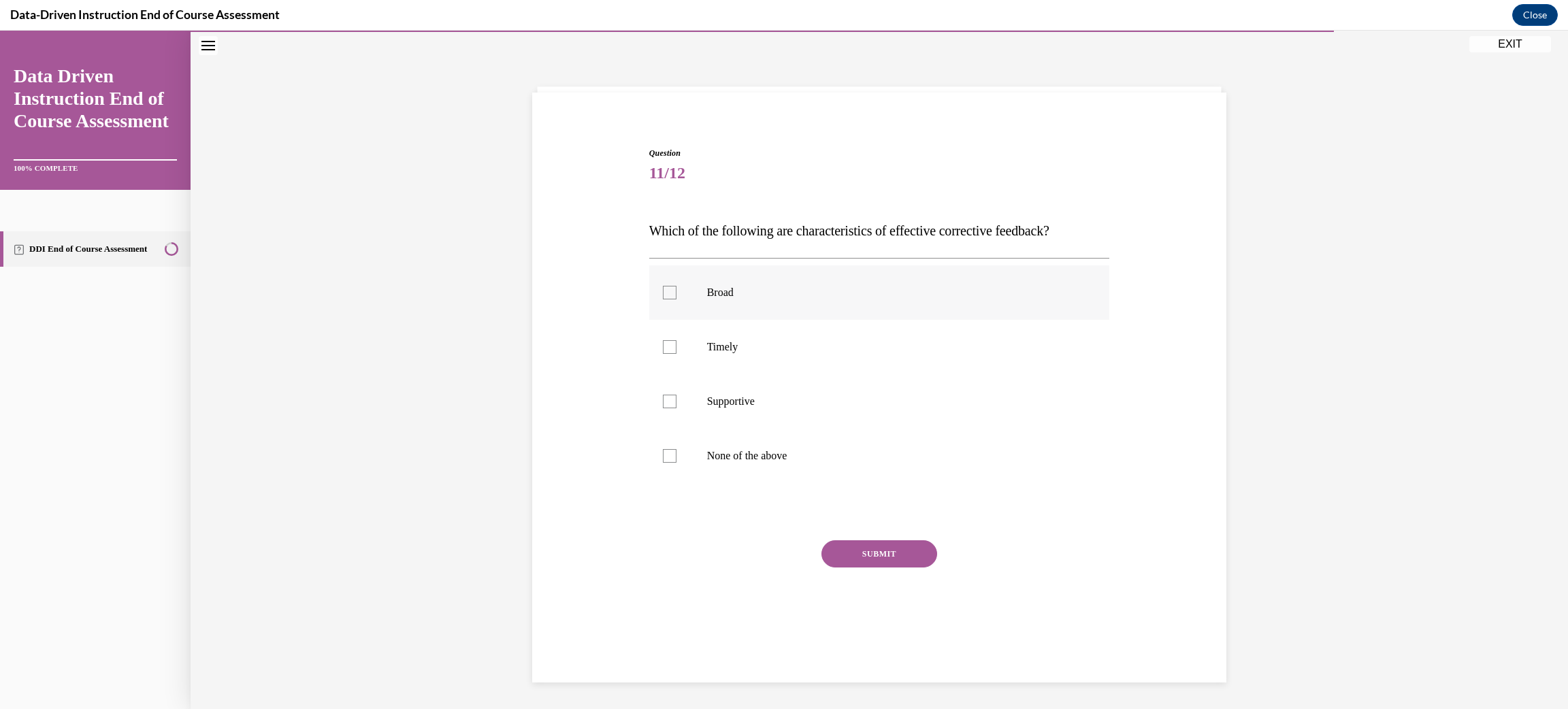
click at [711, 300] on label "Broad" at bounding box center [880, 292] width 461 height 55
click at [677, 300] on input "Broad" at bounding box center [670, 292] width 14 height 14
checkbox input "true"
click at [862, 556] on button "SUBMIT" at bounding box center [880, 554] width 116 height 27
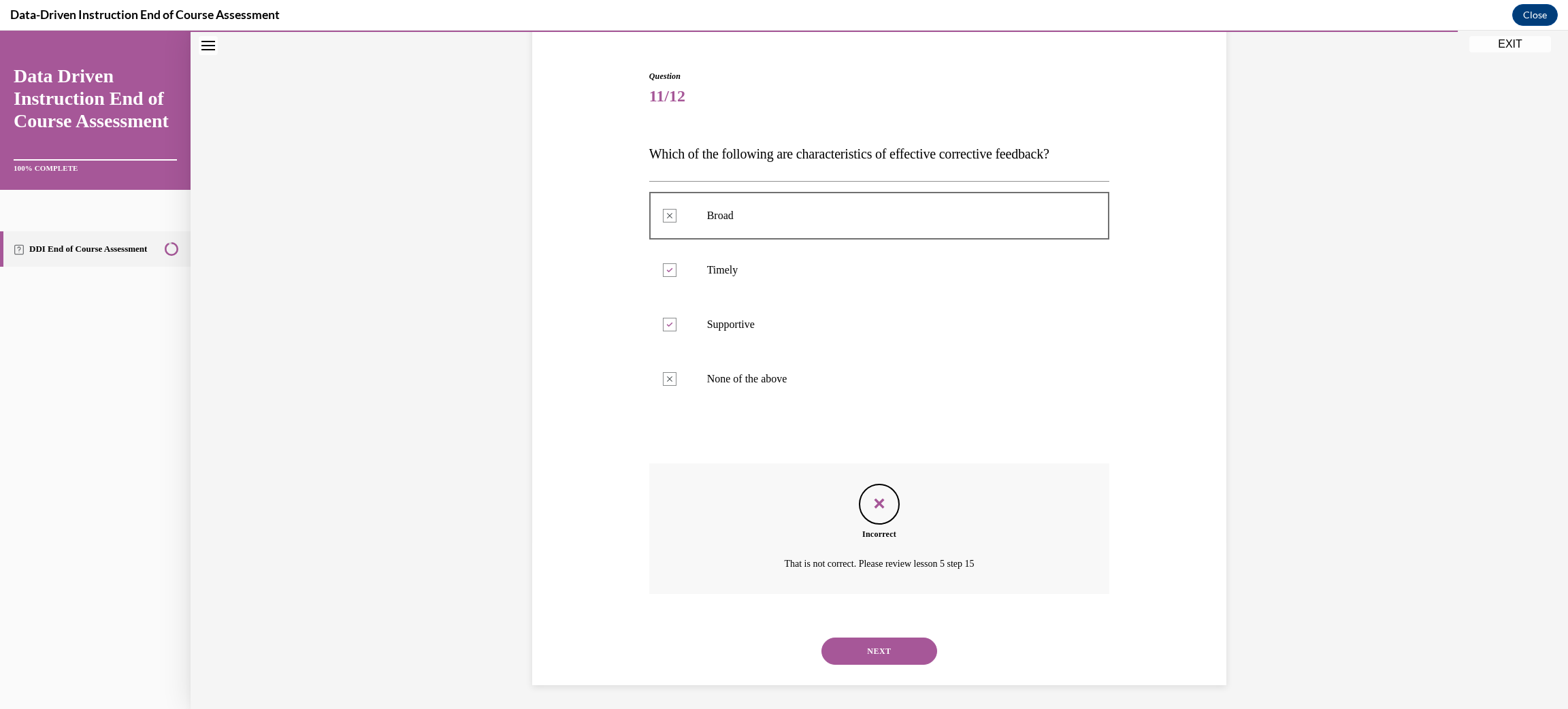
scroll to position [121, 0]
click at [855, 652] on button "NEXT" at bounding box center [880, 649] width 116 height 27
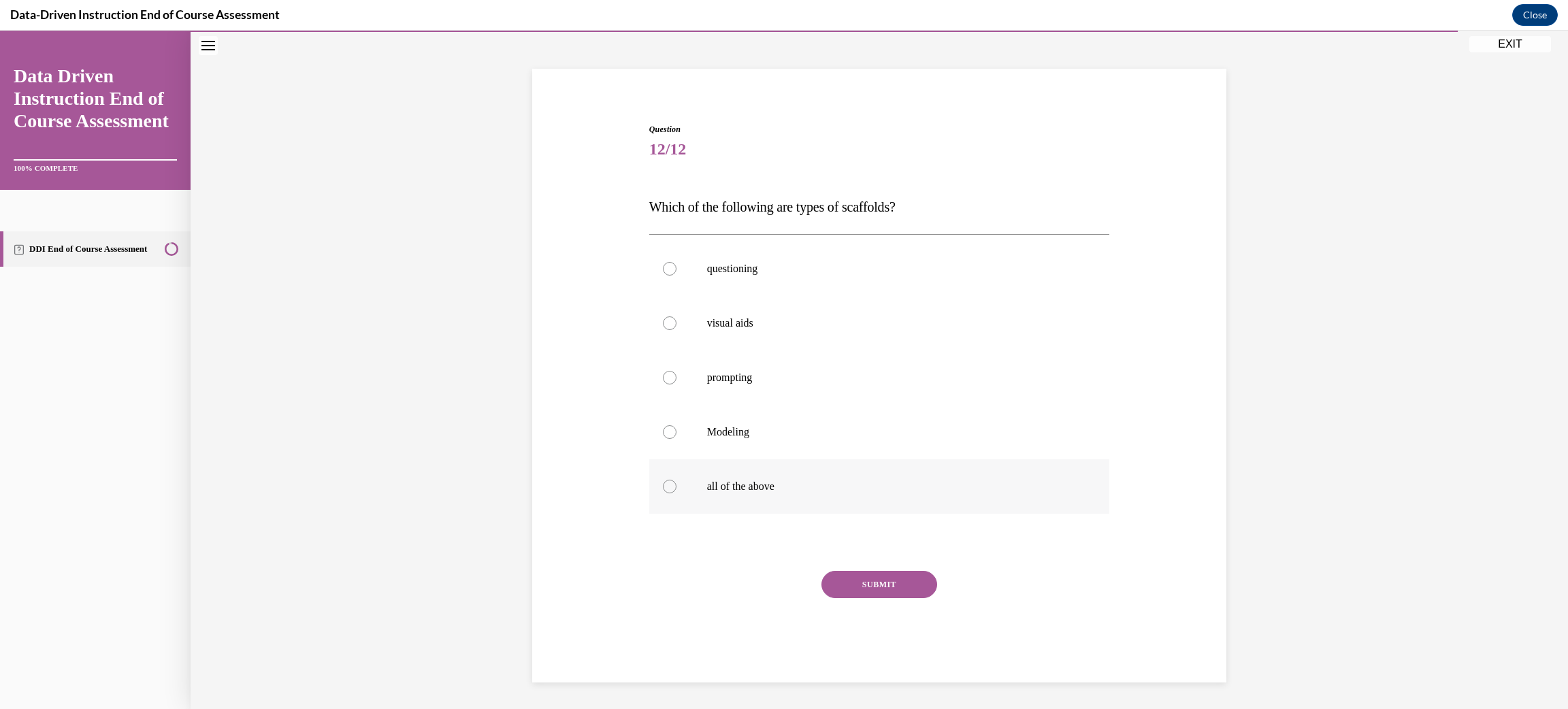
click at [756, 500] on label "all of the above" at bounding box center [880, 486] width 461 height 55
click at [677, 493] on input "all of the above" at bounding box center [670, 486] width 14 height 14
radio input "true"
click at [850, 588] on button "SUBMIT" at bounding box center [880, 584] width 116 height 27
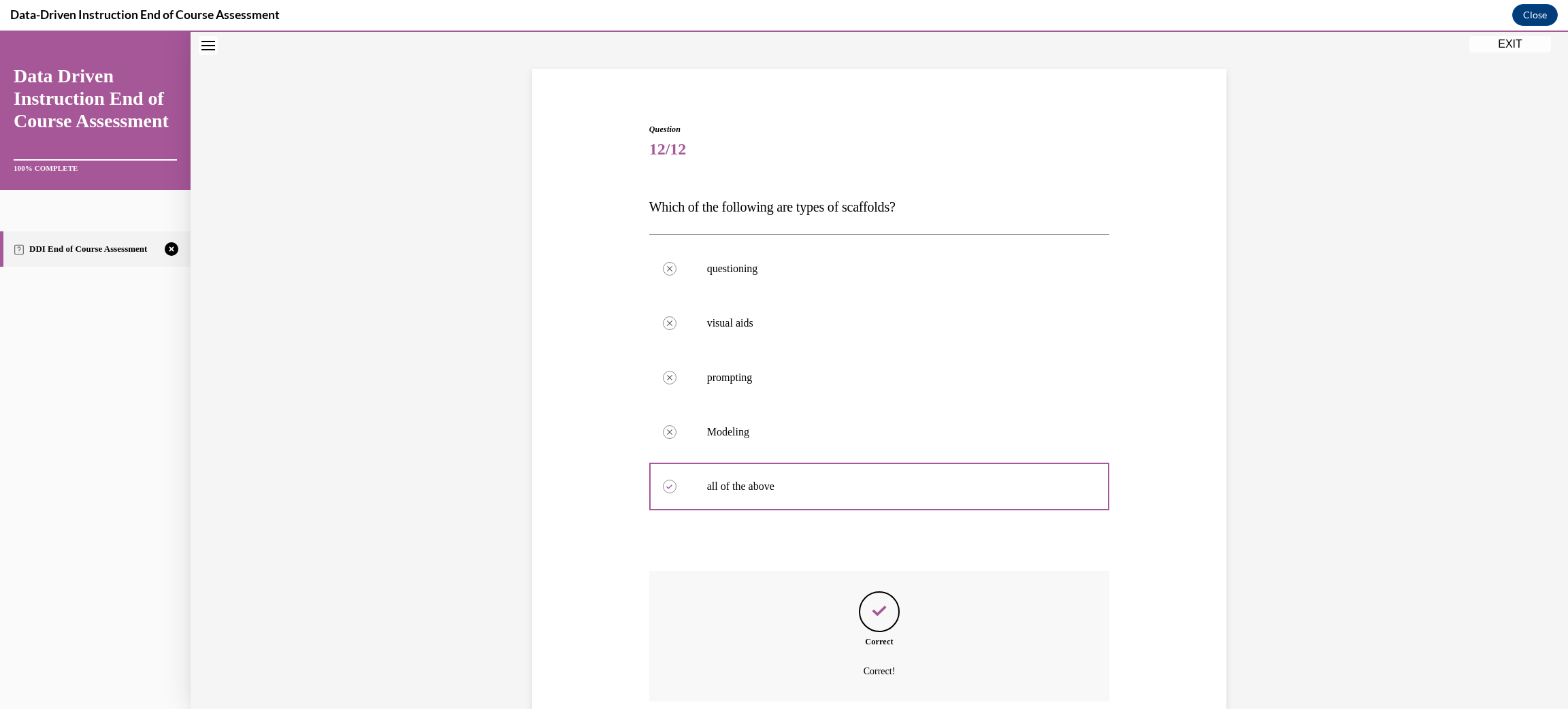
scroll to position [176, 0]
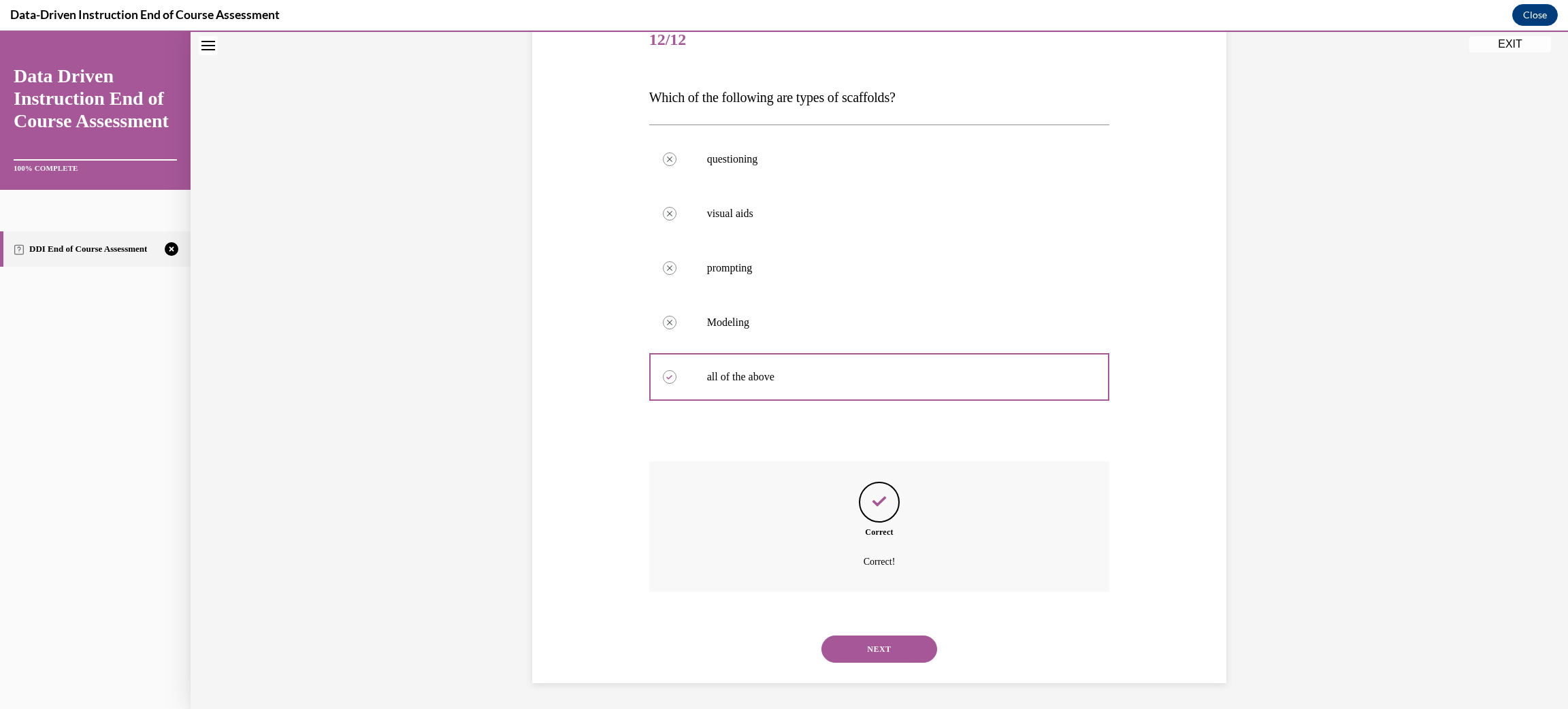
click at [876, 653] on button "NEXT" at bounding box center [880, 649] width 116 height 27
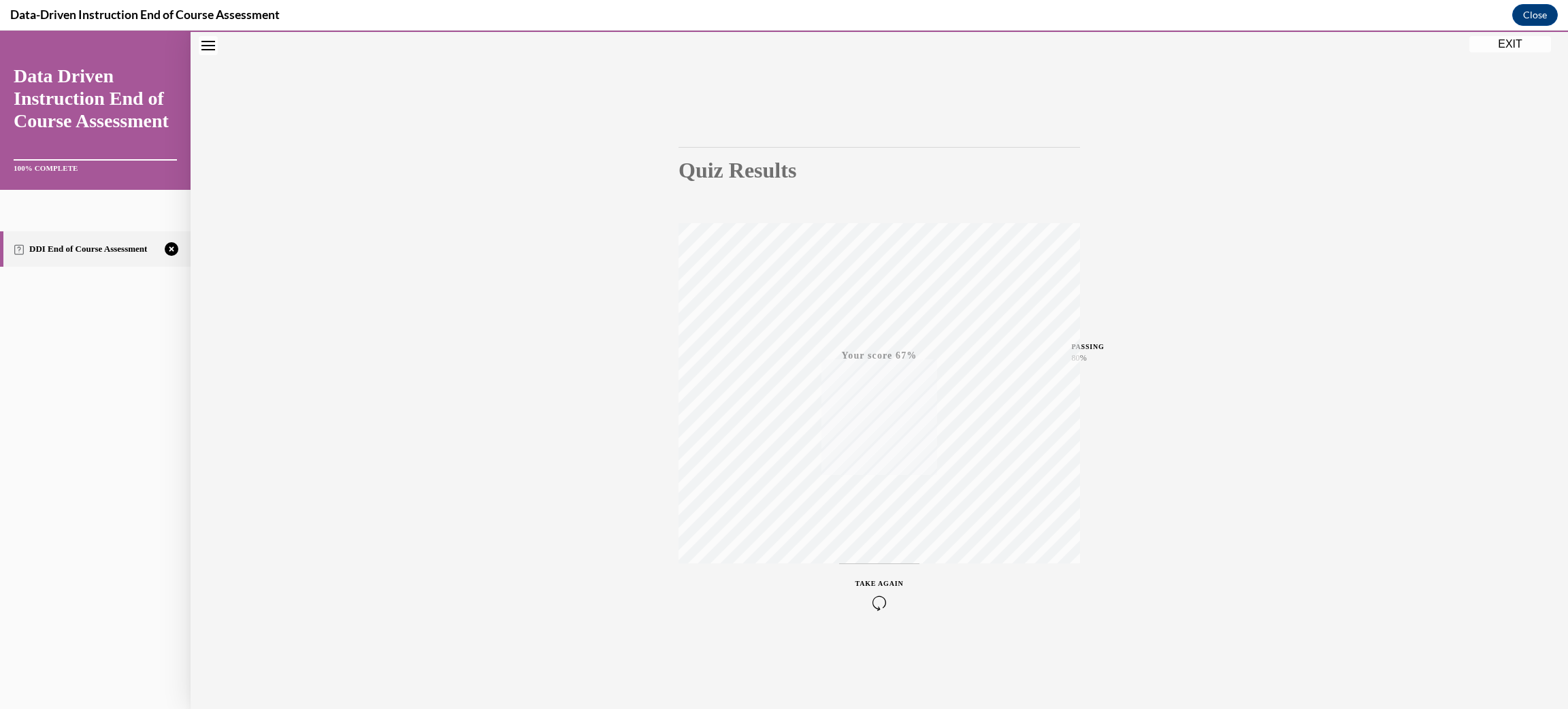
click at [881, 606] on icon "button" at bounding box center [879, 602] width 48 height 15
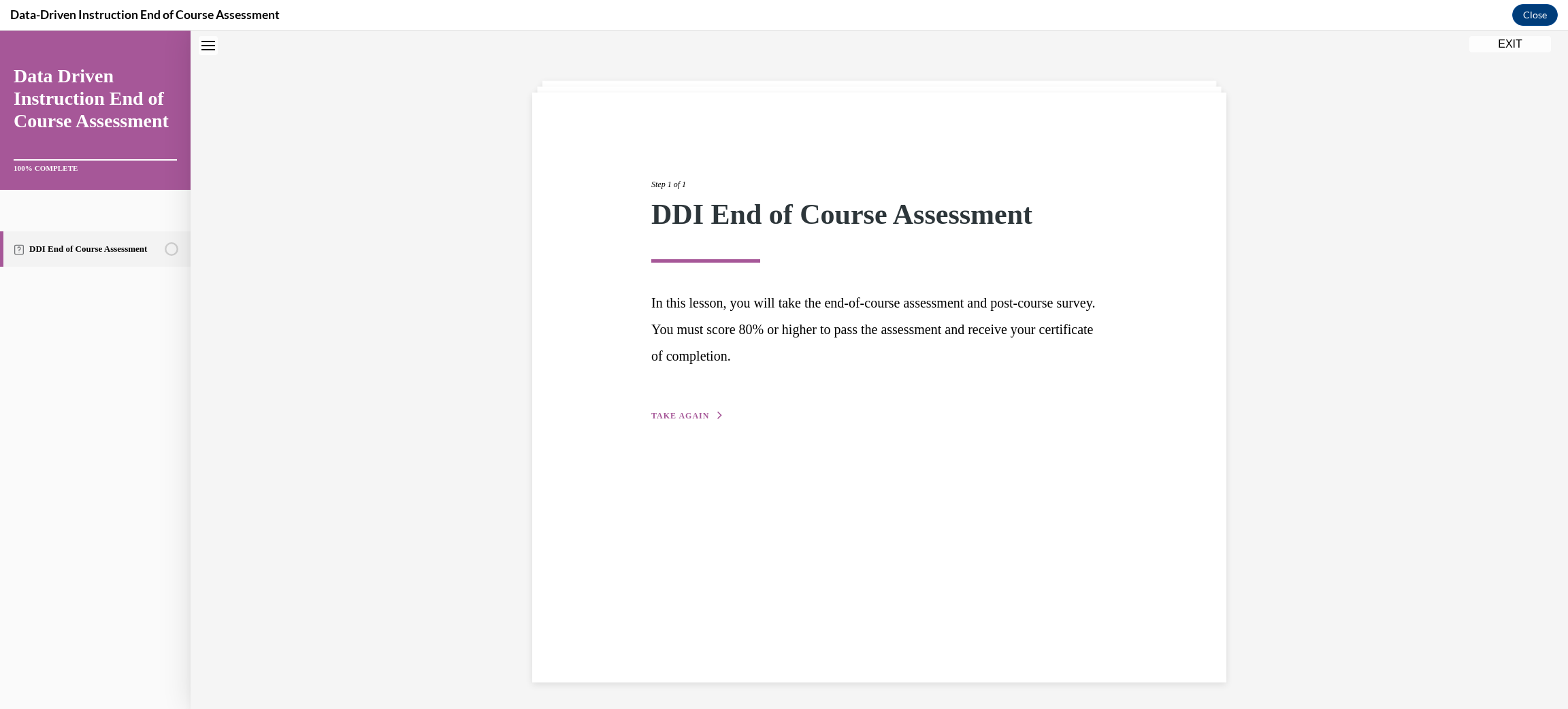
click at [698, 409] on button "TAKE AGAIN" at bounding box center [687, 415] width 72 height 12
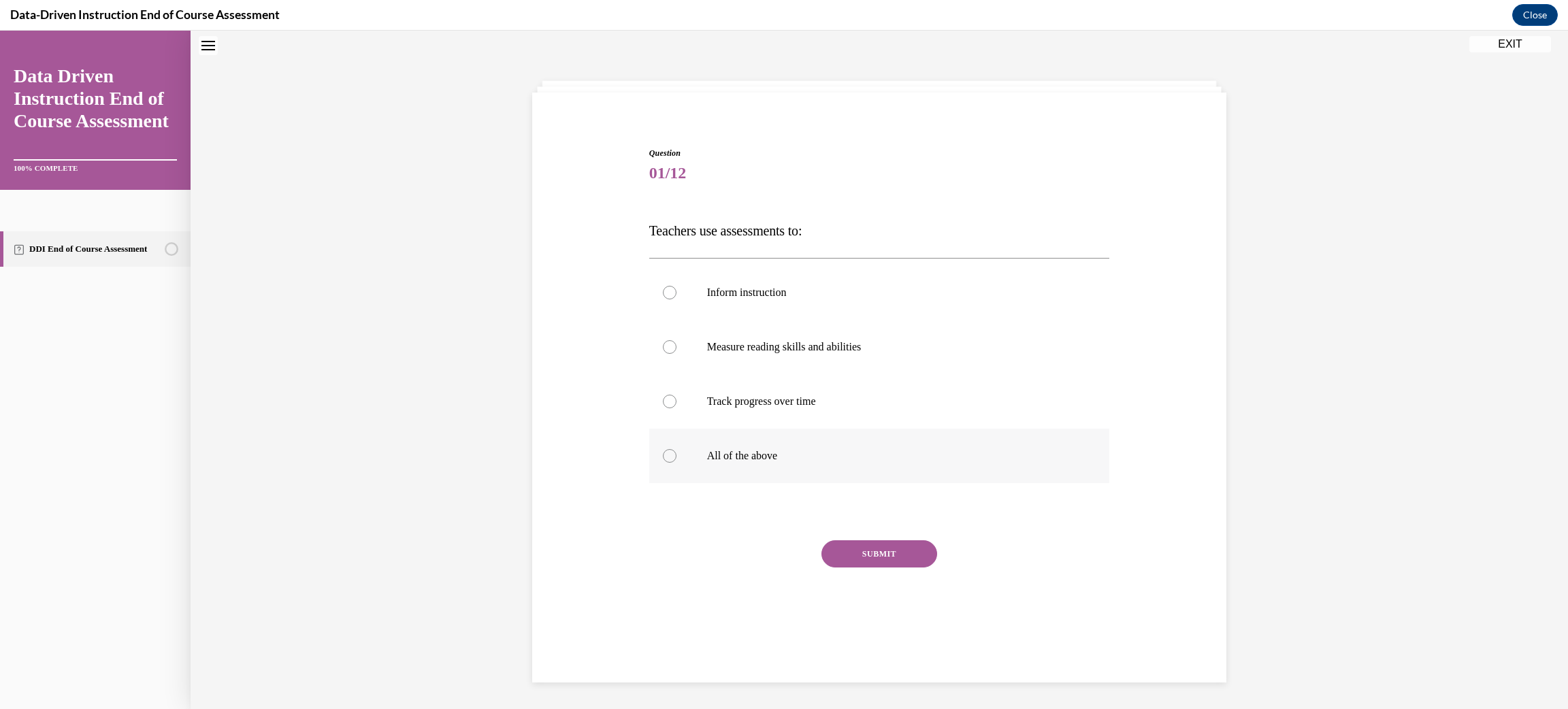
click at [702, 463] on label "All of the above" at bounding box center [880, 455] width 461 height 55
click at [677, 462] on input "All of the above" at bounding box center [670, 456] width 14 height 14
radio input "true"
click at [845, 551] on button "SUBMIT" at bounding box center [880, 554] width 116 height 27
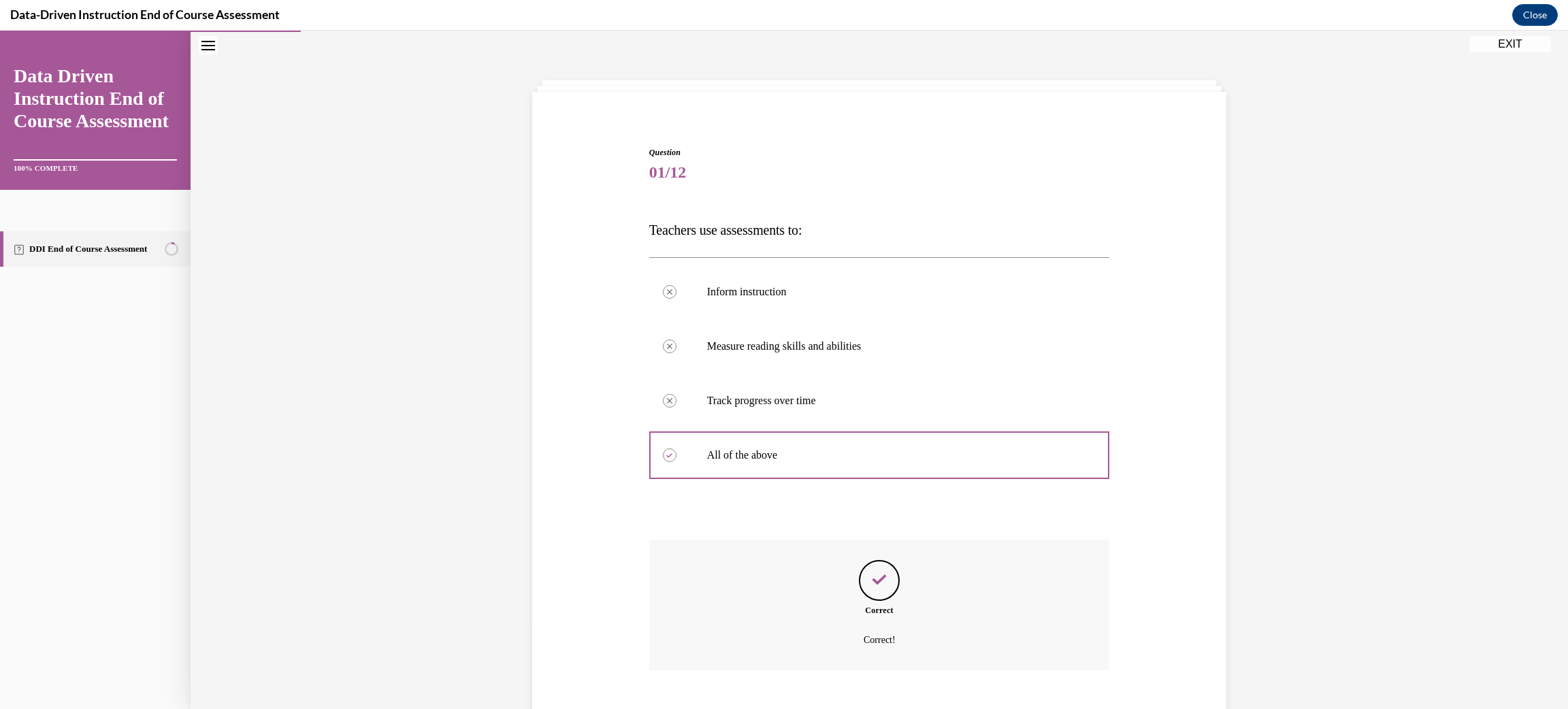
scroll to position [121, 0]
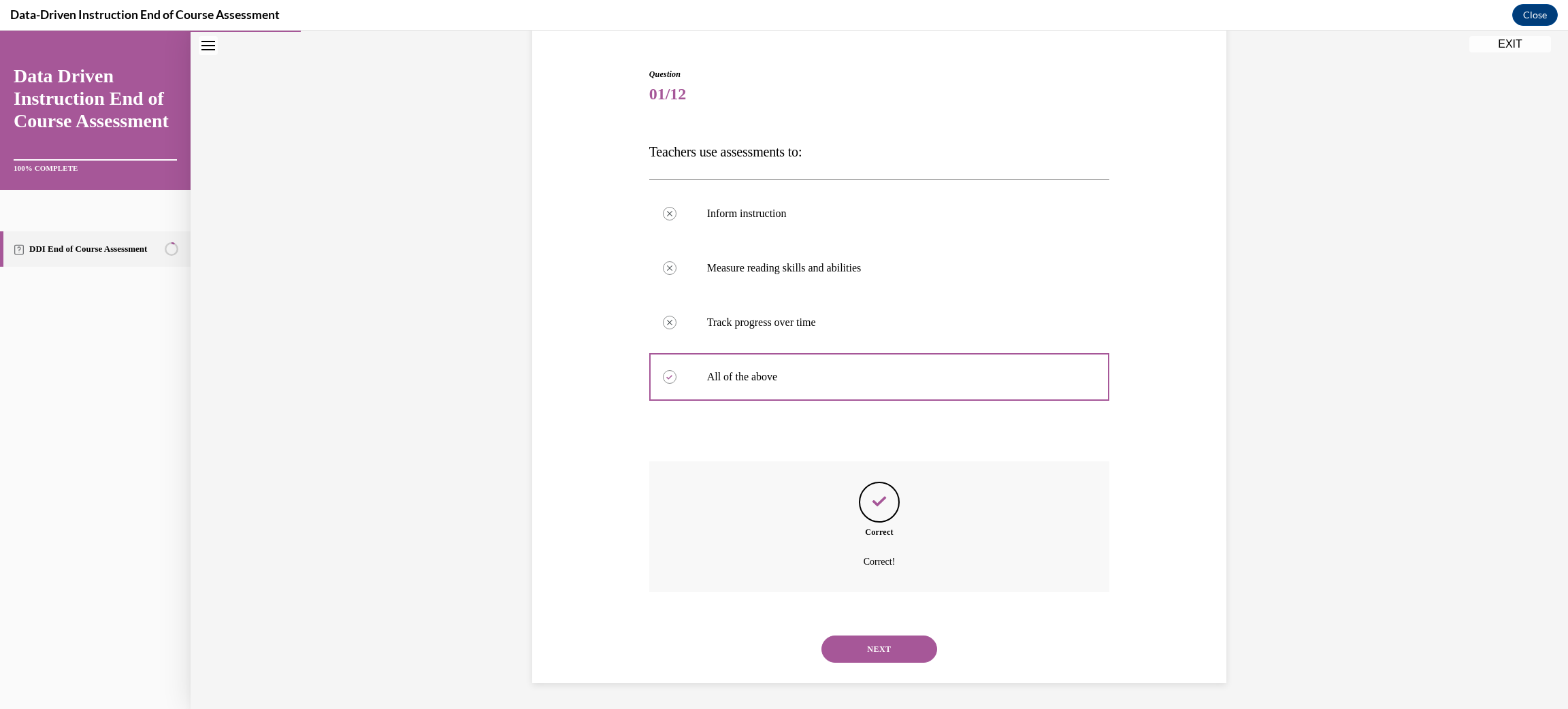
click at [876, 650] on button "NEXT" at bounding box center [880, 649] width 116 height 27
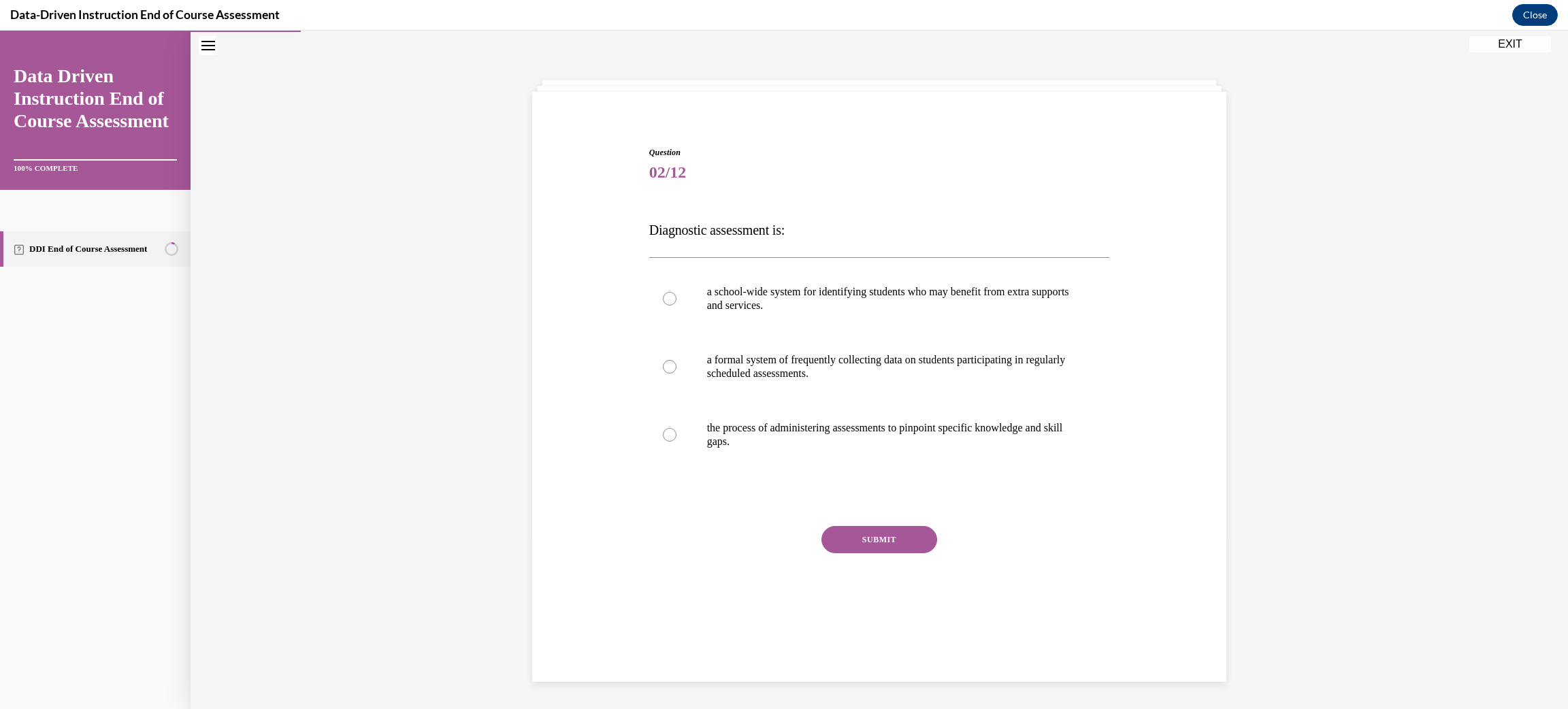
scroll to position [42, 0]
click at [720, 448] on p "the process of administering assessments to pinpoint specific knowledge and ski…" at bounding box center [891, 435] width 369 height 27
click at [677, 442] on input "the process of administering assessments to pinpoint specific knowledge and ski…" at bounding box center [670, 435] width 14 height 14
radio input "true"
click at [865, 549] on button "SUBMIT" at bounding box center [880, 540] width 116 height 27
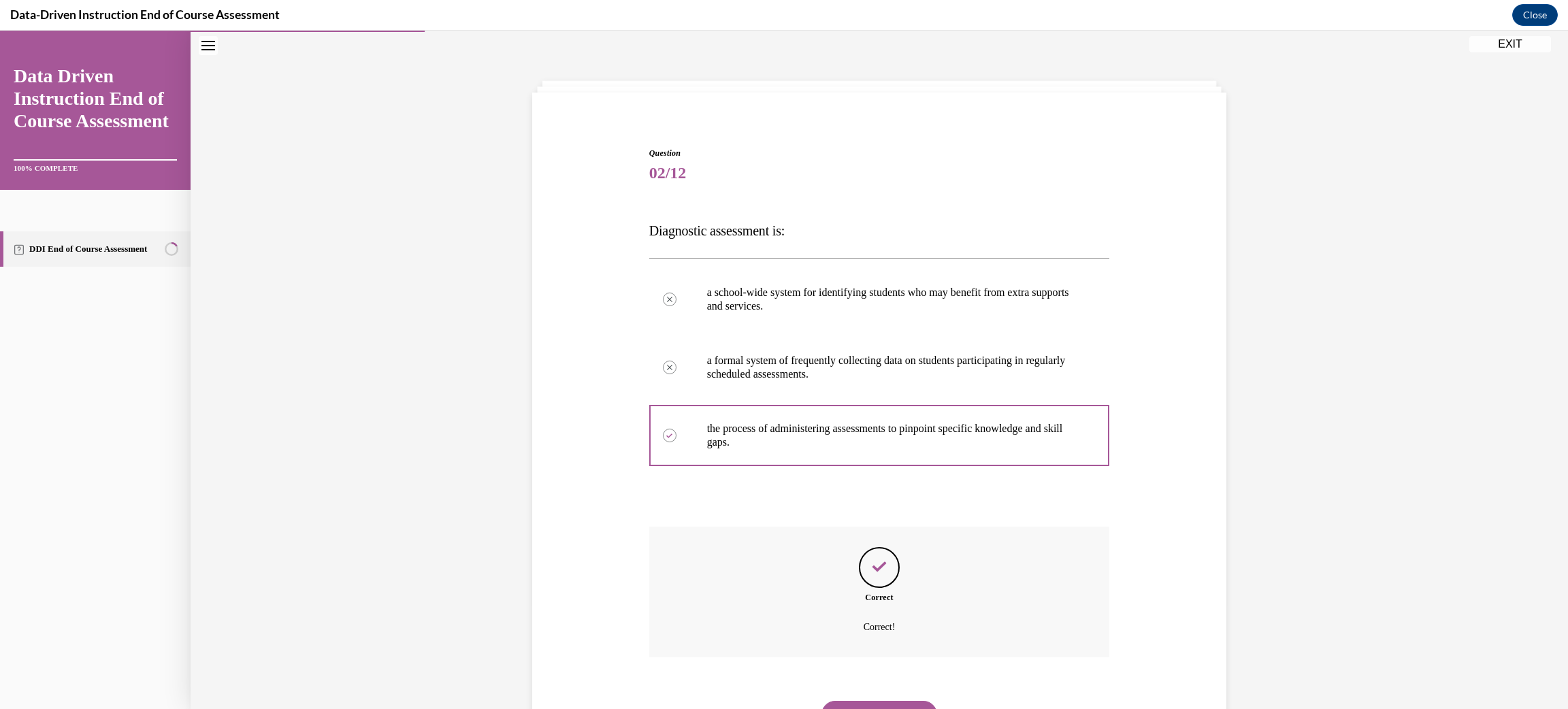
scroll to position [107, 0]
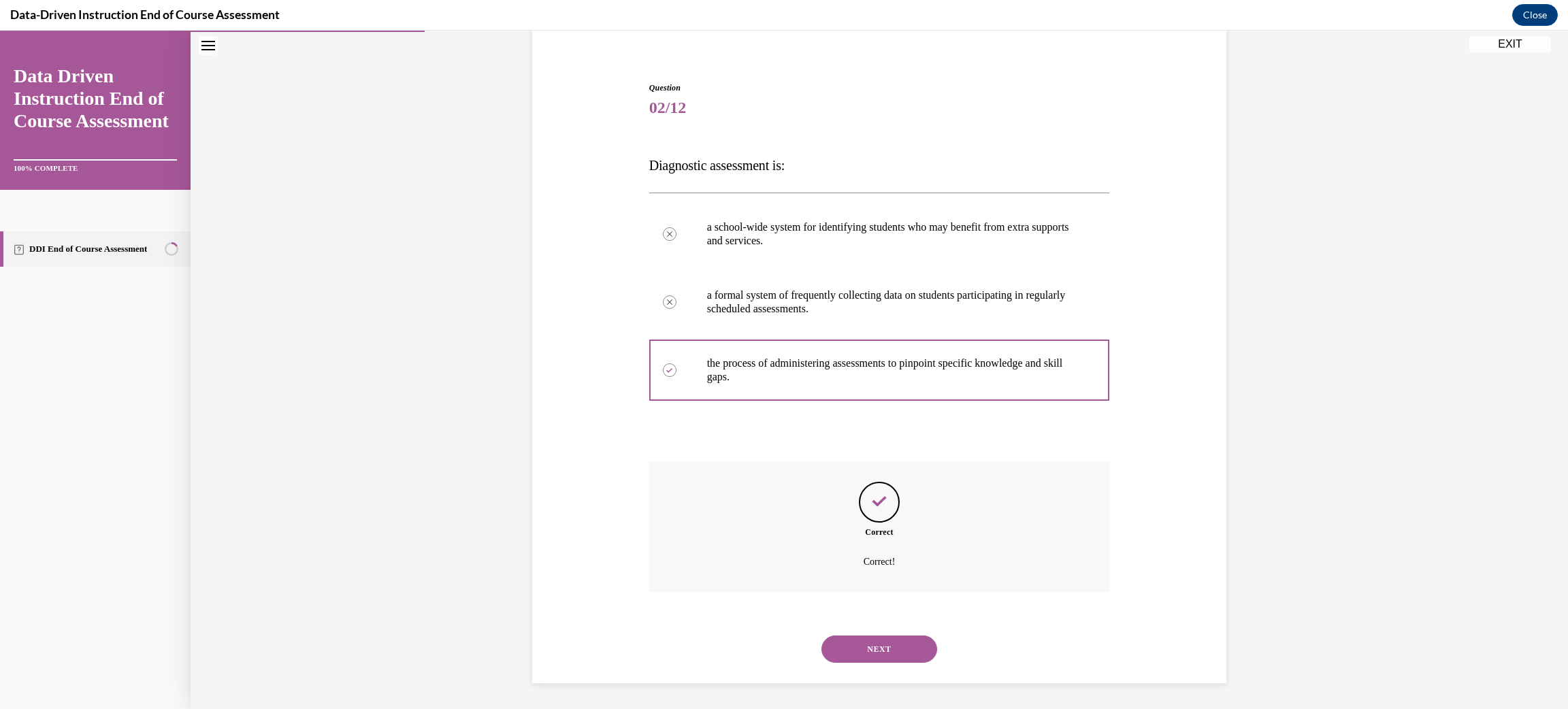
click at [867, 646] on button "NEXT" at bounding box center [880, 649] width 116 height 27
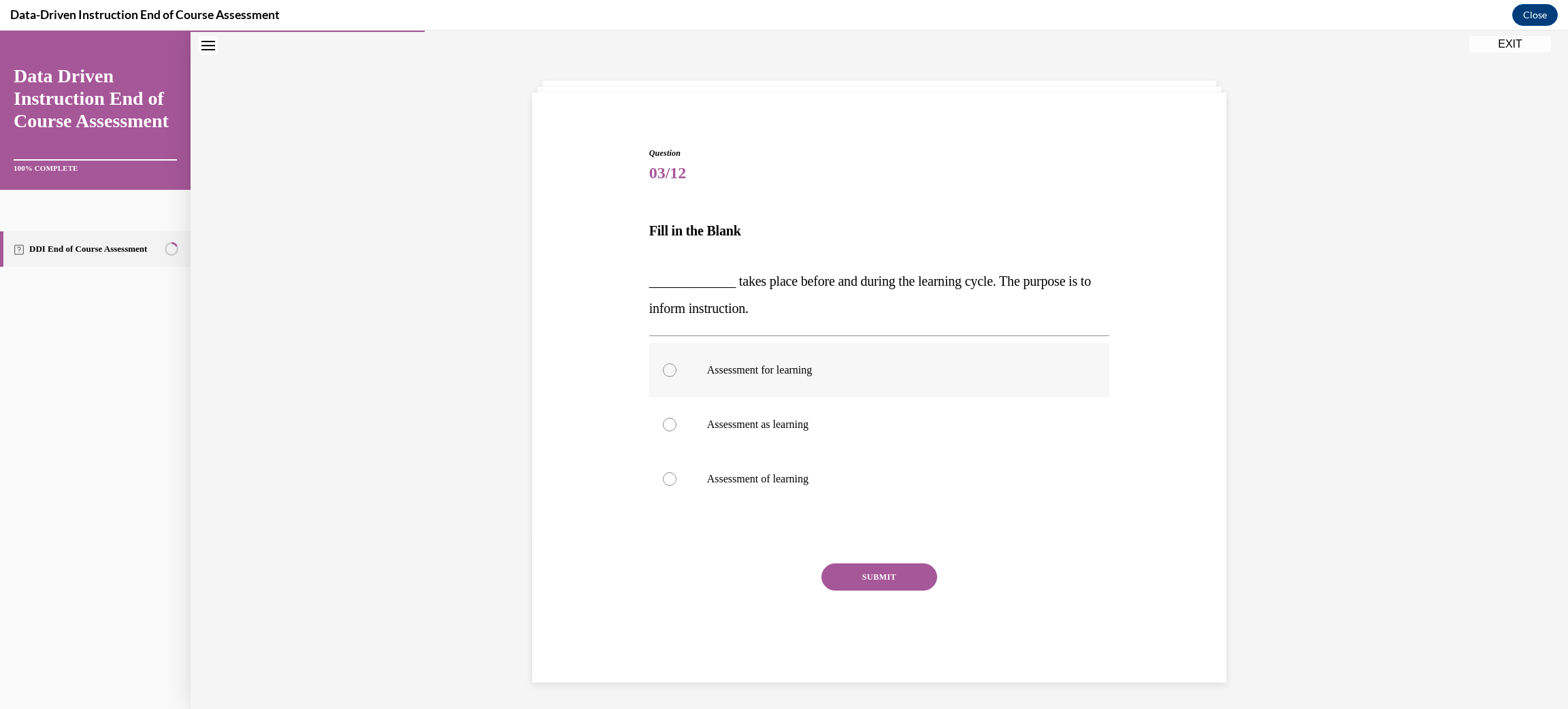
click at [731, 374] on p "Assessment for learning" at bounding box center [891, 370] width 369 height 14
click at [677, 374] on input "Assessment for learning" at bounding box center [670, 370] width 14 height 14
radio input "true"
click at [853, 577] on button "SUBMIT" at bounding box center [880, 576] width 116 height 27
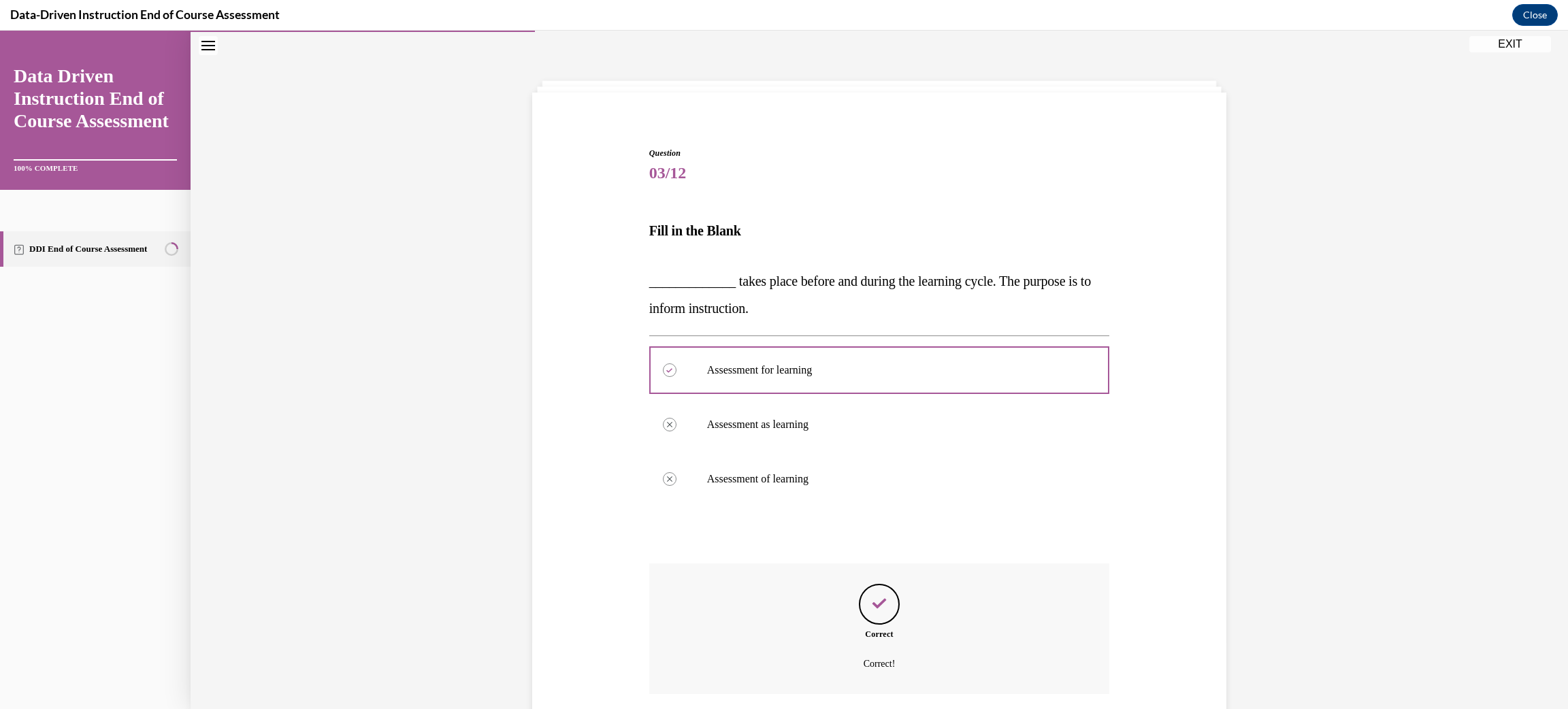
scroll to position [144, 0]
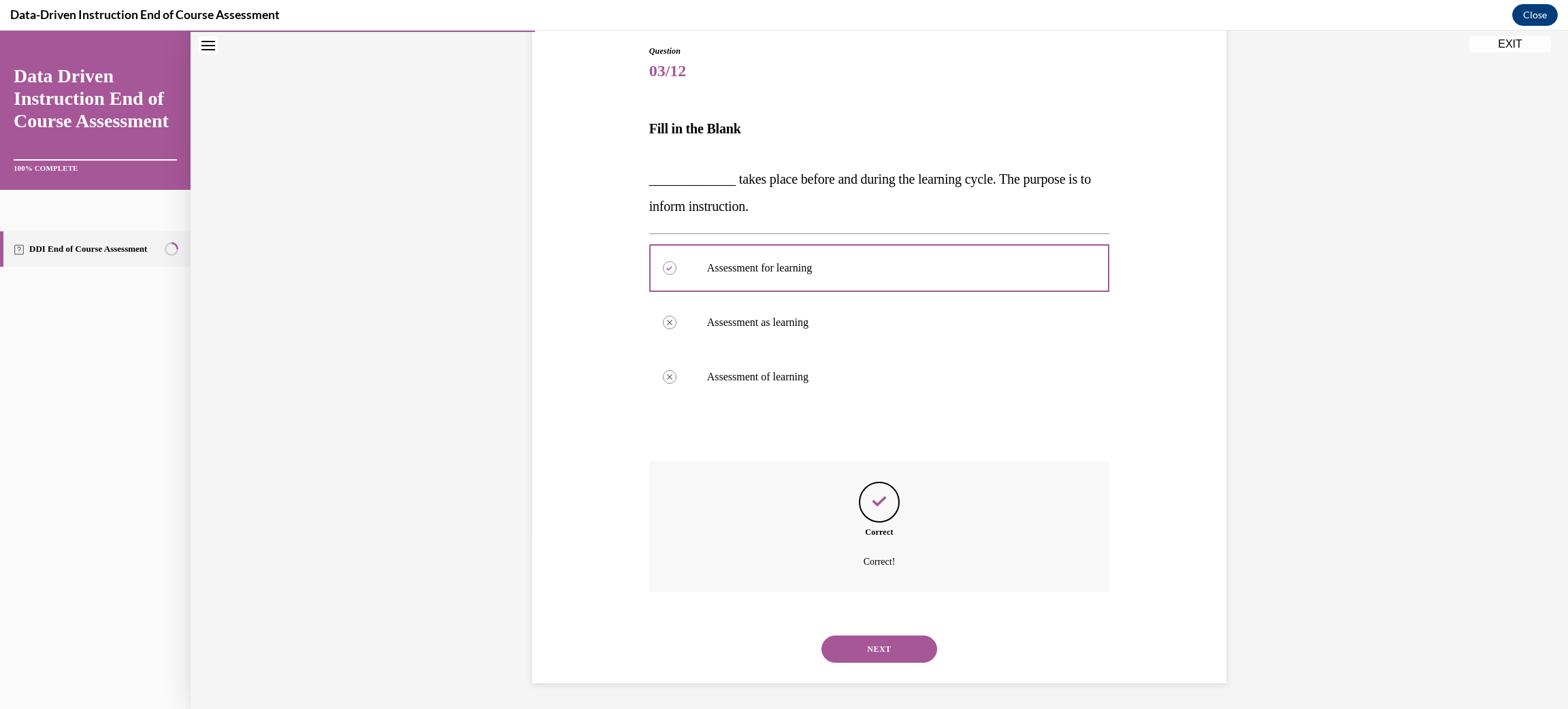
click at [881, 650] on button "NEXT" at bounding box center [880, 649] width 116 height 27
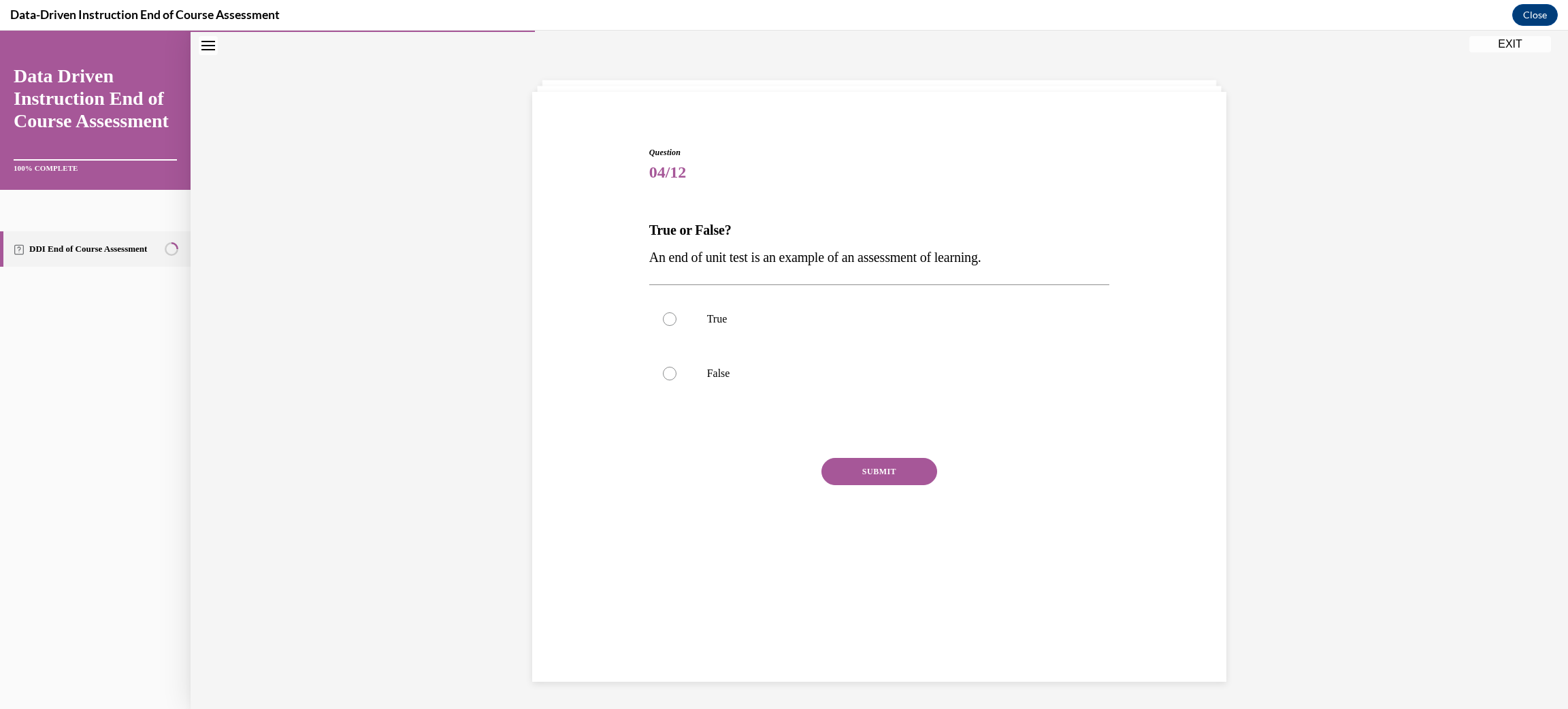
scroll to position [42, 0]
click at [709, 317] on p "True" at bounding box center [891, 319] width 369 height 14
click at [677, 317] on input "True" at bounding box center [670, 319] width 14 height 14
radio input "true"
click at [867, 471] on button "SUBMIT" at bounding box center [880, 471] width 116 height 27
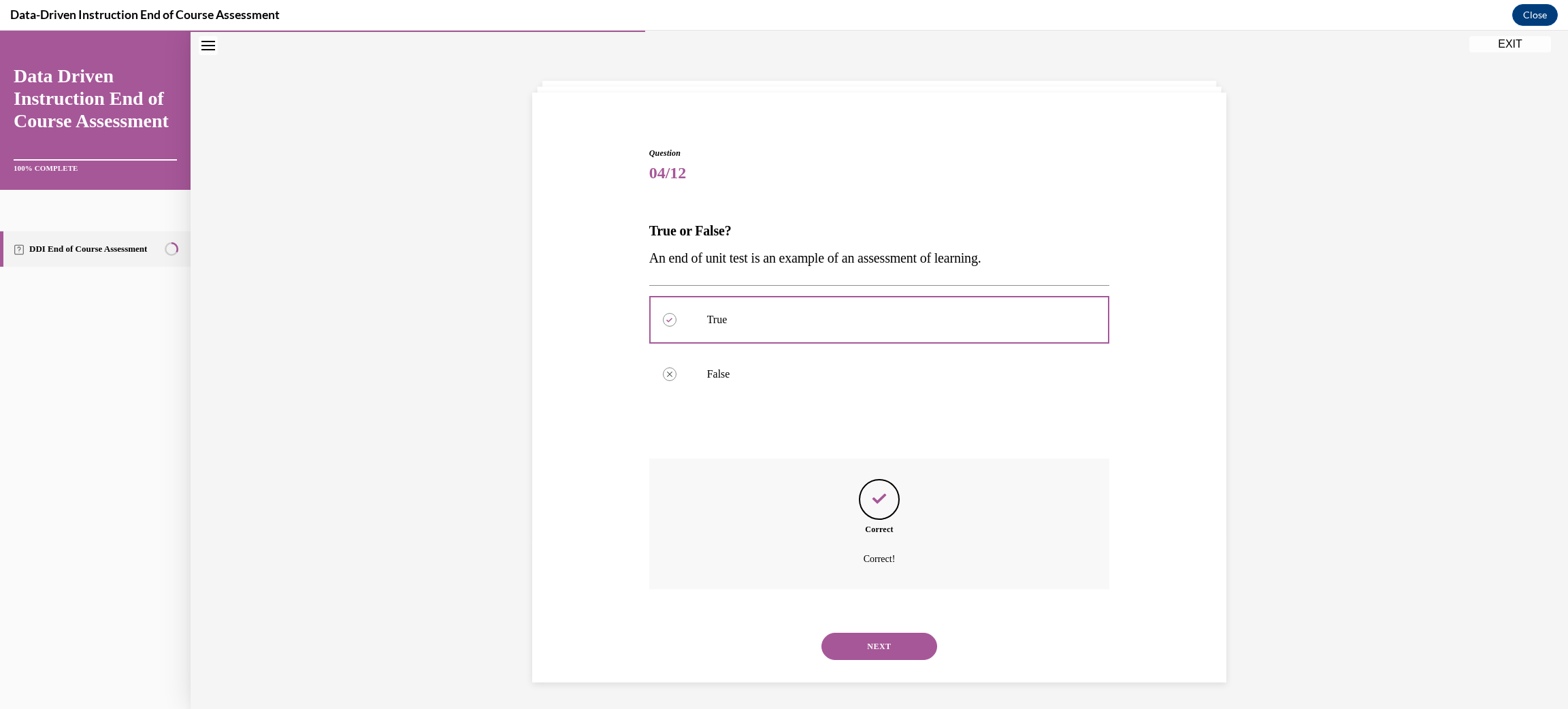
click at [865, 642] on button "NEXT" at bounding box center [880, 646] width 116 height 27
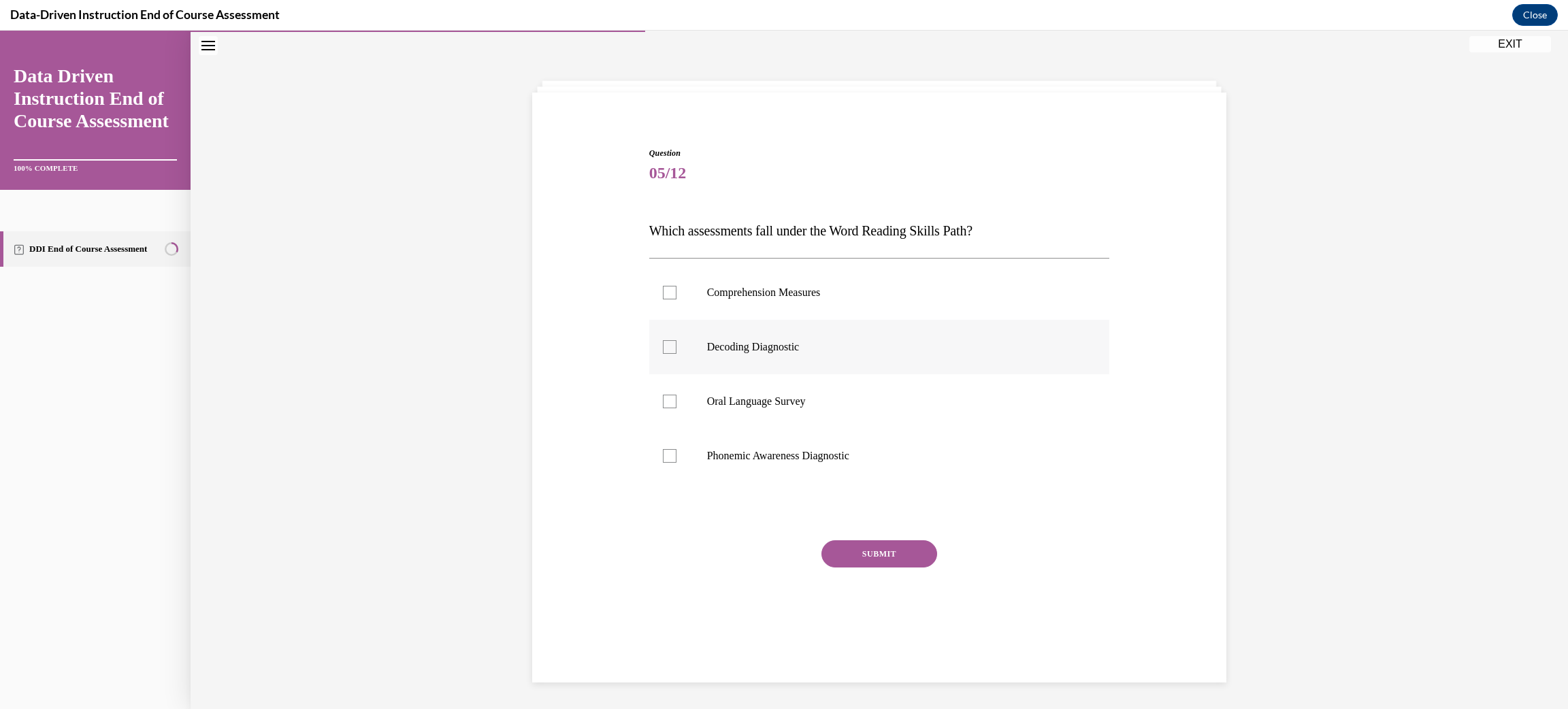
click at [745, 346] on p "Decoding Diagnostic" at bounding box center [891, 347] width 369 height 14
click at [677, 346] on input "Decoding Diagnostic" at bounding box center [670, 347] width 14 height 14
checkbox input "true"
click at [838, 556] on button "SUBMIT" at bounding box center [880, 554] width 116 height 27
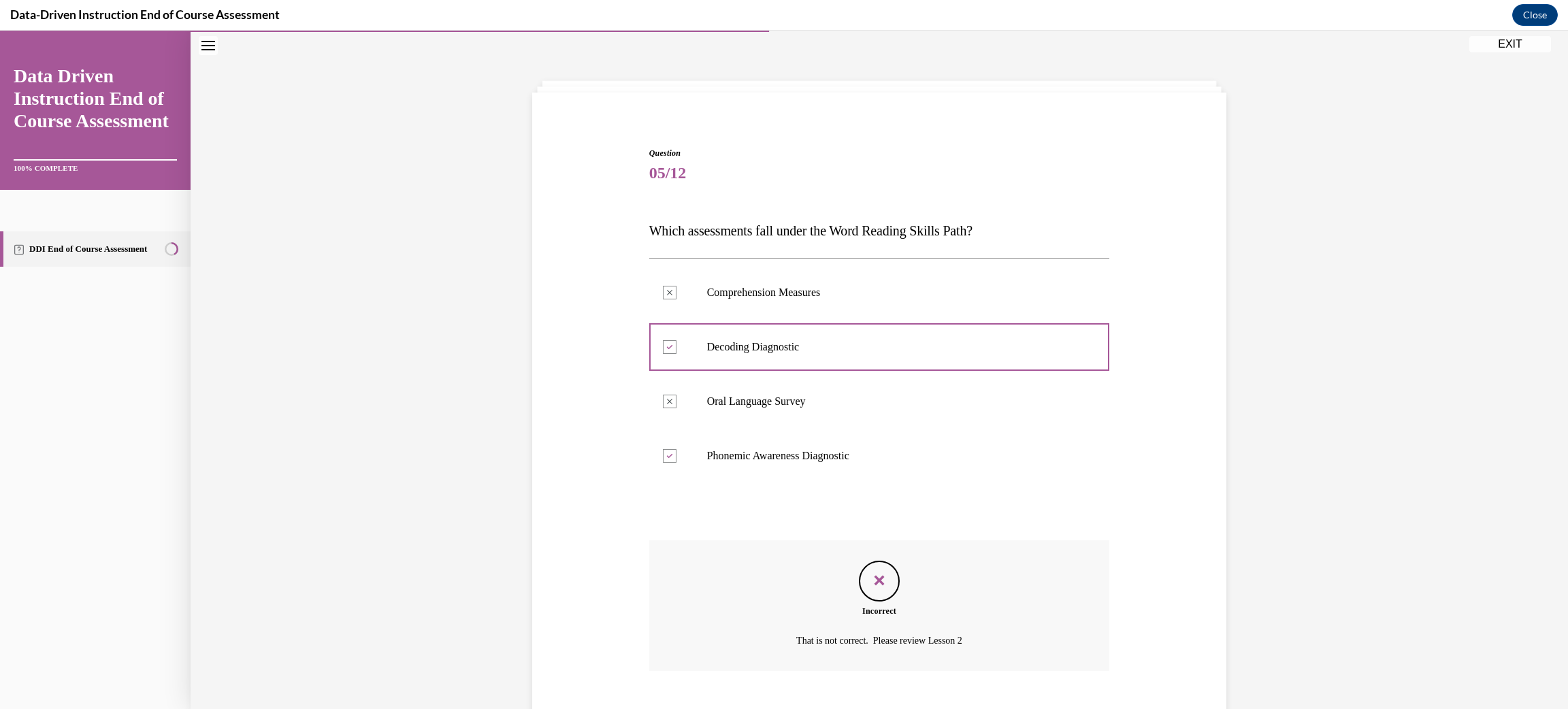
scroll to position [121, 0]
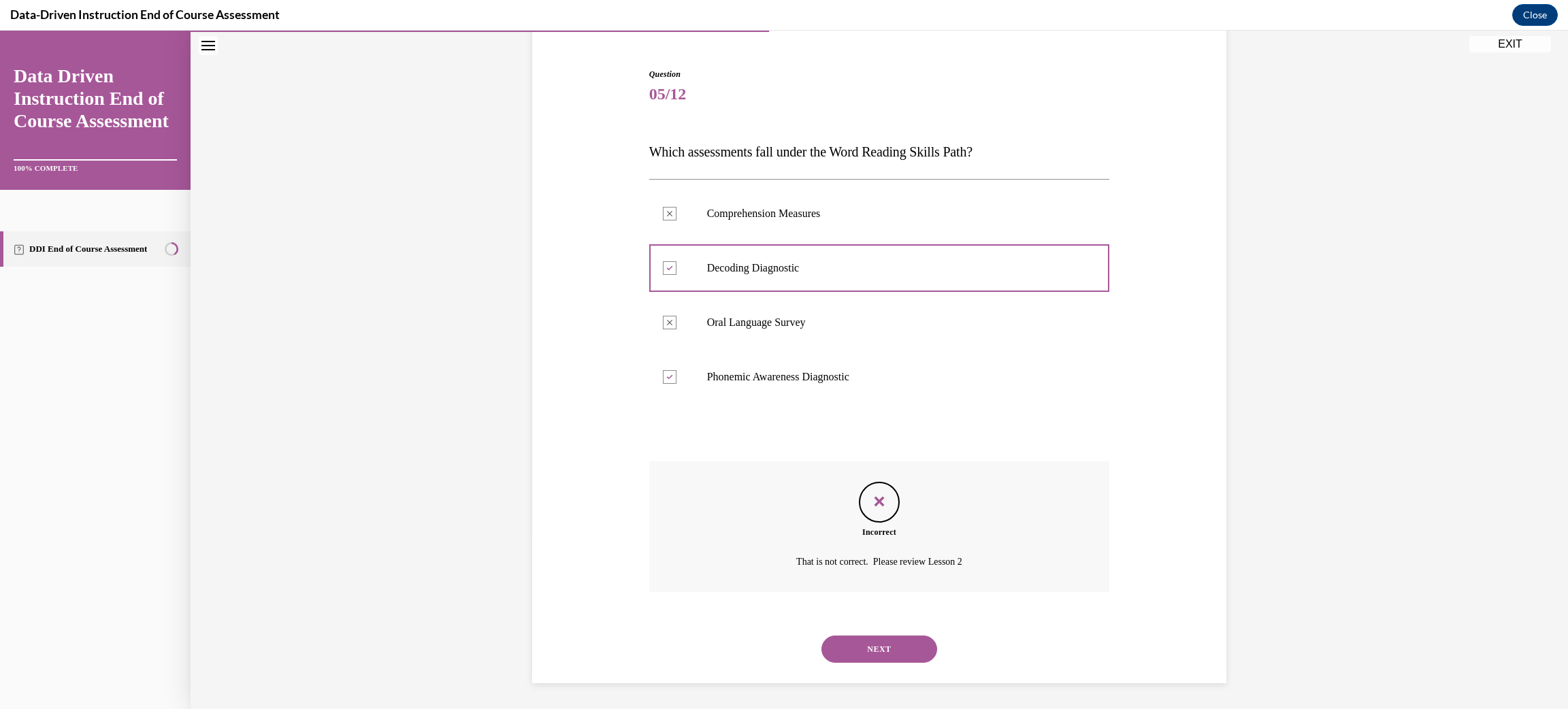
click at [872, 654] on button "NEXT" at bounding box center [880, 649] width 116 height 27
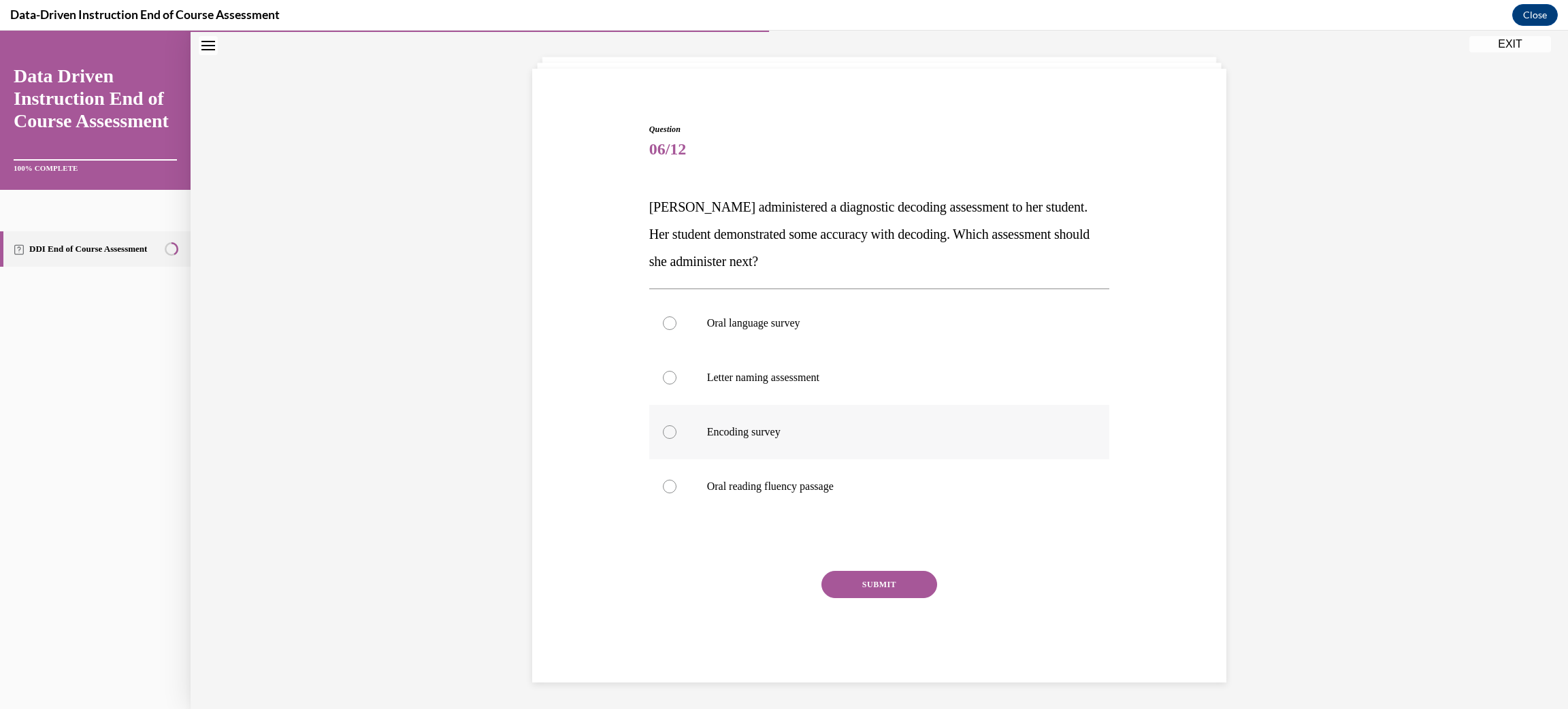
click at [789, 435] on p "Encoding survey" at bounding box center [891, 431] width 369 height 14
click at [677, 435] on input "Encoding survey" at bounding box center [670, 431] width 14 height 14
radio input "true"
click at [844, 584] on button "SUBMIT" at bounding box center [880, 584] width 116 height 27
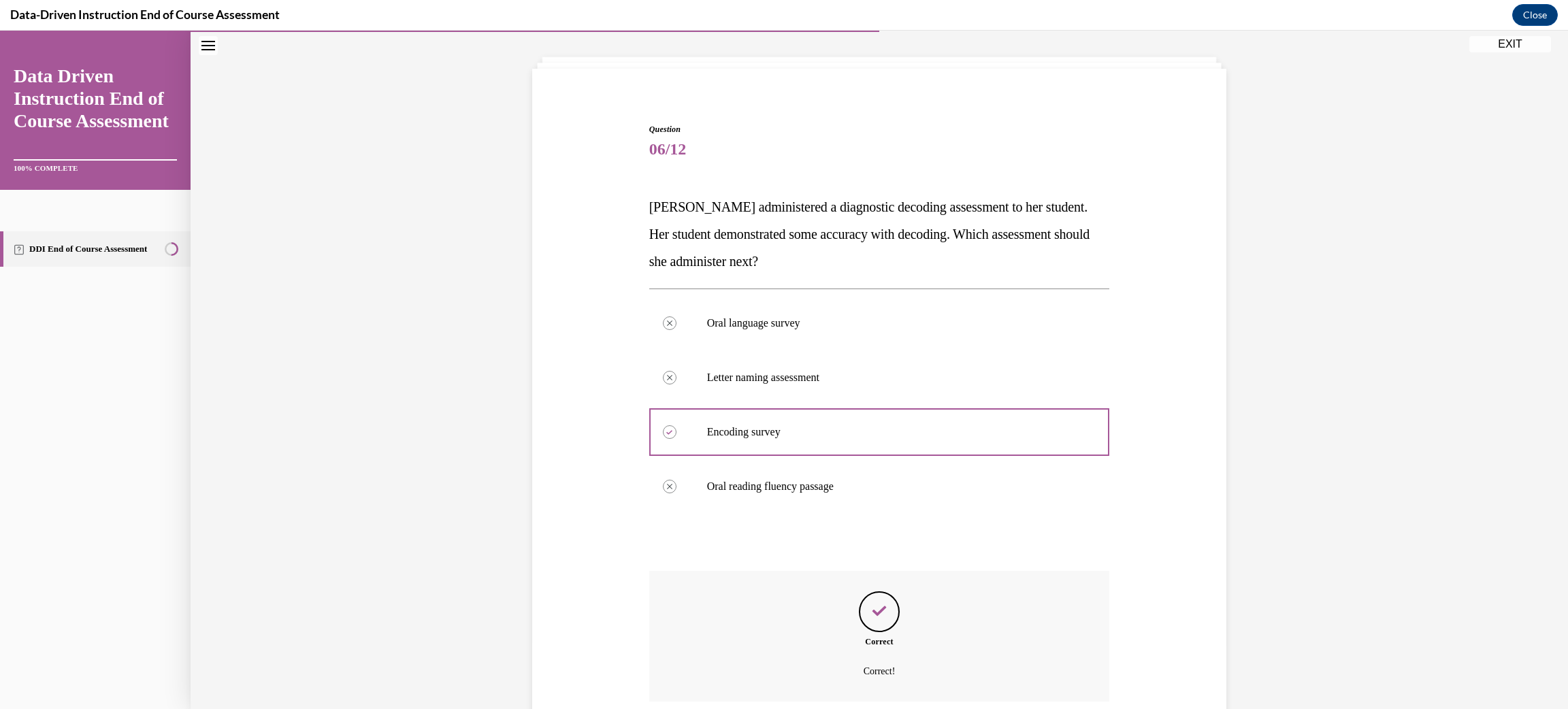
scroll to position [176, 0]
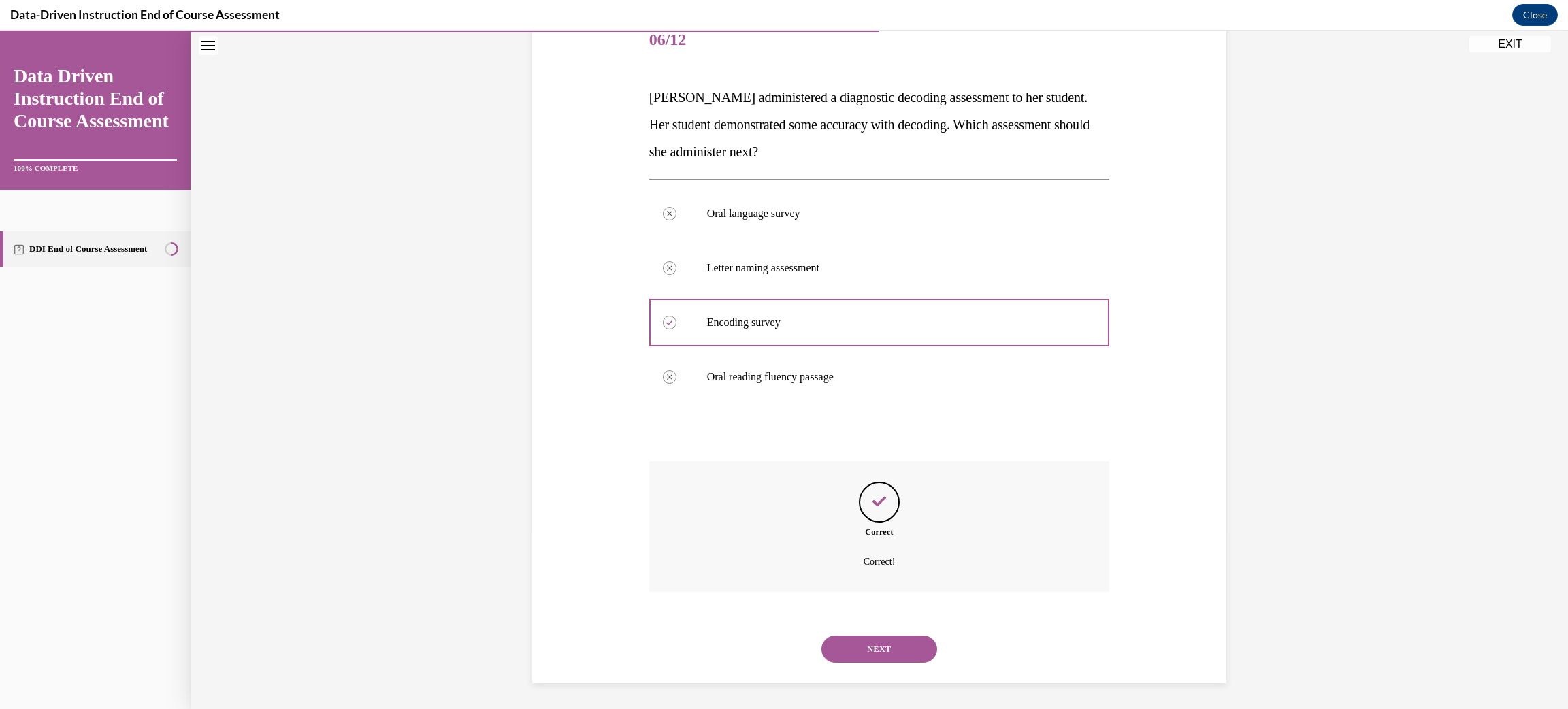
click at [881, 647] on button "NEXT" at bounding box center [880, 649] width 116 height 27
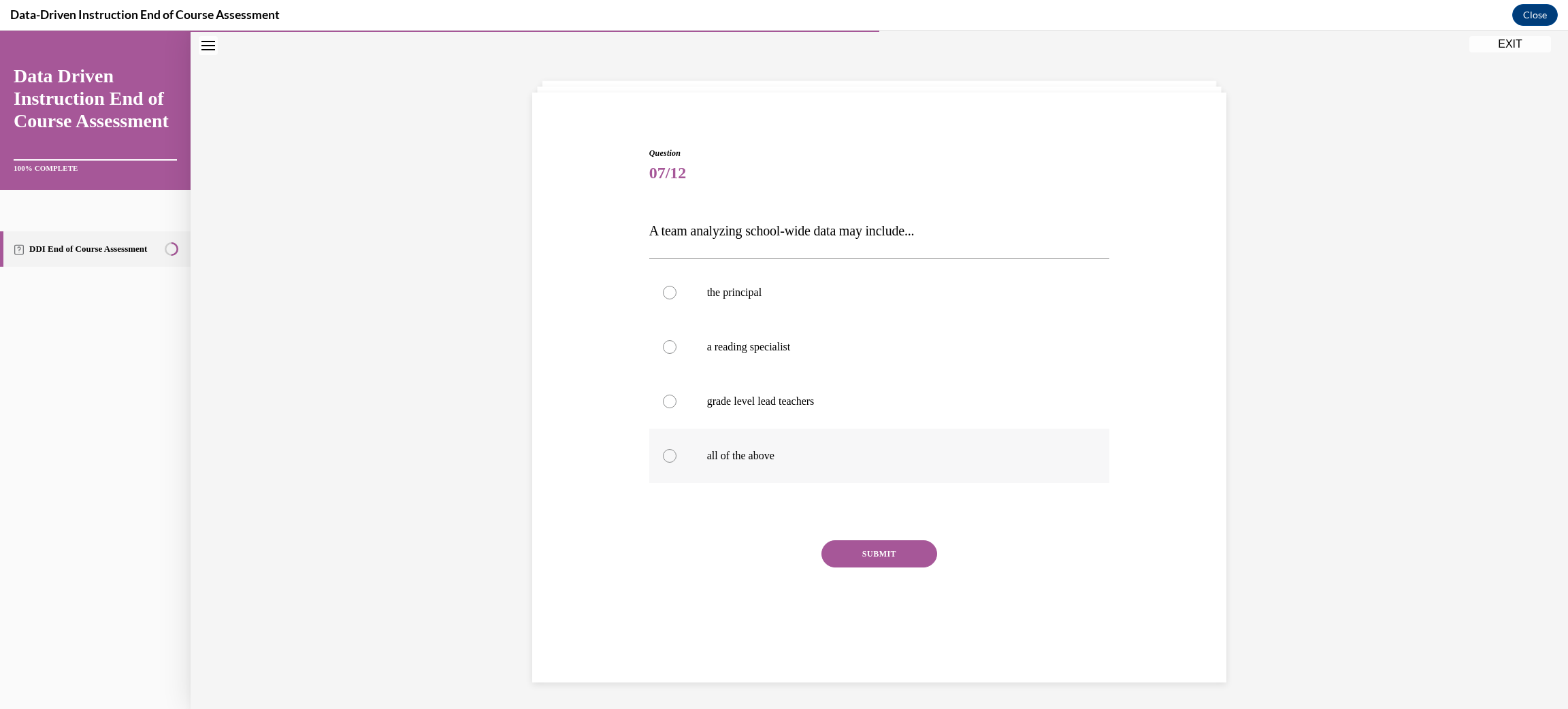
click at [746, 465] on label "all of the above" at bounding box center [880, 455] width 461 height 55
click at [677, 462] on input "all of the above" at bounding box center [670, 456] width 14 height 14
radio input "true"
click at [845, 549] on button "SUBMIT" at bounding box center [880, 554] width 116 height 27
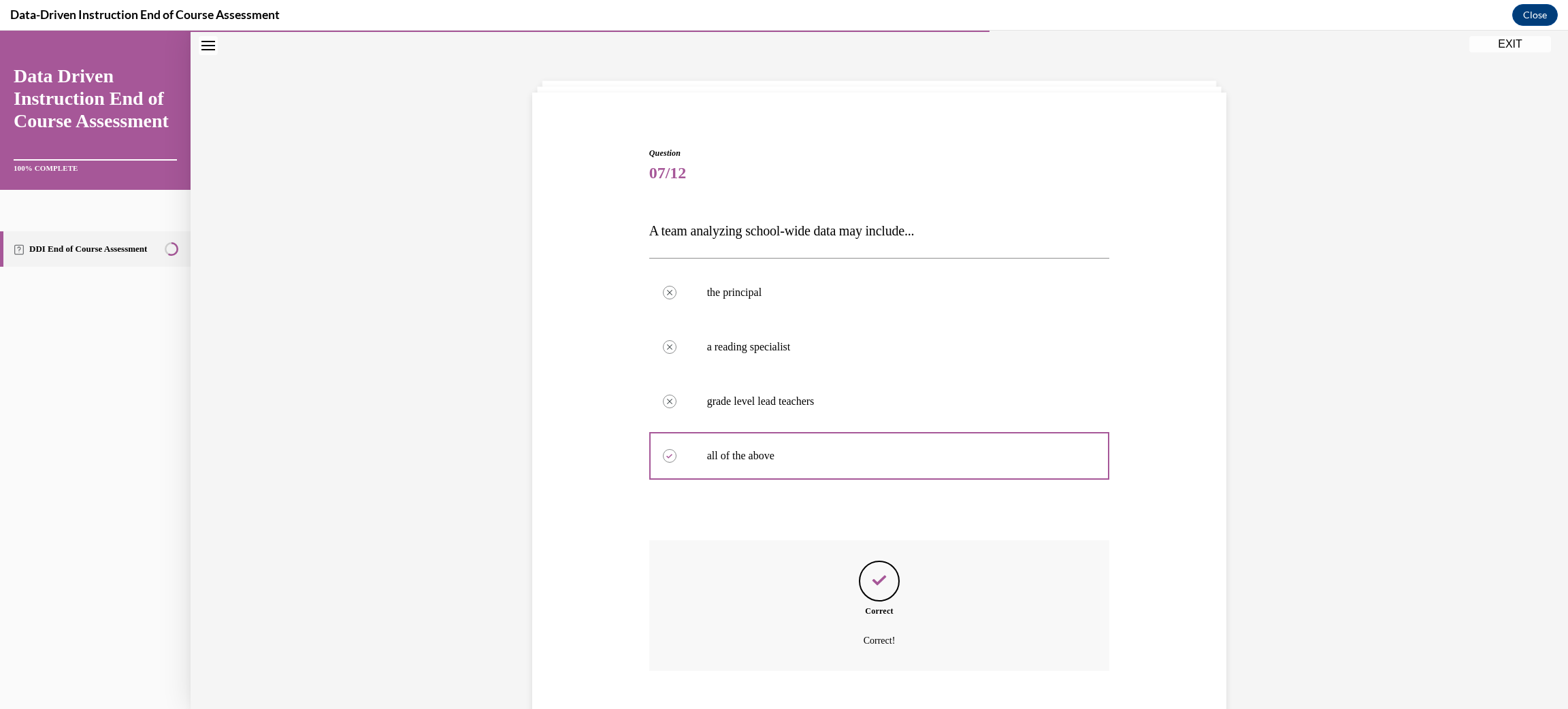
scroll to position [121, 0]
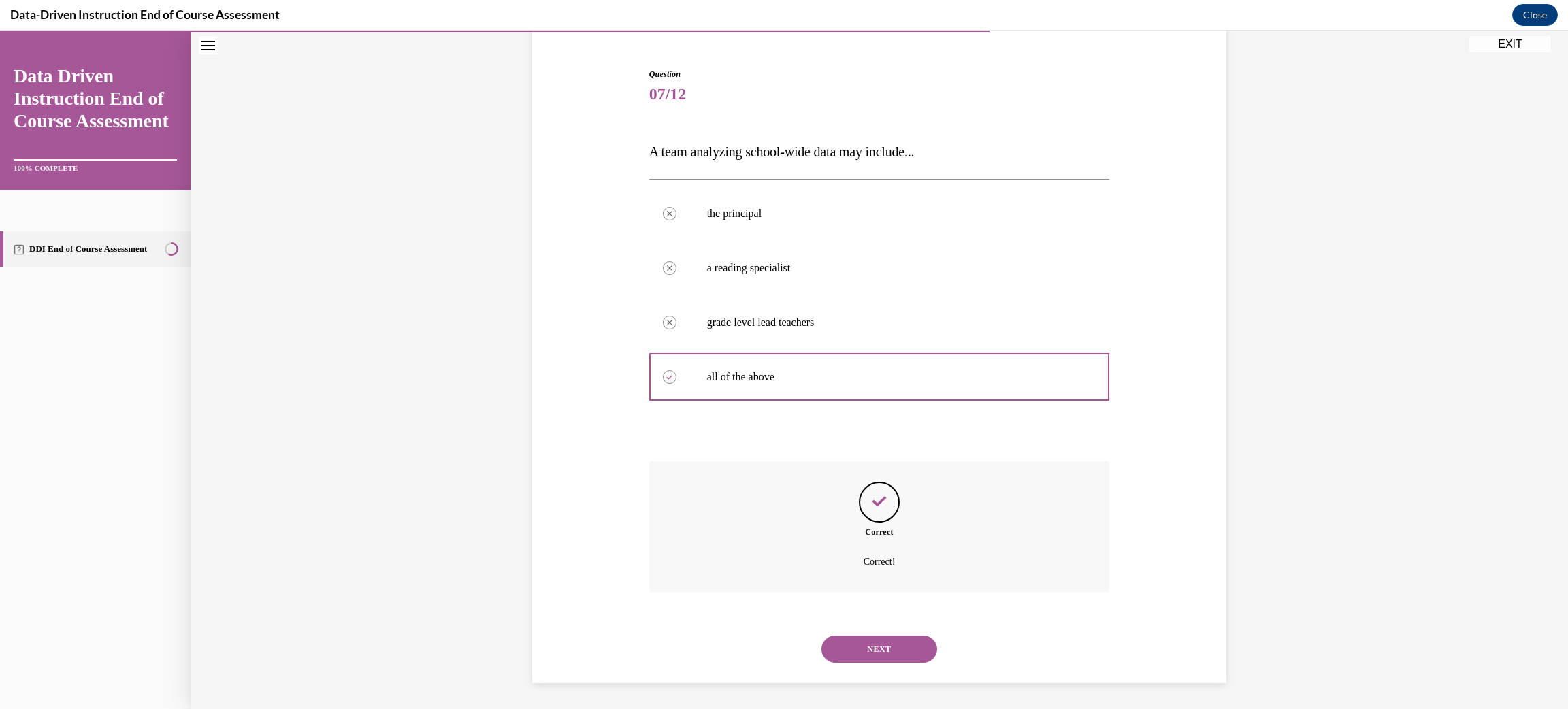
click at [861, 644] on button "NEXT" at bounding box center [880, 649] width 116 height 27
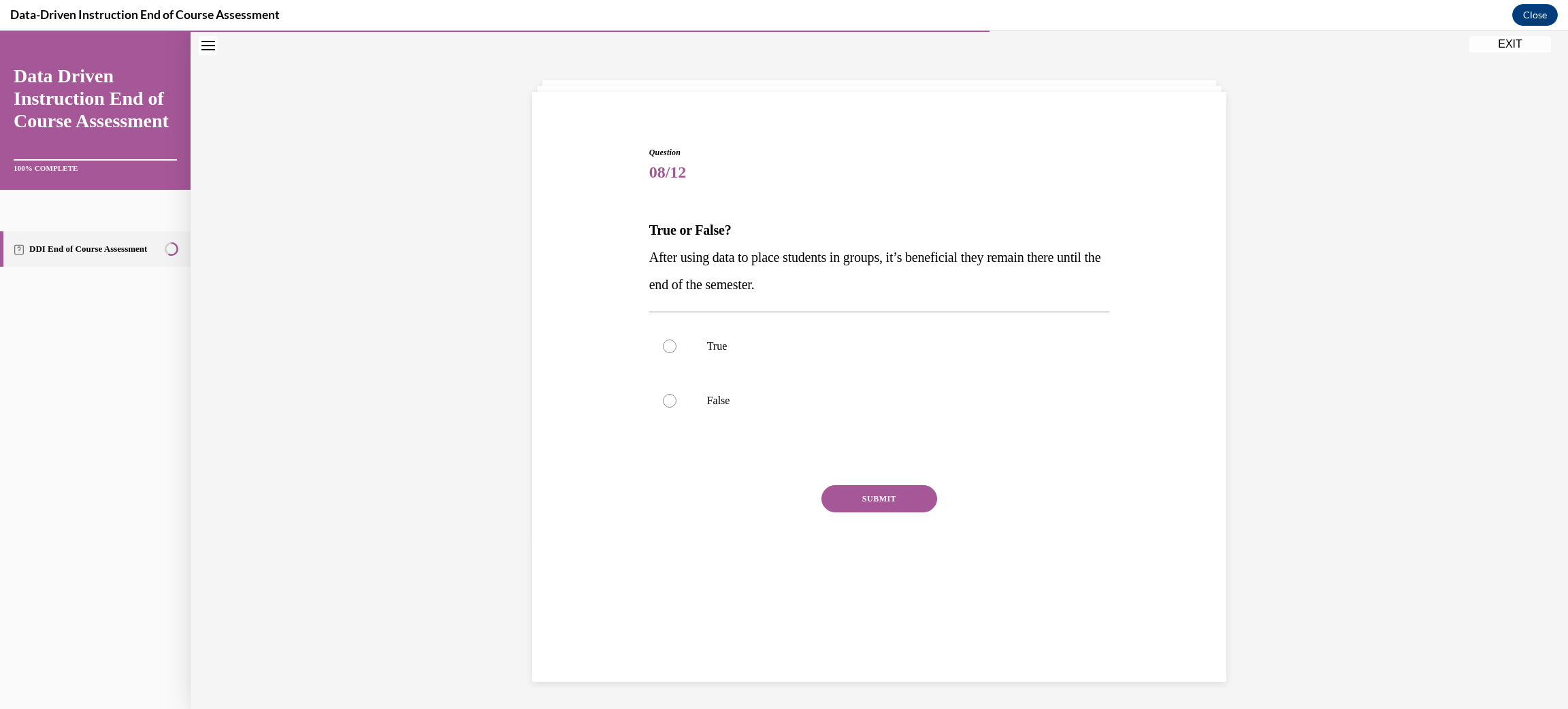
scroll to position [42, 0]
click at [682, 390] on label "False" at bounding box center [880, 401] width 461 height 55
click at [677, 395] on input "False" at bounding box center [670, 401] width 14 height 14
radio input "true"
click at [842, 495] on button "SUBMIT" at bounding box center [880, 499] width 116 height 27
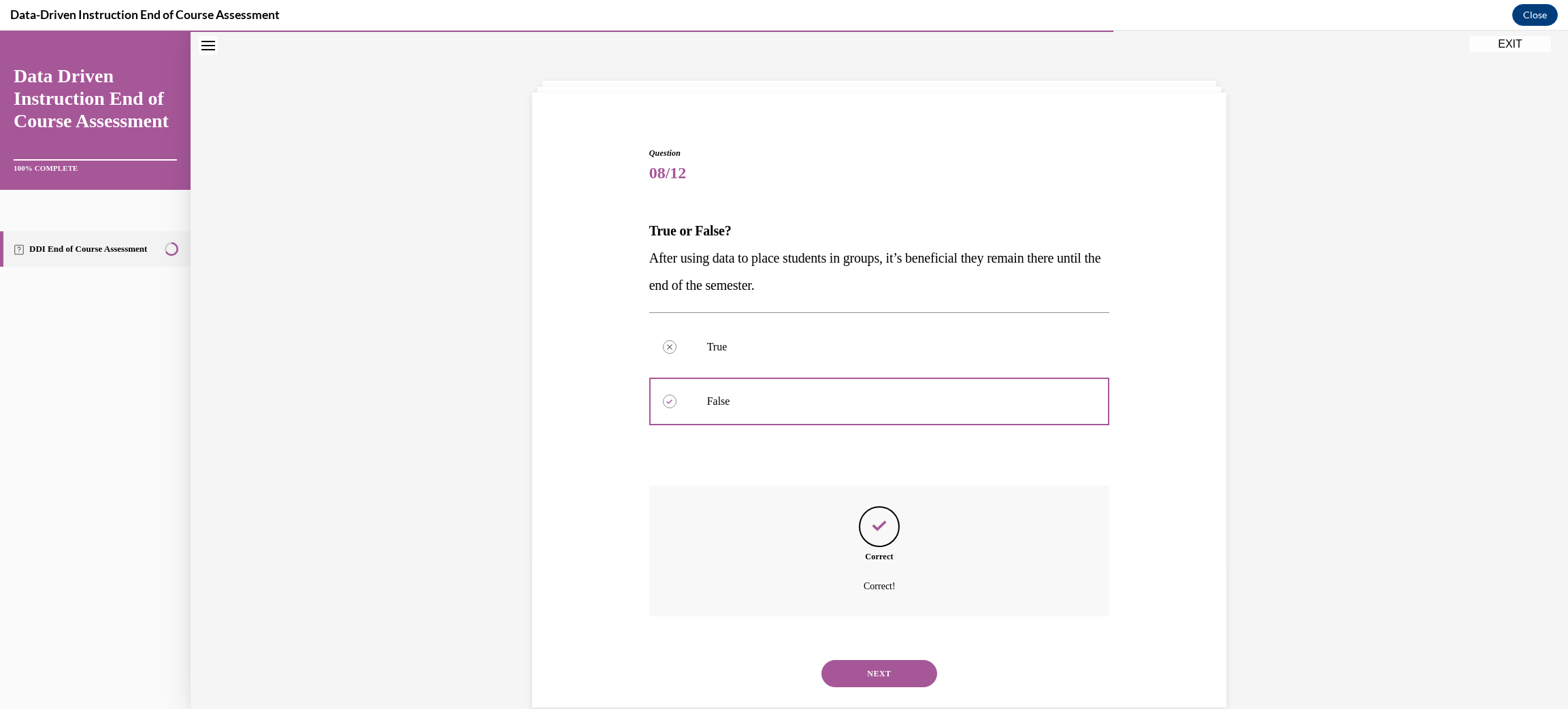
scroll to position [67, 0]
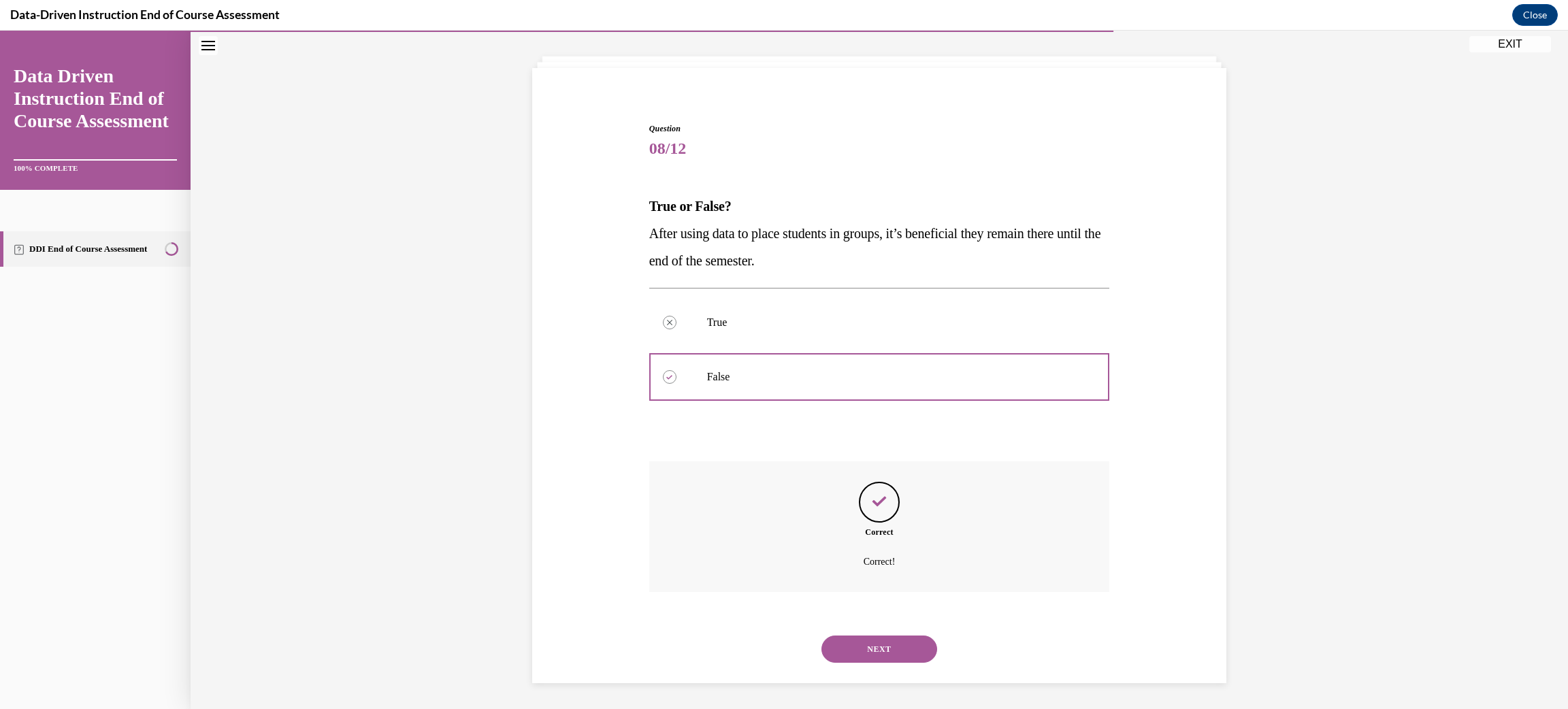
click at [859, 646] on button "NEXT" at bounding box center [880, 649] width 116 height 27
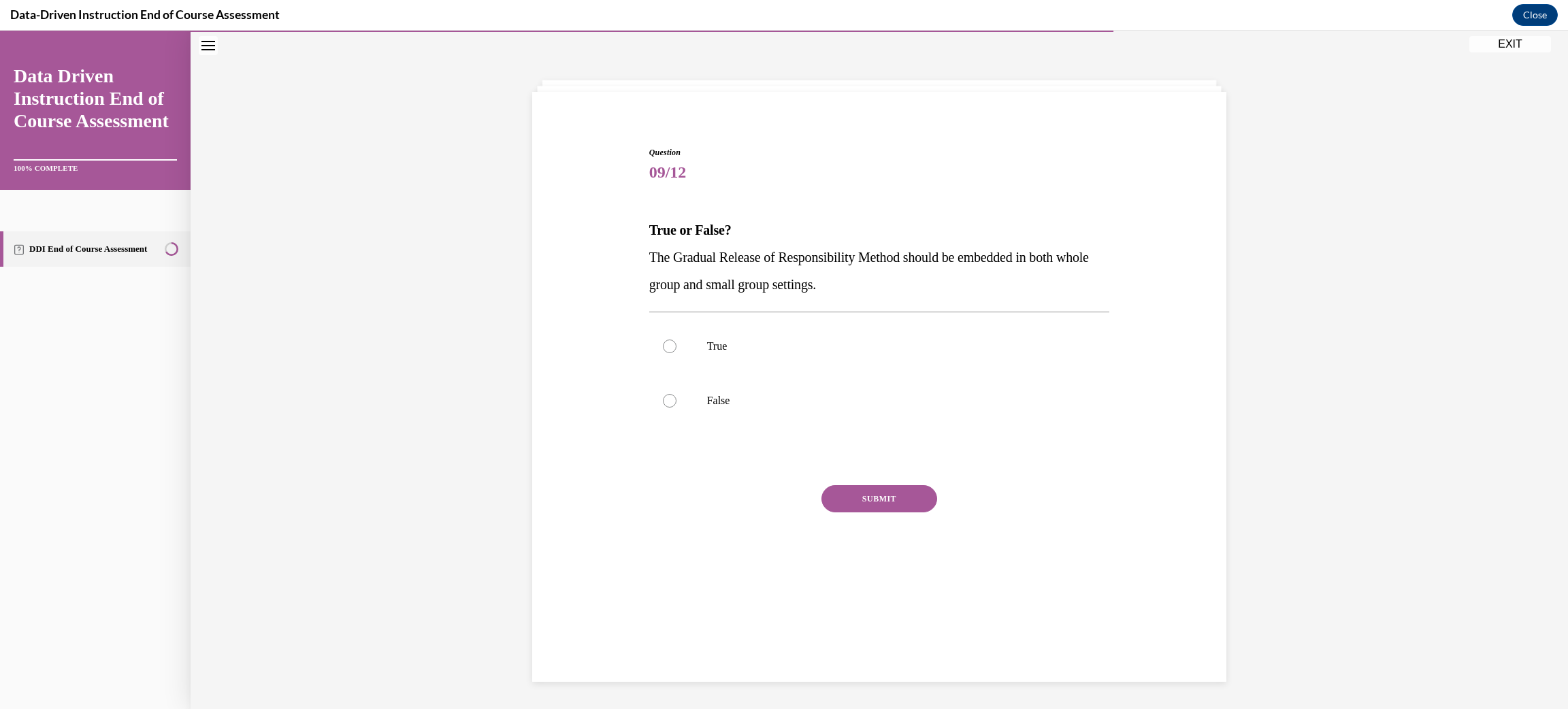
scroll to position [42, 0]
click at [736, 362] on label "True" at bounding box center [880, 347] width 461 height 55
click at [677, 354] on input "True" at bounding box center [670, 347] width 14 height 14
radio input "true"
click at [874, 508] on button "SUBMIT" at bounding box center [880, 499] width 116 height 27
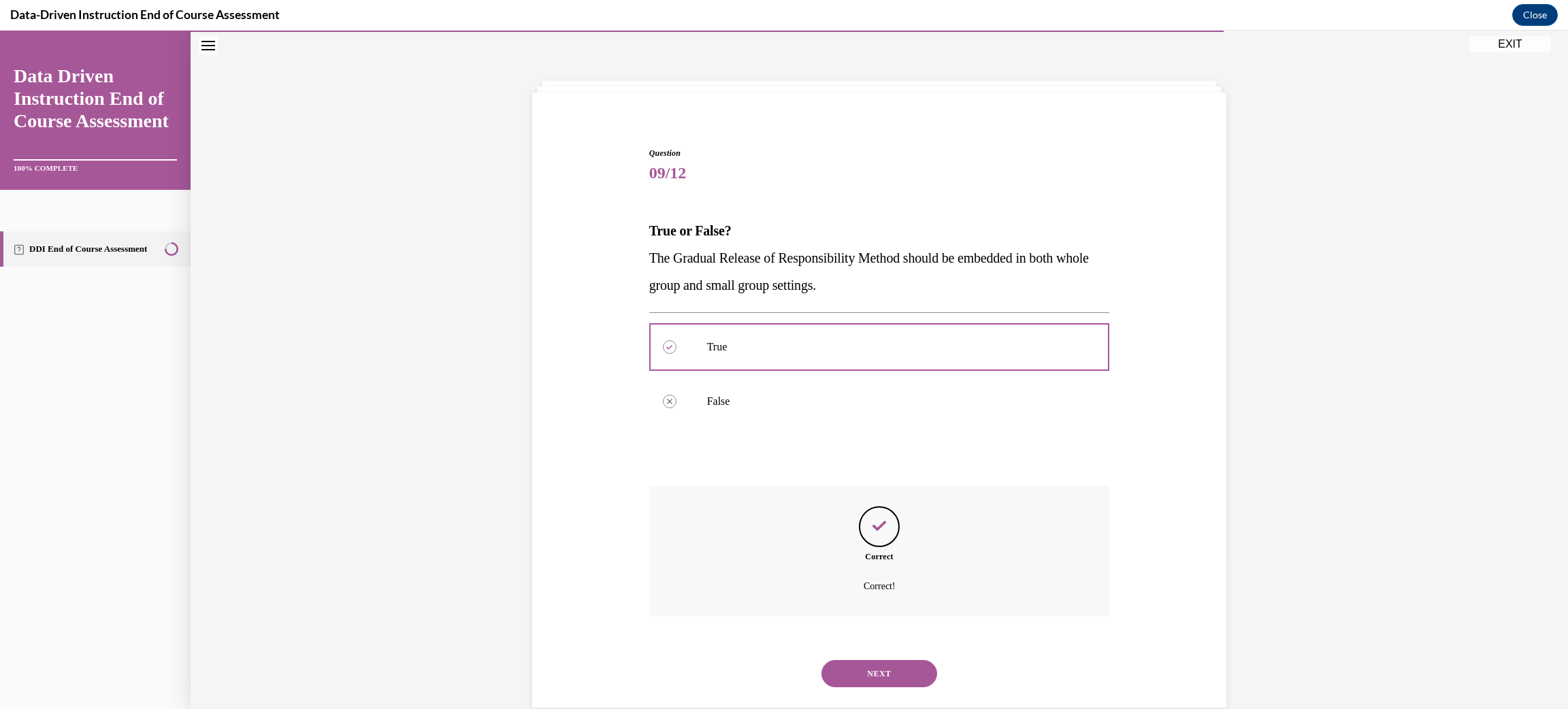
scroll to position [67, 0]
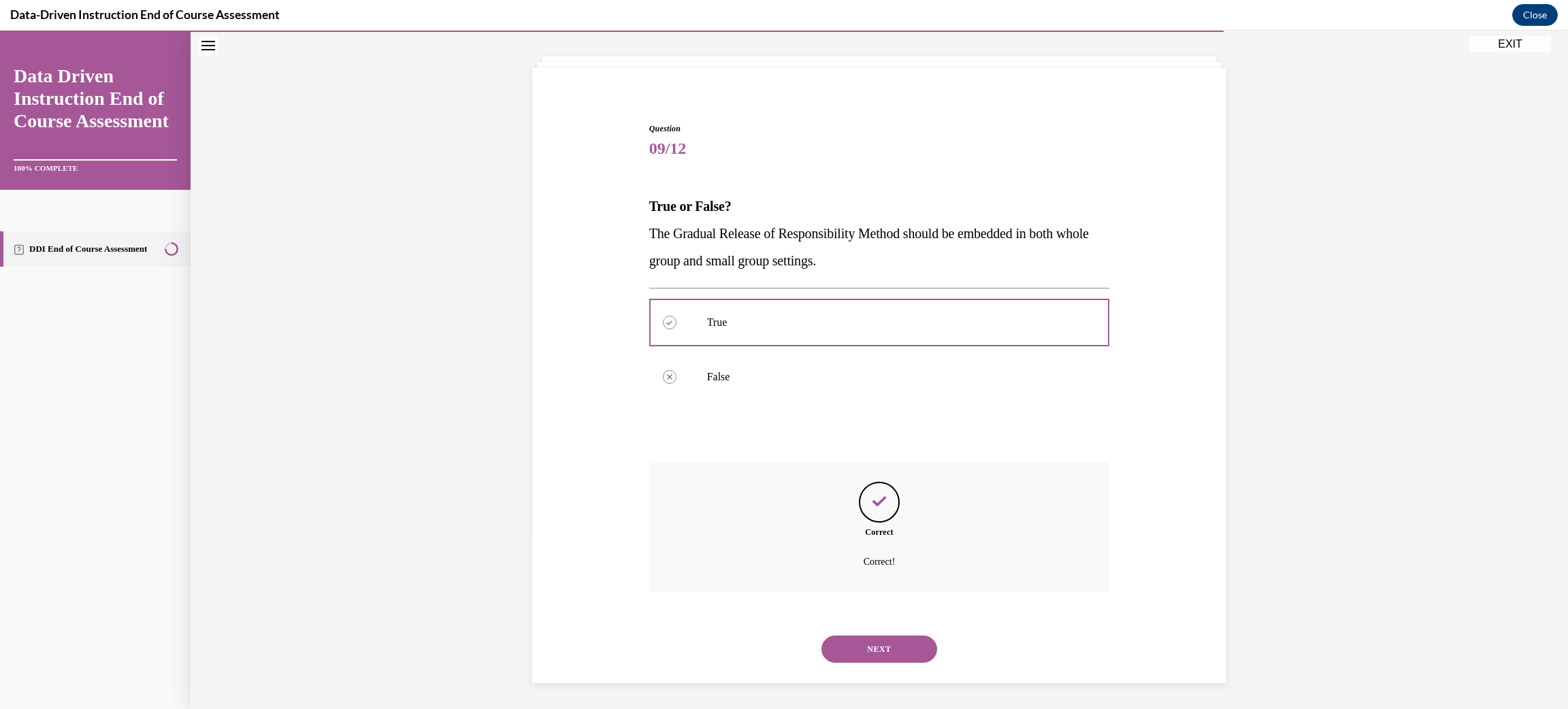
click at [852, 658] on button "NEXT" at bounding box center [880, 649] width 116 height 27
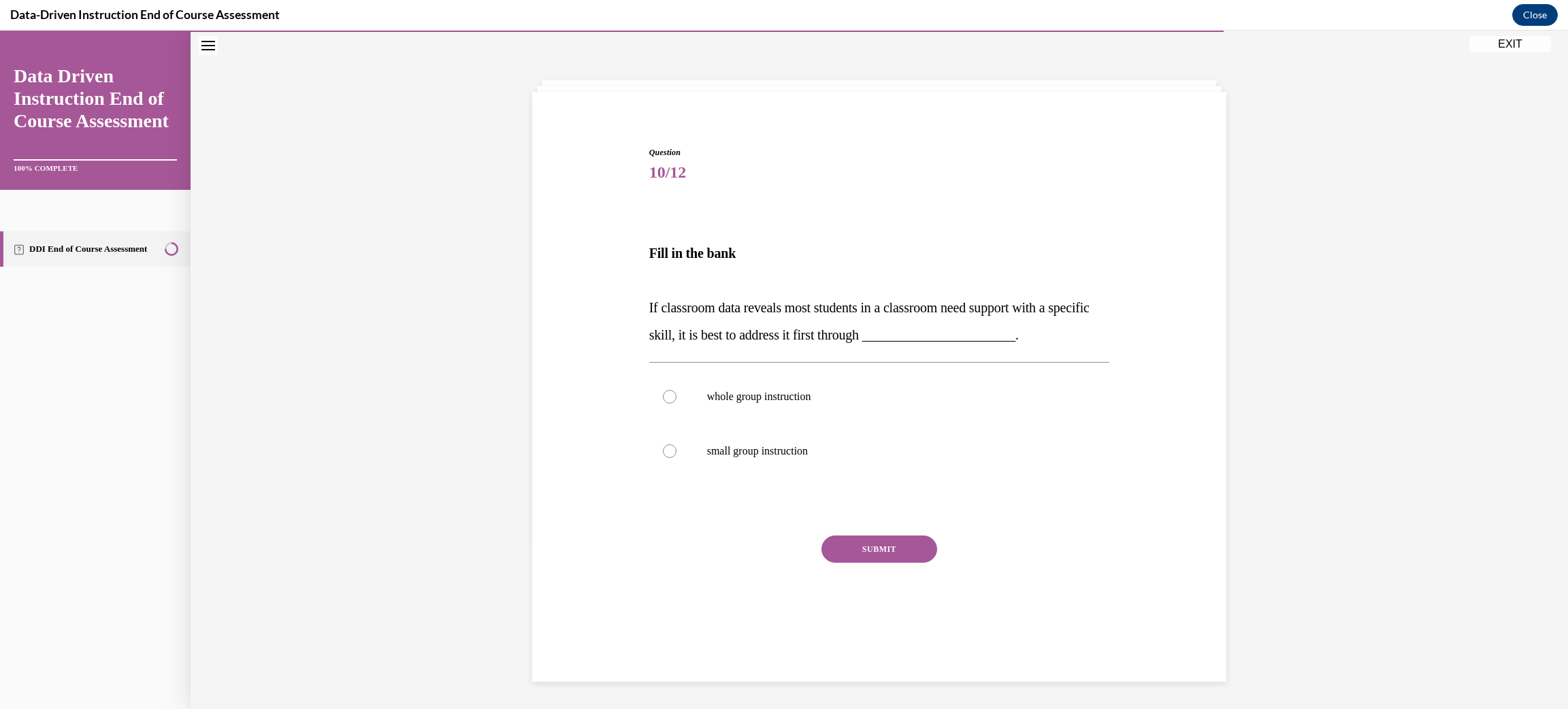
scroll to position [42, 0]
click at [792, 392] on p "whole group instruction" at bounding box center [891, 397] width 369 height 14
click at [677, 392] on input "whole group instruction" at bounding box center [670, 397] width 14 height 14
radio input "true"
click at [865, 561] on button "SUBMIT" at bounding box center [880, 549] width 116 height 27
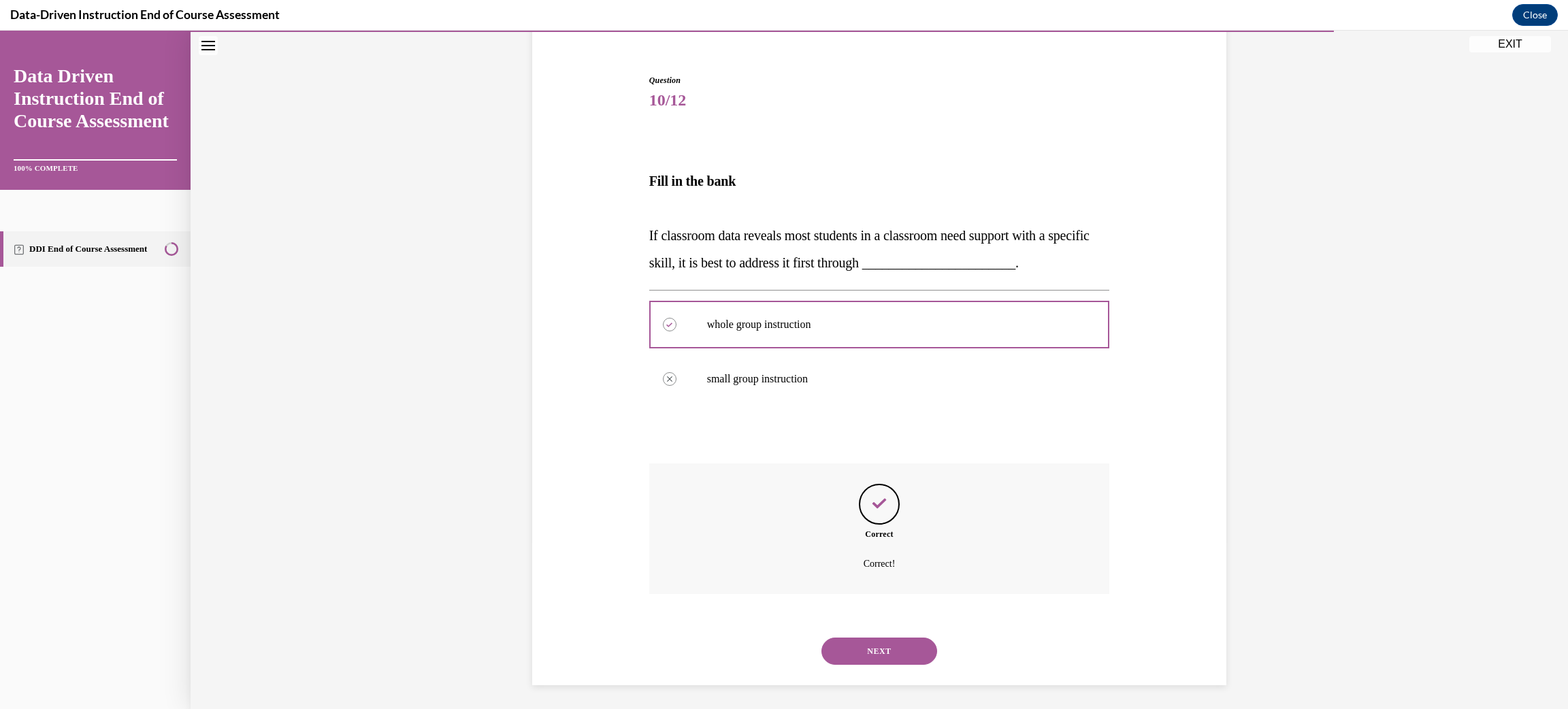
scroll to position [117, 0]
click at [876, 651] on button "NEXT" at bounding box center [880, 649] width 116 height 27
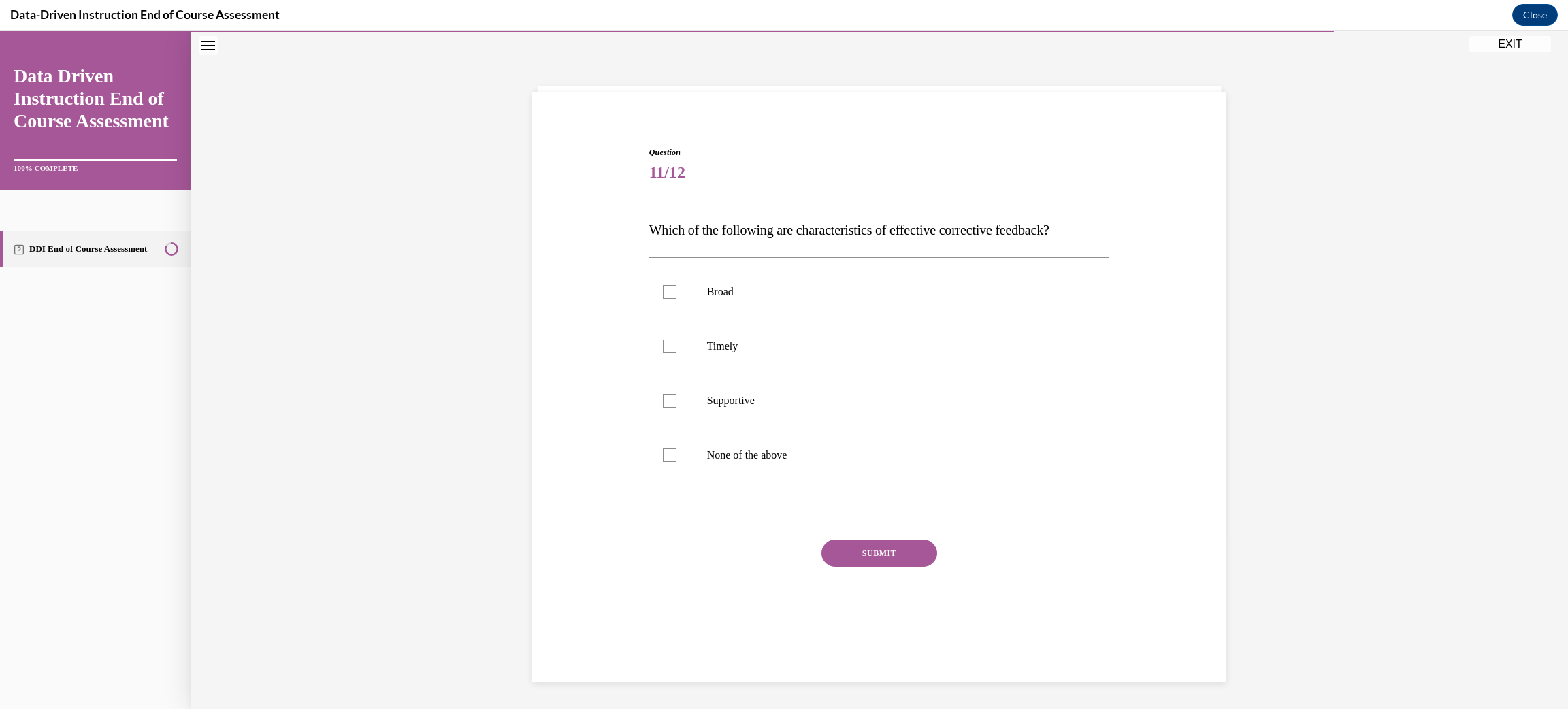
scroll to position [42, 0]
click at [744, 405] on p "Supportive" at bounding box center [891, 401] width 369 height 14
click at [677, 405] on input "Supportive" at bounding box center [670, 401] width 14 height 14
checkbox input "true"
click at [868, 552] on button "SUBMIT" at bounding box center [880, 554] width 116 height 27
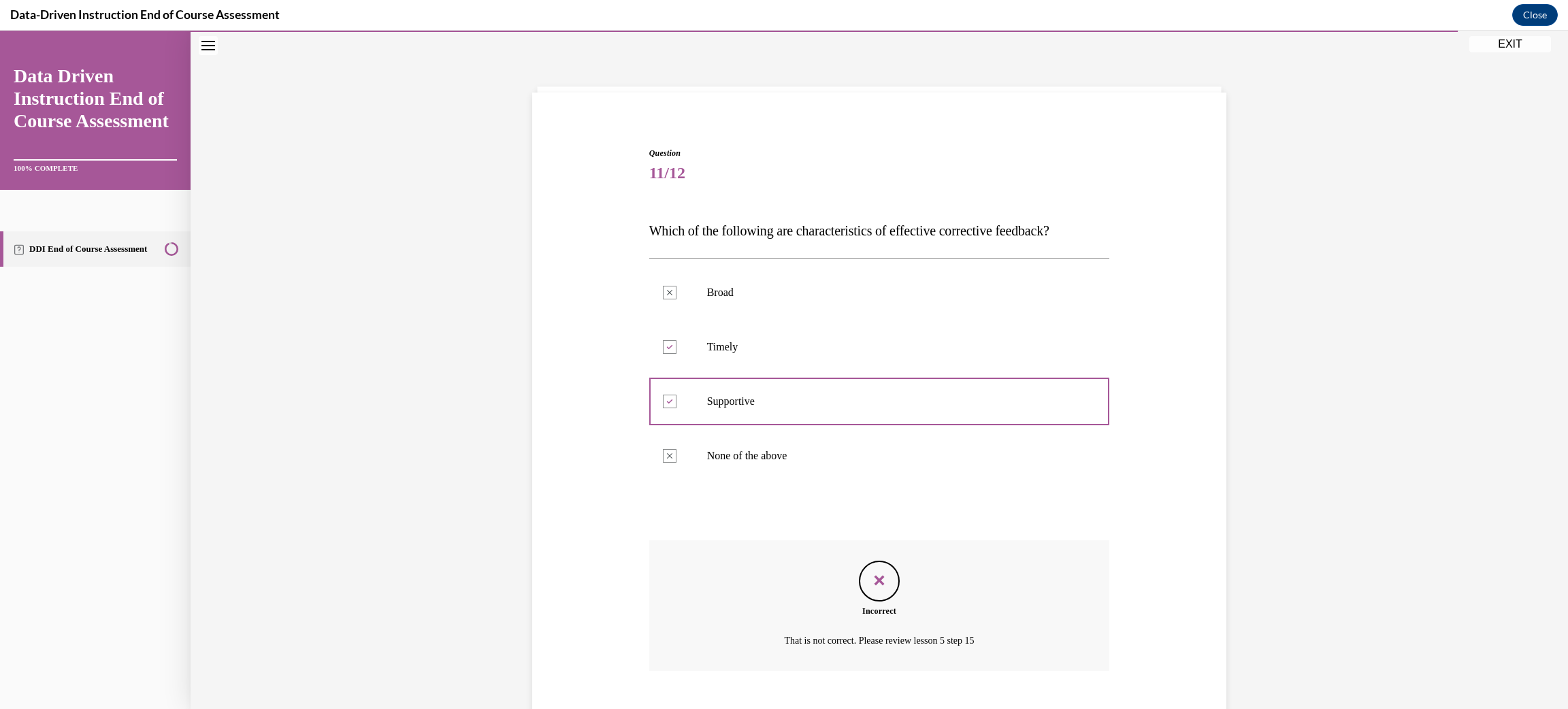
scroll to position [121, 0]
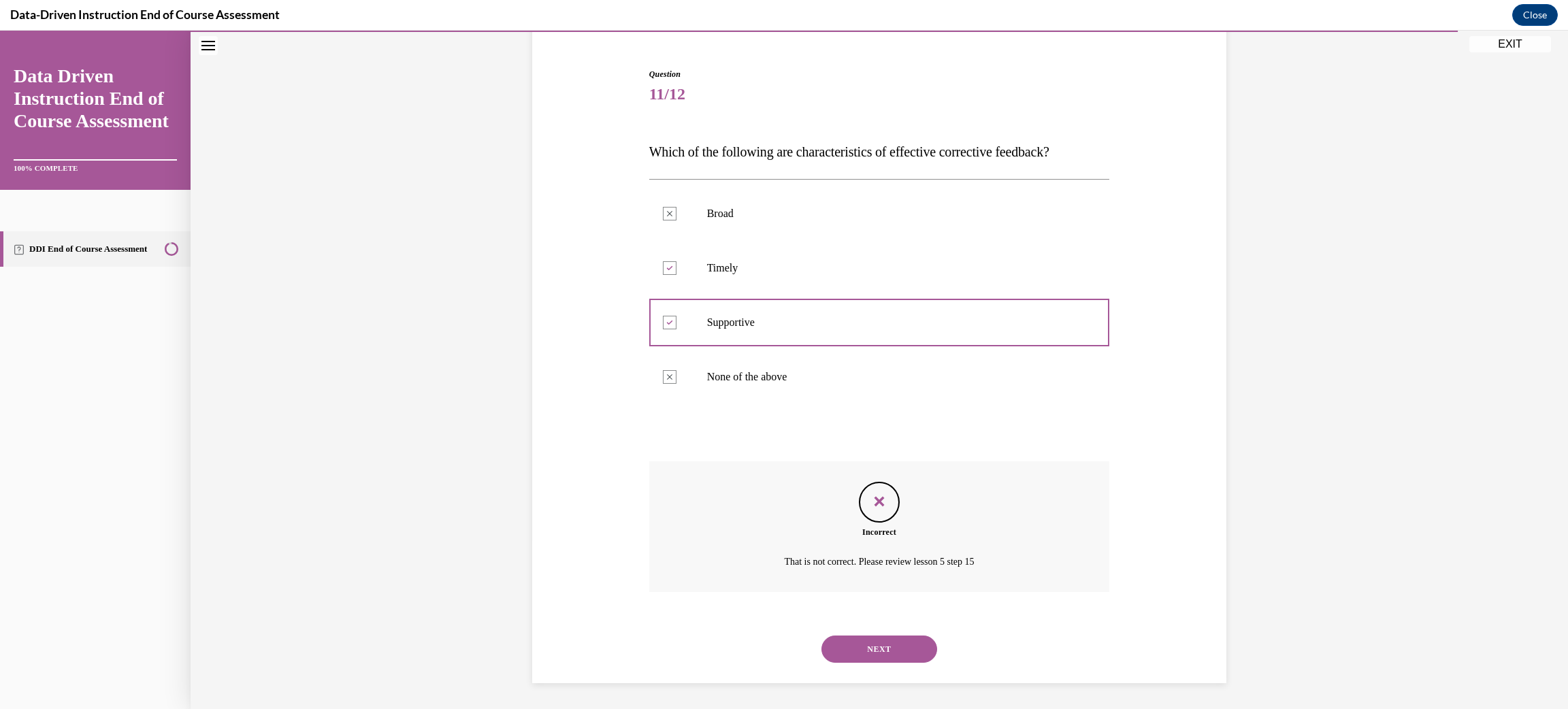
click at [863, 649] on button "NEXT" at bounding box center [880, 649] width 116 height 27
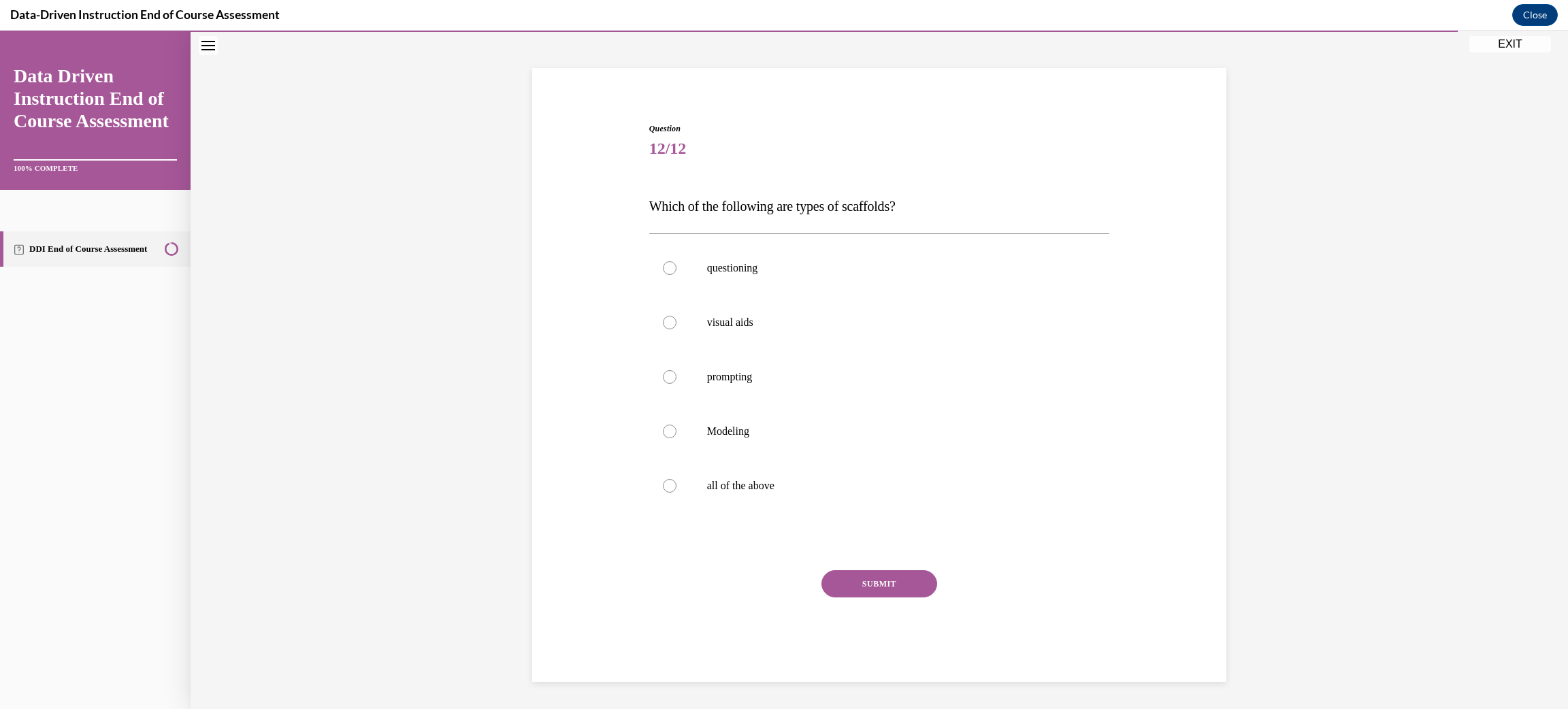
scroll to position [66, 0]
click at [749, 497] on label "all of the above" at bounding box center [880, 486] width 461 height 55
click at [677, 493] on input "all of the above" at bounding box center [670, 486] width 14 height 14
radio input "true"
click at [920, 583] on button "SUBMIT" at bounding box center [880, 584] width 116 height 27
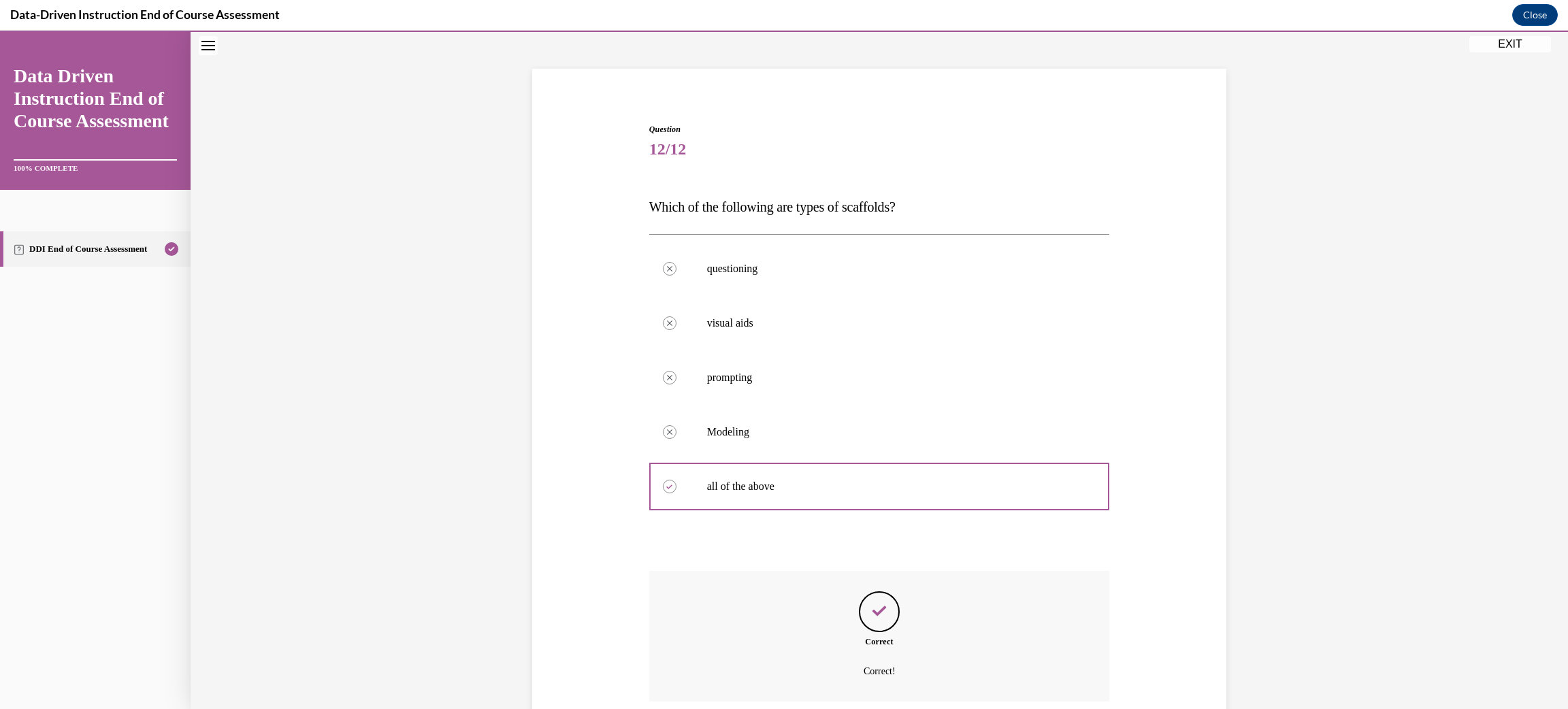
scroll to position [176, 0]
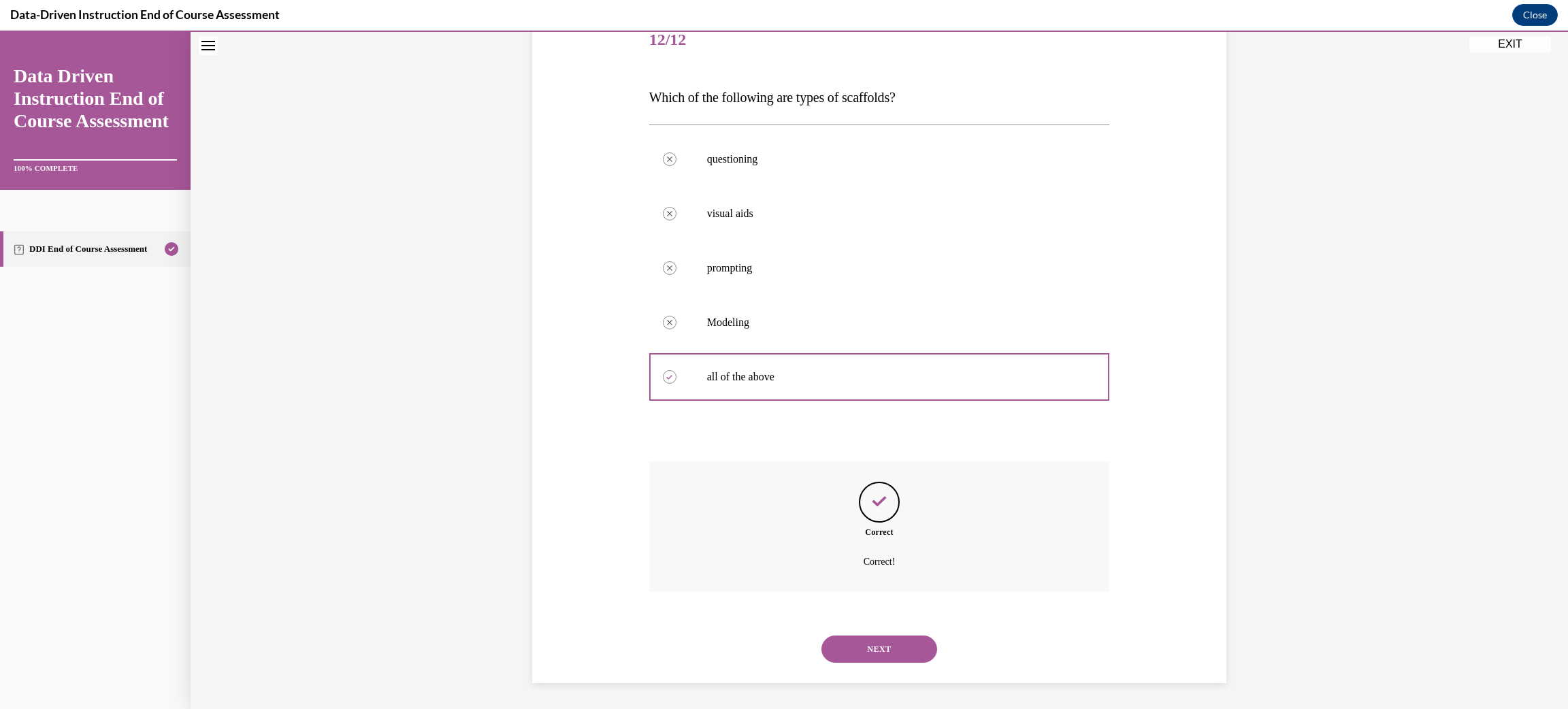
click at [907, 641] on button "NEXT" at bounding box center [880, 649] width 116 height 27
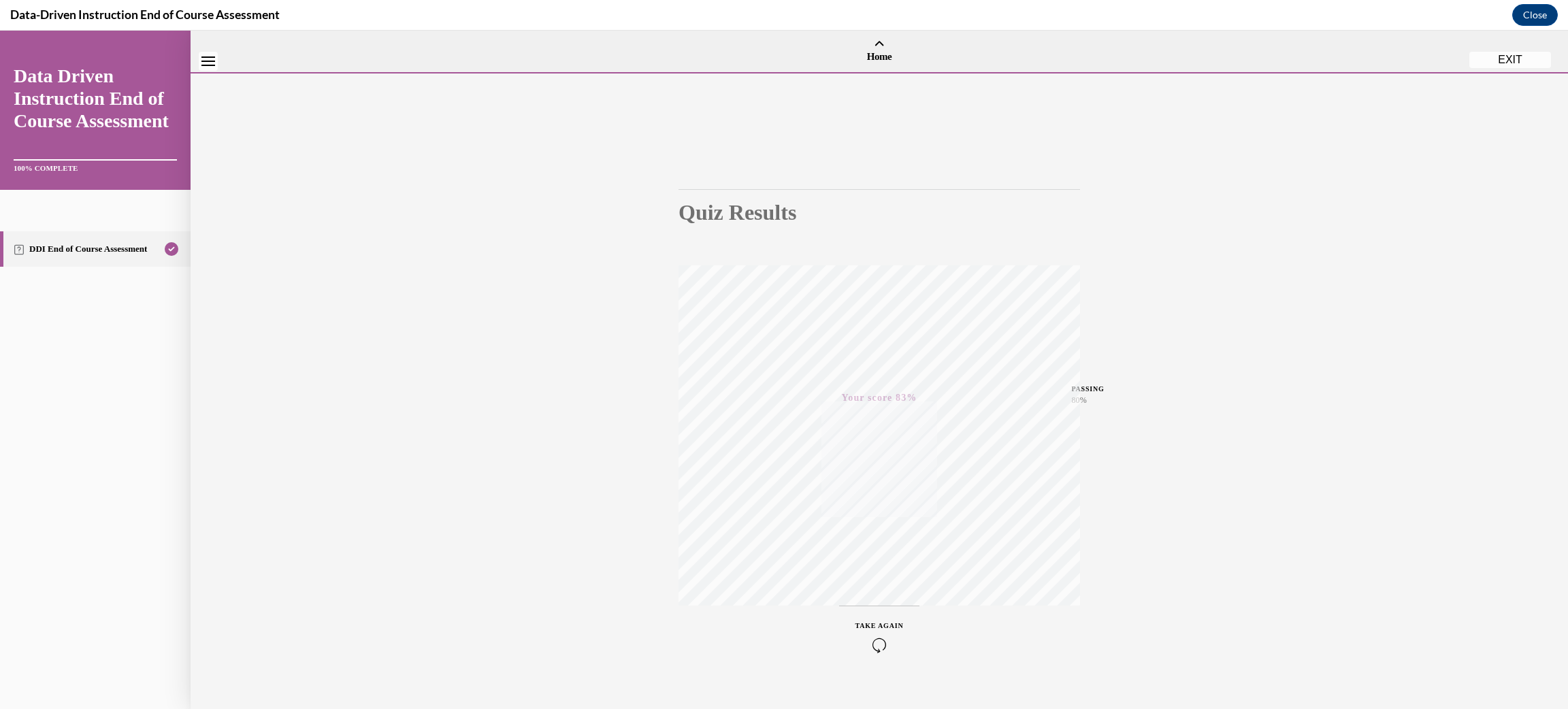
scroll to position [42, 0]
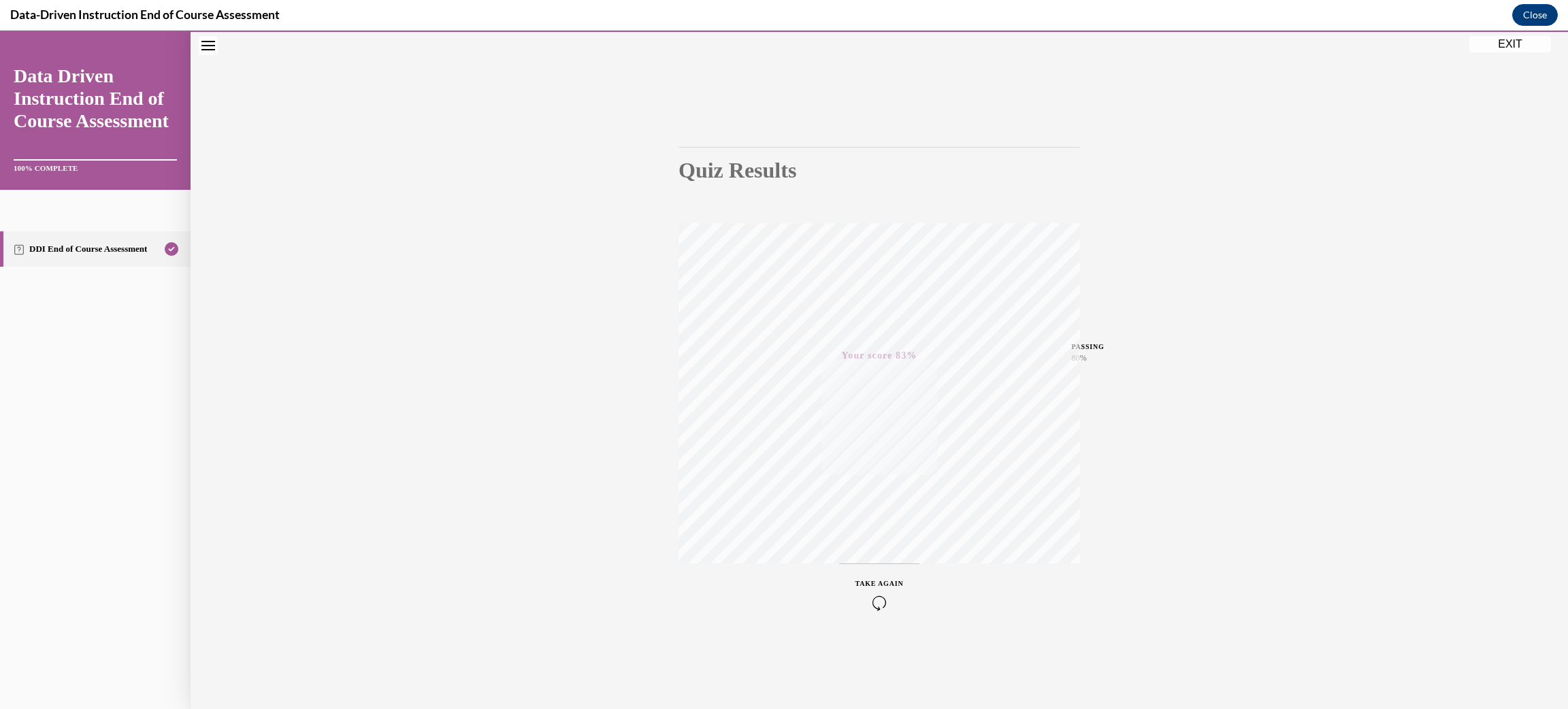
click at [1531, 44] on button "EXIT" at bounding box center [1510, 44] width 81 height 16
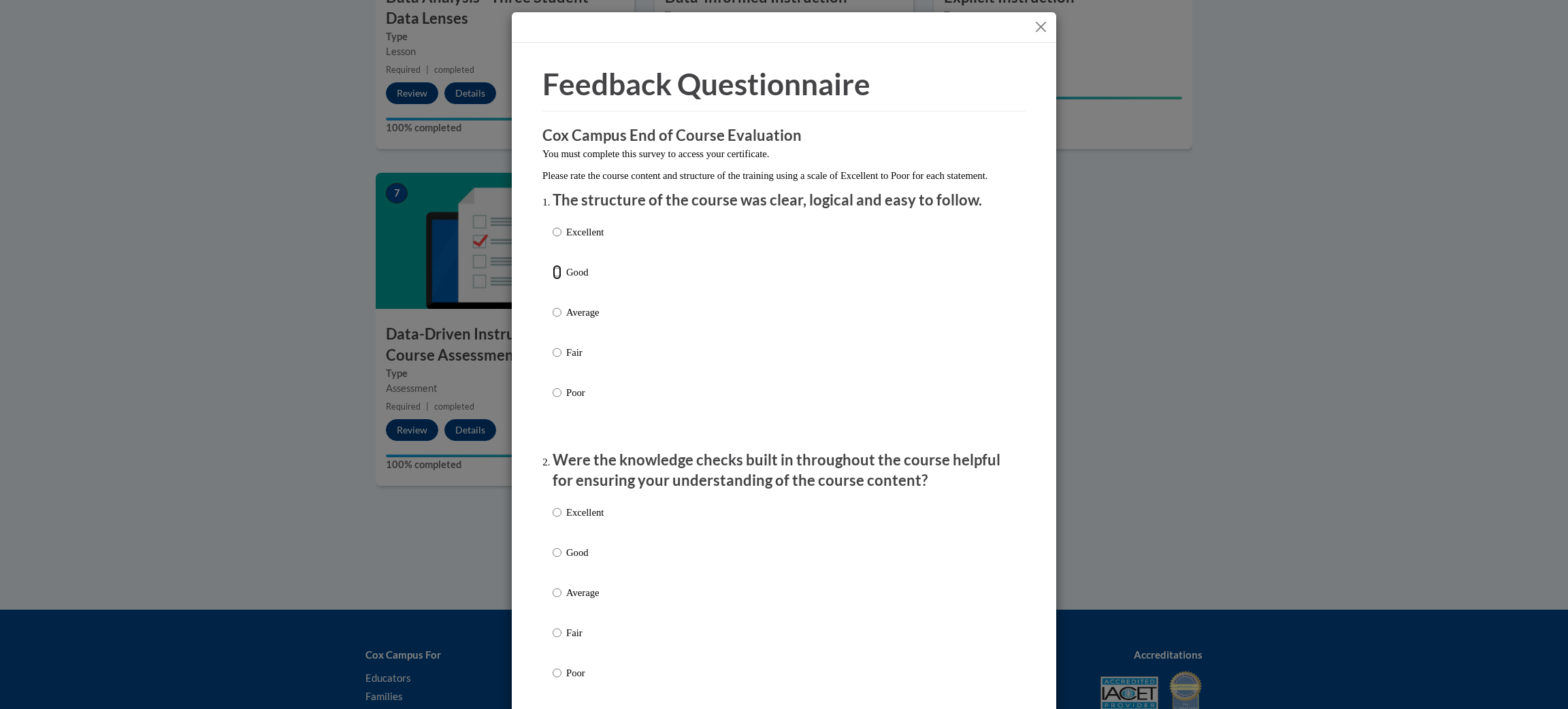
click at [561, 279] on input "Good" at bounding box center [557, 272] width 9 height 15
radio input "true"
click at [569, 558] on div "Excellent Good Average Fair Poor" at bounding box center [578, 603] width 51 height 211
click at [574, 560] on p "Good" at bounding box center [585, 552] width 37 height 15
click at [561, 560] on input "Good" at bounding box center [557, 552] width 9 height 15
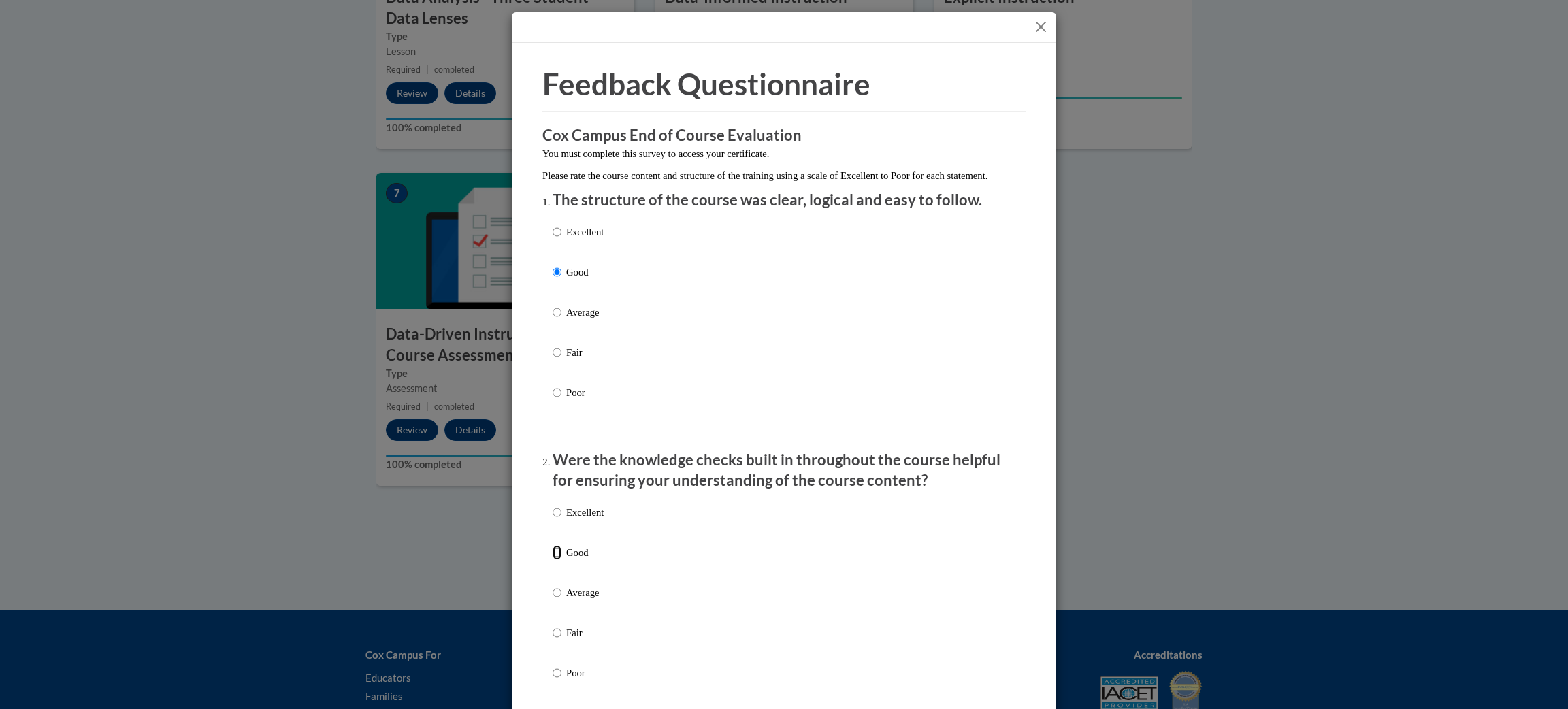
radio input "true"
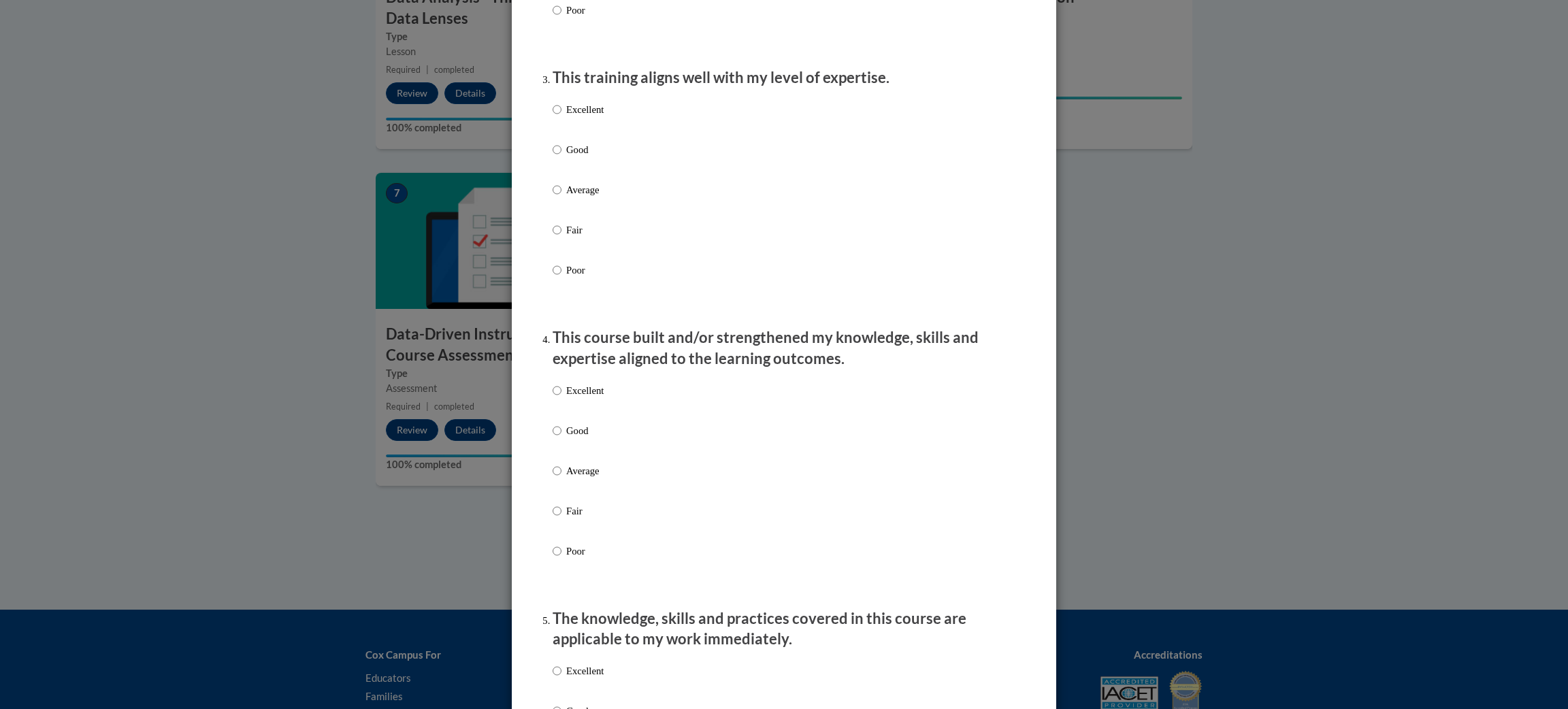
scroll to position [704, 0]
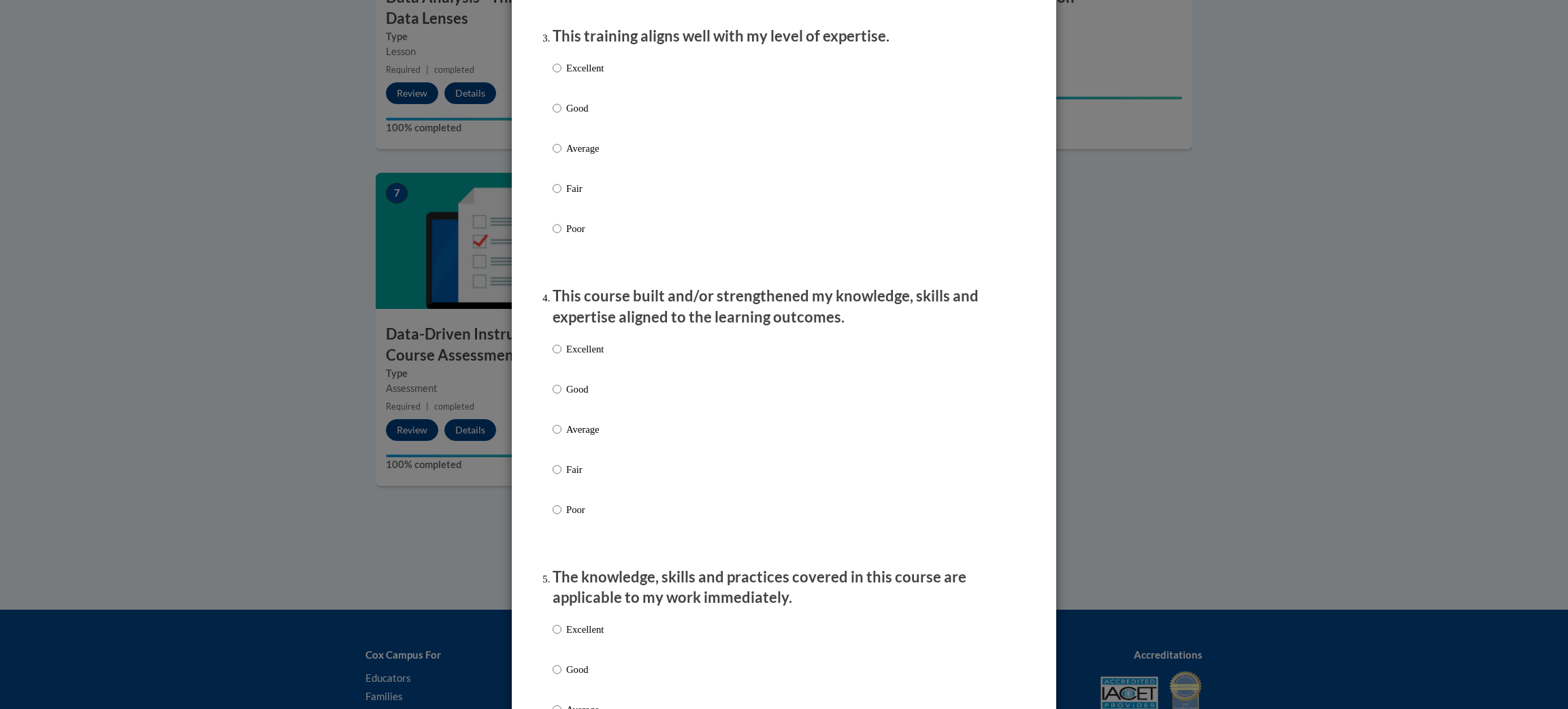
click at [573, 131] on label "Good" at bounding box center [578, 119] width 51 height 37
click at [561, 116] on input "Good" at bounding box center [557, 108] width 9 height 15
radio input "true"
click at [573, 396] on p "Good" at bounding box center [585, 389] width 37 height 15
click at [561, 396] on input "Good" at bounding box center [557, 389] width 9 height 15
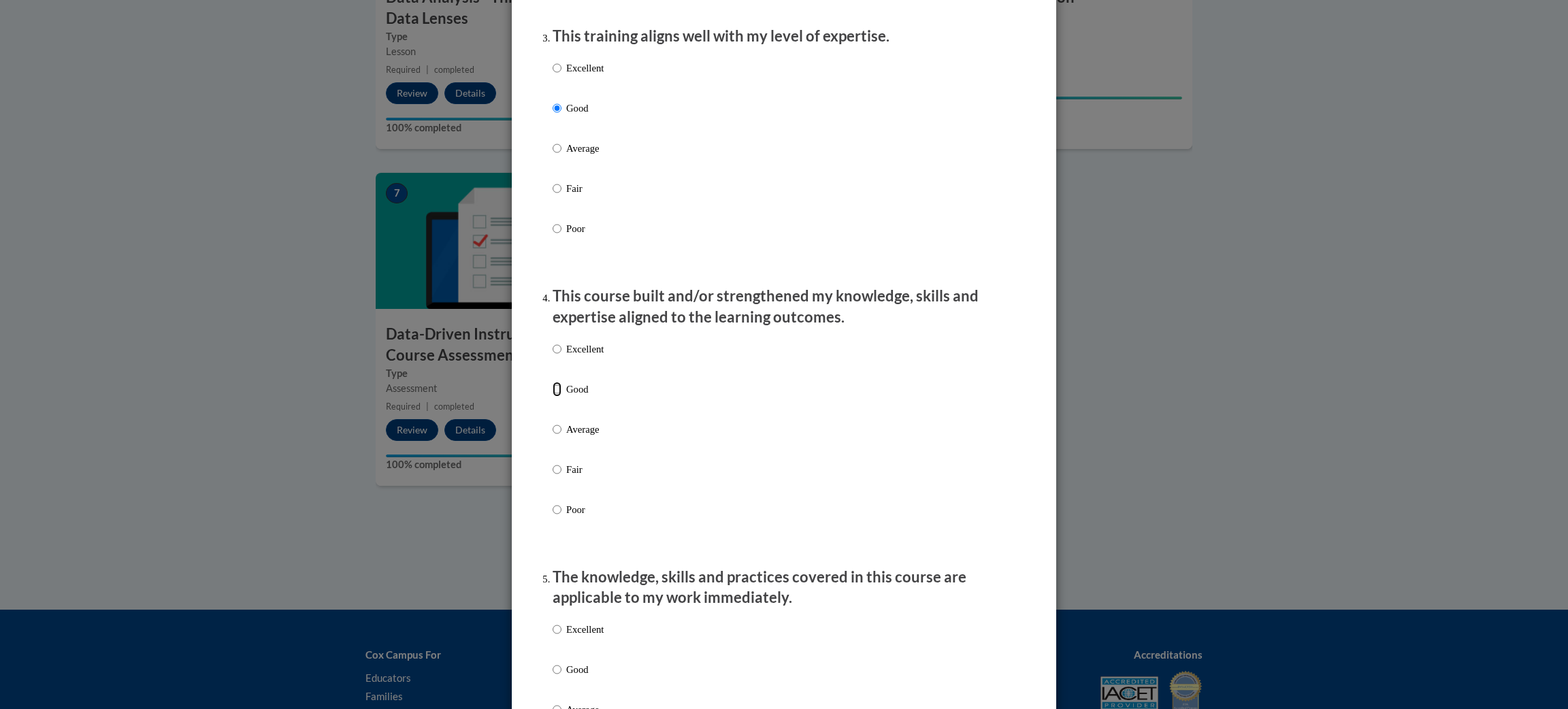
radio input "true"
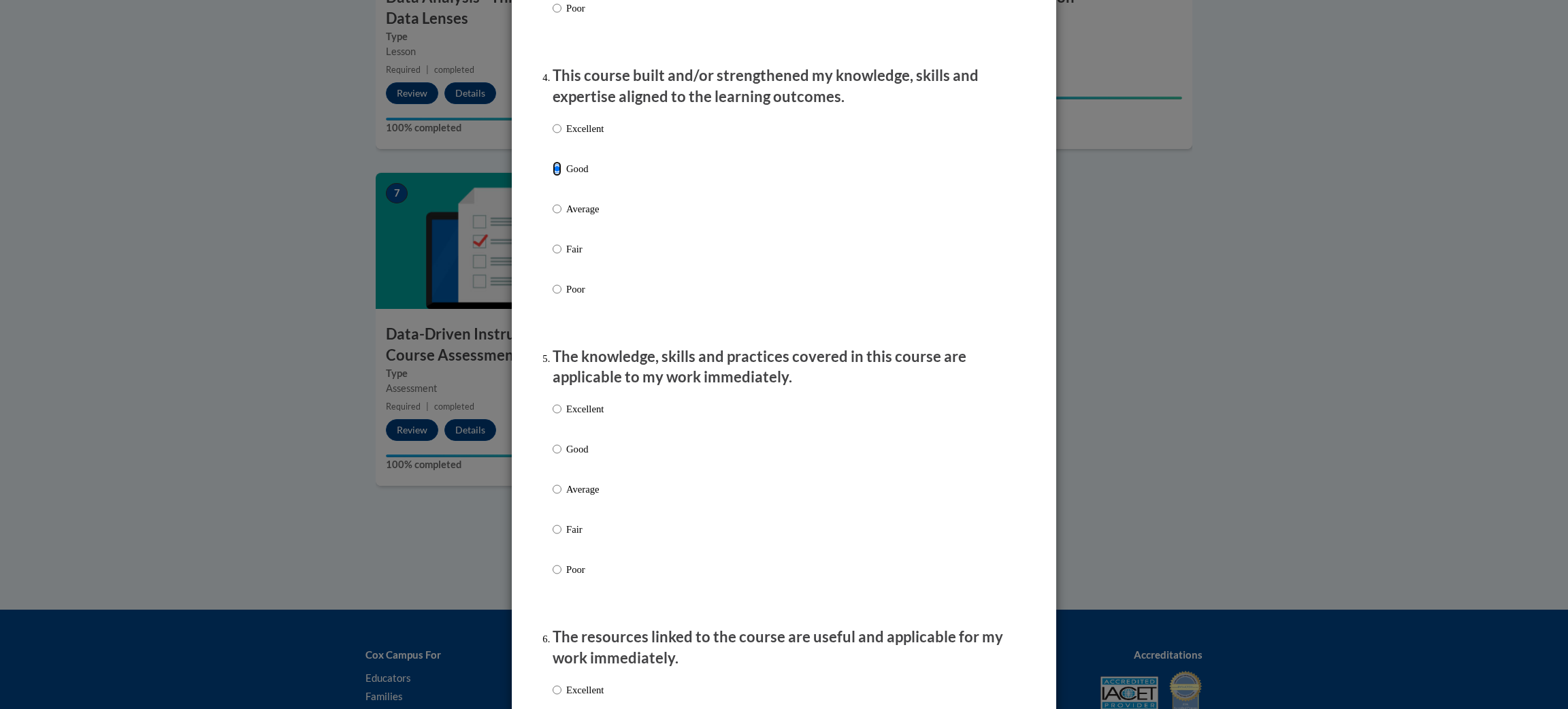
scroll to position [942, 0]
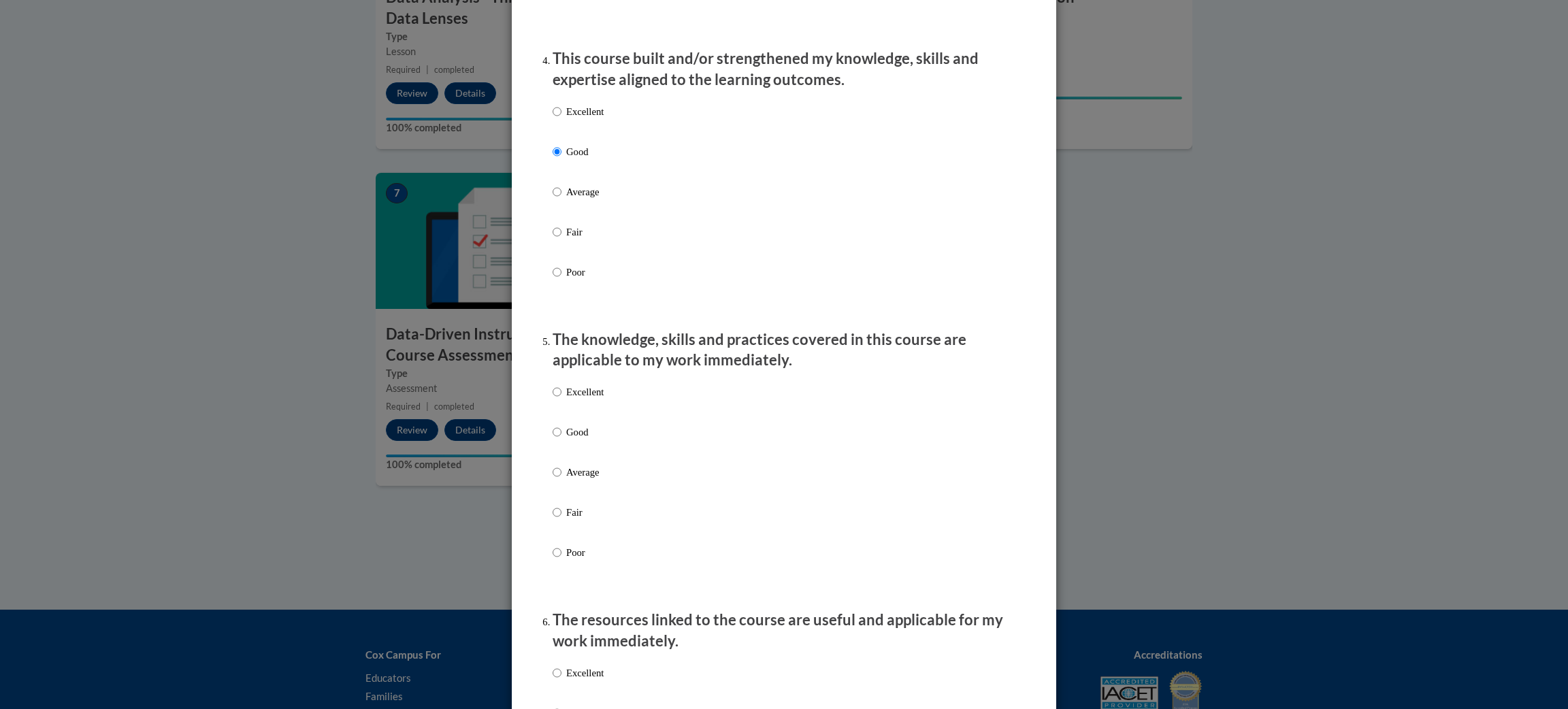
click at [579, 440] on p "Good" at bounding box center [585, 431] width 37 height 15
click at [561, 440] on input "Good" at bounding box center [557, 431] width 9 height 15
radio input "true"
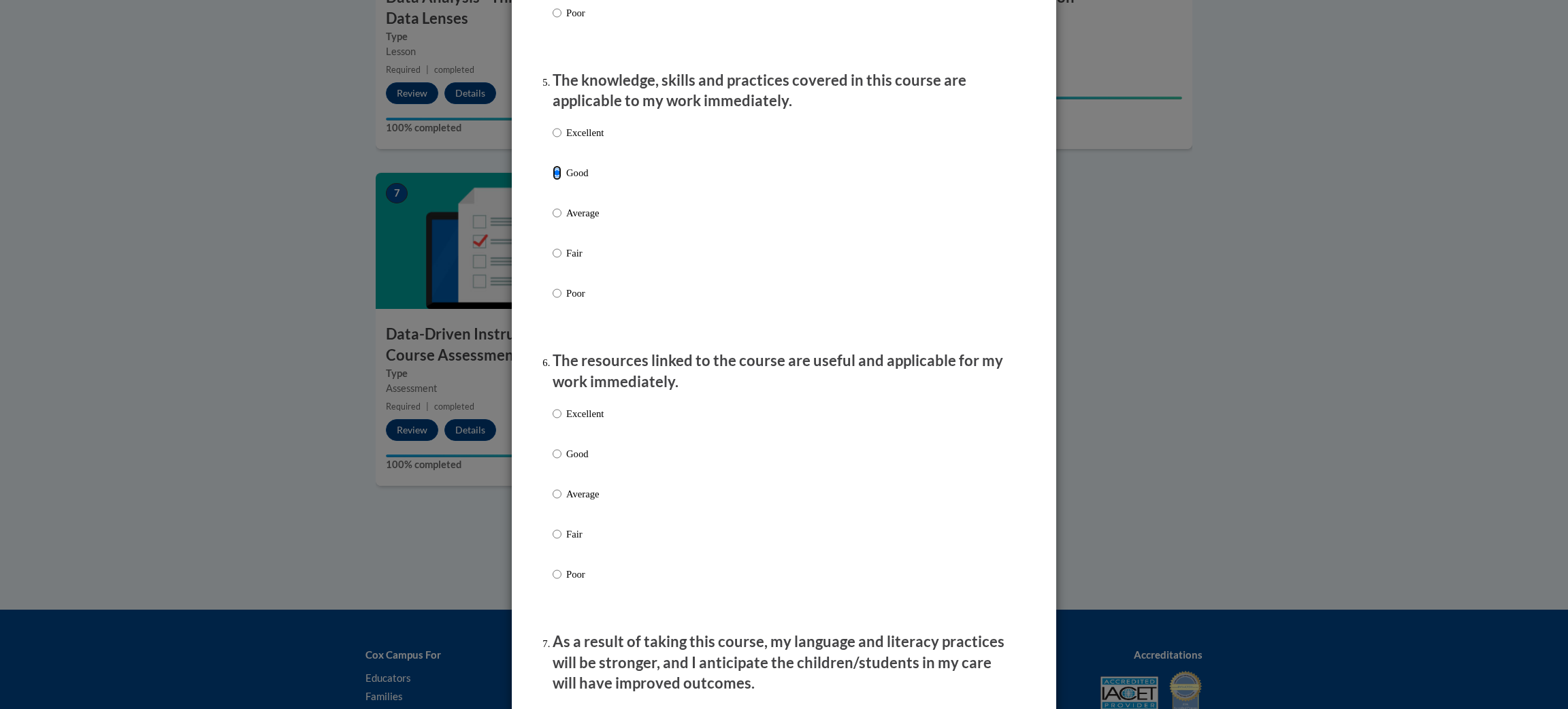
scroll to position [1214, 0]
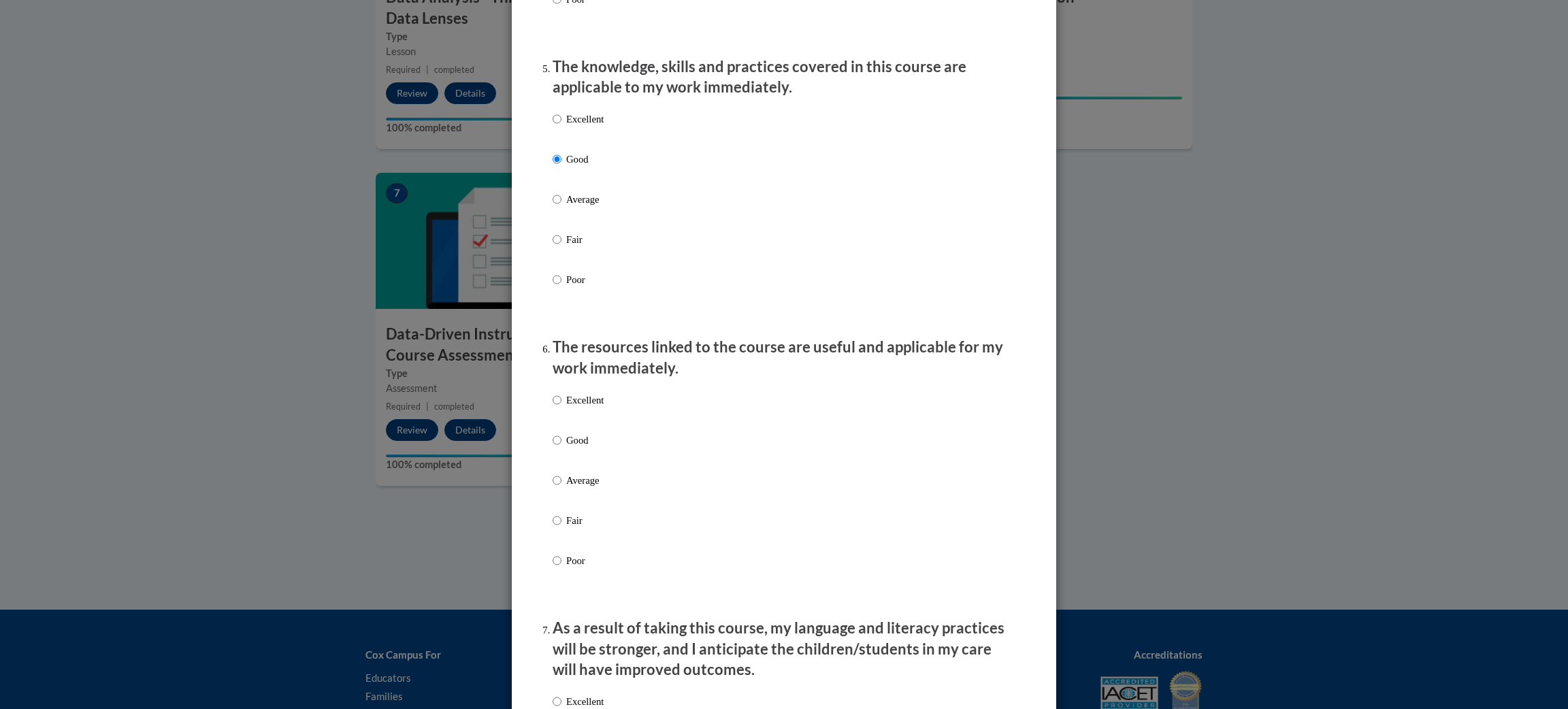
click at [582, 448] on p "Good" at bounding box center [585, 440] width 37 height 15
click at [561, 448] on input "Good" at bounding box center [557, 440] width 9 height 15
radio input "true"
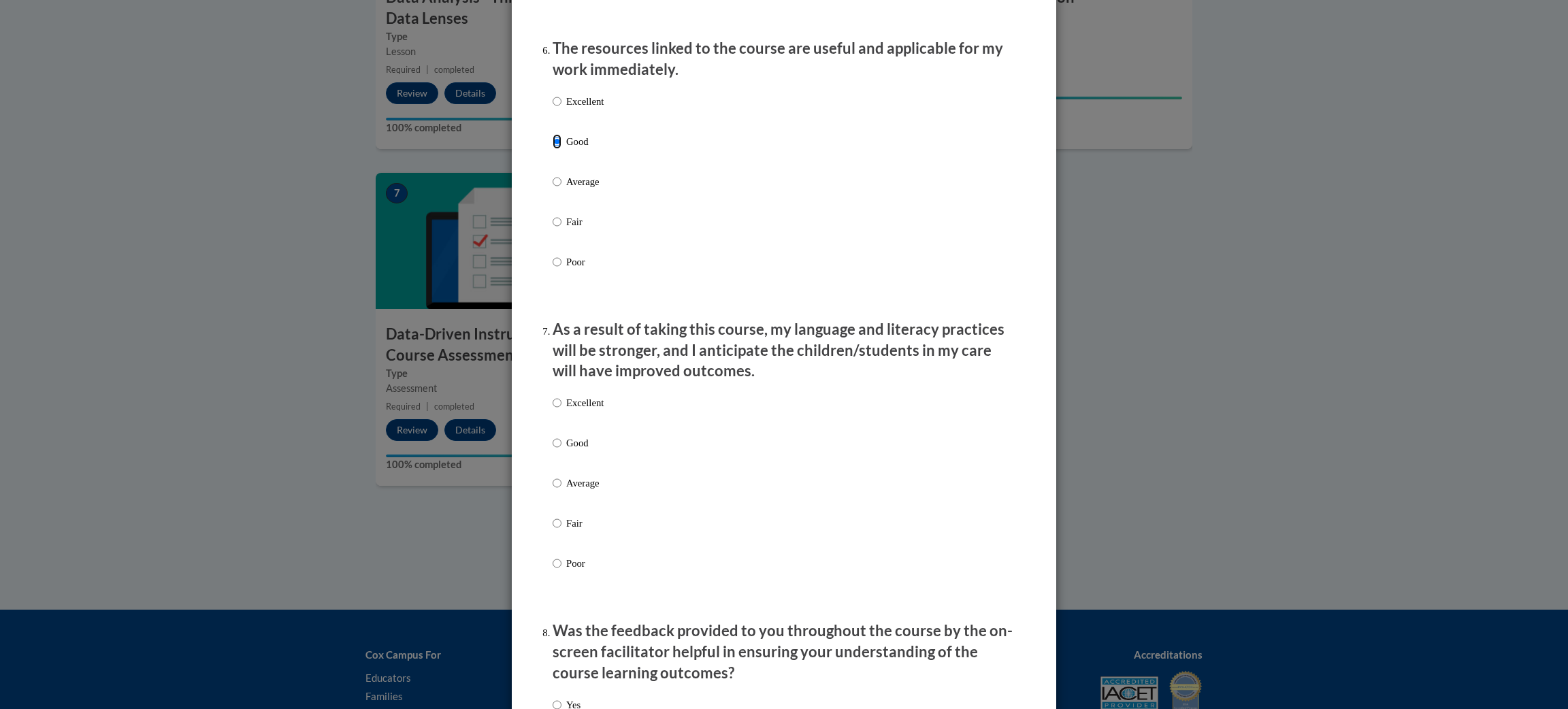
scroll to position [1527, 0]
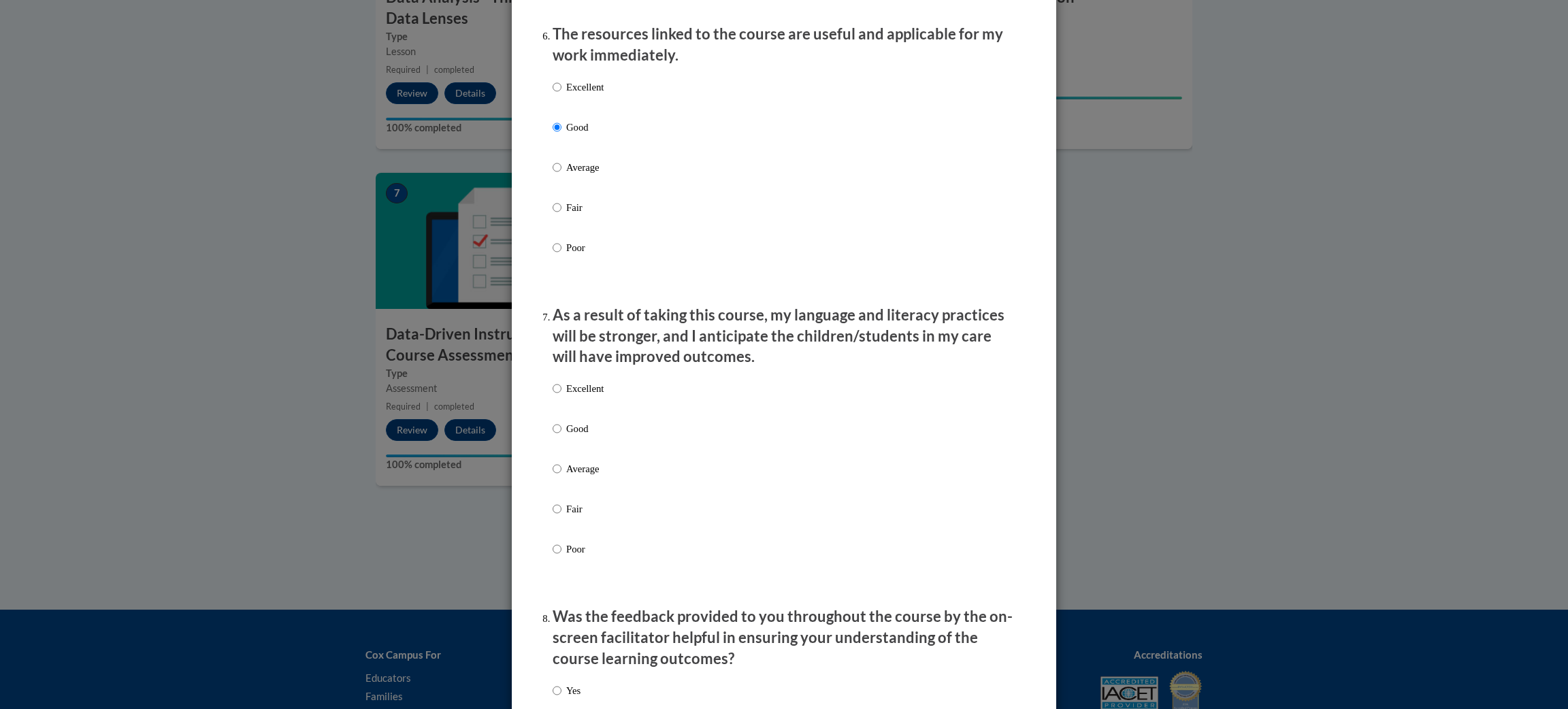
click at [581, 436] on p "Good" at bounding box center [585, 428] width 37 height 15
click at [561, 436] on input "Good" at bounding box center [557, 428] width 9 height 15
radio input "true"
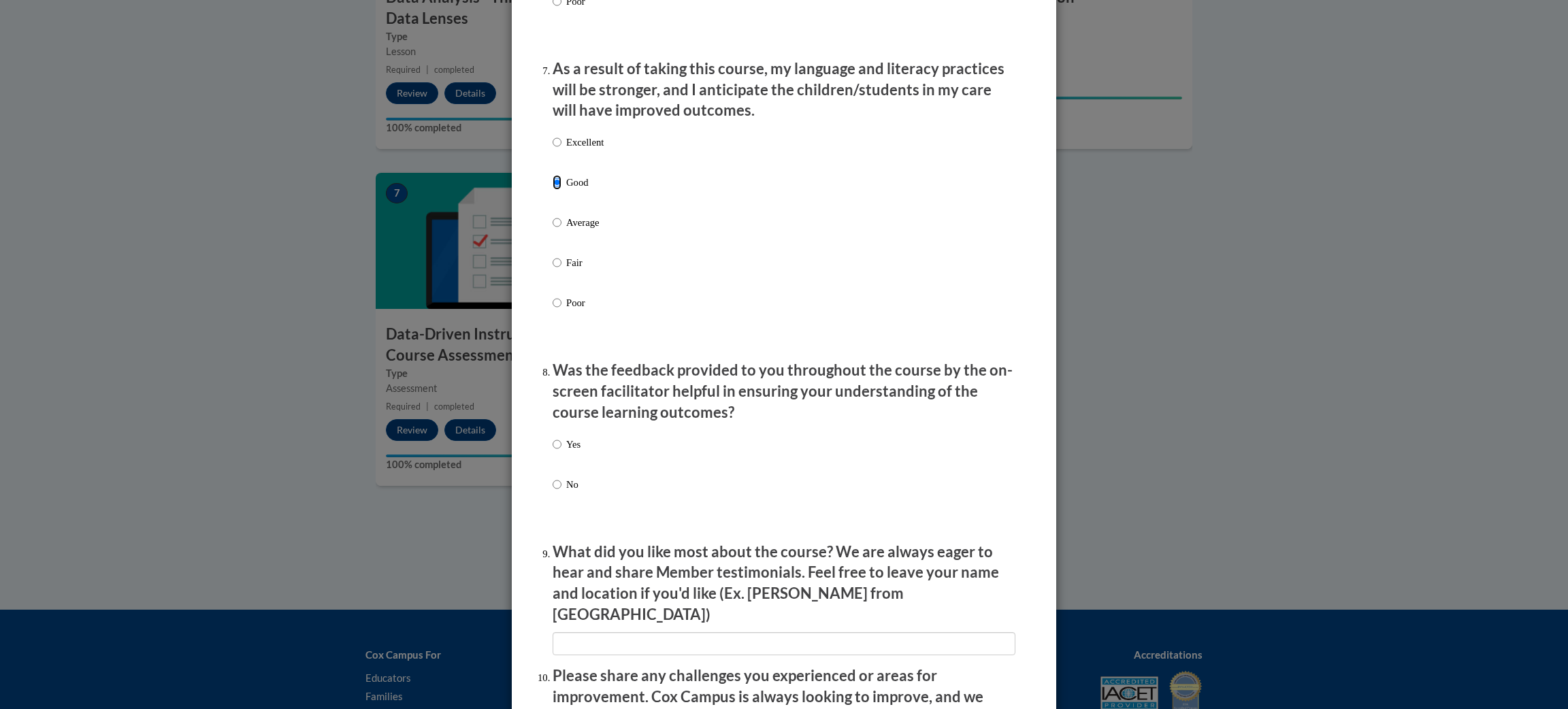
scroll to position [1778, 0]
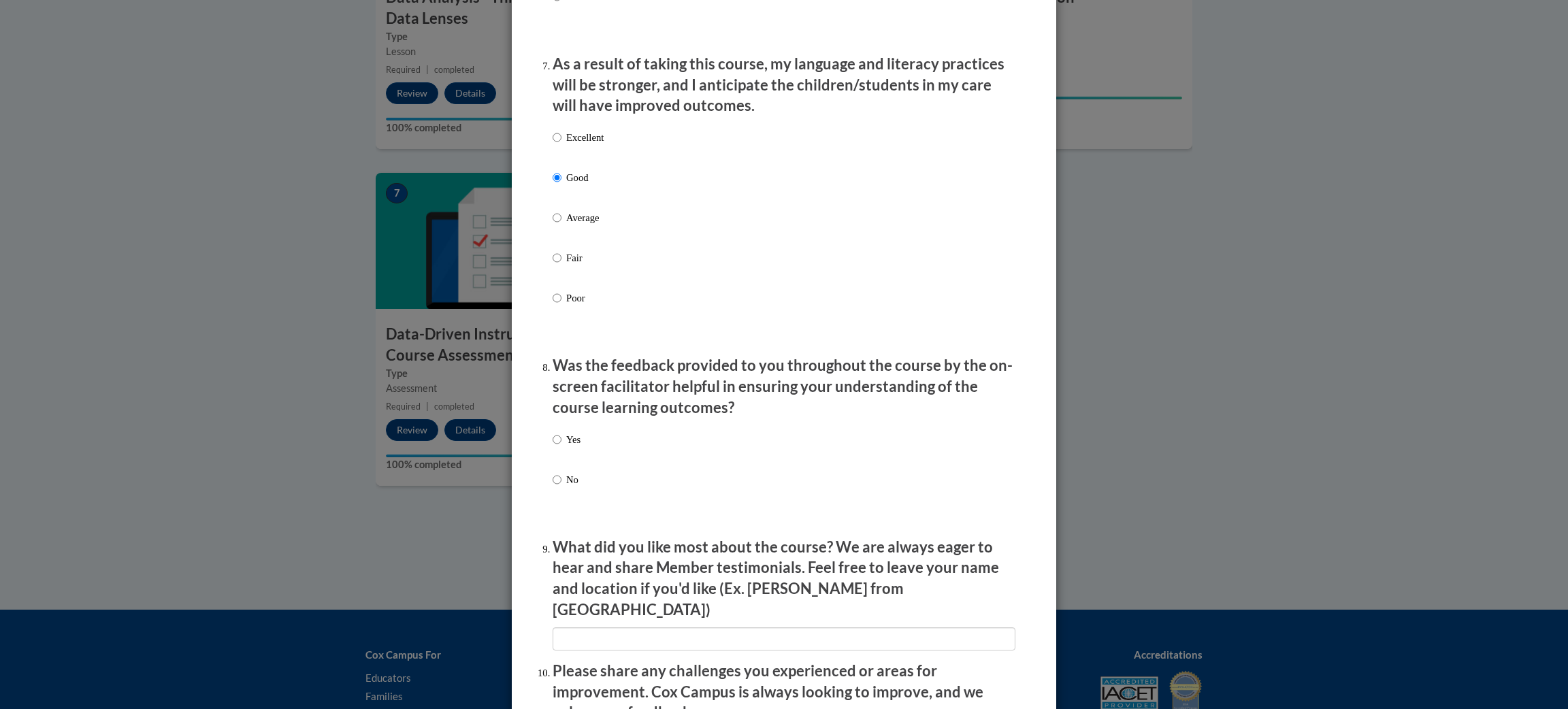
click at [579, 447] on p "Yes" at bounding box center [573, 440] width 15 height 15
click at [561, 447] on input "Yes" at bounding box center [557, 440] width 9 height 15
radio input "true"
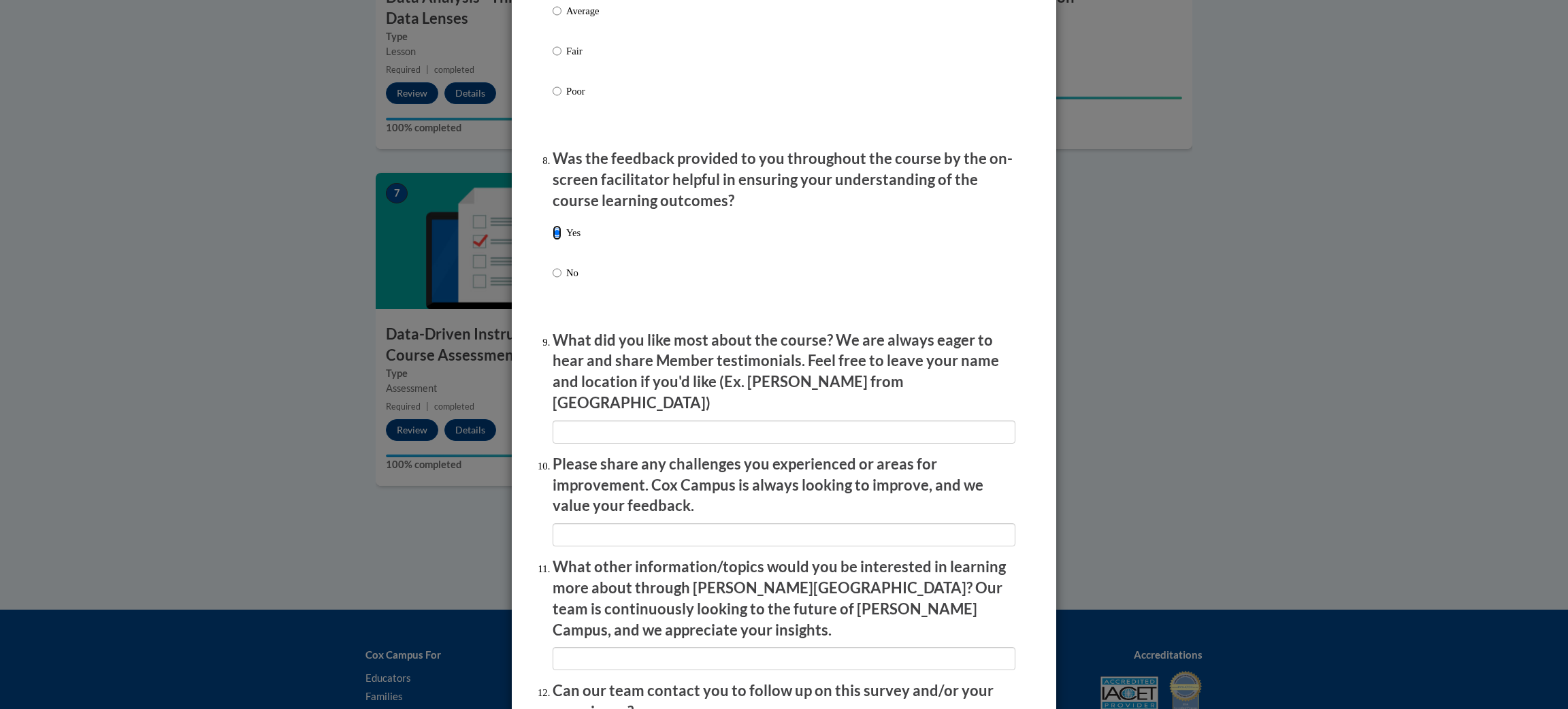
scroll to position [2006, 0]
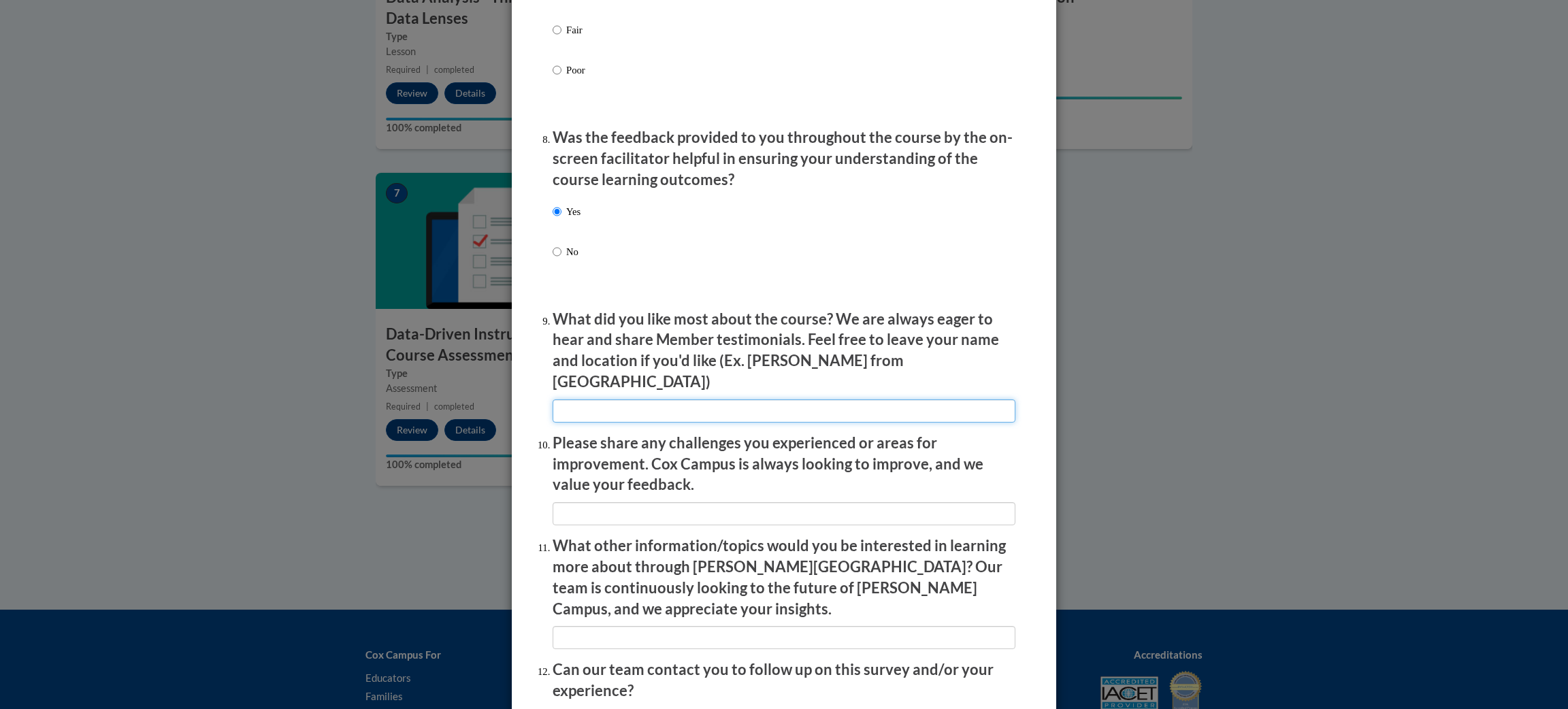
click at [601, 408] on input "textbox" at bounding box center [784, 411] width 463 height 23
type input "the instructos"
click at [582, 515] on input "textbox" at bounding box center [784, 514] width 463 height 23
type input "na"
click at [588, 626] on input "textbox" at bounding box center [784, 637] width 463 height 23
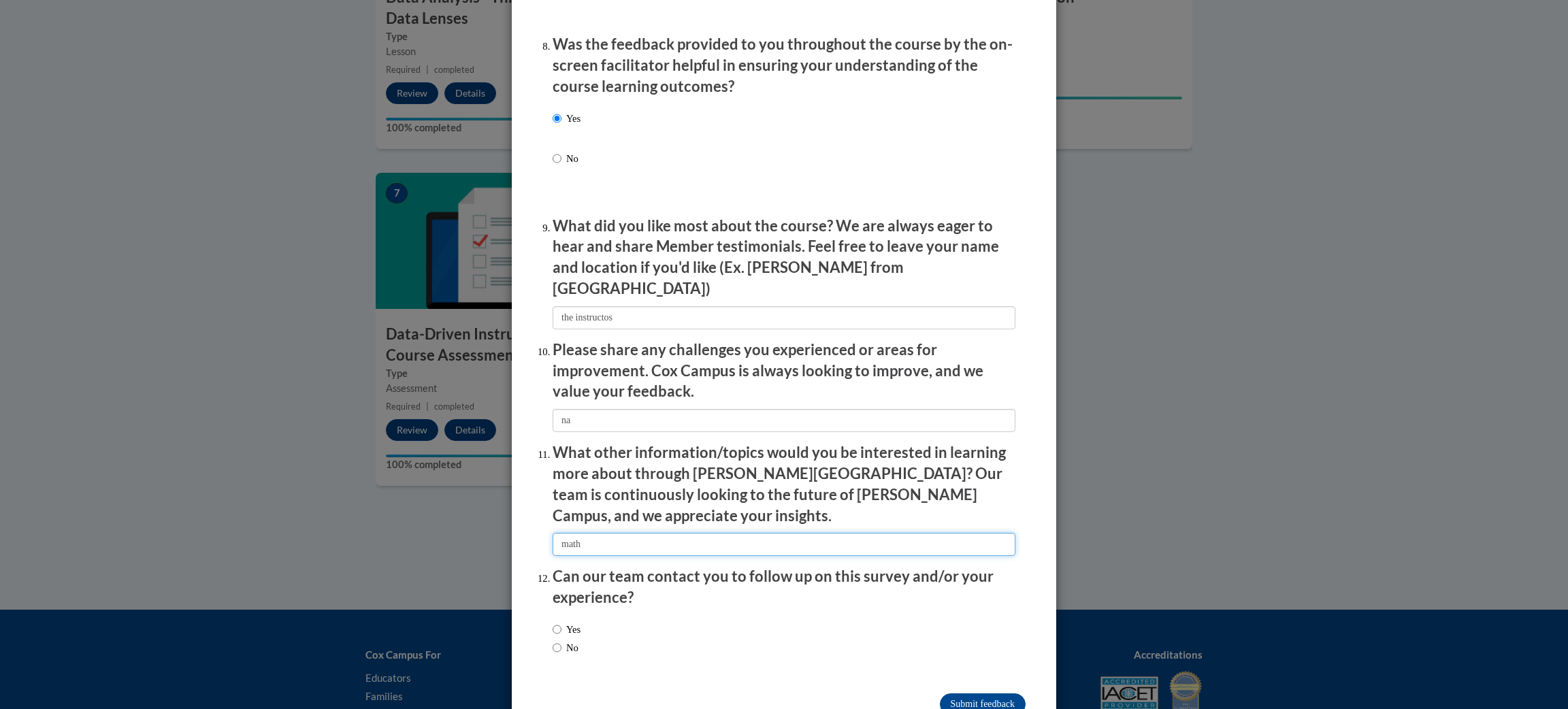
scroll to position [2126, 0]
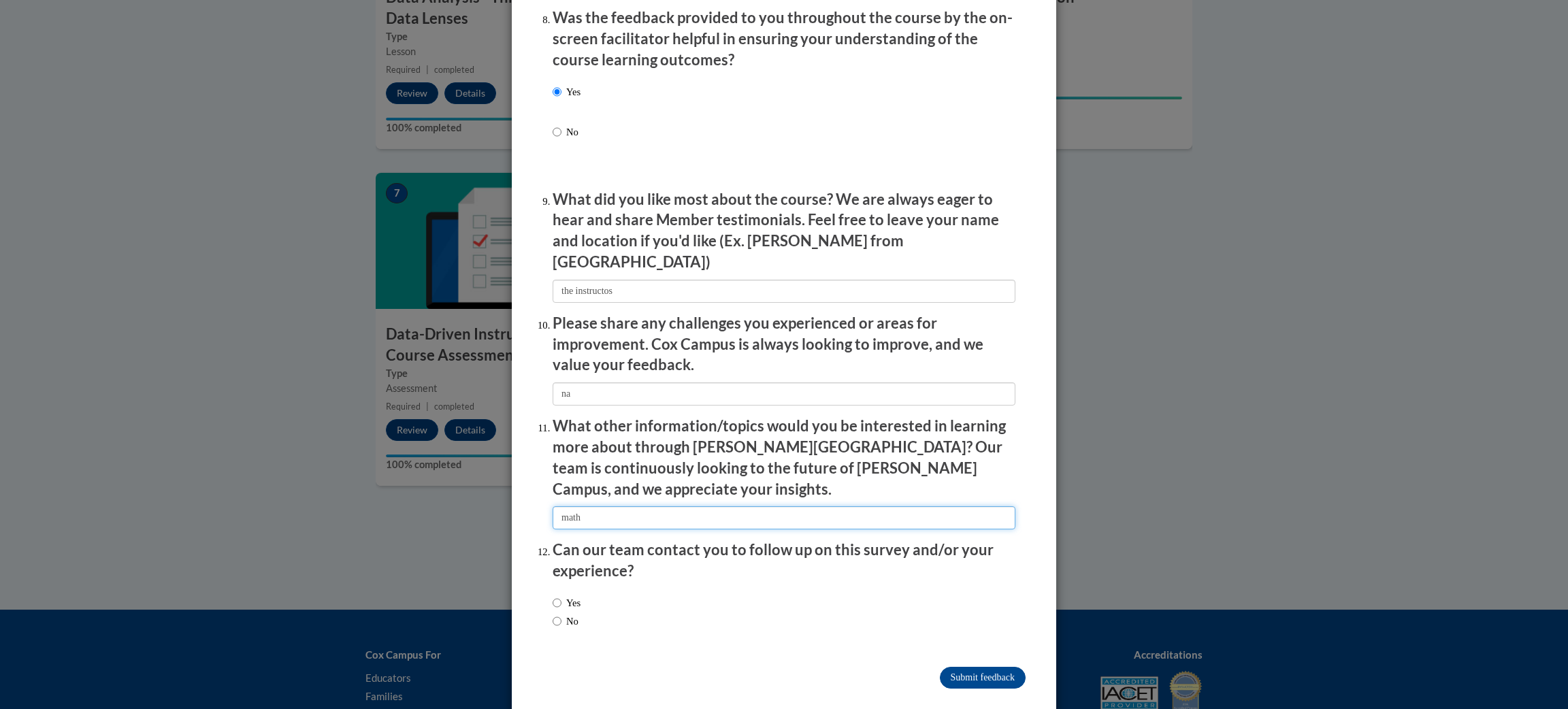
type input "math"
click at [573, 614] on label "No" at bounding box center [566, 621] width 26 height 15
click at [561, 614] on input "No" at bounding box center [557, 621] width 9 height 15
radio input "true"
click at [983, 667] on input "Submit feedback" at bounding box center [982, 677] width 86 height 22
